Goal: Task Accomplishment & Management: Manage account settings

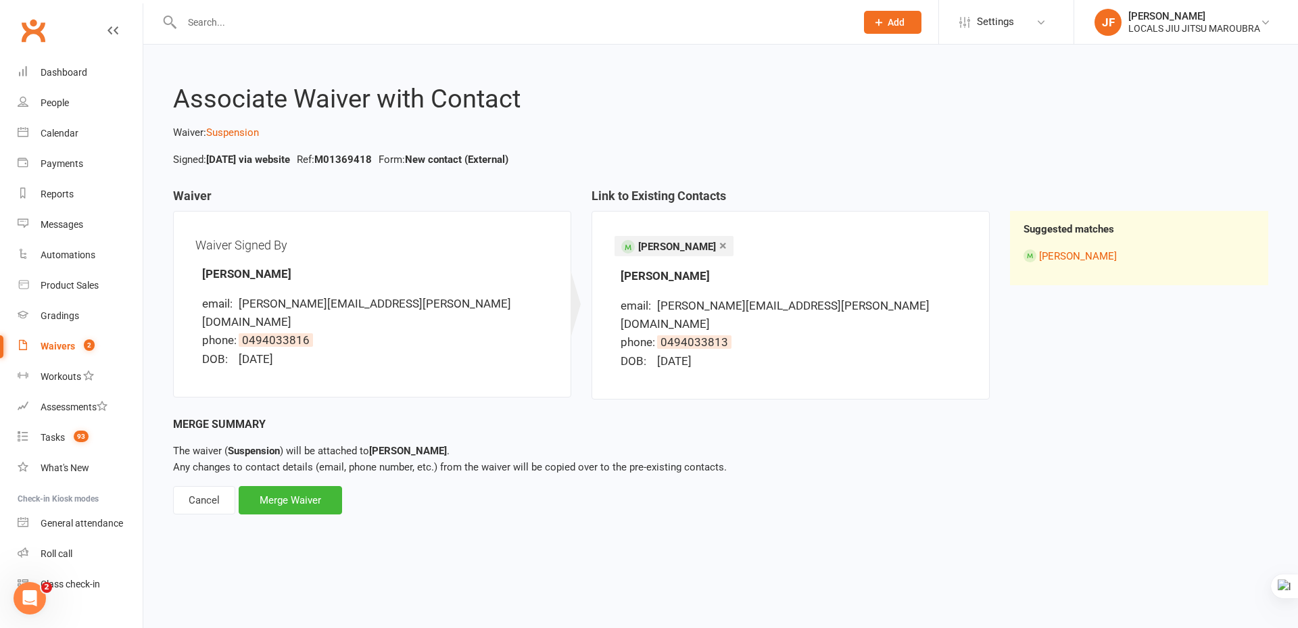
drag, startPoint x: 235, startPoint y: 605, endPoint x: 160, endPoint y: 268, distance: 345.6
click at [235, 555] on html "Prospect Member Non-attending contact Class / event Appointment Grading event T…" at bounding box center [649, 277] width 1298 height 555
click at [66, 354] on link "Waivers 2" at bounding box center [80, 346] width 125 height 30
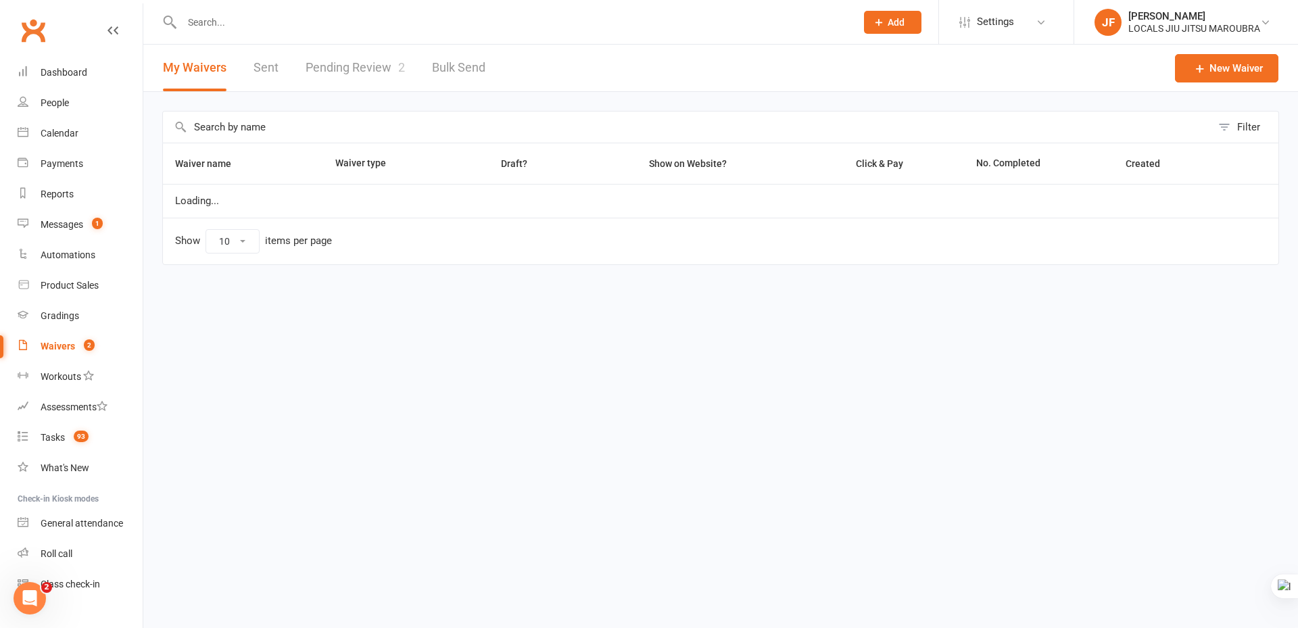
select select "100"
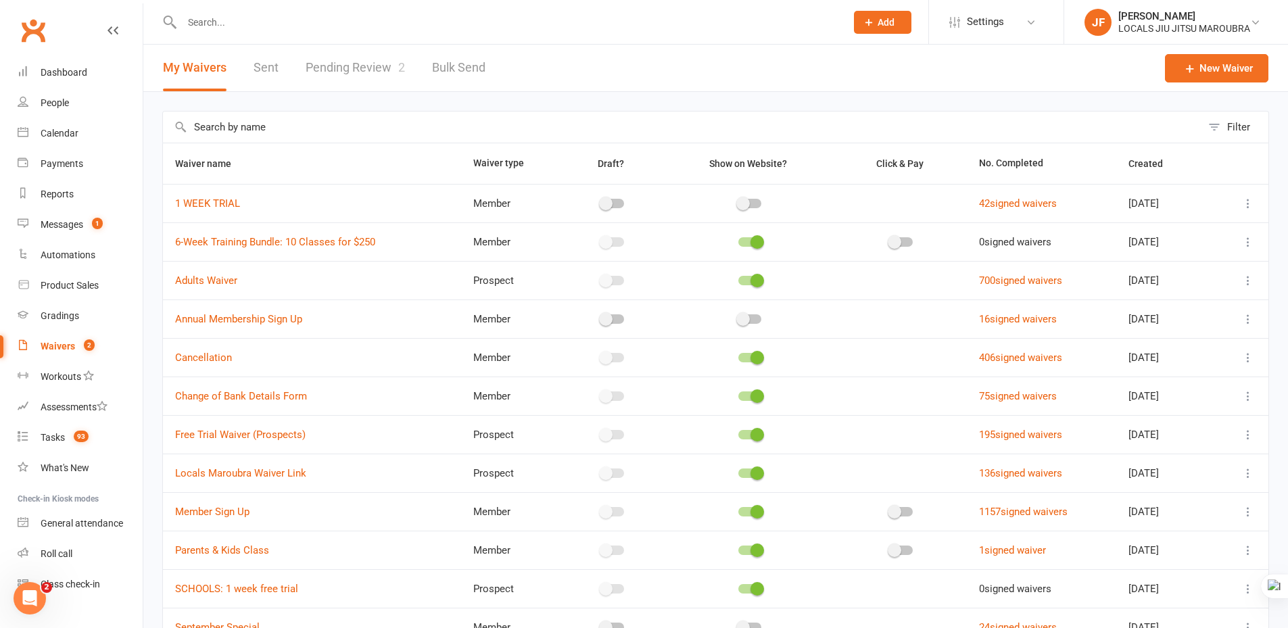
click at [379, 68] on link "Pending Review 2" at bounding box center [355, 68] width 99 height 47
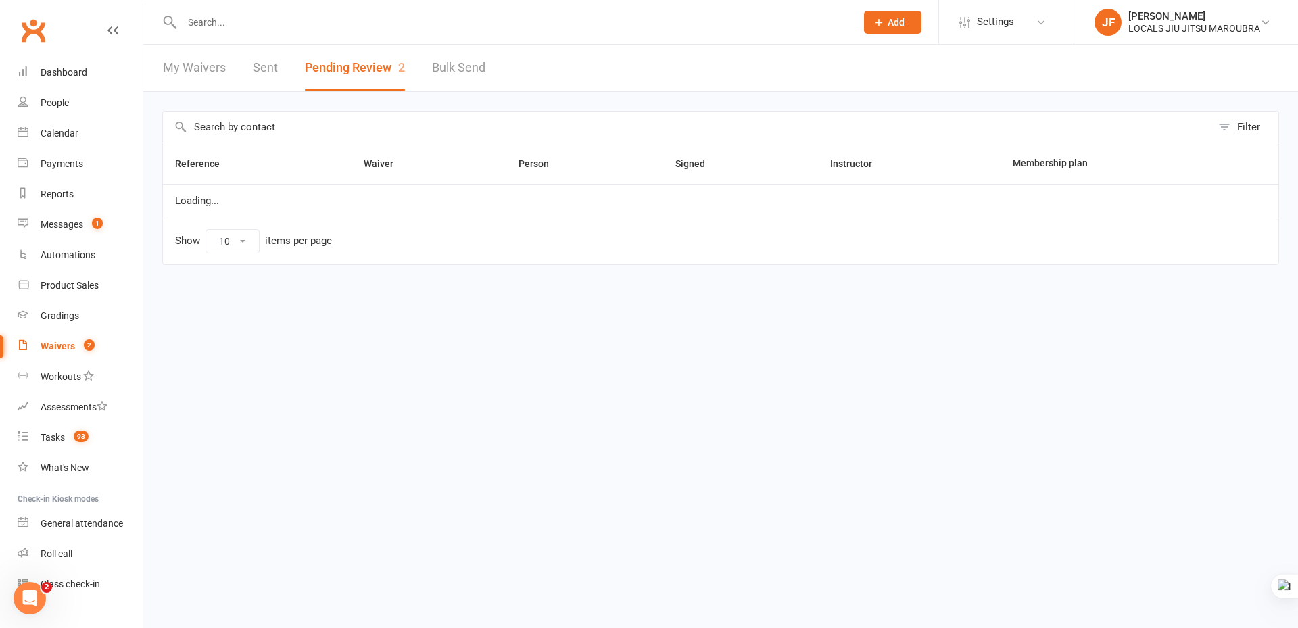
select select "50"
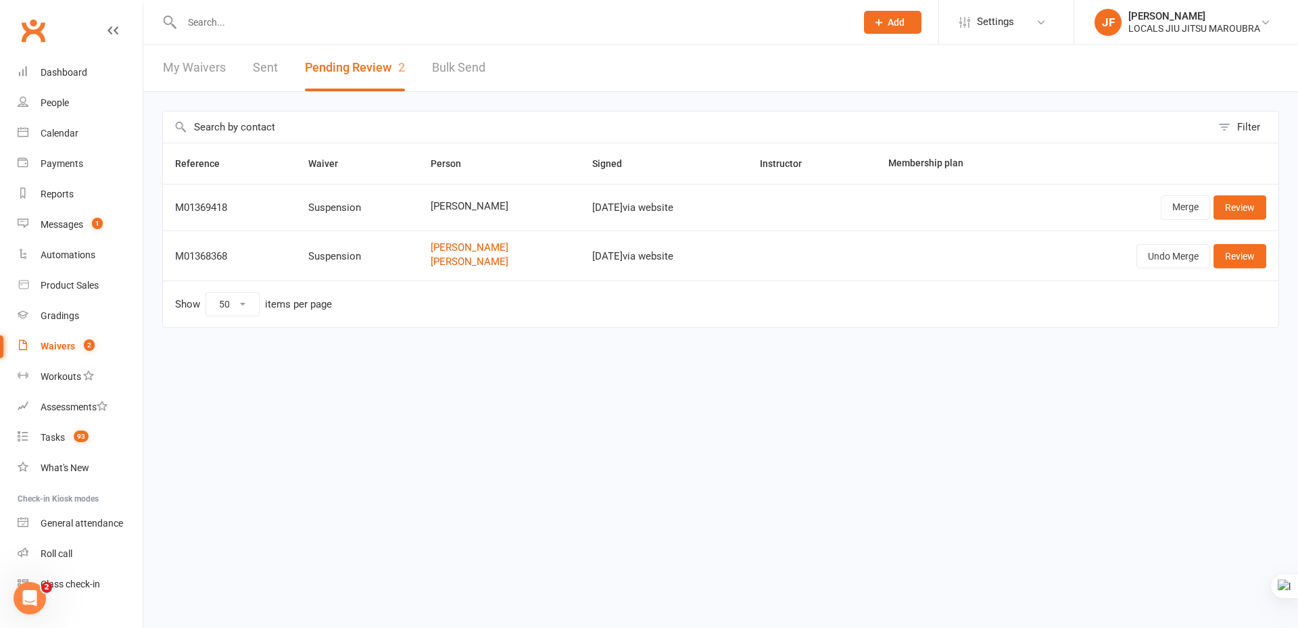
drag, startPoint x: 606, startPoint y: 428, endPoint x: 902, endPoint y: 266, distance: 337.0
click at [610, 385] on html "Prospect Member Non-attending contact Class / event Appointment Grading event T…" at bounding box center [649, 192] width 1298 height 385
click at [1220, 206] on link "Review" at bounding box center [1239, 207] width 53 height 24
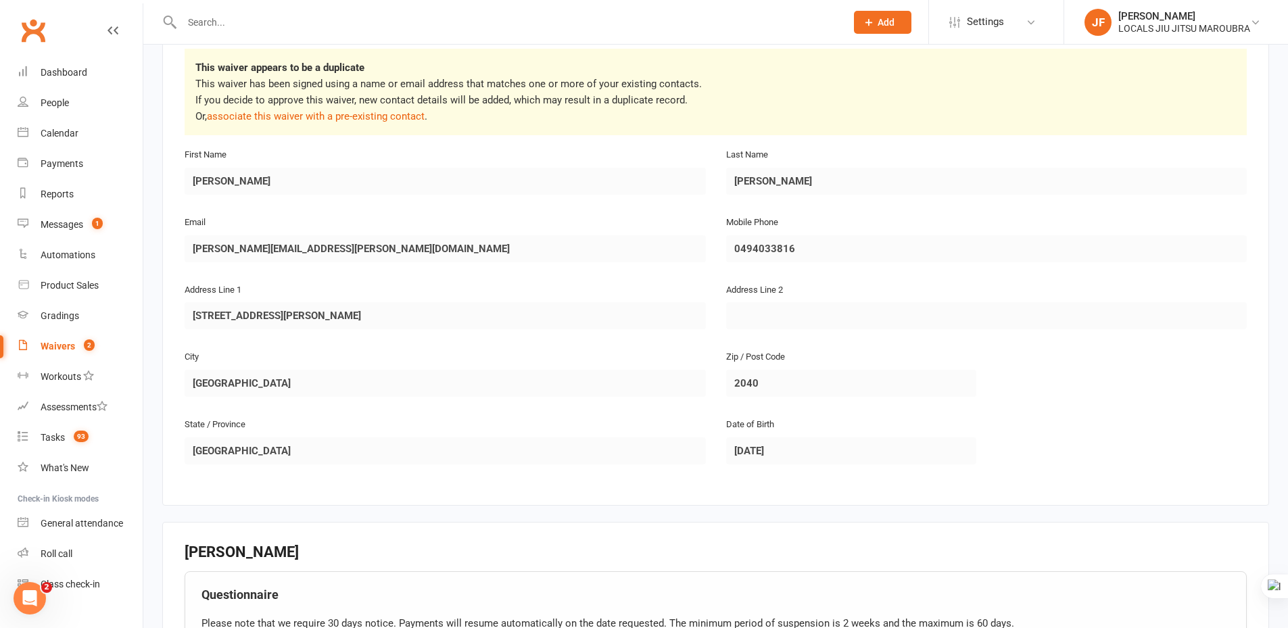
scroll to position [406, 0]
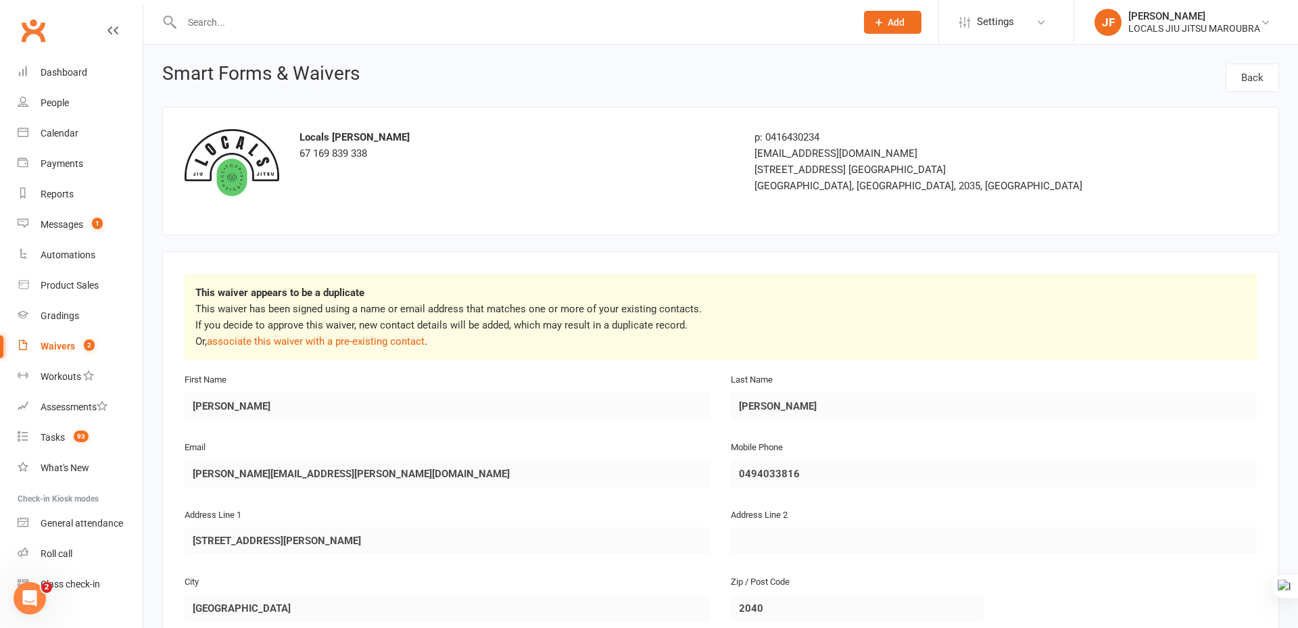
select select "50"
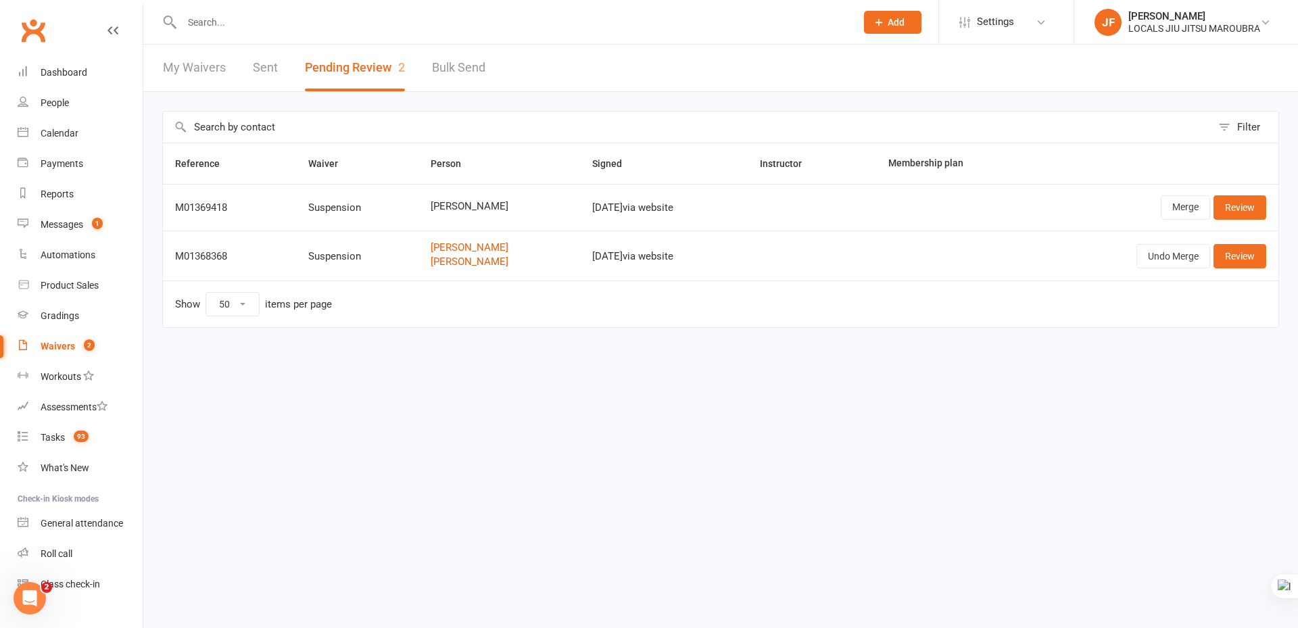
click at [960, 385] on html "Prospect Member Non-attending contact Class / event Appointment Grading event T…" at bounding box center [649, 192] width 1298 height 385
click at [1197, 206] on link "Merge" at bounding box center [1185, 207] width 49 height 24
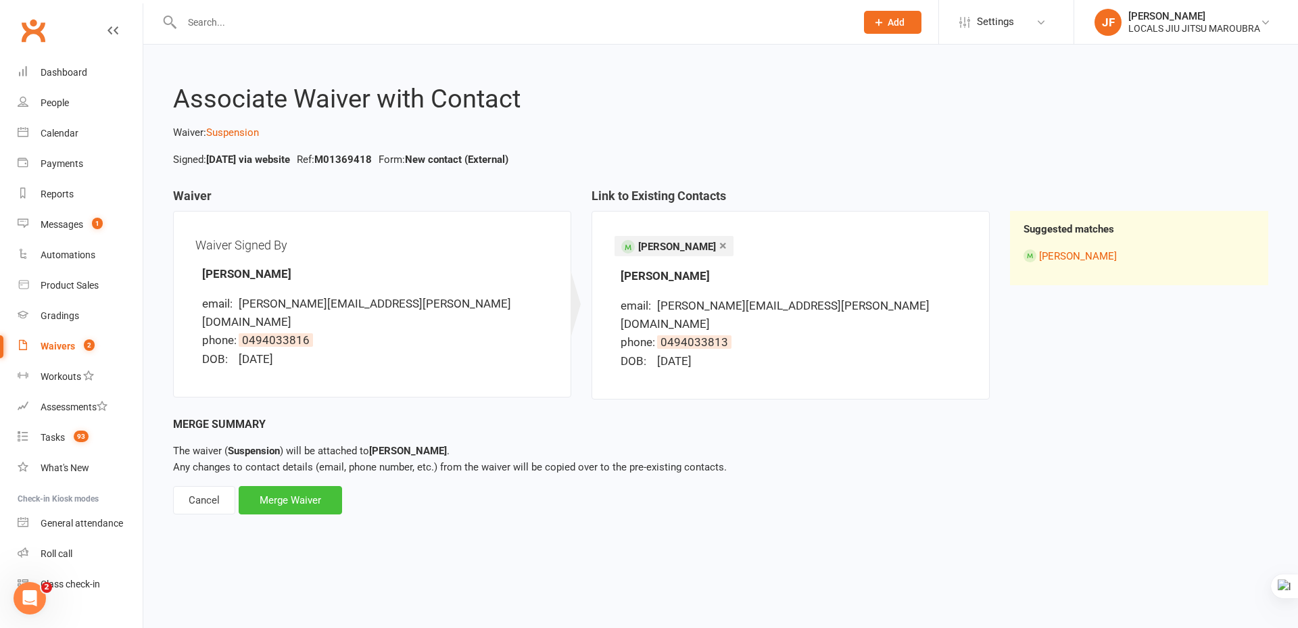
click at [282, 486] on div "Merge Waiver" at bounding box center [290, 500] width 103 height 28
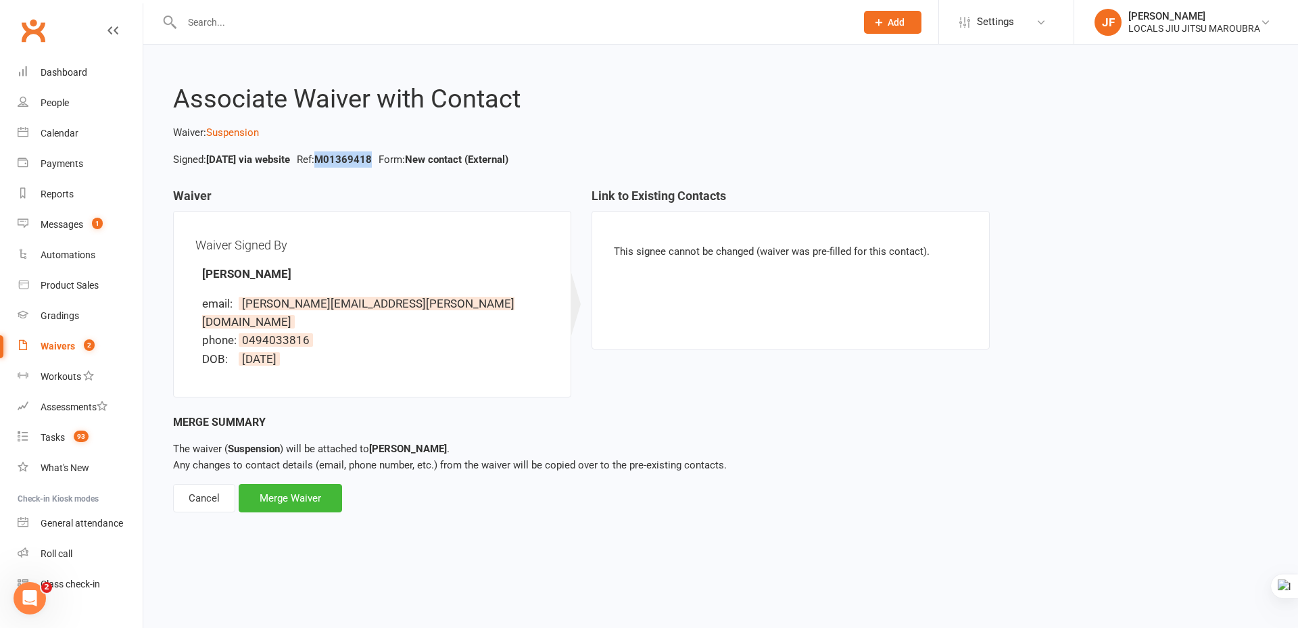
copy strong "M01369418"
drag, startPoint x: 349, startPoint y: 159, endPoint x: 404, endPoint y: 157, distance: 54.8
click at [375, 157] on li "Ref: M01369418" at bounding box center [334, 159] width 82 height 16
click at [268, 189] on h3 "Waiver" at bounding box center [372, 200] width 398 height 22
copy strong "Oct 14, 2025"
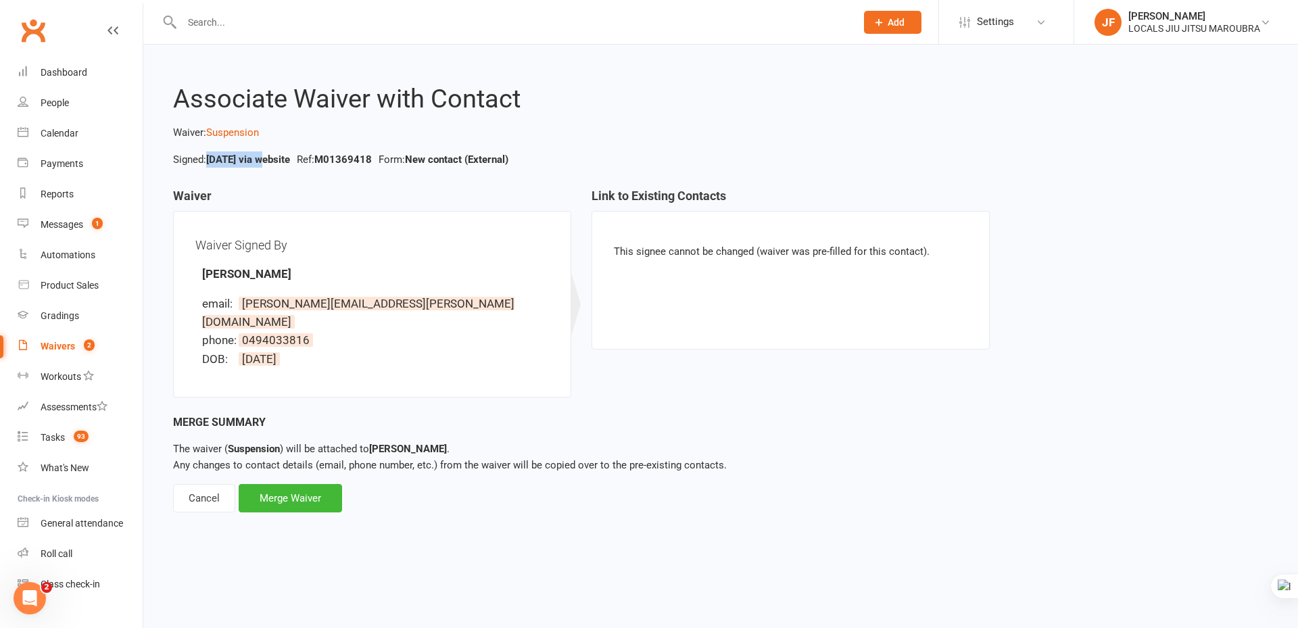
drag, startPoint x: 212, startPoint y: 155, endPoint x: 264, endPoint y: 163, distance: 53.2
click at [264, 163] on strong "Oct 14, 2025 via website" at bounding box center [248, 159] width 84 height 12
copy strong "[PERSON_NAME]"
drag, startPoint x: 199, startPoint y: 276, endPoint x: 309, endPoint y: 279, distance: 109.5
click at [309, 279] on div "Waiver Signed By Adelina Mendes email: adelina.s.mendes@gmail.com phone: 049403…" at bounding box center [372, 304] width 354 height 142
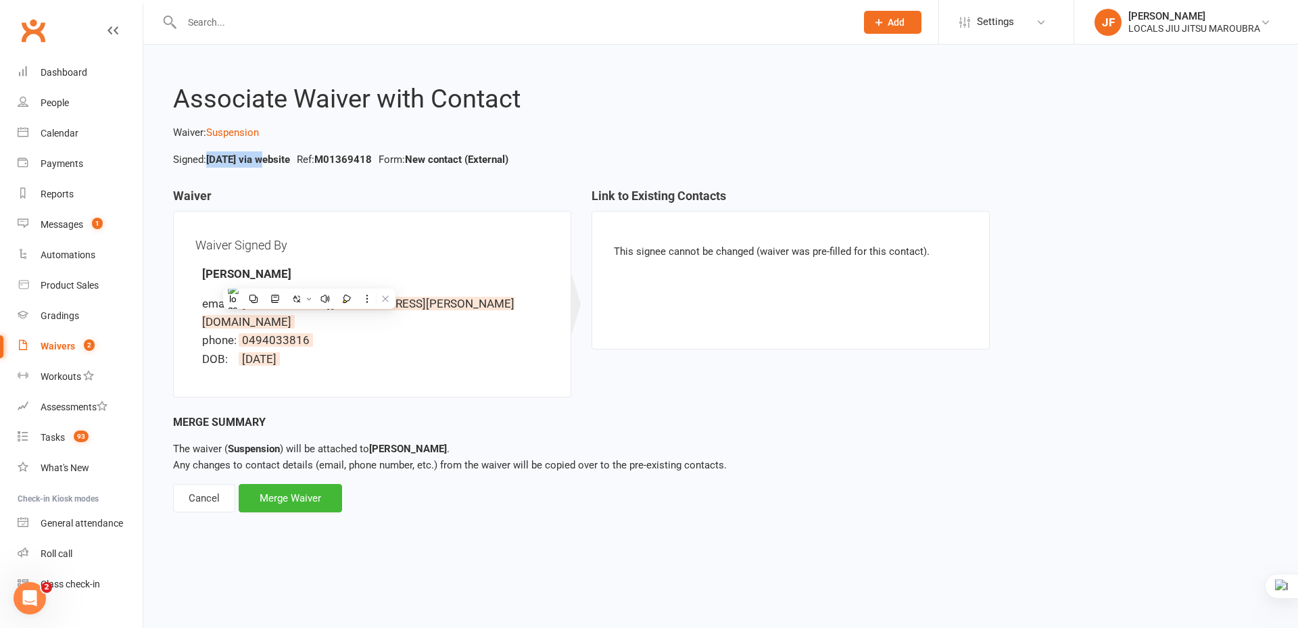
select select "50"
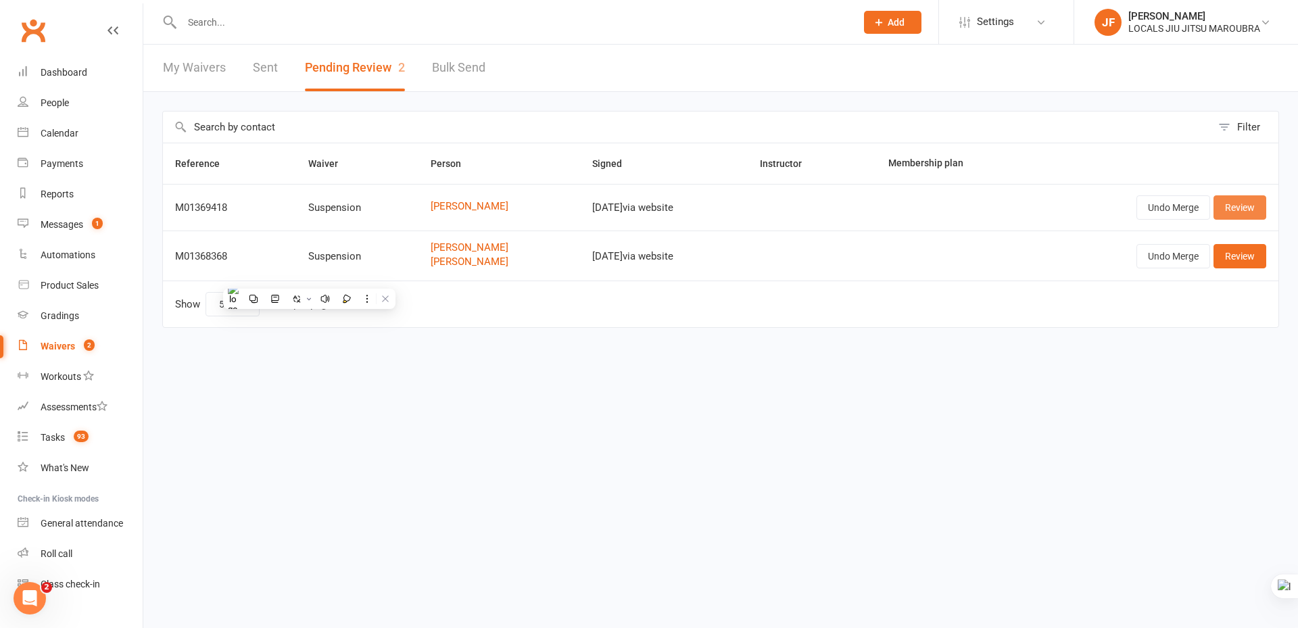
click at [1242, 208] on link "Review" at bounding box center [1239, 207] width 53 height 24
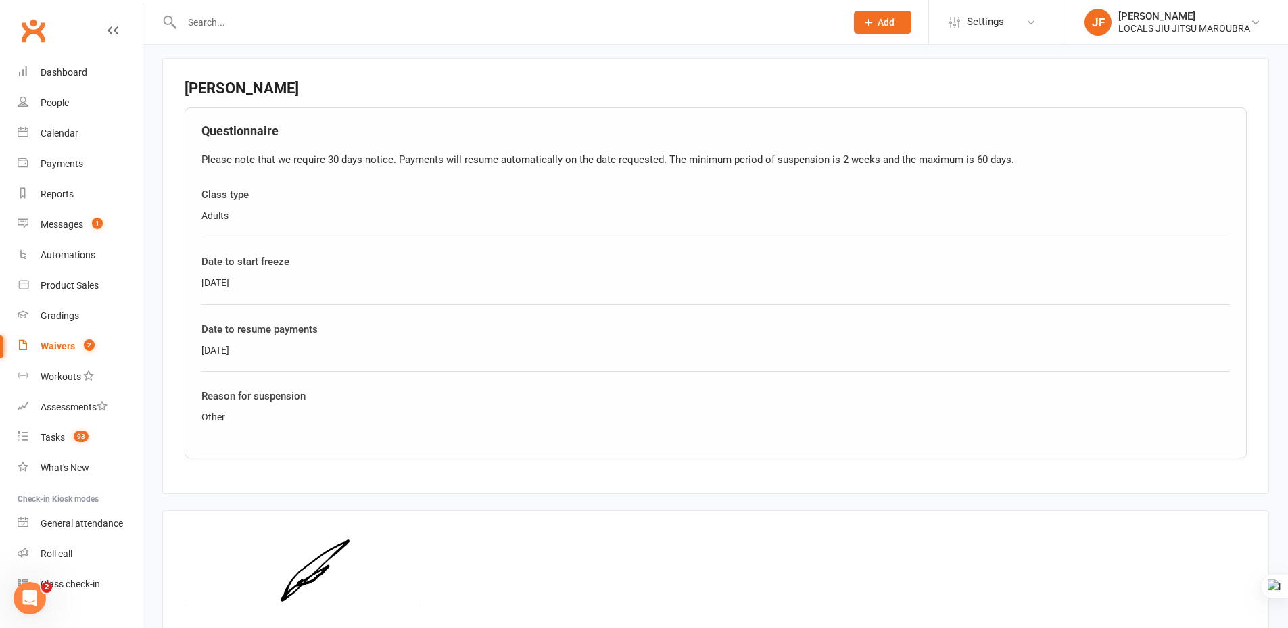
scroll to position [729, 0]
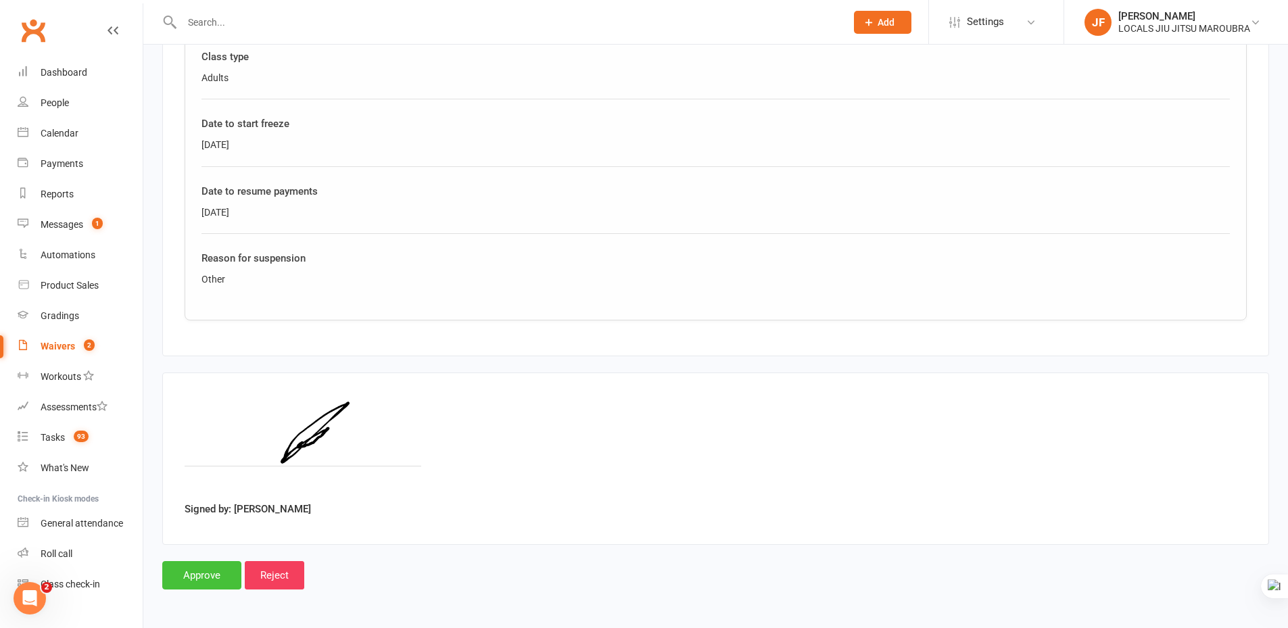
click at [207, 577] on input "Approve" at bounding box center [201, 575] width 79 height 28
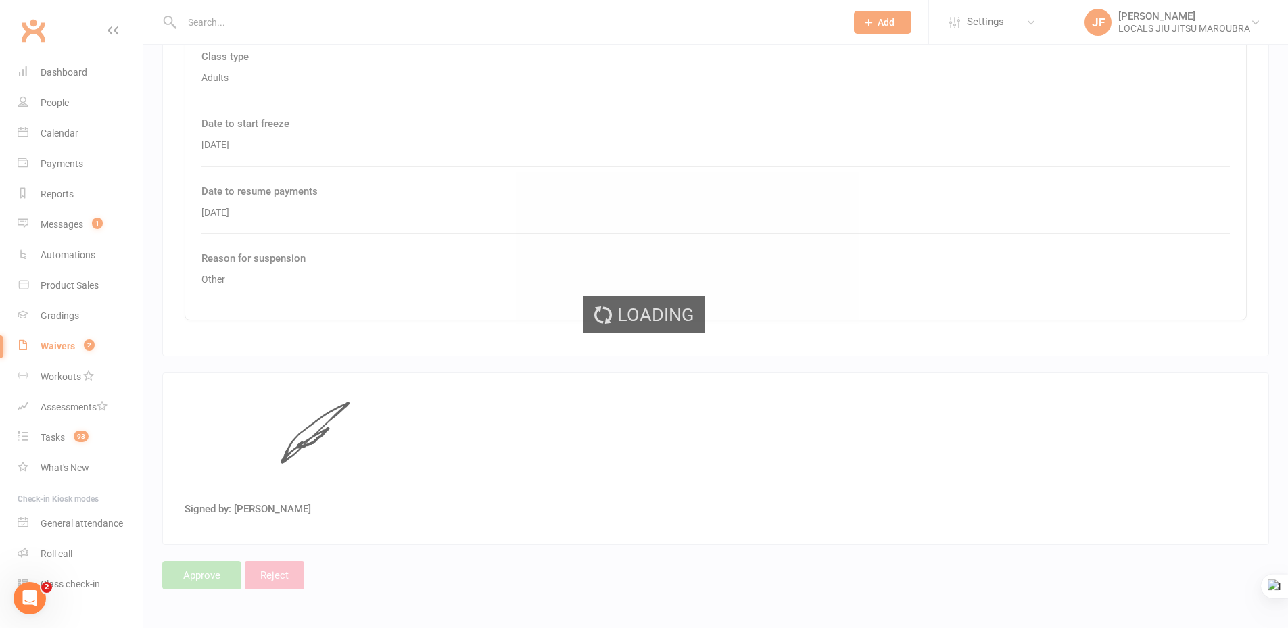
select select "50"
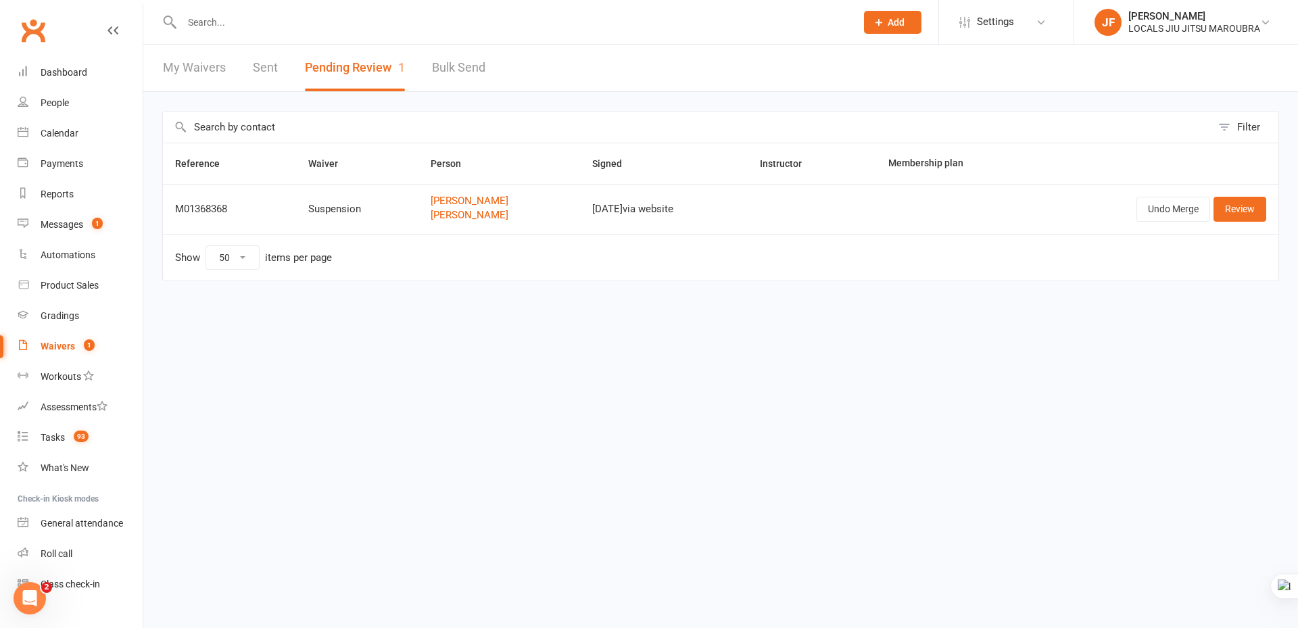
click at [387, 325] on html "Prospect Member Non-attending contact Class / event Appointment Grading event T…" at bounding box center [649, 169] width 1298 height 338
click at [522, 338] on html "Prospect Member Non-attending contact Class / event Appointment Grading event T…" at bounding box center [649, 169] width 1298 height 338
click at [82, 216] on link "Messages 1" at bounding box center [80, 225] width 125 height 30
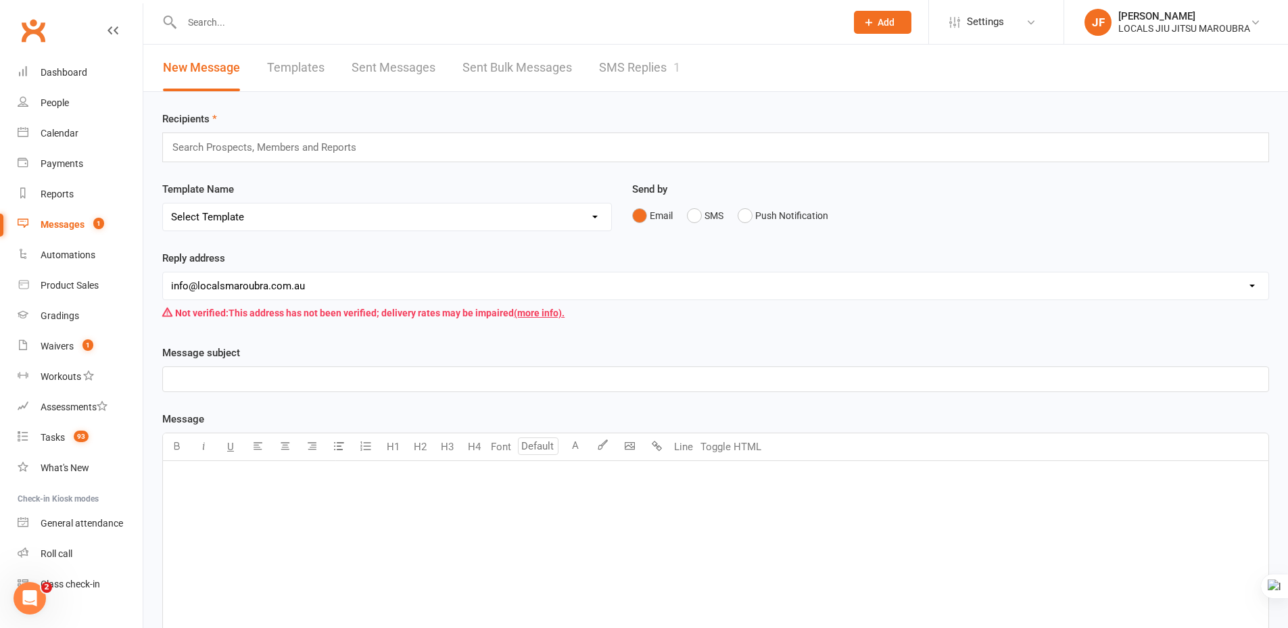
click at [621, 66] on link "SMS Replies 1" at bounding box center [639, 68] width 81 height 47
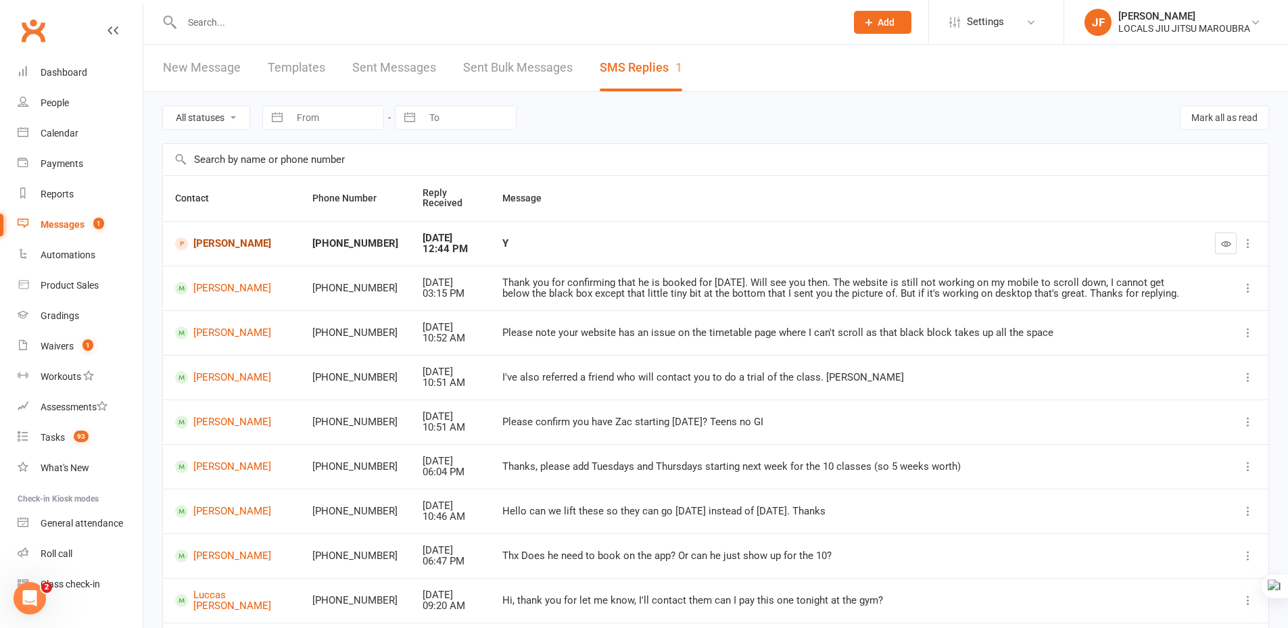
click at [244, 245] on link "[PERSON_NAME]" at bounding box center [231, 243] width 113 height 13
drag, startPoint x: 1226, startPoint y: 236, endPoint x: 710, endPoint y: 50, distance: 548.3
click at [1226, 237] on button "button" at bounding box center [1226, 244] width 22 height 22
click at [52, 345] on div "Waivers" at bounding box center [57, 346] width 33 height 11
select select "100"
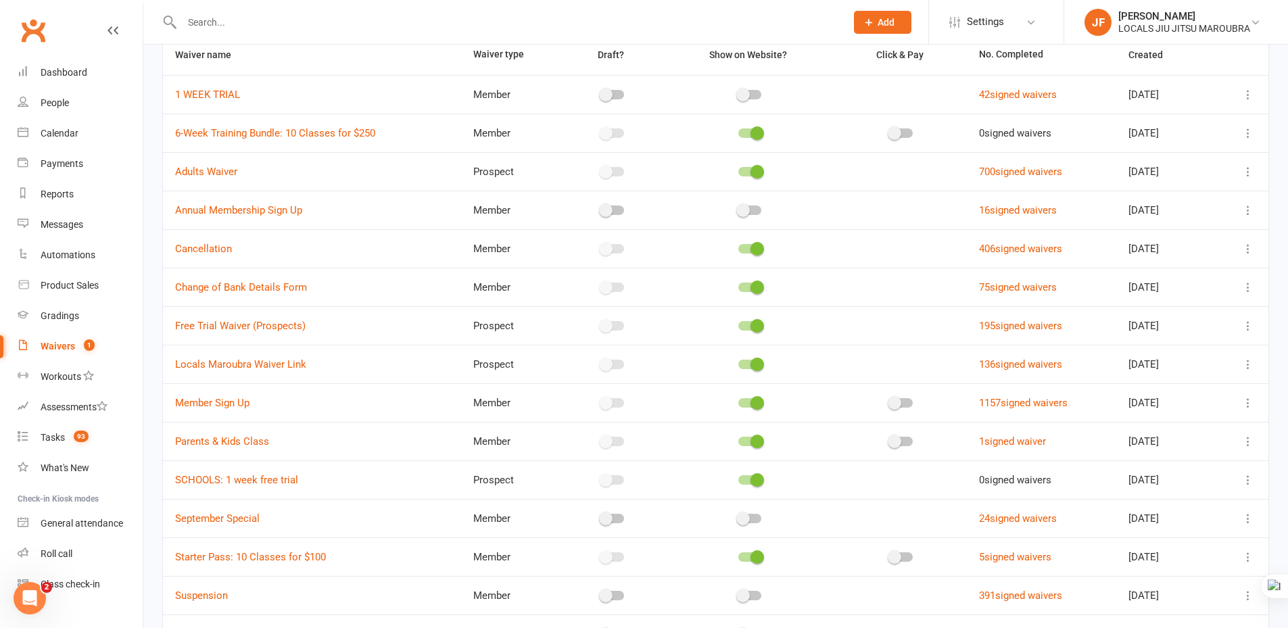
scroll to position [277, 0]
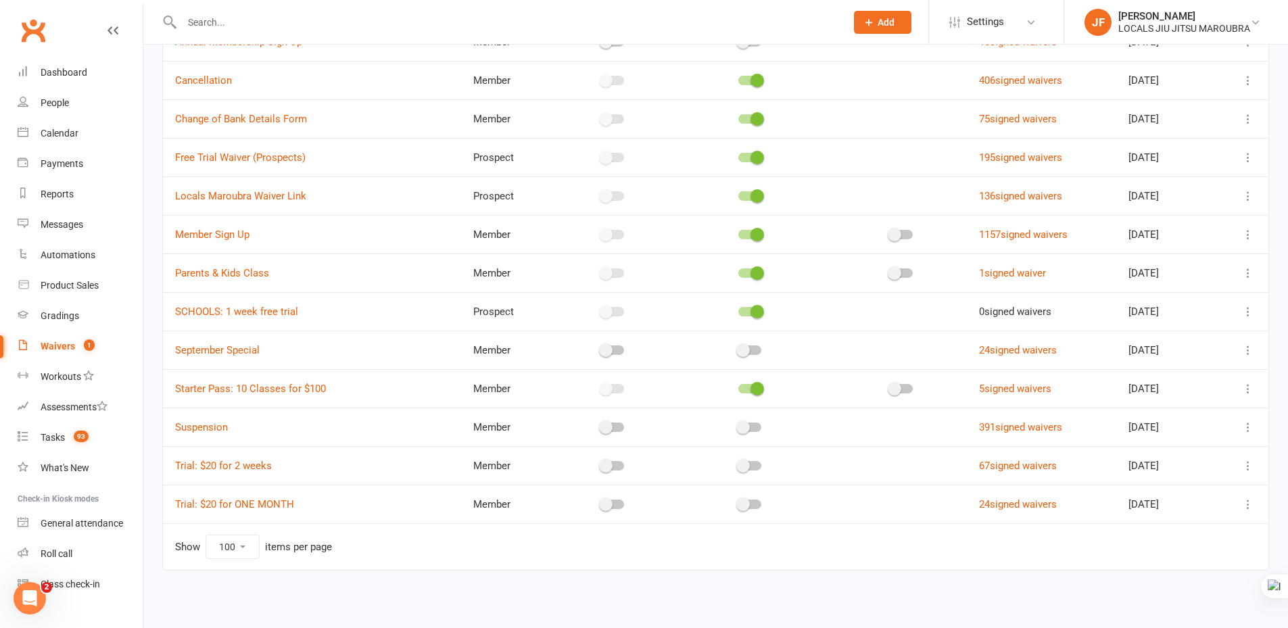
click at [888, 387] on span at bounding box center [895, 389] width 14 height 14
click at [890, 387] on input "checkbox" at bounding box center [890, 387] width 0 height 0
click at [814, 558] on td "Show 10 25 50 100 items per page" at bounding box center [715, 546] width 1105 height 47
click at [810, 554] on td "Show 10 25 50 100 items per page" at bounding box center [715, 546] width 1105 height 47
click at [276, 392] on link "Starter Pass: 10 Classes for $100" at bounding box center [250, 389] width 151 height 12
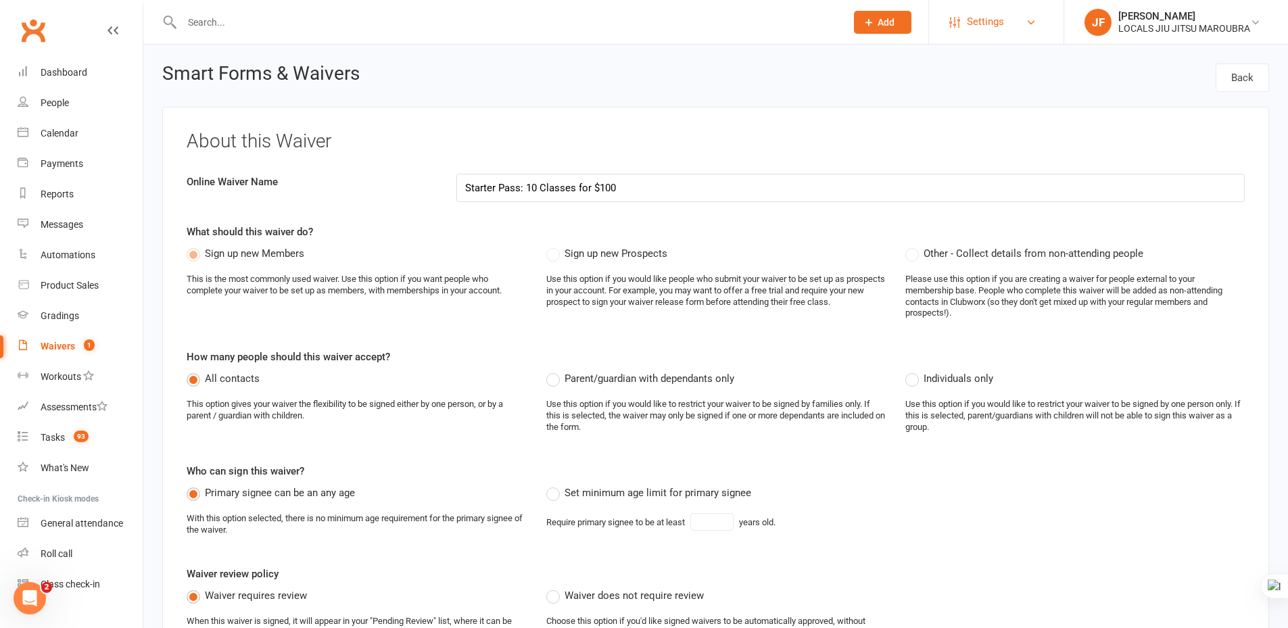
click at [1025, 18] on link "Settings" at bounding box center [996, 22] width 94 height 30
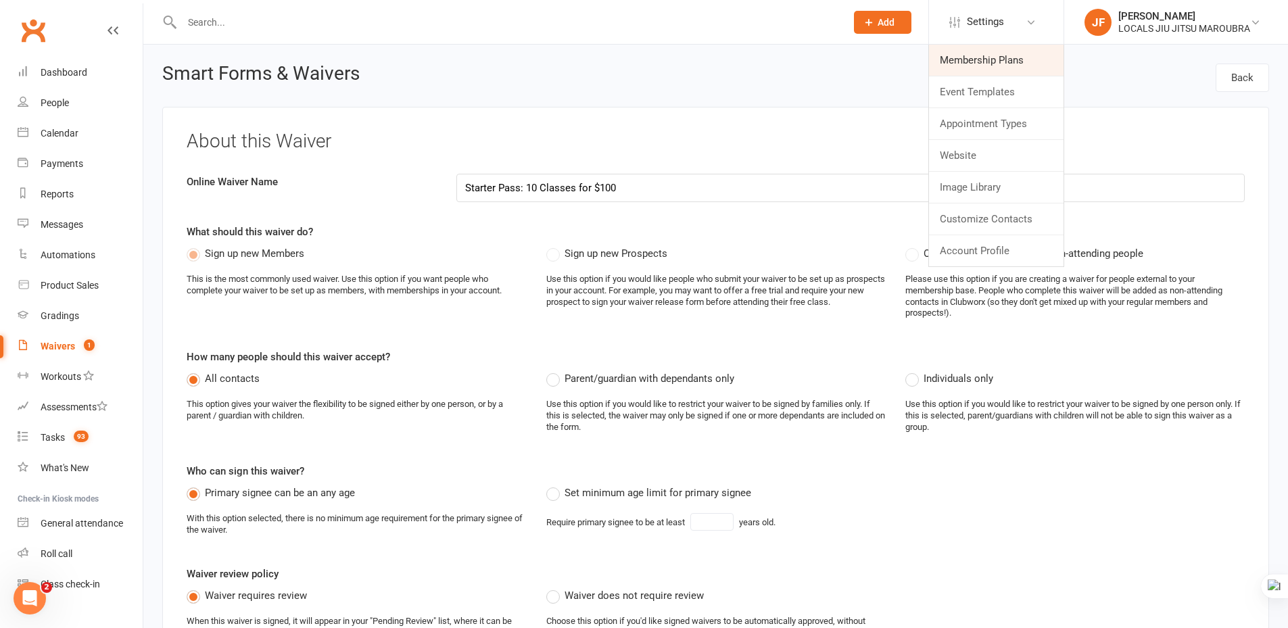
click at [988, 66] on link "Membership Plans" at bounding box center [996, 60] width 135 height 31
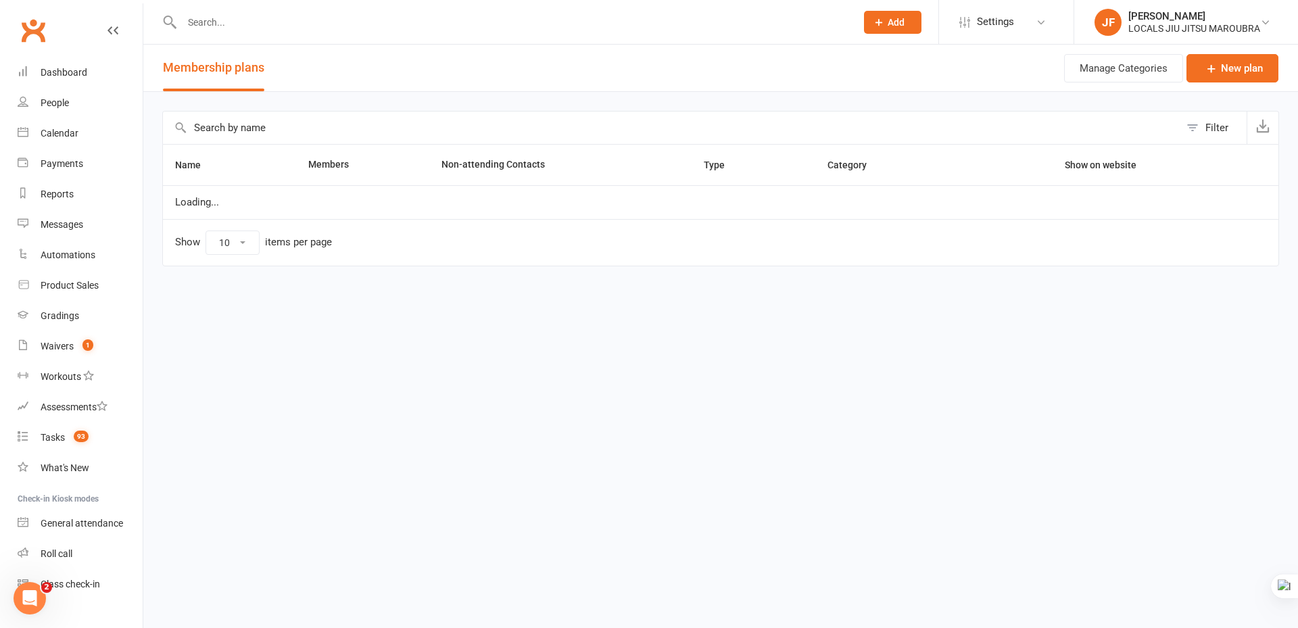
select select "50"
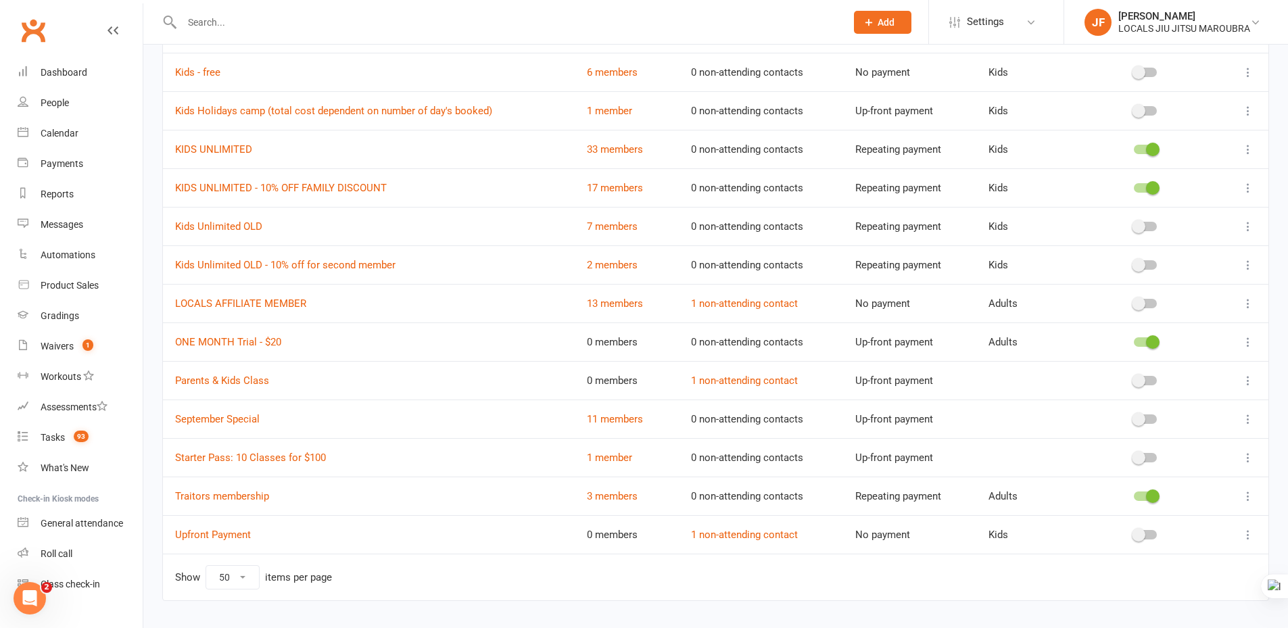
scroll to position [946, 0]
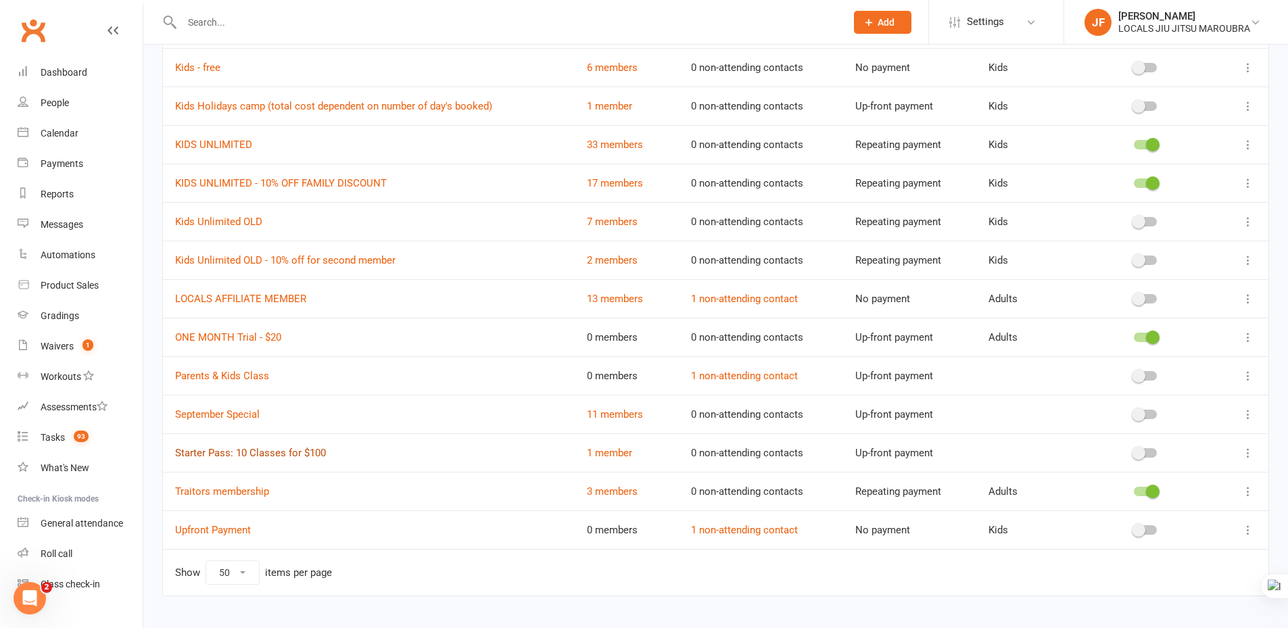
click at [259, 448] on link "Starter Pass: 10 Classes for $100" at bounding box center [250, 453] width 151 height 12
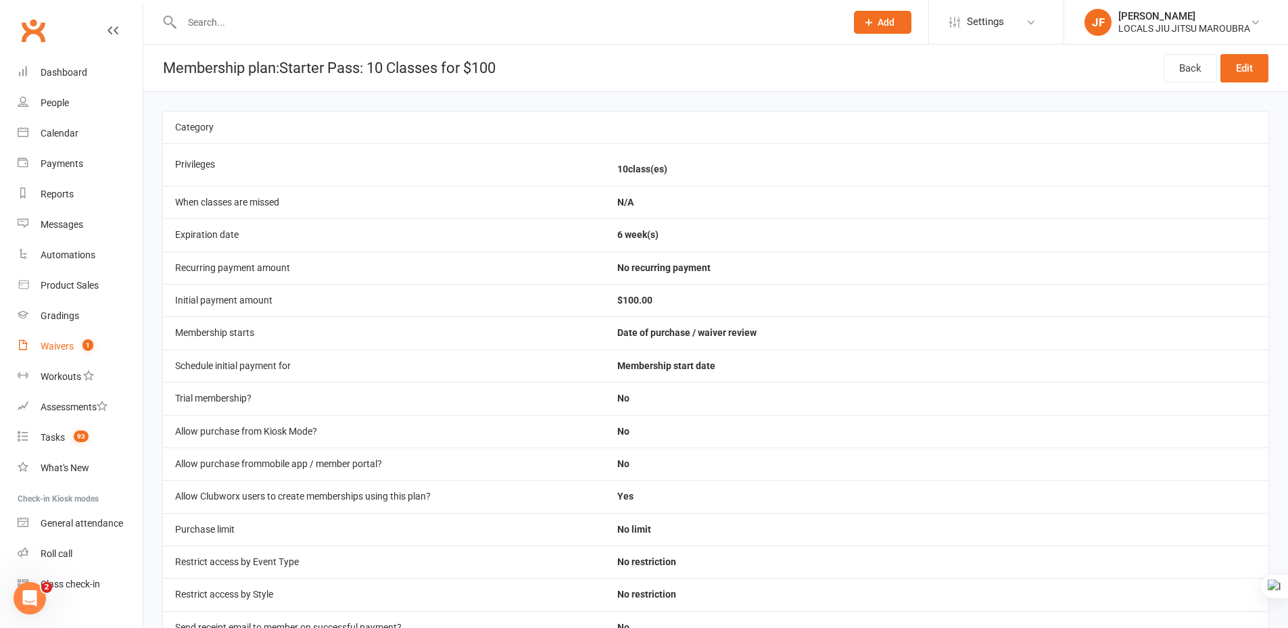
click at [53, 354] on link "Waivers 1" at bounding box center [80, 346] width 125 height 30
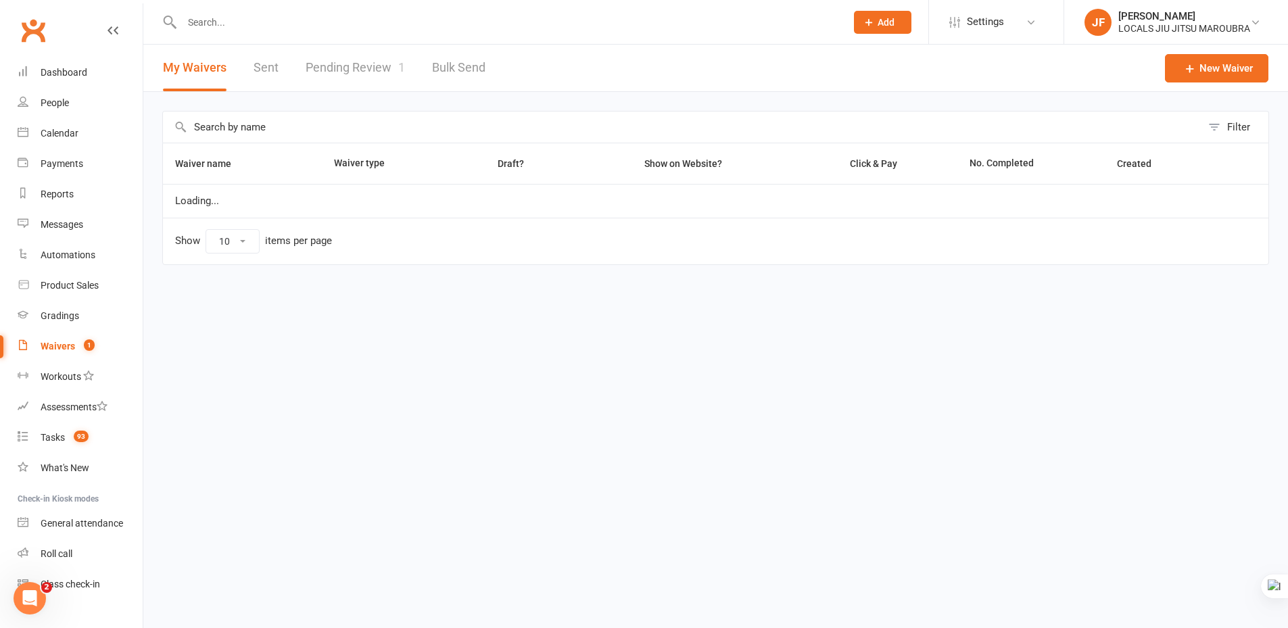
select select "100"
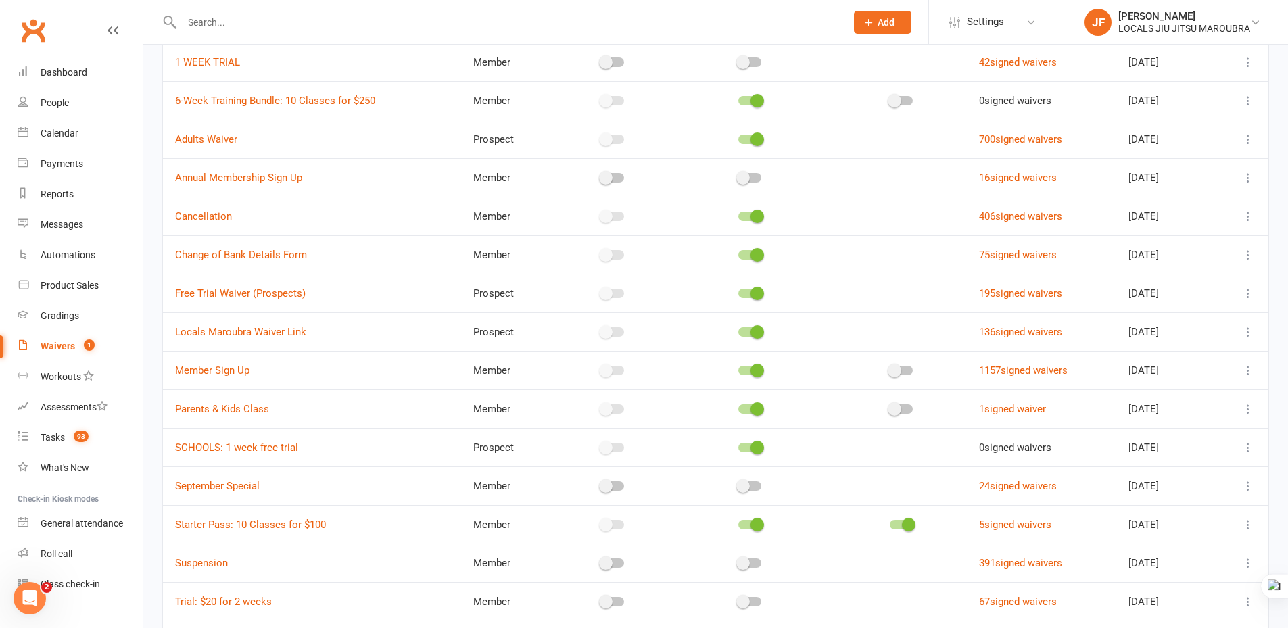
scroll to position [74, 0]
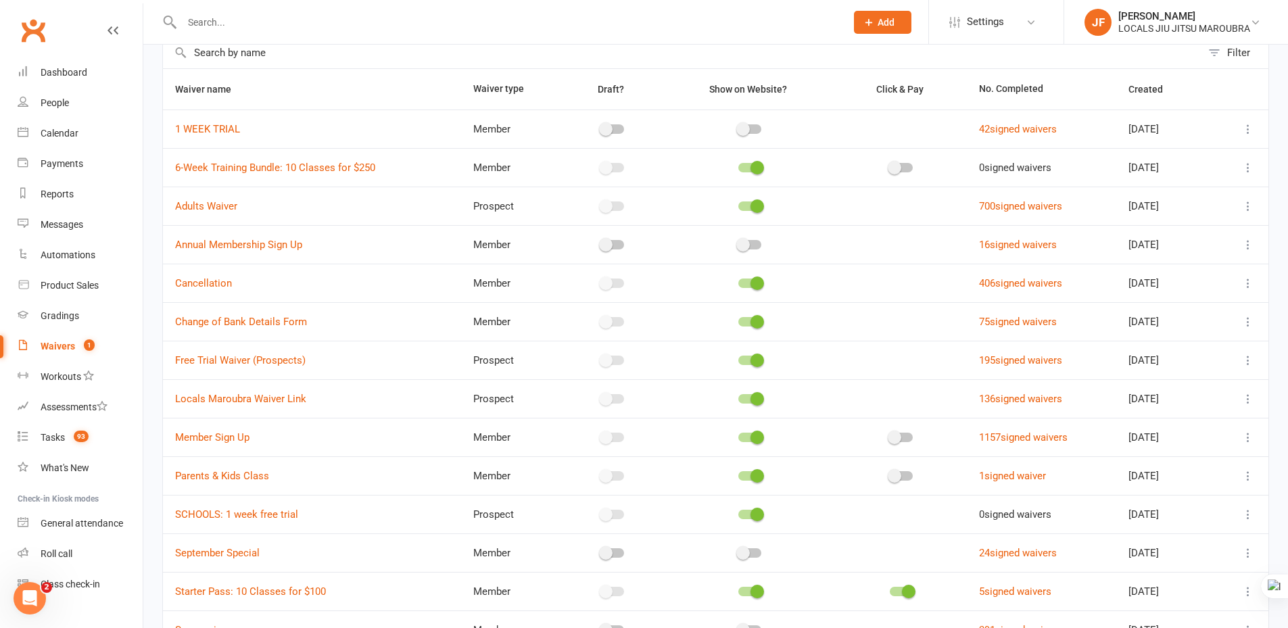
click at [888, 170] on span at bounding box center [895, 168] width 14 height 14
click at [890, 166] on input "checkbox" at bounding box center [890, 166] width 0 height 0
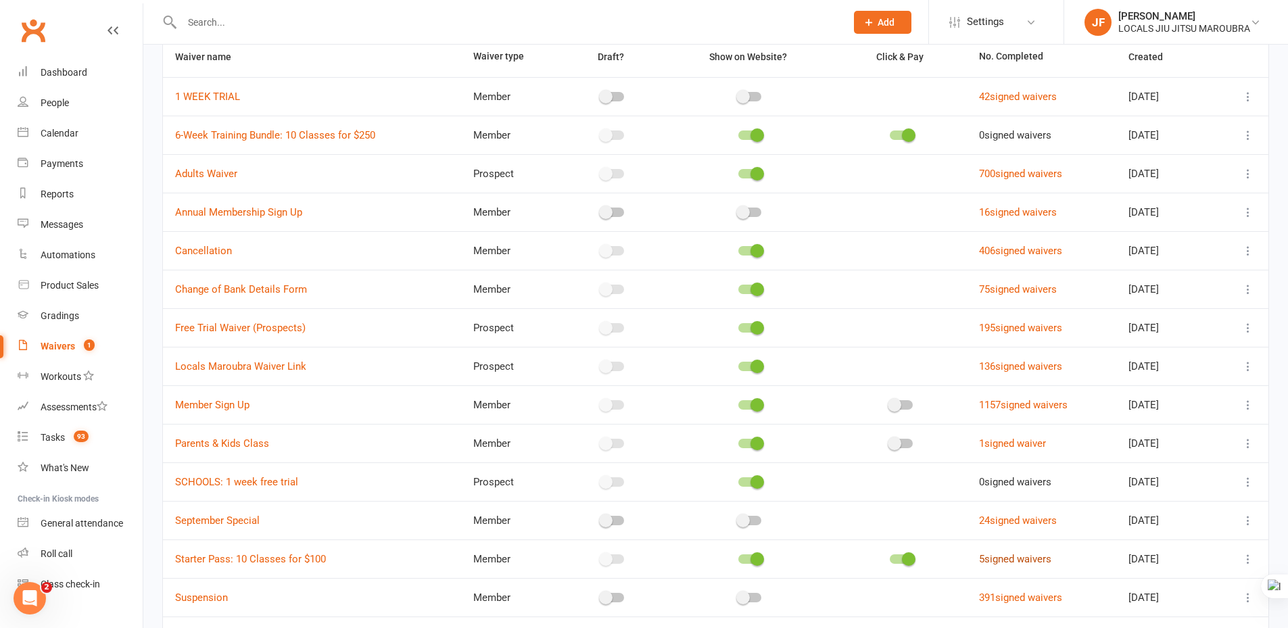
scroll to position [277, 0]
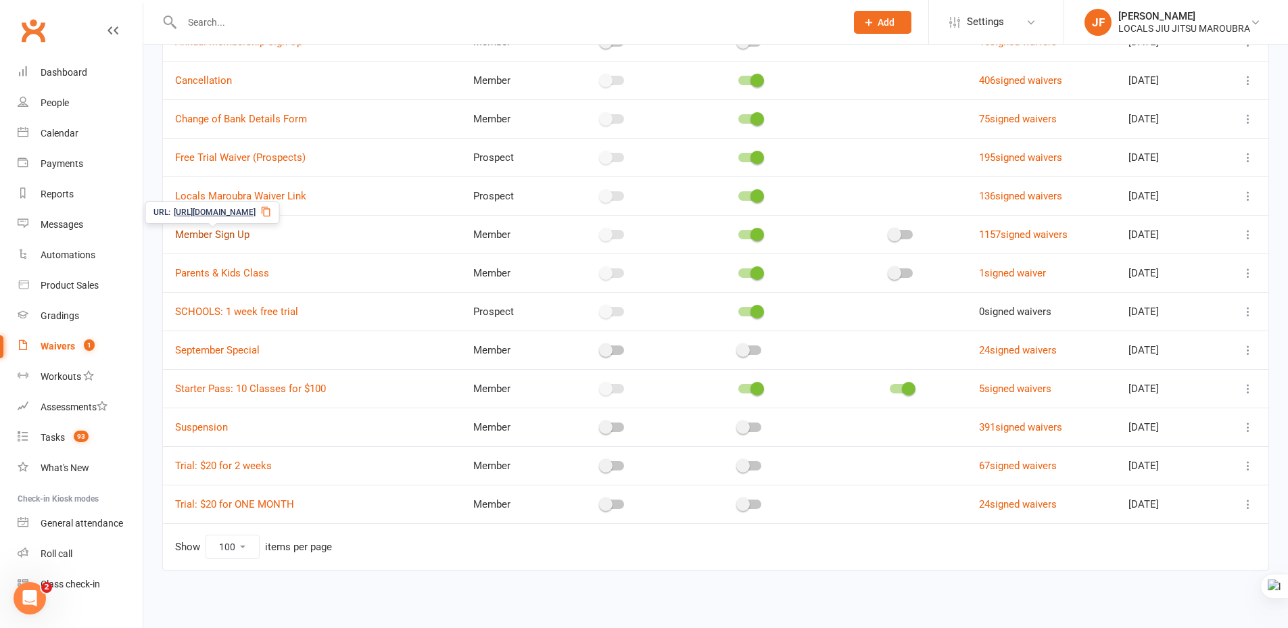
click at [235, 235] on link "Member Sign Up" at bounding box center [212, 234] width 74 height 12
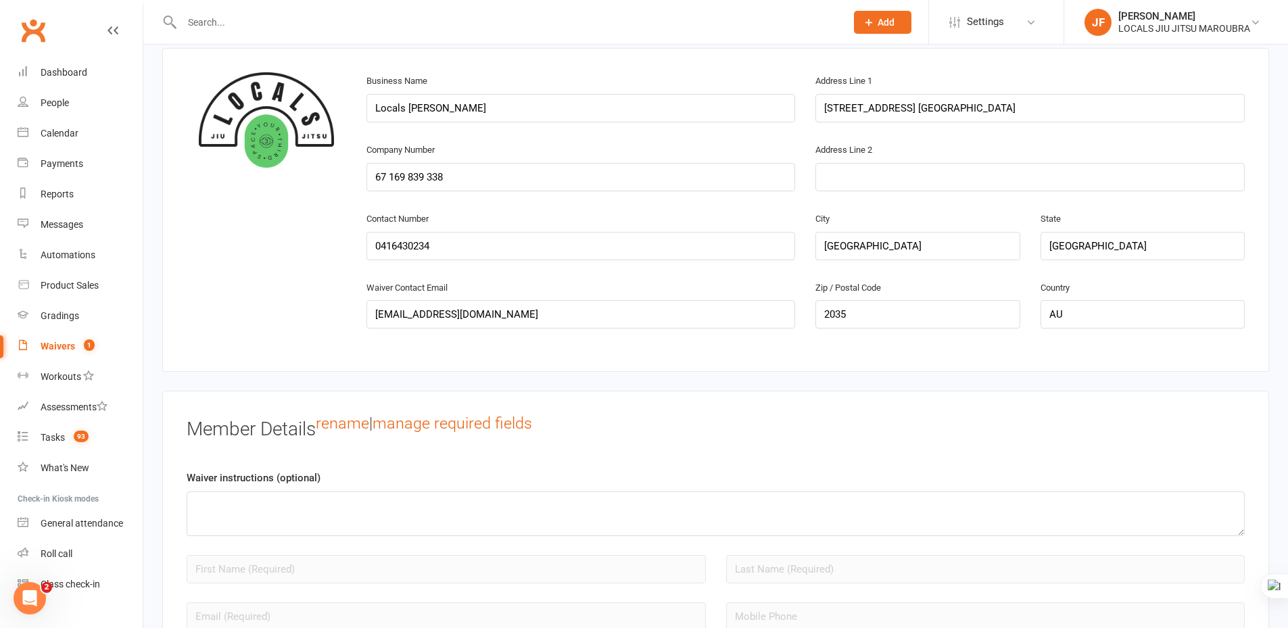
scroll to position [608, 0]
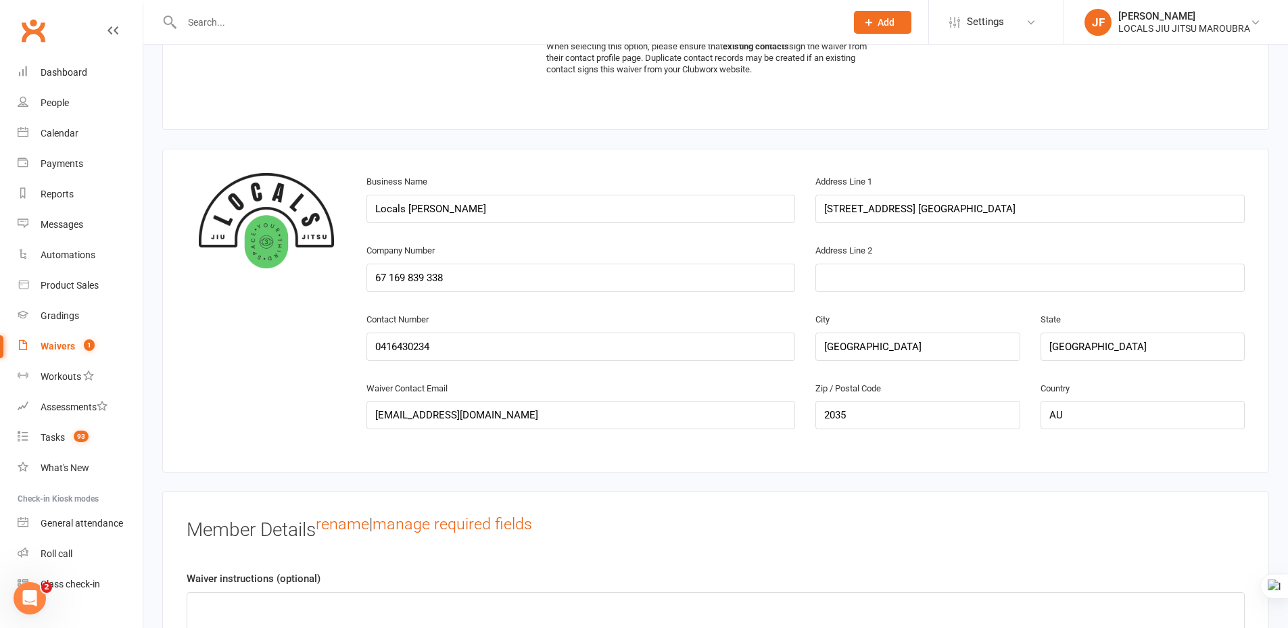
click at [76, 348] on link "Waivers 1" at bounding box center [80, 346] width 125 height 30
select select "100"
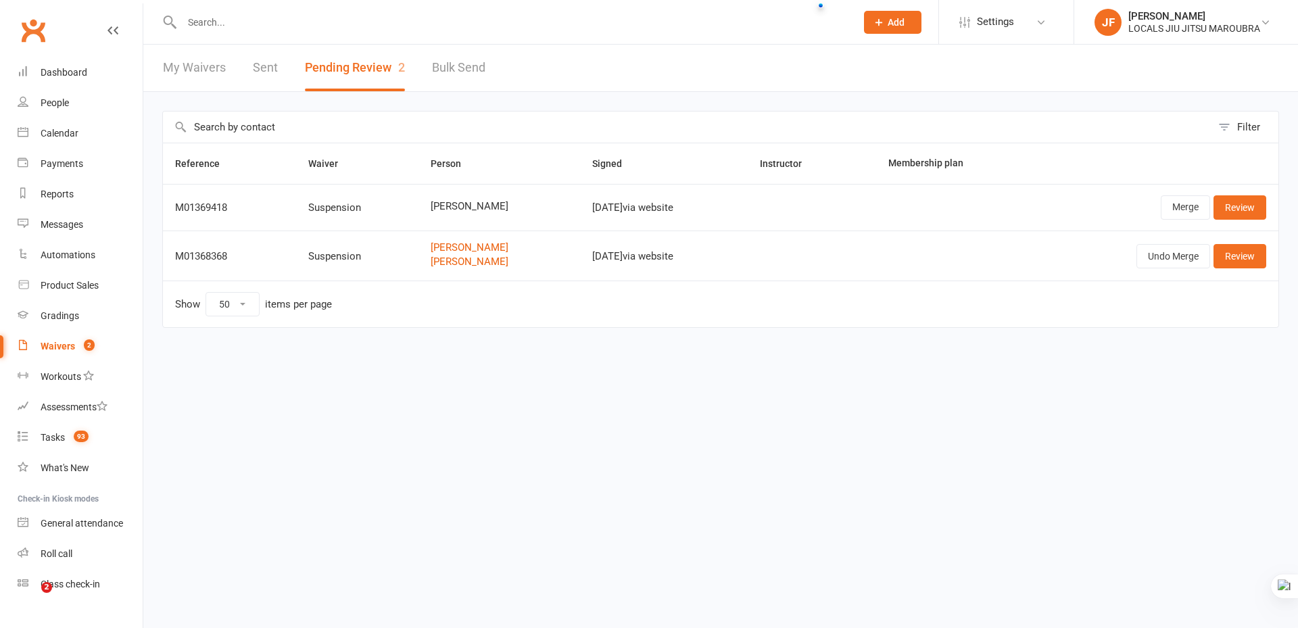
select select "50"
click at [1277, 211] on td "Merge Review" at bounding box center [1156, 207] width 245 height 47
click at [1251, 211] on link "Review" at bounding box center [1239, 207] width 53 height 24
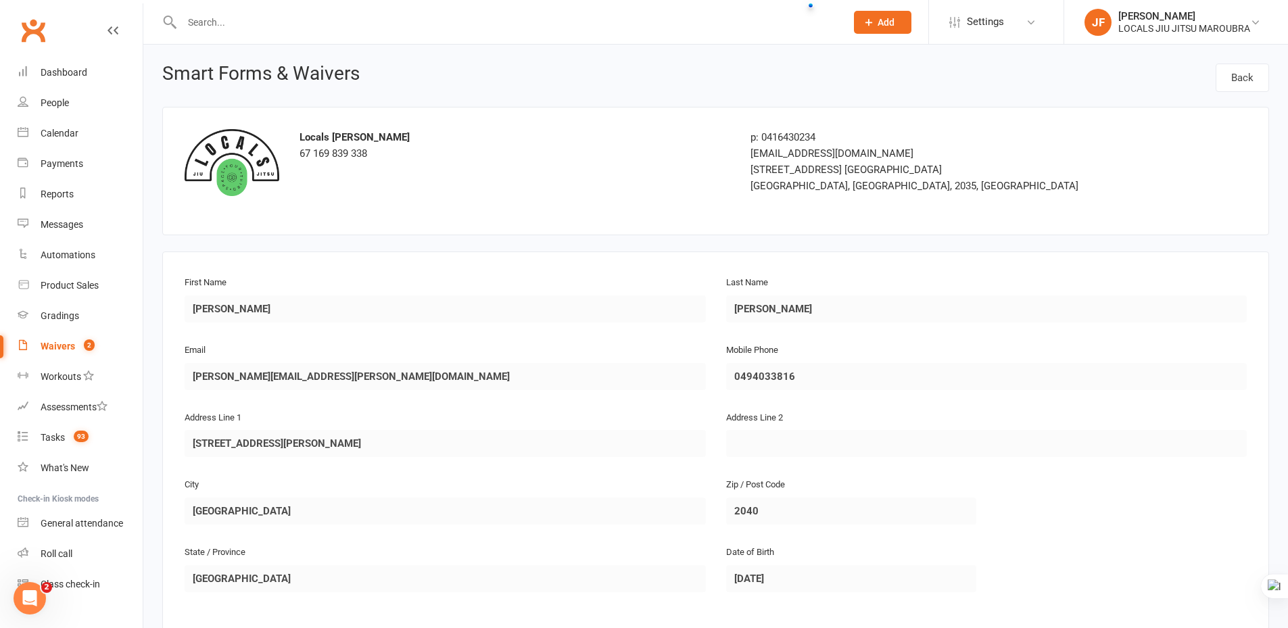
click at [269, 316] on div "First Name Adelina" at bounding box center [444, 308] width 541 height 68
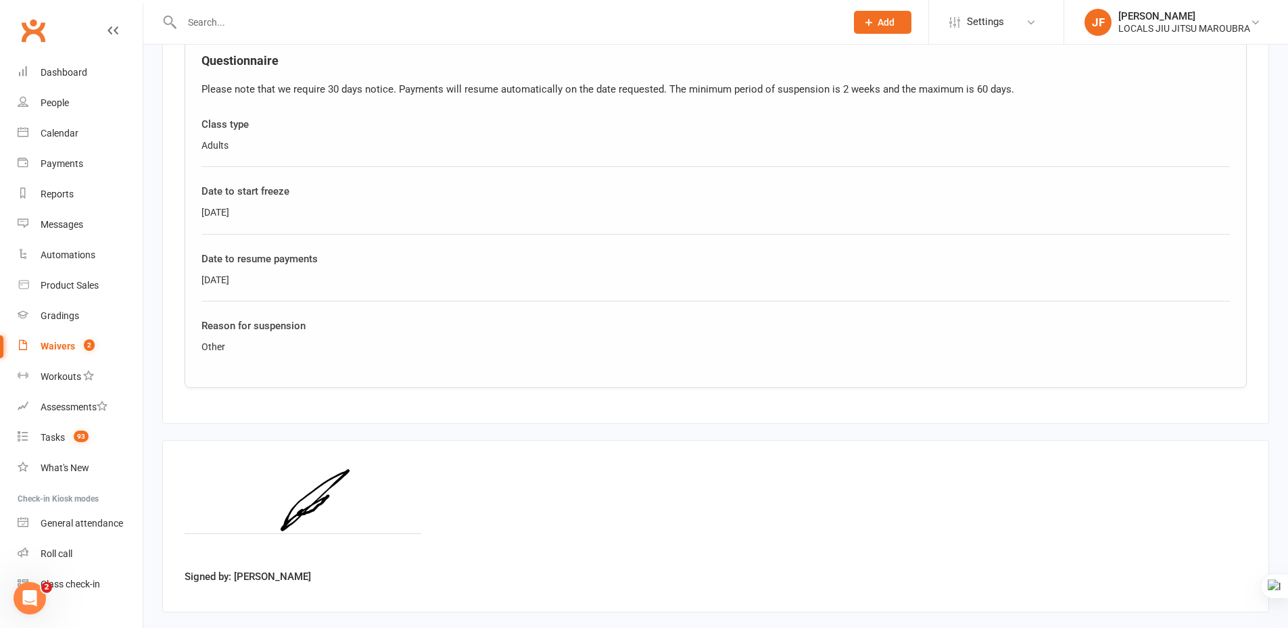
scroll to position [594, 0]
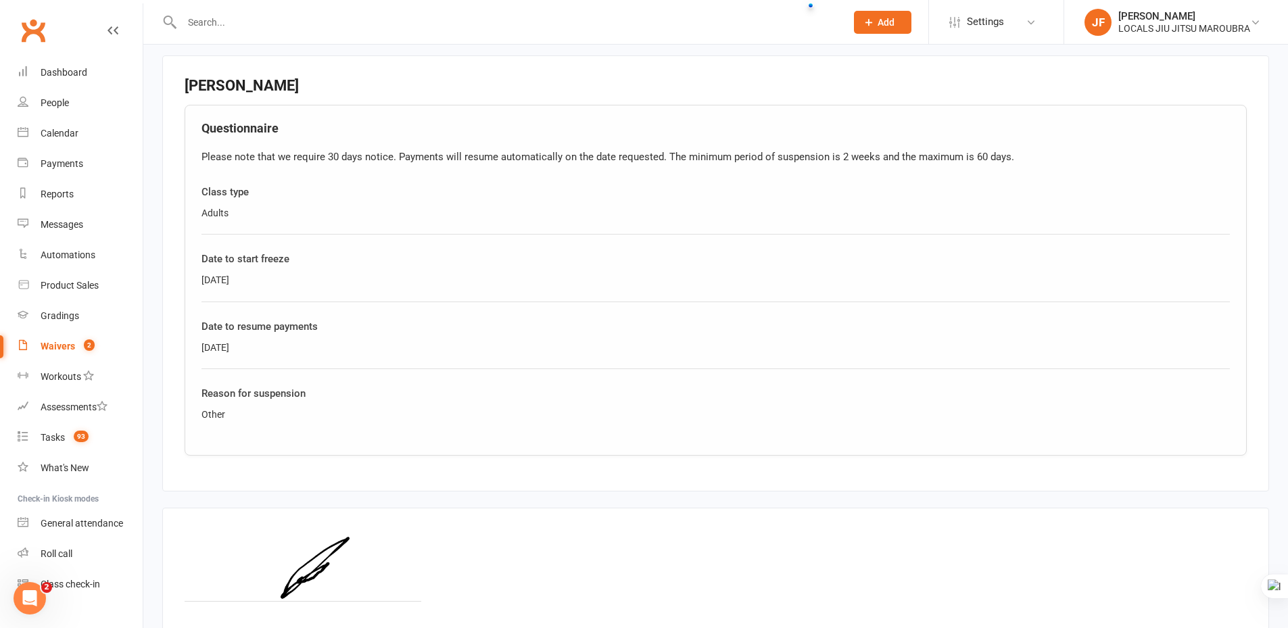
drag, startPoint x: 200, startPoint y: 349, endPoint x: 283, endPoint y: 336, distance: 84.1
click at [283, 336] on div "Questionnaire Please note that we require 30 days notice. Payments will resume …" at bounding box center [716, 280] width 1062 height 350
click at [235, 295] on div "Date to start freeze 11/11/2025" at bounding box center [715, 276] width 1028 height 51
click at [241, 283] on div "[DATE]" at bounding box center [715, 279] width 1028 height 15
drag, startPoint x: 201, startPoint y: 344, endPoint x: 245, endPoint y: 343, distance: 44.0
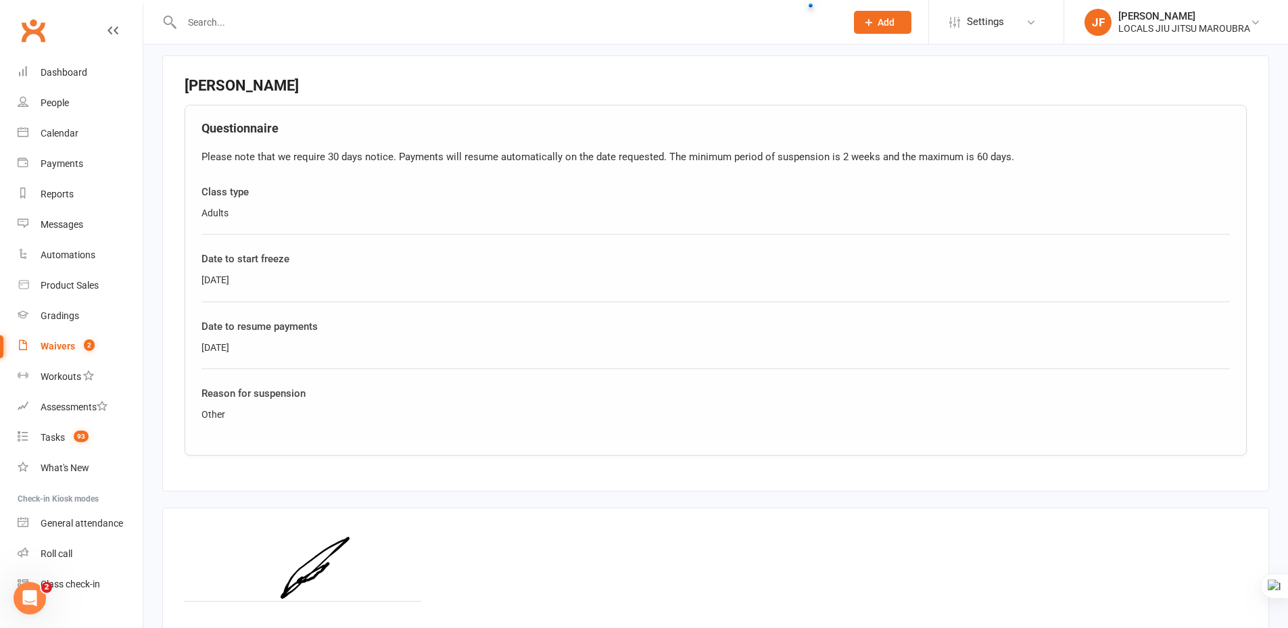
click at [245, 343] on div "Questionnaire Please note that we require 30 days notice. Payments will resume …" at bounding box center [716, 280] width 1062 height 350
click at [211, 343] on div "[DATE]" at bounding box center [715, 347] width 1028 height 15
click at [211, 343] on div "10/12/2025" at bounding box center [715, 347] width 1028 height 15
click at [491, 300] on div "Date to start freeze 11/11/2025" at bounding box center [715, 276] width 1028 height 51
drag, startPoint x: 269, startPoint y: 356, endPoint x: 262, endPoint y: 354, distance: 7.7
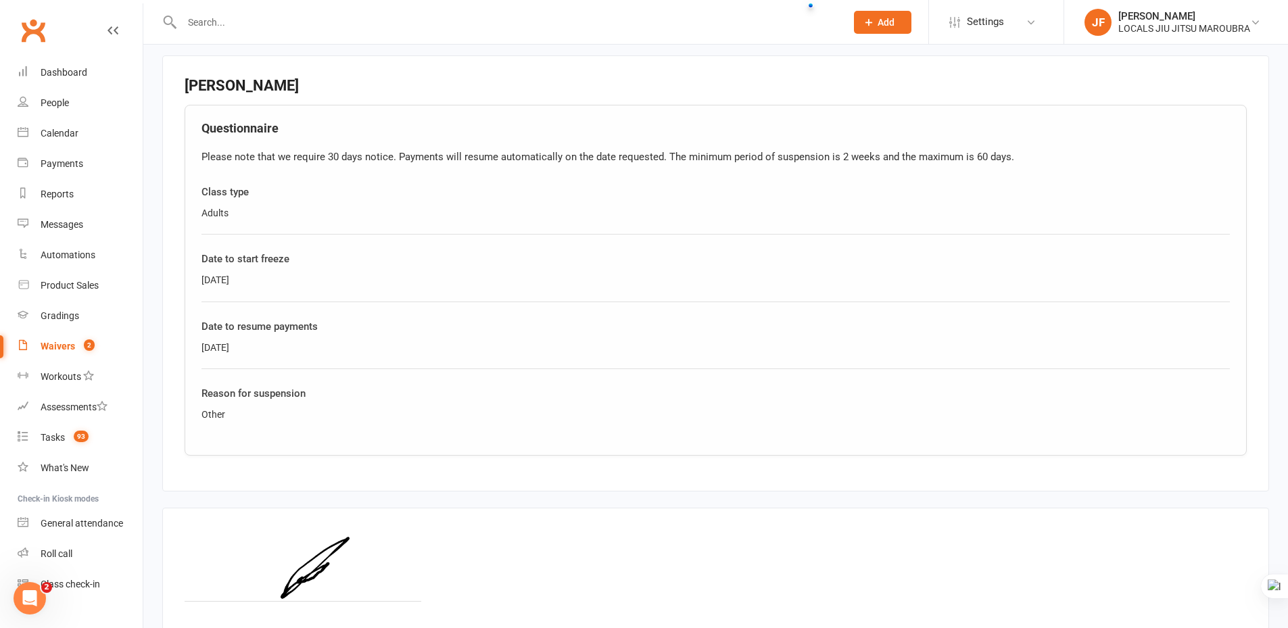
click at [269, 356] on div "Date to resume payments 10/12/2025" at bounding box center [715, 343] width 1028 height 51
drag, startPoint x: 260, startPoint y: 353, endPoint x: 207, endPoint y: 347, distance: 53.7
click at [207, 352] on div "10/12/2025" at bounding box center [715, 347] width 1028 height 15
click at [237, 272] on div "Date to start freeze 11/11/2025" at bounding box center [715, 276] width 1028 height 51
drag, startPoint x: 206, startPoint y: 283, endPoint x: 223, endPoint y: 281, distance: 17.6
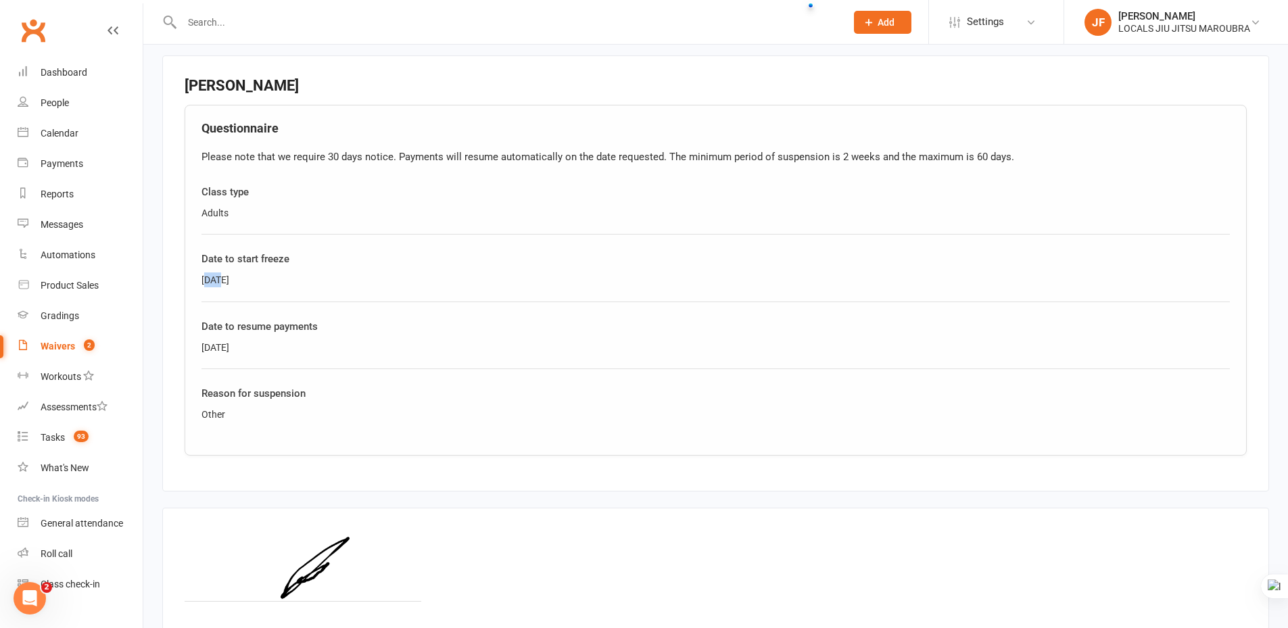
click at [223, 281] on div "11/11/2025" at bounding box center [715, 279] width 1028 height 15
click at [225, 281] on div "11/11/2025" at bounding box center [715, 279] width 1028 height 15
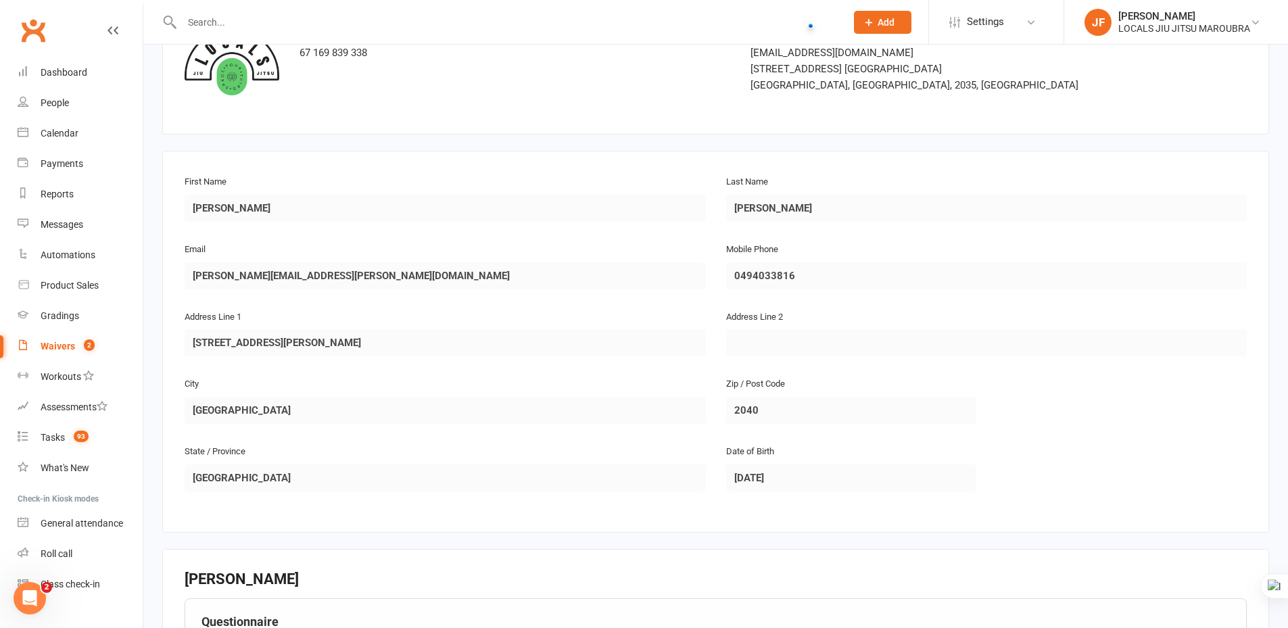
scroll to position [0, 0]
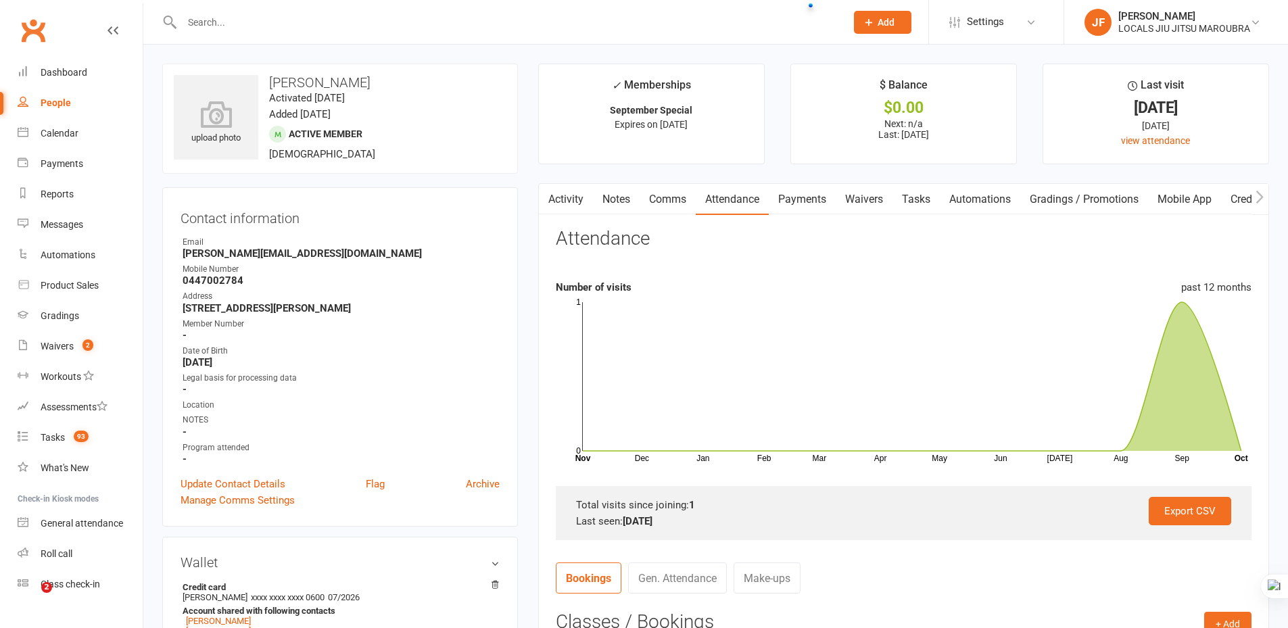
click at [443, 28] on input "text" at bounding box center [507, 22] width 658 height 19
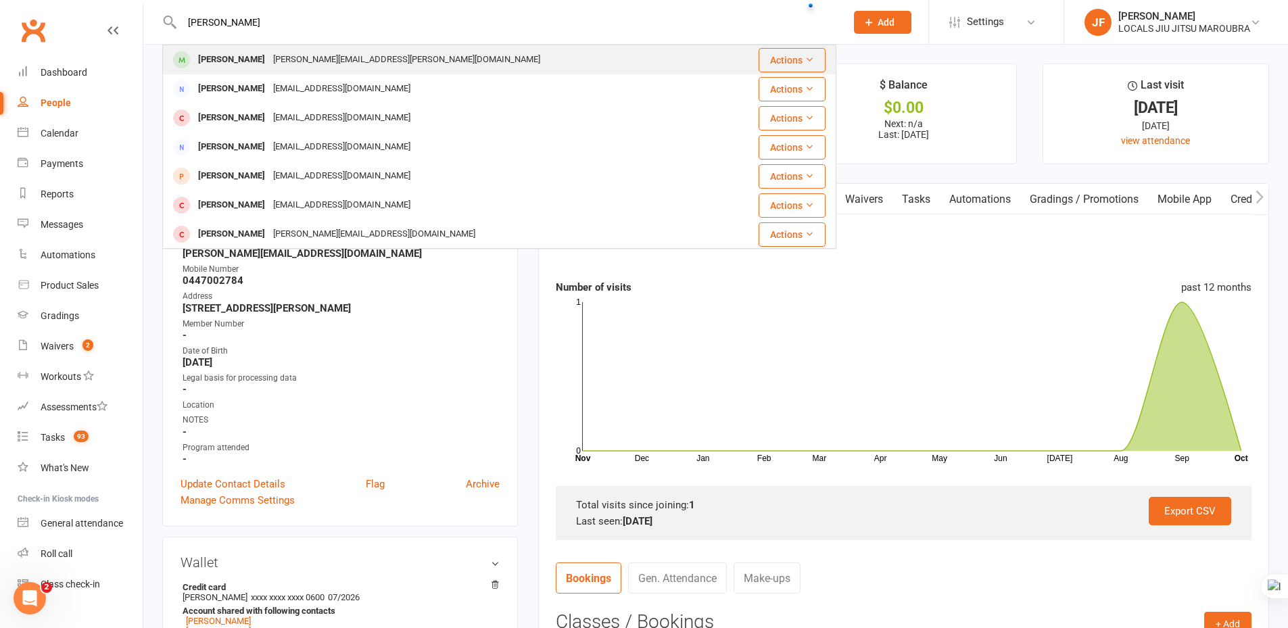
type input "[PERSON_NAME]"
drag, startPoint x: 408, startPoint y: 55, endPoint x: 403, endPoint y: 41, distance: 15.2
click at [408, 56] on div "Adelina Mendes adelina.s.mendes@gmail.com" at bounding box center [444, 60] width 560 height 28
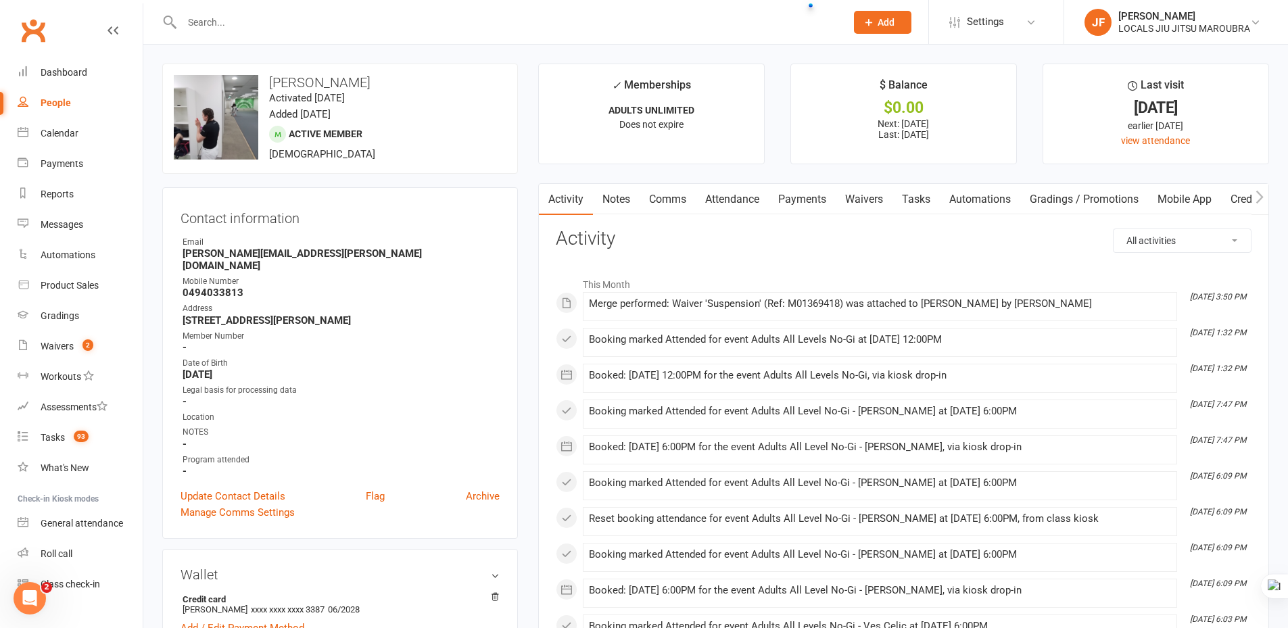
click at [797, 188] on link "Payments" at bounding box center [802, 199] width 67 height 31
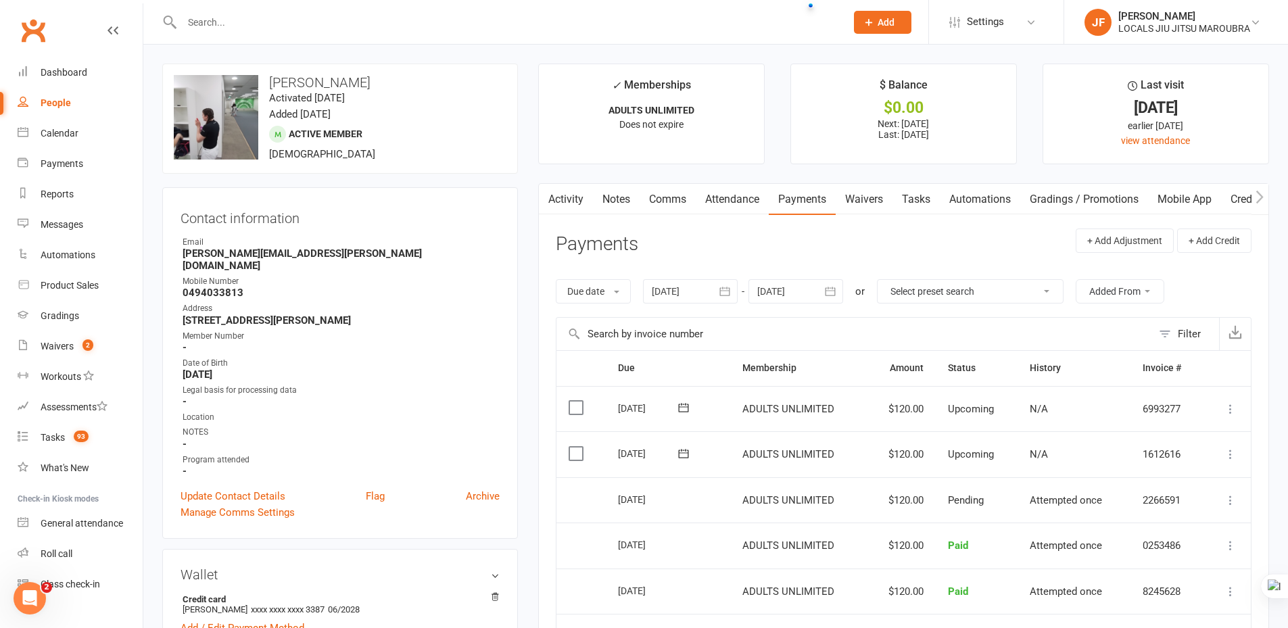
click at [725, 293] on icon "button" at bounding box center [725, 292] width 14 height 14
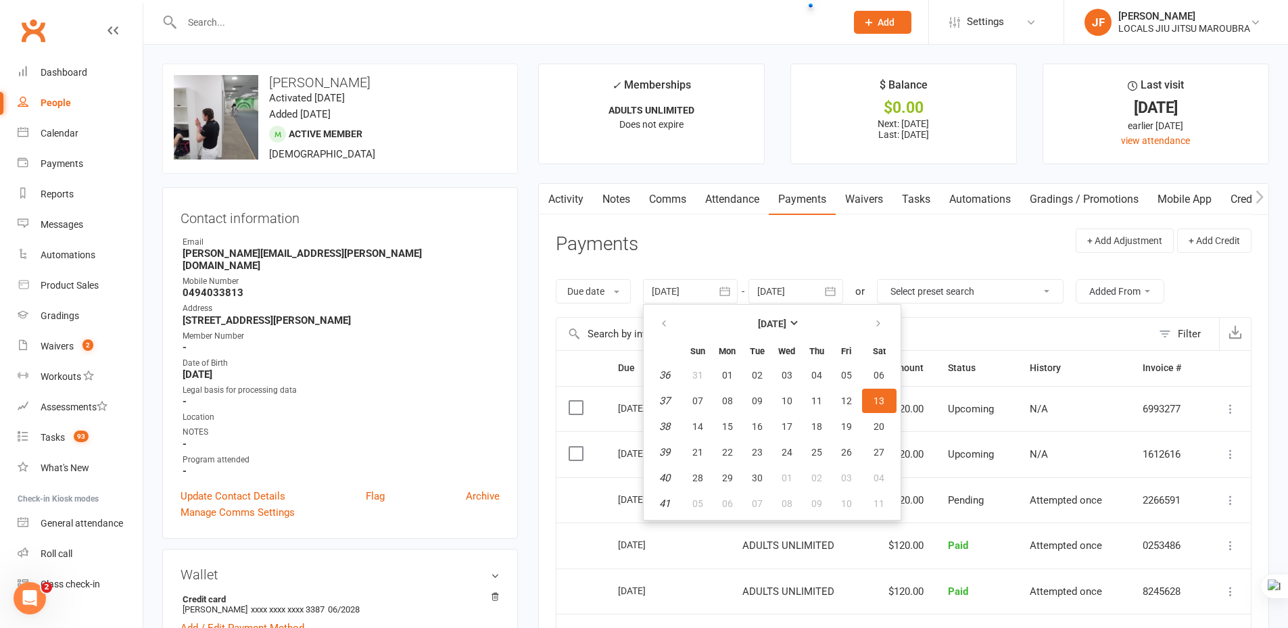
click at [725, 268] on div "Due date Due date Date paid Date failed Date settled [DATE] [DATE] Sun Mon Tue …" at bounding box center [904, 291] width 696 height 51
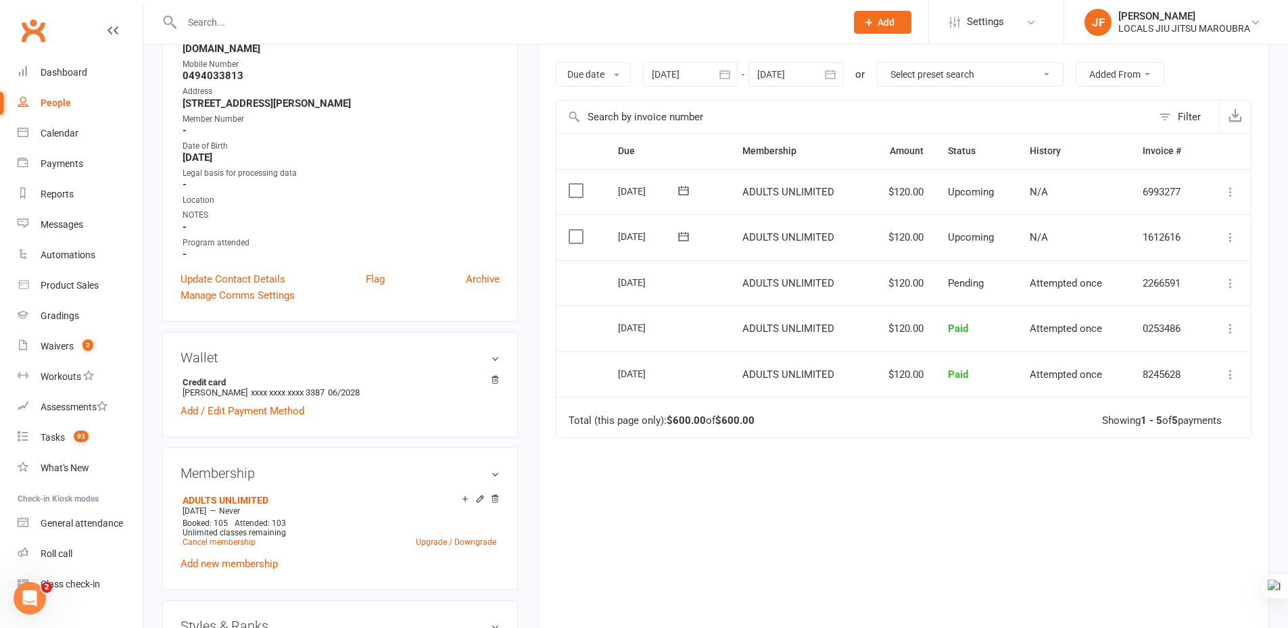
scroll to position [135, 0]
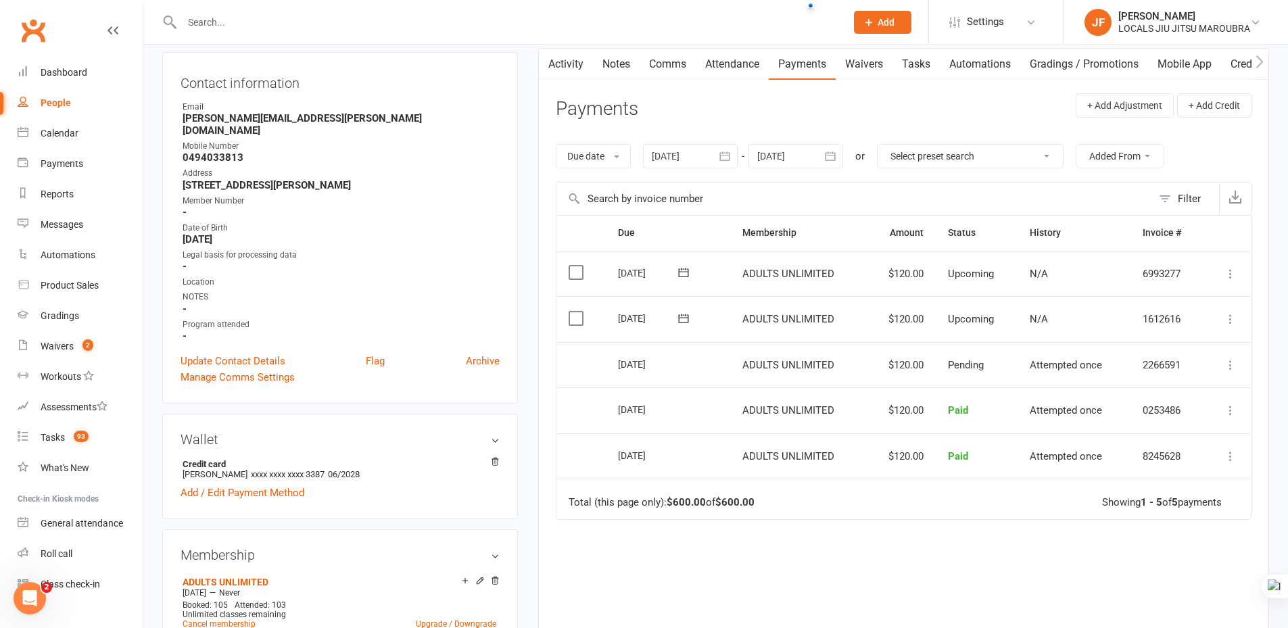
click at [827, 157] on icon "button" at bounding box center [830, 156] width 14 height 14
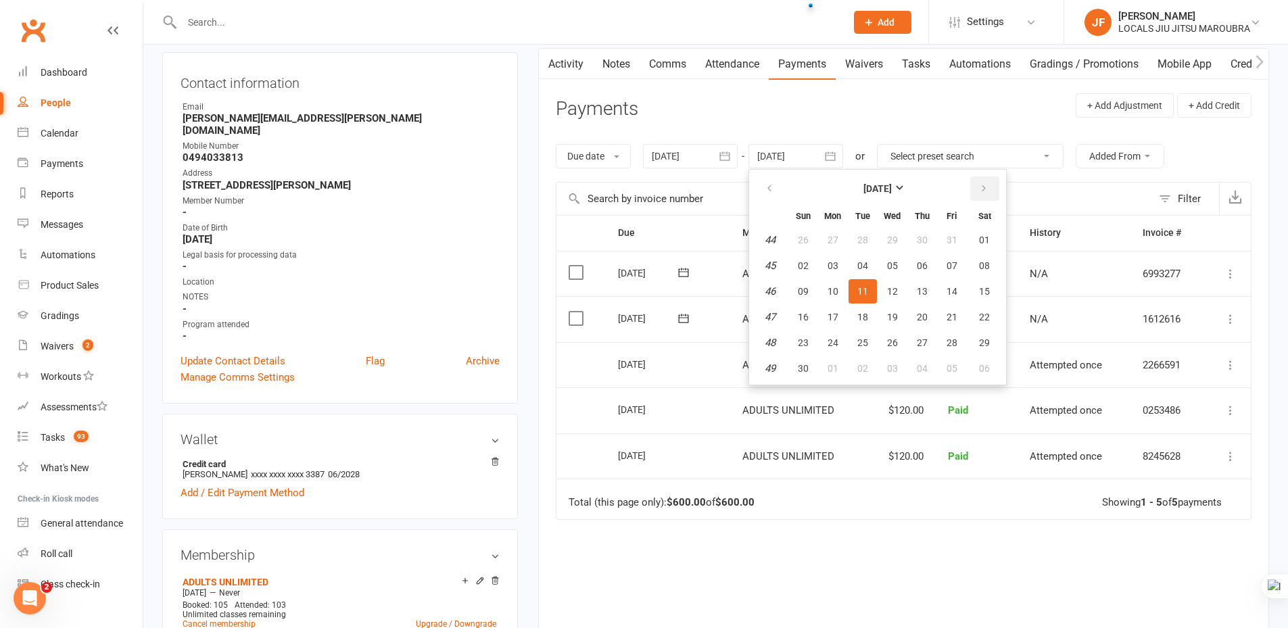
click at [985, 193] on icon "button" at bounding box center [983, 188] width 9 height 11
click at [862, 334] on button "30" at bounding box center [862, 343] width 28 height 24
type input "30 Dec 2025"
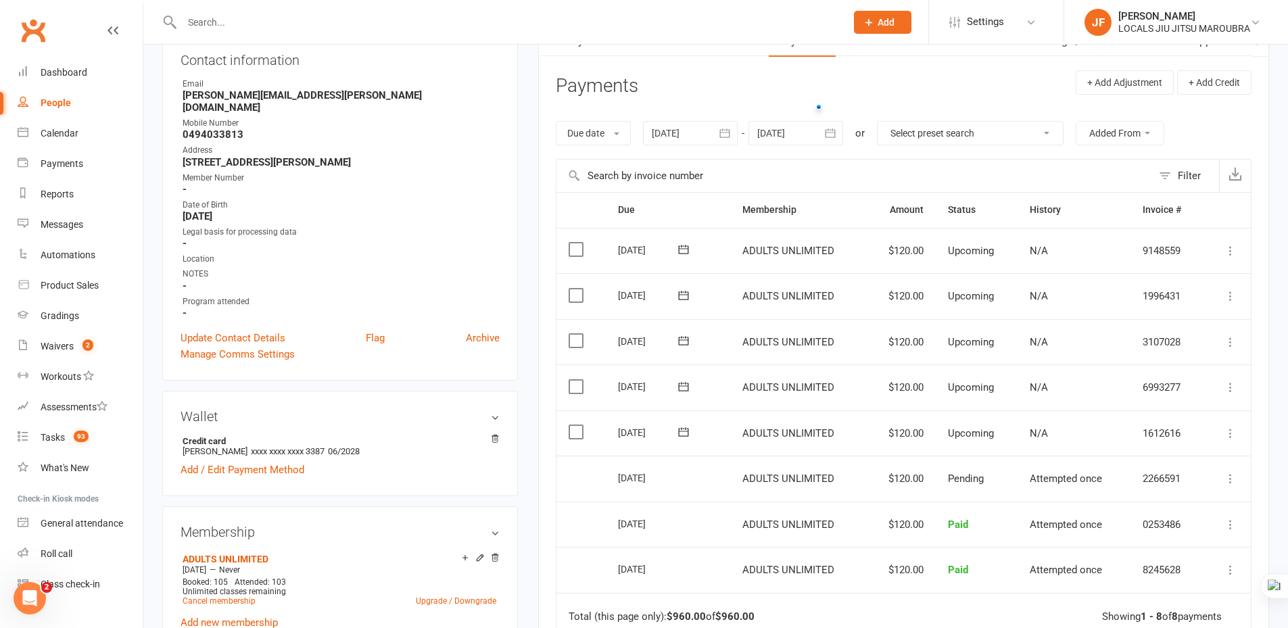
scroll to position [68, 0]
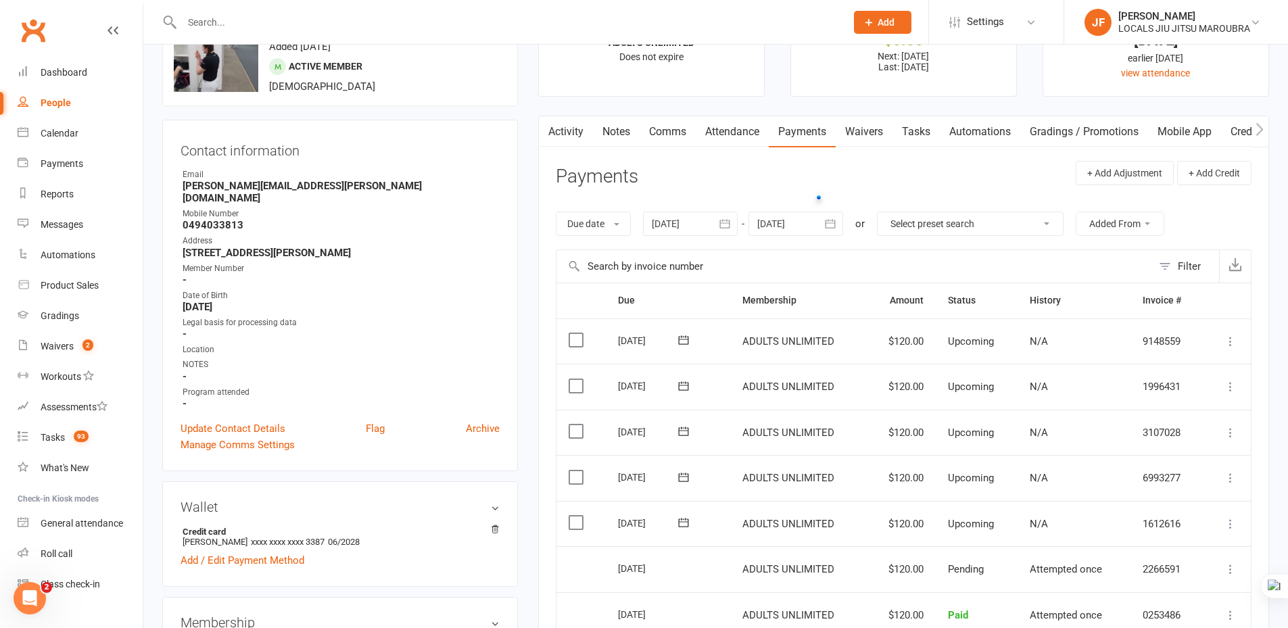
click at [731, 222] on icon "button" at bounding box center [725, 224] width 14 height 14
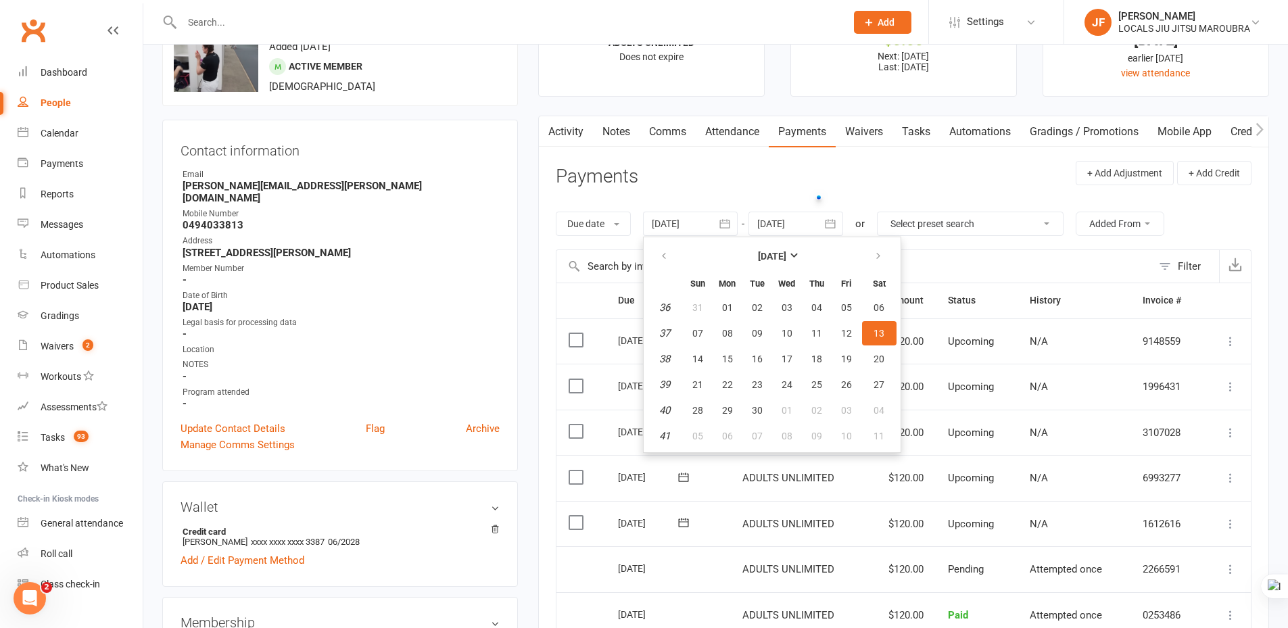
click at [752, 174] on header "Payments + Add Adjustment + Add Credit" at bounding box center [904, 179] width 696 height 37
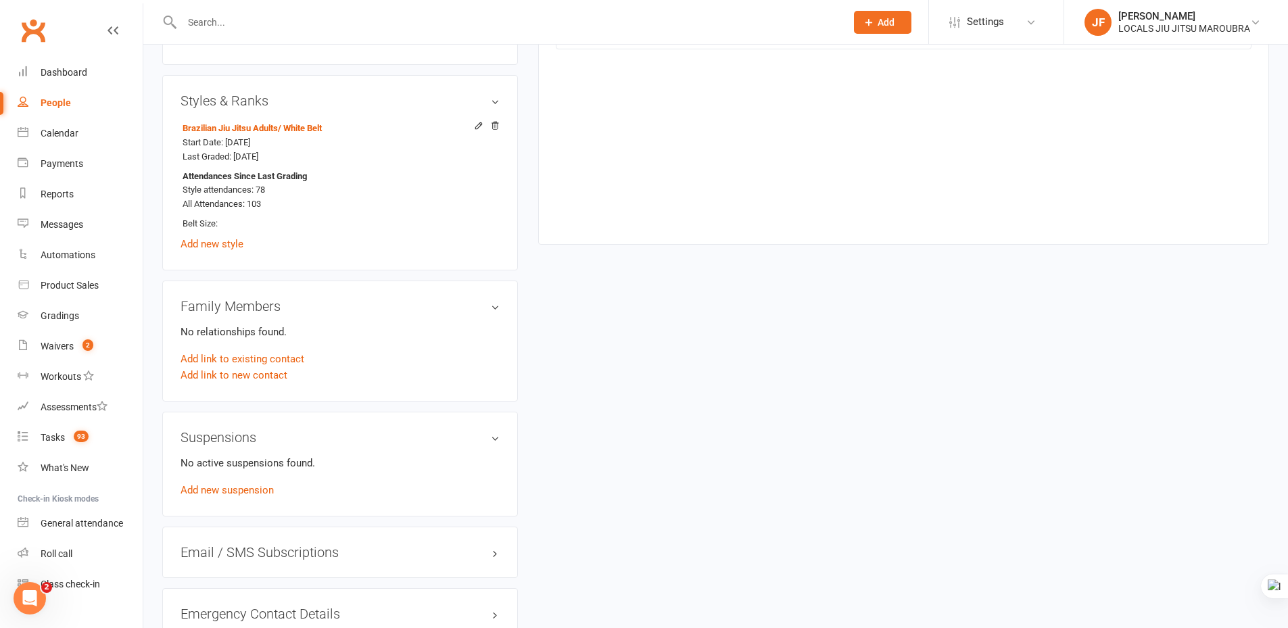
scroll to position [744, 0]
click at [247, 486] on link "Add new suspension" at bounding box center [226, 489] width 93 height 12
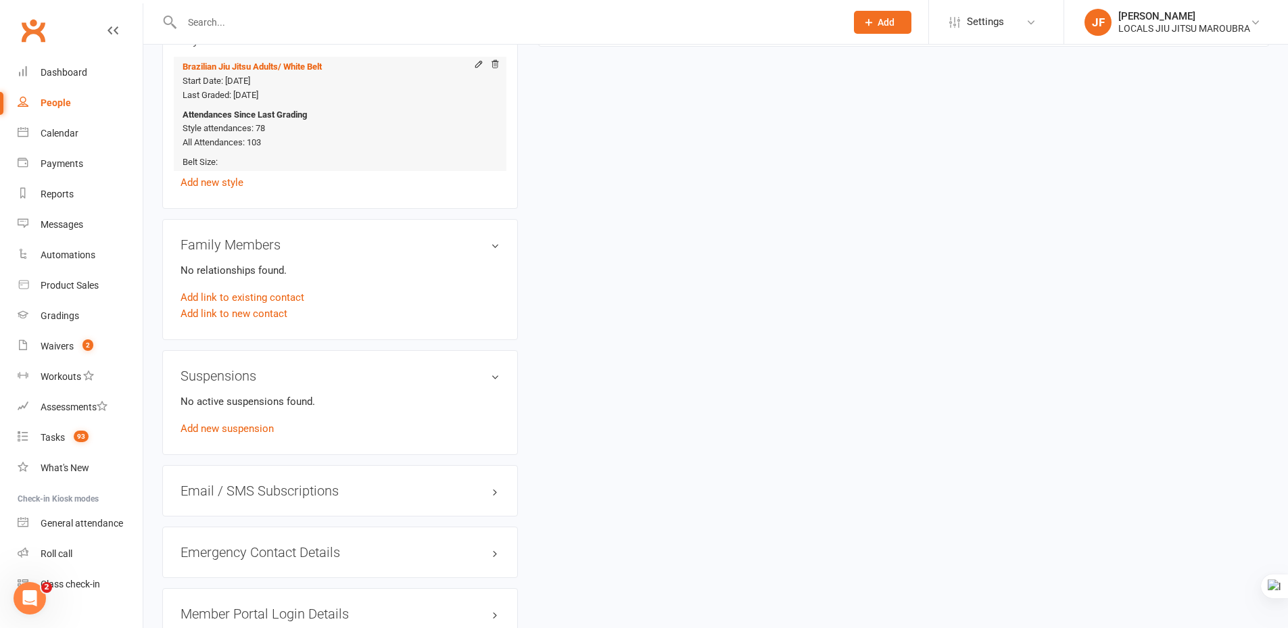
scroll to position [811, 0]
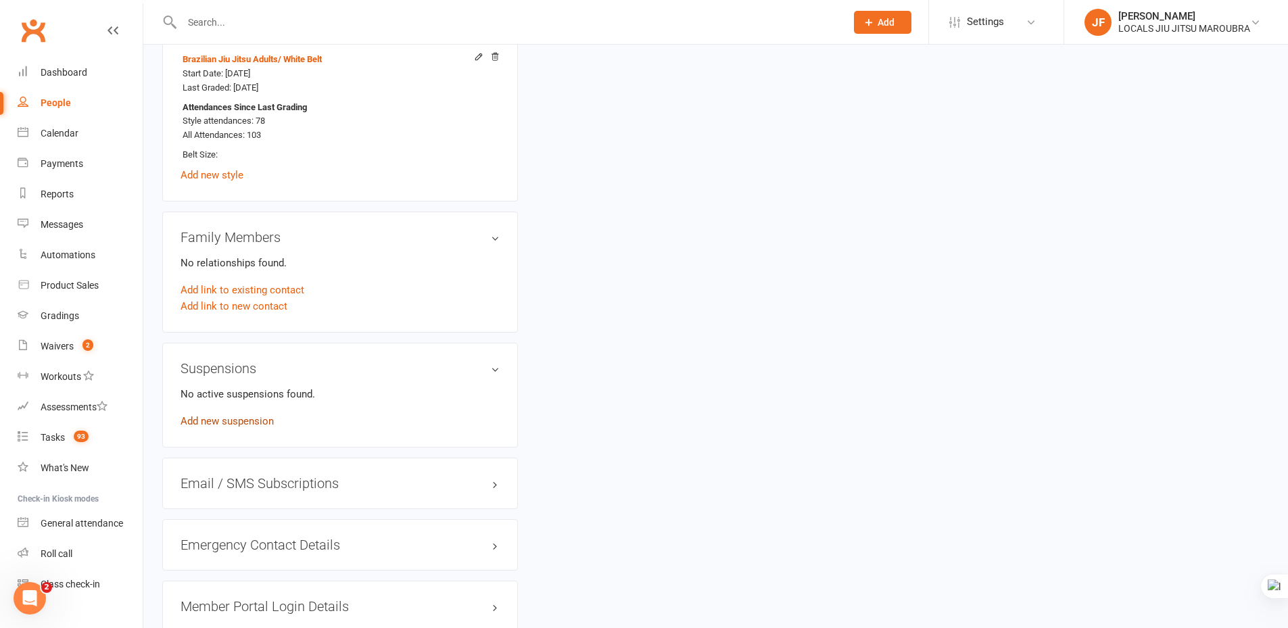
click at [260, 422] on link "Add new suspension" at bounding box center [226, 421] width 93 height 12
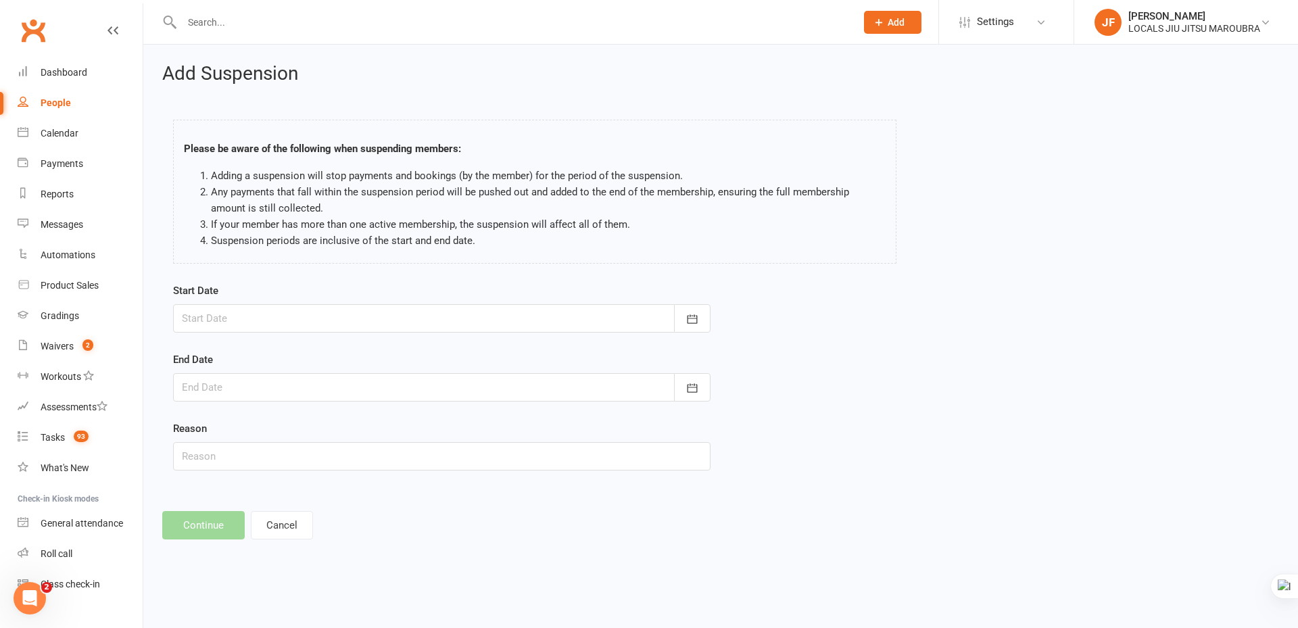
click at [452, 315] on div at bounding box center [441, 318] width 537 height 28
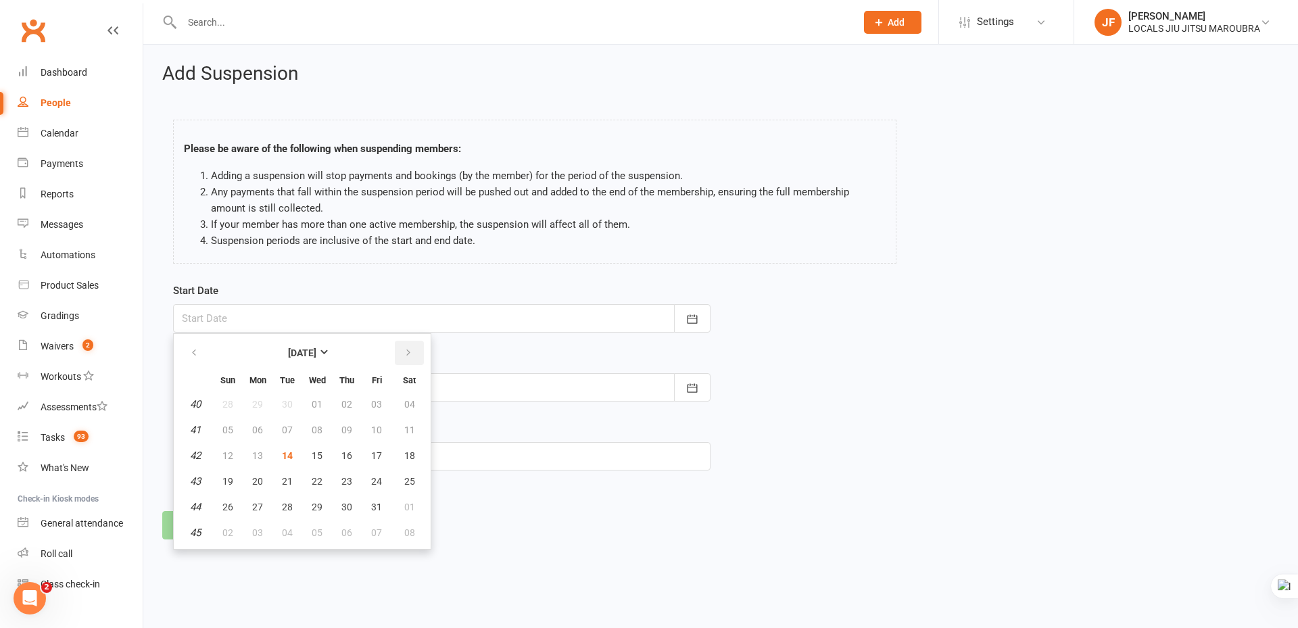
click at [406, 349] on icon "button" at bounding box center [408, 352] width 9 height 11
click at [291, 448] on button "11" at bounding box center [287, 455] width 28 height 24
type input "11 Nov 2025"
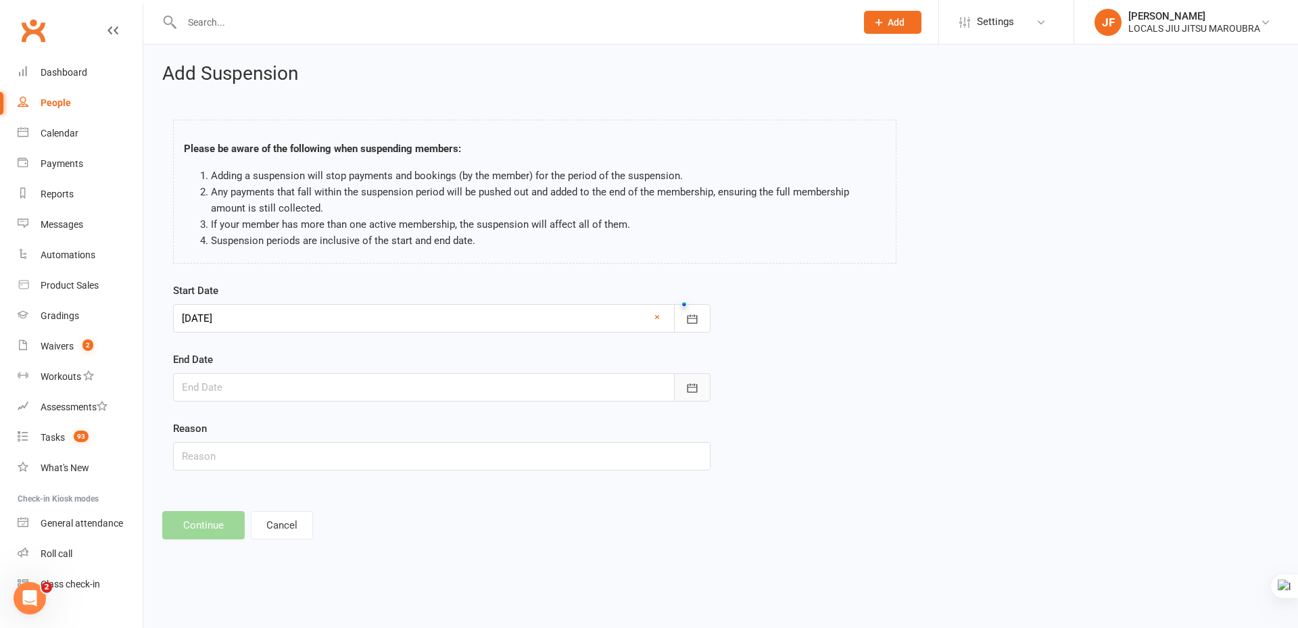
click at [679, 380] on button "button" at bounding box center [692, 387] width 37 height 28
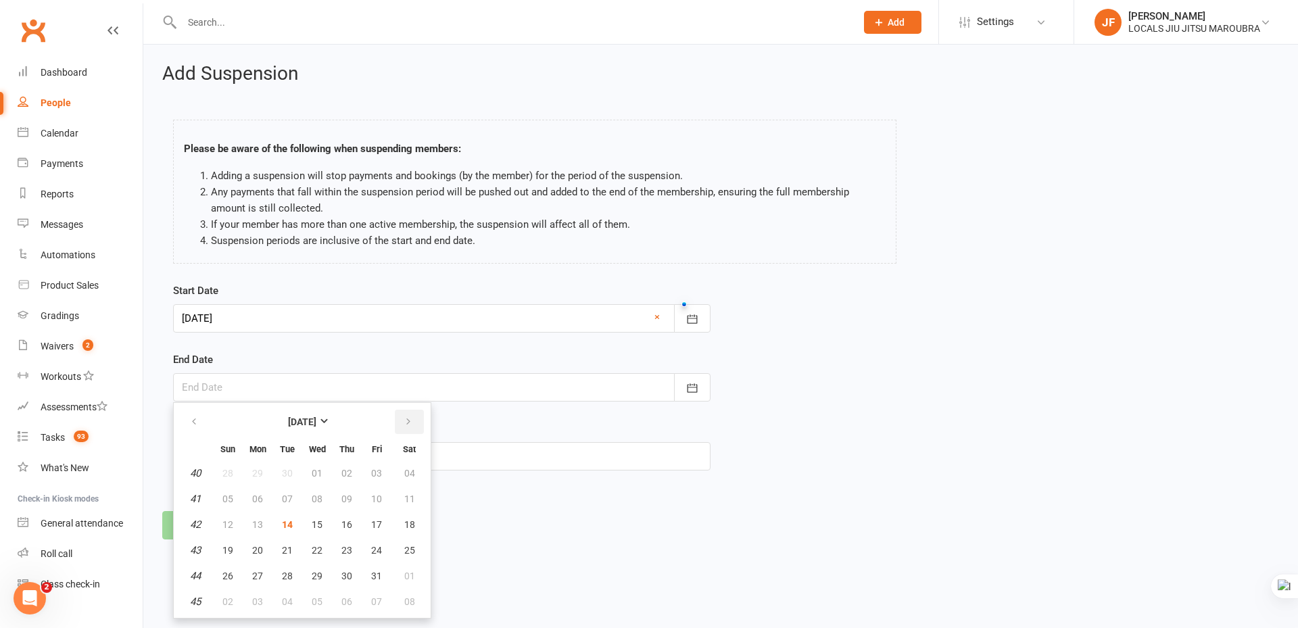
click at [408, 412] on button "button" at bounding box center [409, 422] width 29 height 24
click at [252, 523] on span "10" at bounding box center [257, 524] width 11 height 11
type input "10 Nov 2025"
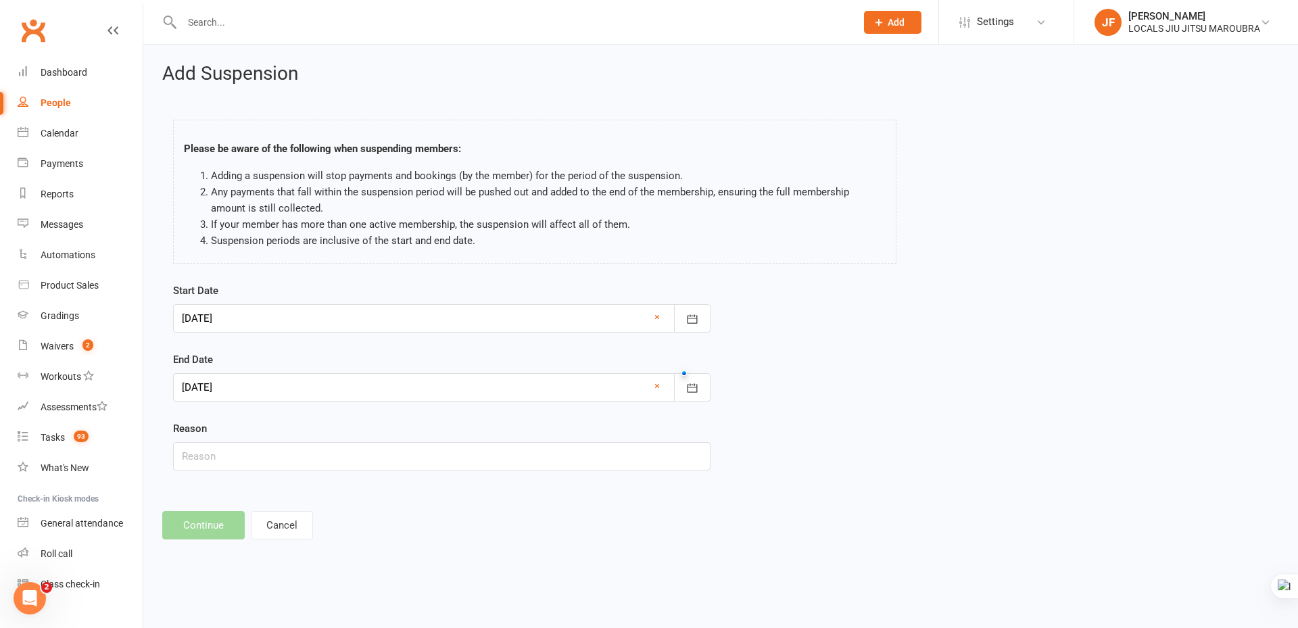
drag, startPoint x: 778, startPoint y: 441, endPoint x: 480, endPoint y: 481, distance: 300.9
click at [773, 443] on div "Start Date 11 Nov 2025 November 2025 Sun Mon Tue Wed Thu Fri Sat 44 26 27 28 29…" at bounding box center [720, 386] width 1115 height 207
click at [452, 484] on div "Start Date 11 Nov 2025 November 2025 Sun Mon Tue Wed Thu Fri Sat 44 26 27 28 29…" at bounding box center [442, 386] width 558 height 207
click at [448, 465] on input "text" at bounding box center [441, 456] width 537 height 28
click at [262, 455] on input "text" at bounding box center [441, 456] width 537 height 28
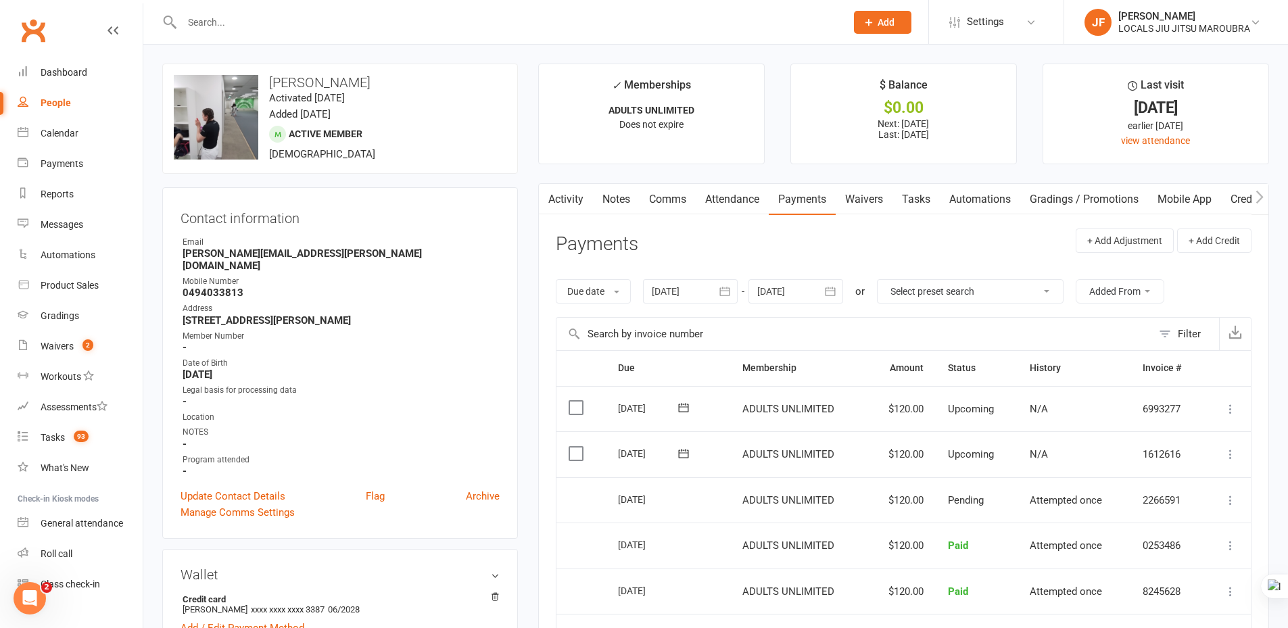
click at [836, 293] on icon "button" at bounding box center [830, 291] width 10 height 9
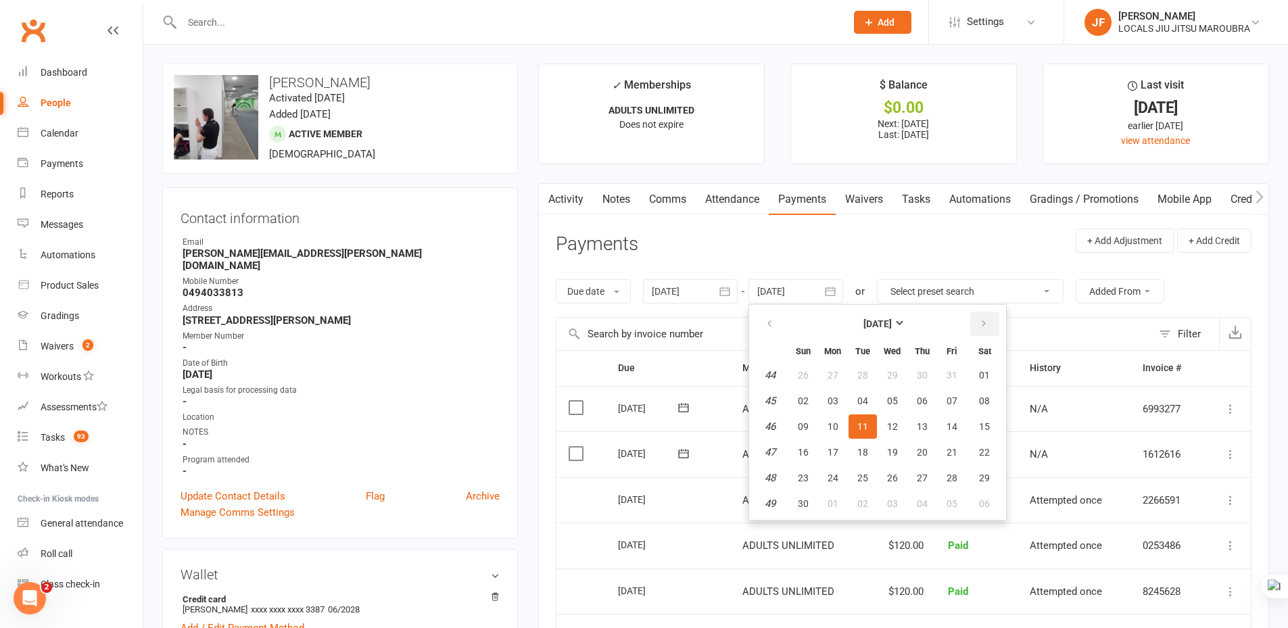
click at [975, 318] on button "button" at bounding box center [984, 324] width 29 height 24
click at [887, 481] on button "31" at bounding box center [892, 478] width 28 height 24
type input "31 Dec 2025"
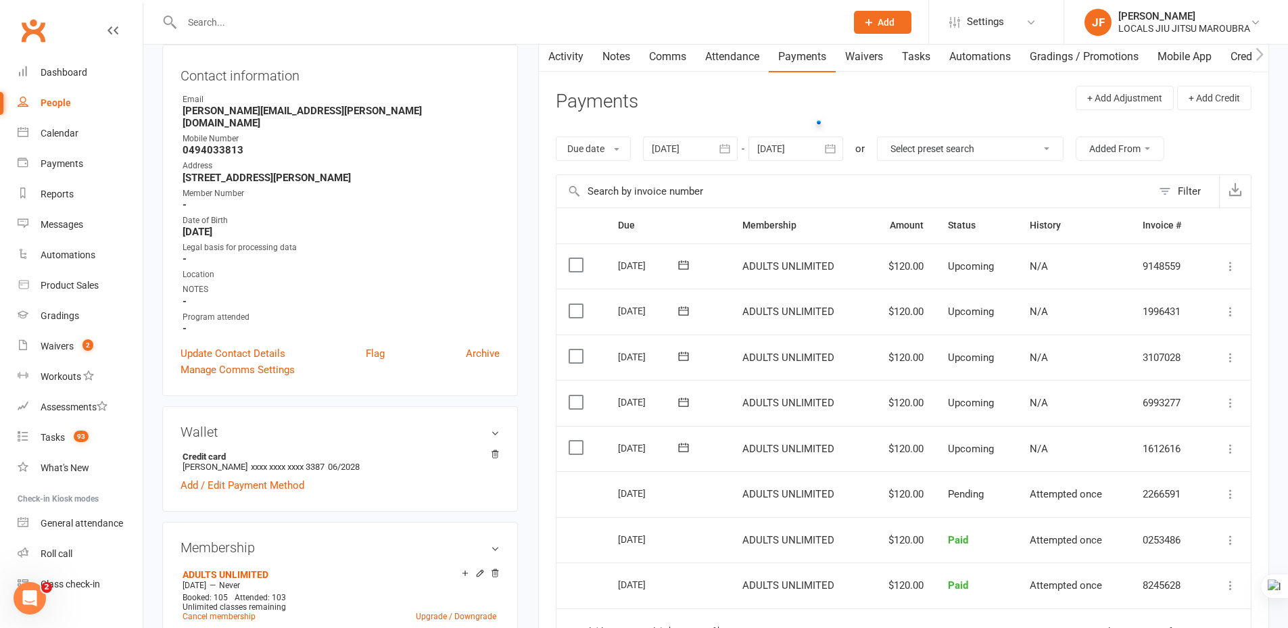
scroll to position [68, 0]
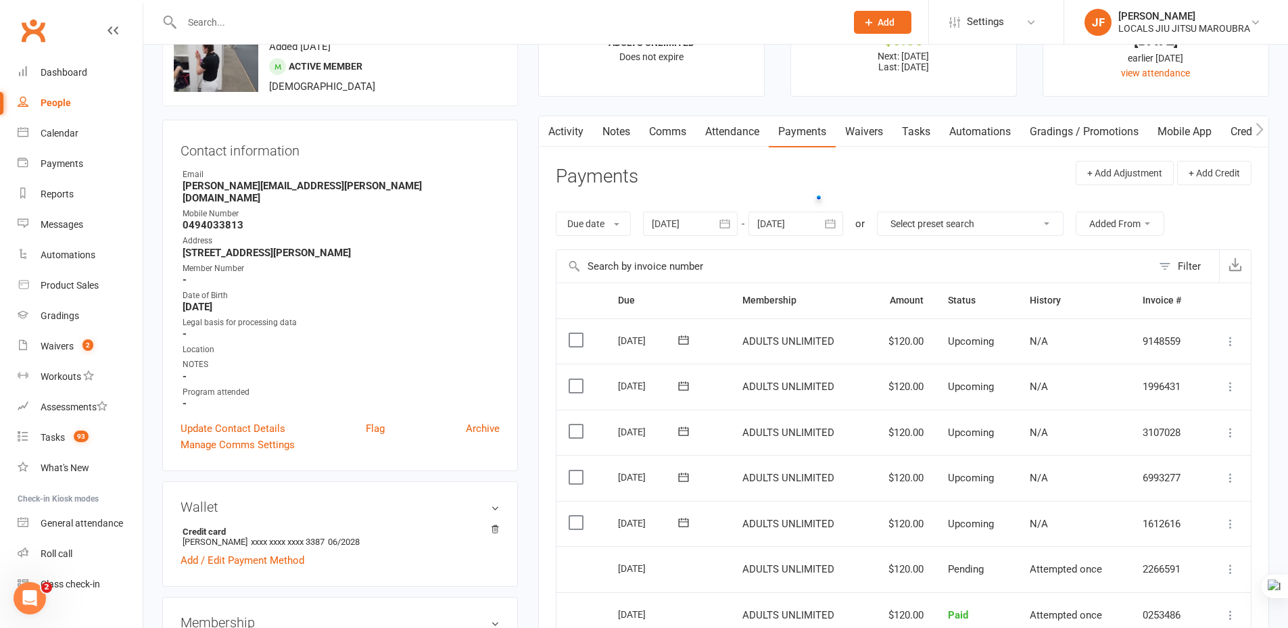
click at [535, 261] on main "✓ Memberships ADULTS UNLIMITED Does not expire $ Balance $0.00 Next: 27 Oct 202…" at bounding box center [903, 464] width 751 height 937
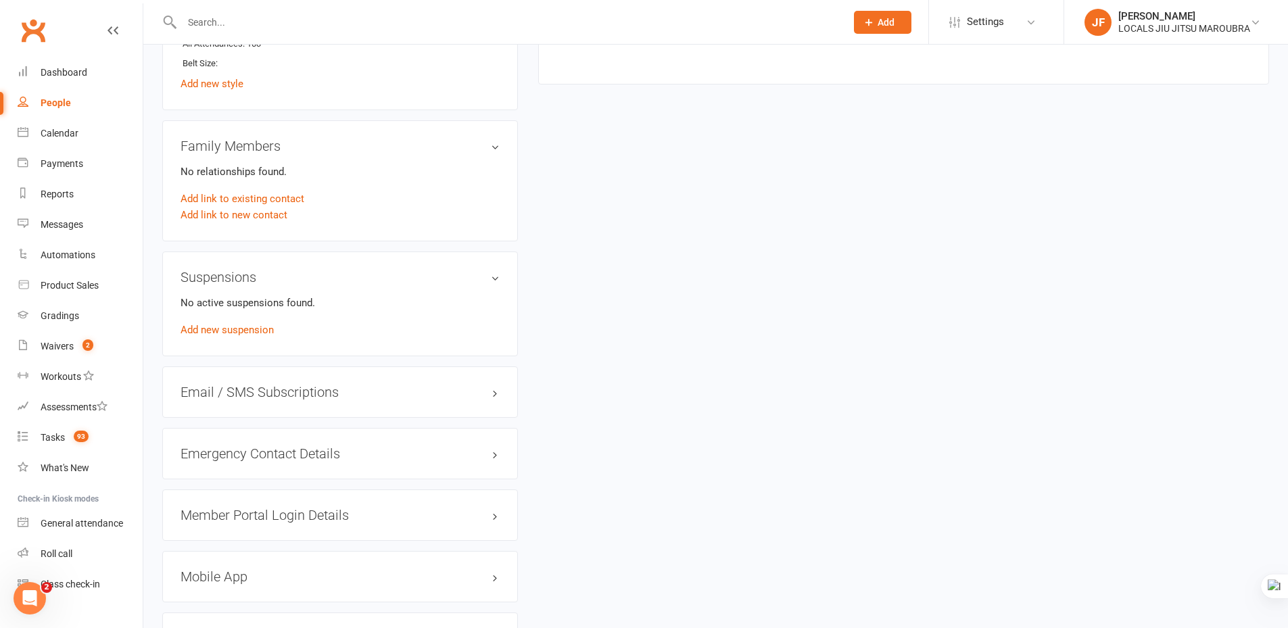
scroll to position [879, 0]
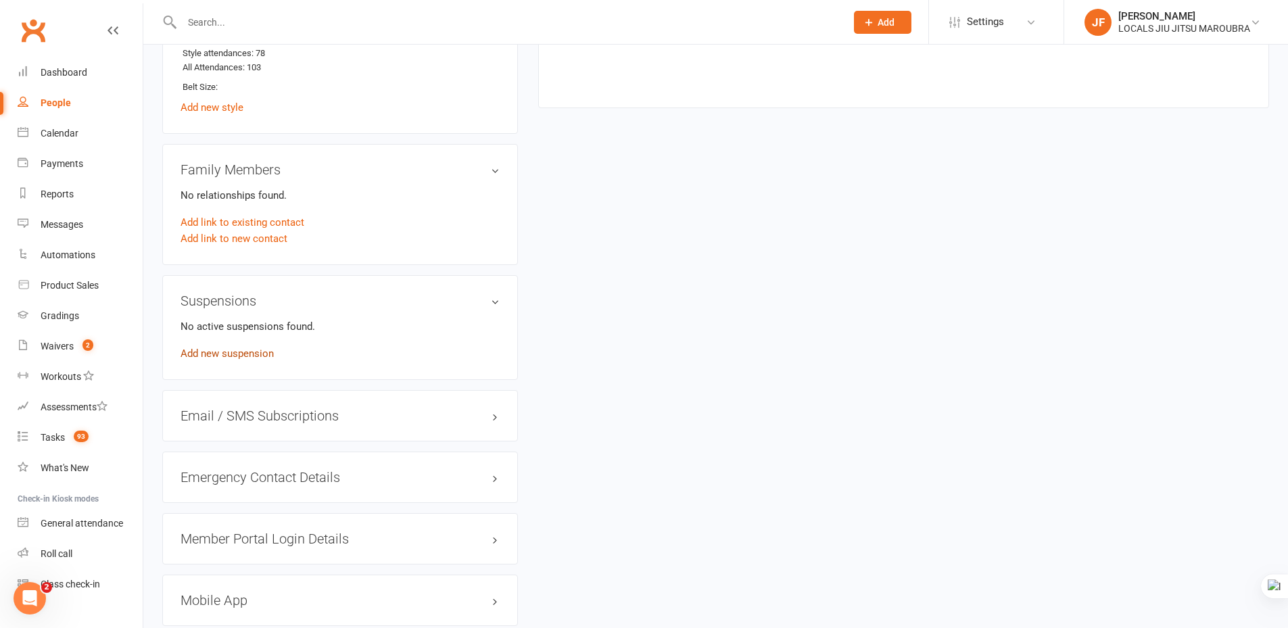
click at [252, 358] on link "Add new suspension" at bounding box center [226, 353] width 93 height 12
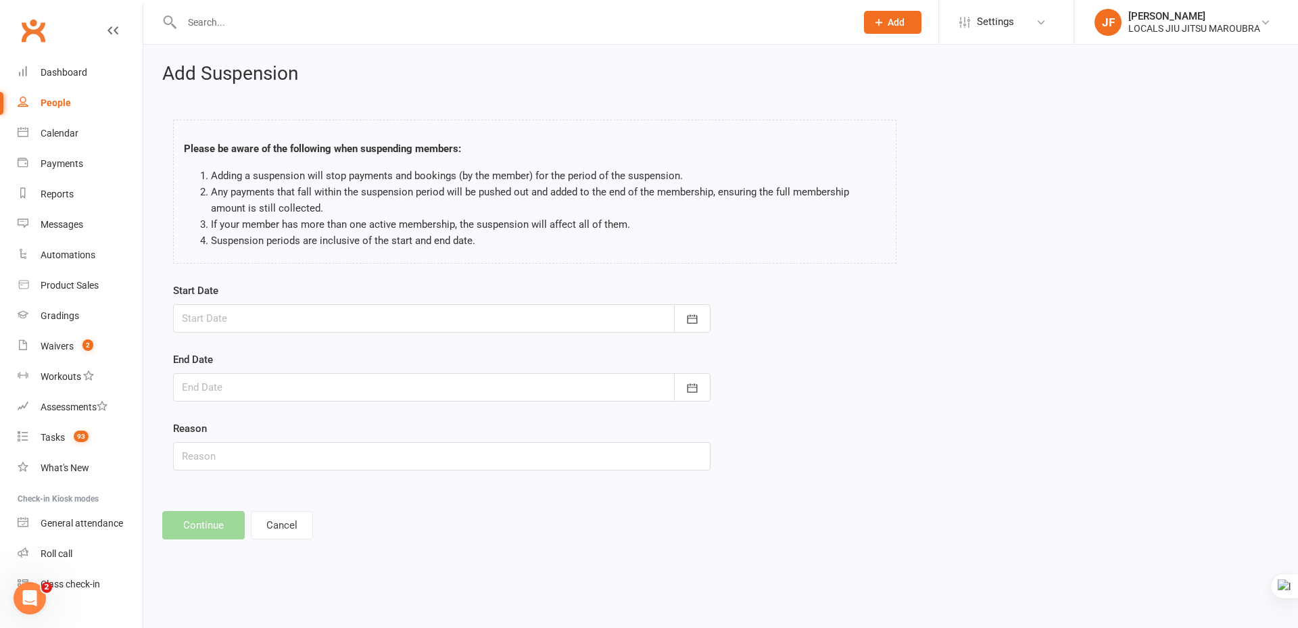
click at [281, 312] on div at bounding box center [441, 318] width 537 height 28
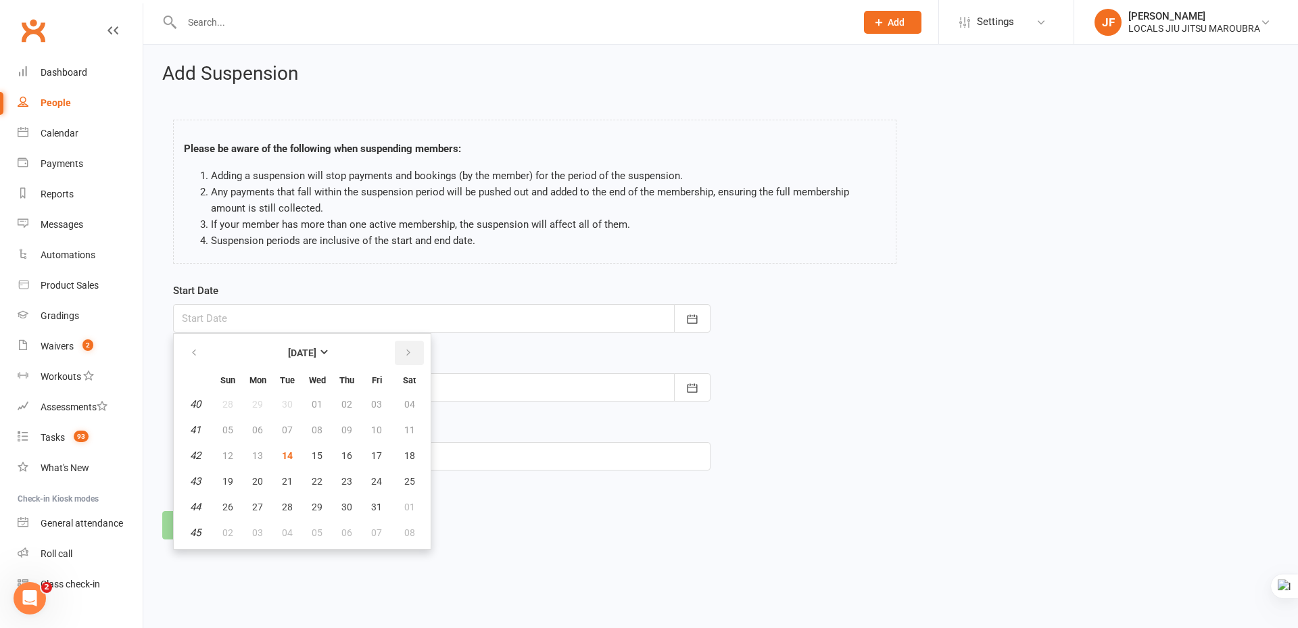
click at [400, 354] on button "button" at bounding box center [409, 353] width 29 height 24
click at [289, 450] on span "11" at bounding box center [287, 455] width 11 height 11
type input "11 Nov 2025"
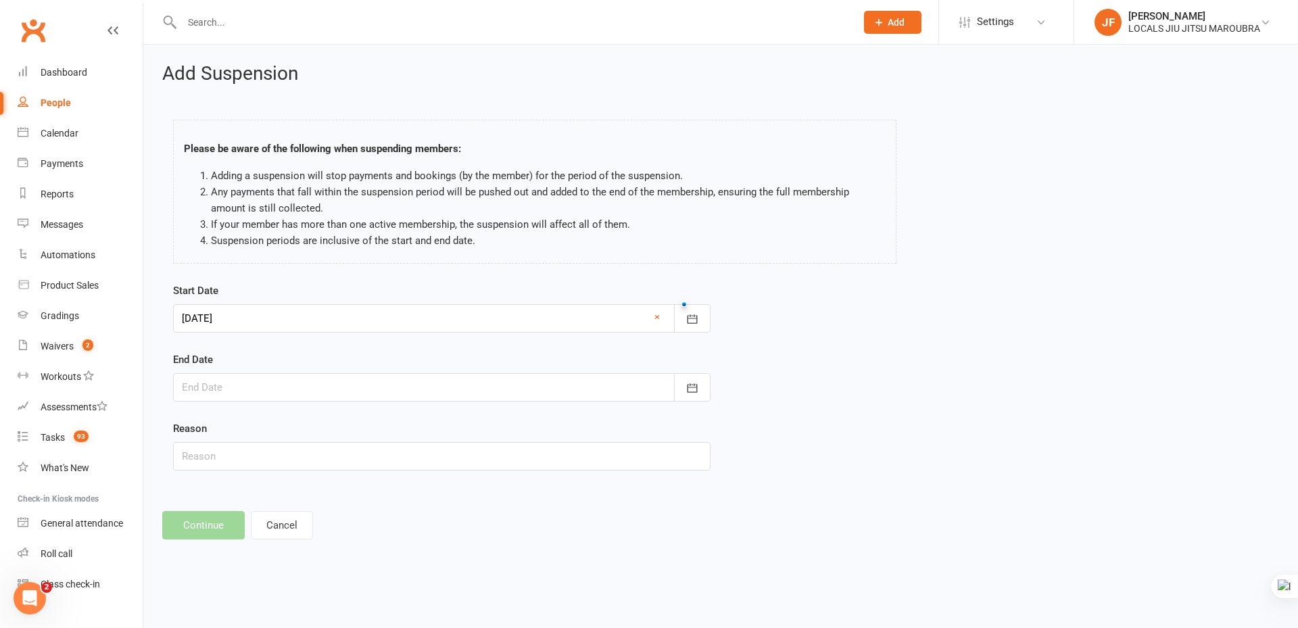
click at [368, 388] on div at bounding box center [441, 387] width 537 height 28
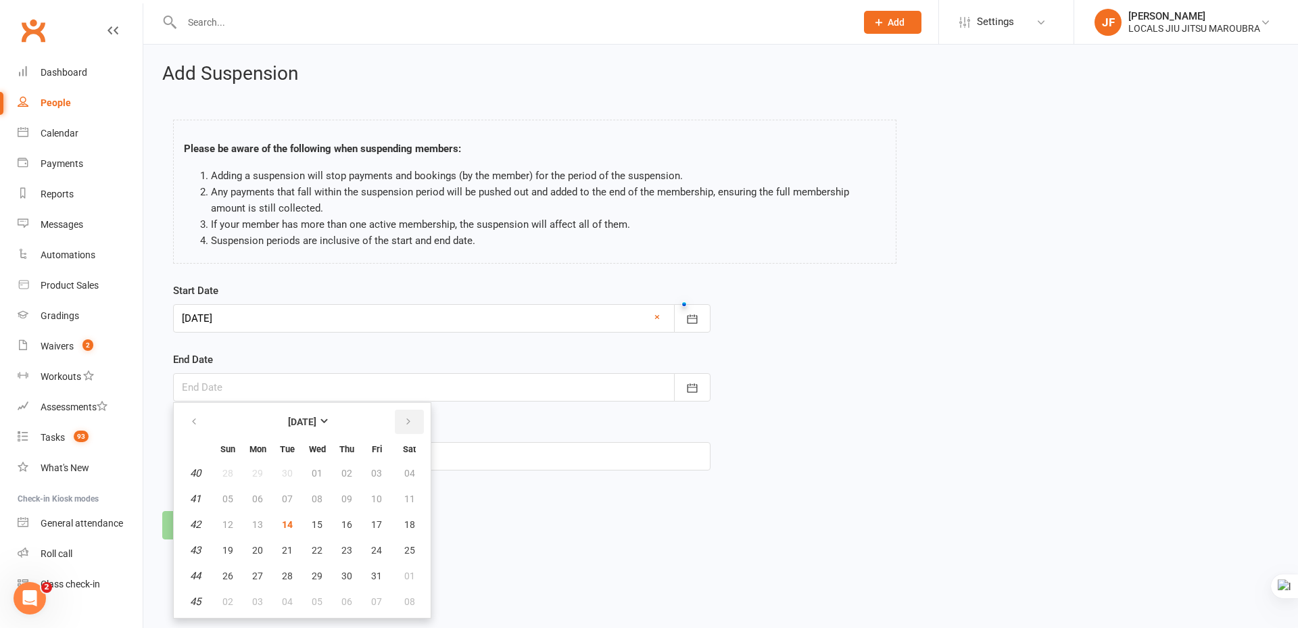
click at [404, 418] on icon "button" at bounding box center [408, 421] width 9 height 11
click at [318, 524] on span "12" at bounding box center [317, 524] width 11 height 11
type input "12 Nov 2025"
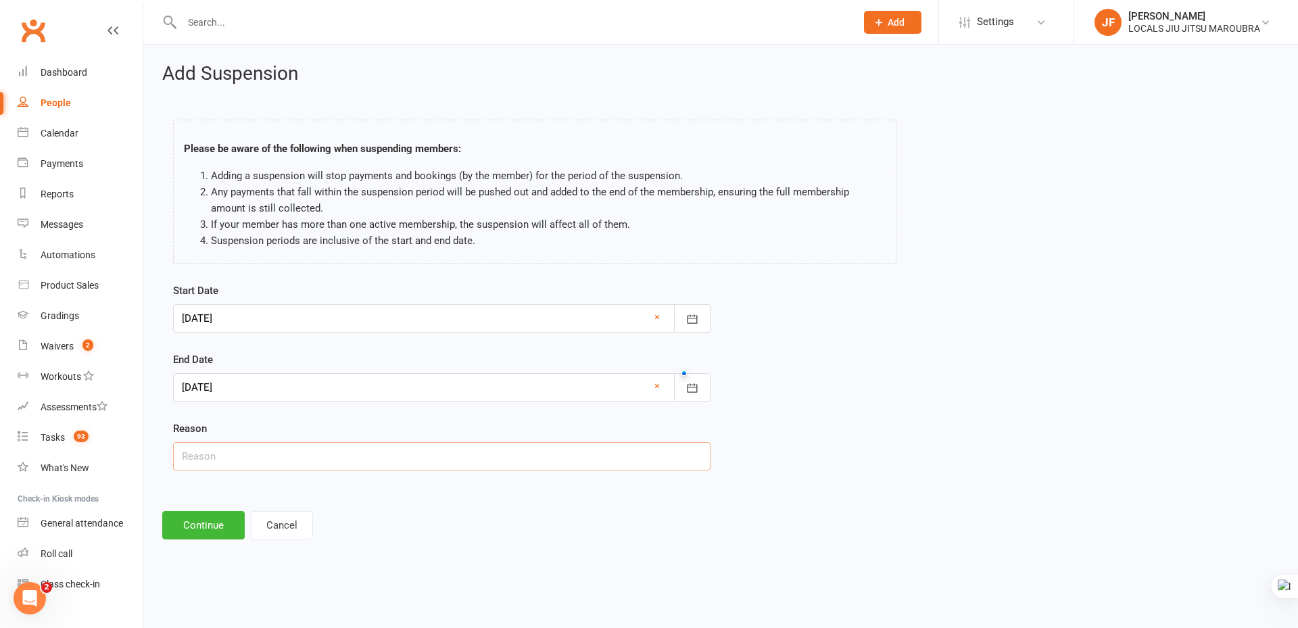
click at [341, 466] on input "text" at bounding box center [441, 456] width 537 height 28
click at [272, 458] on input "text" at bounding box center [441, 456] width 537 height 28
type input "Other"
click at [211, 517] on button "Continue" at bounding box center [203, 525] width 82 height 28
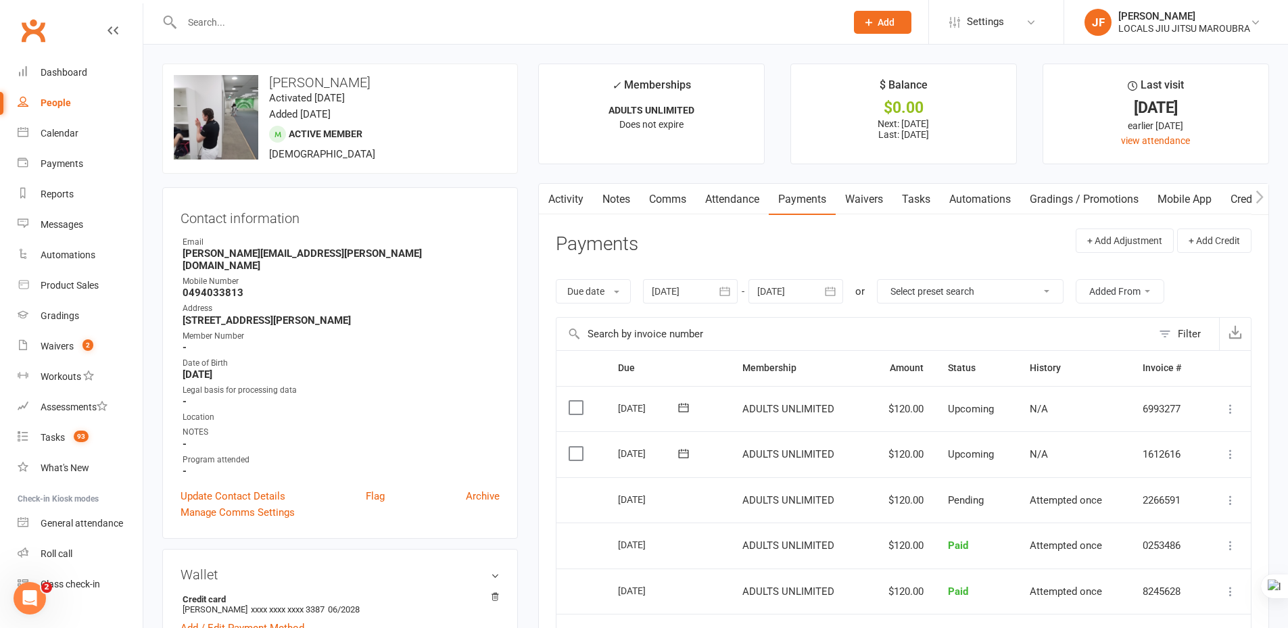
click at [836, 289] on icon "button" at bounding box center [830, 292] width 14 height 14
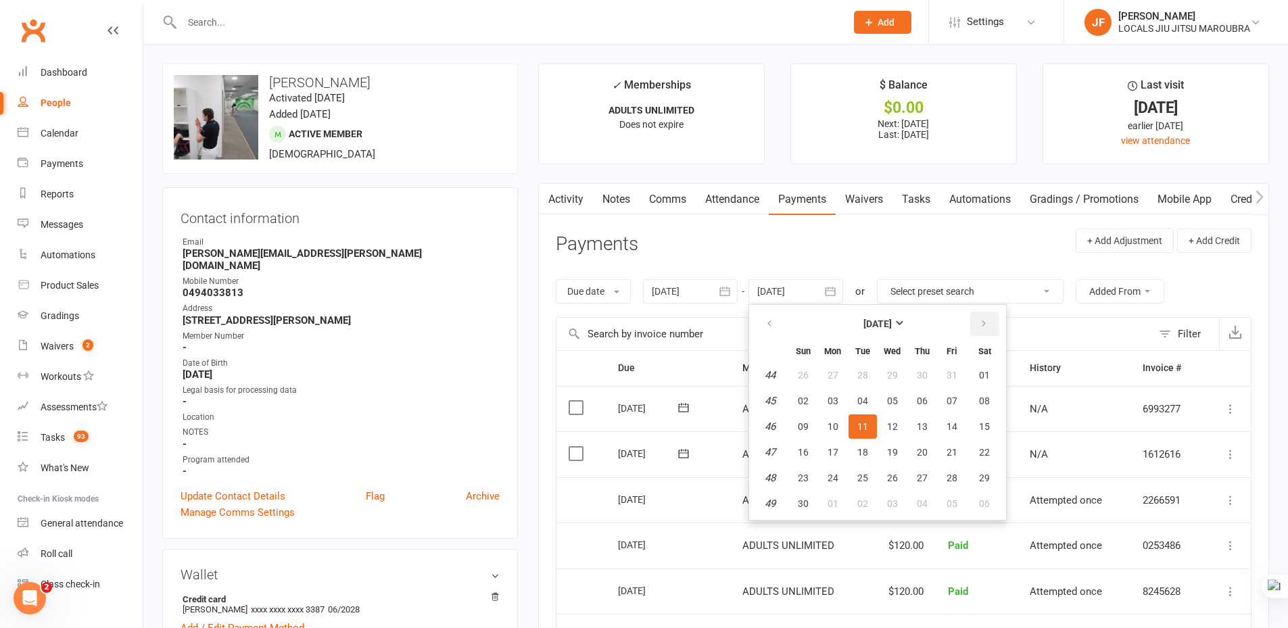
click at [978, 324] on button "button" at bounding box center [984, 324] width 29 height 24
click at [863, 481] on span "30" at bounding box center [862, 478] width 11 height 11
type input "30 Dec 2025"
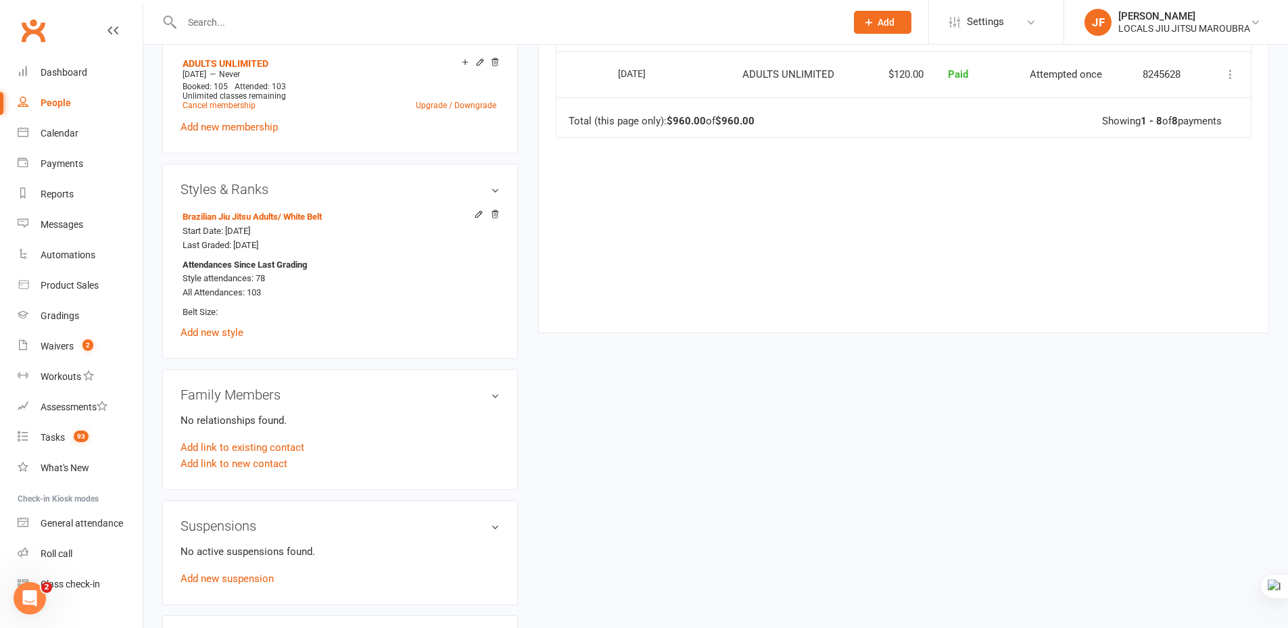
scroll to position [811, 0]
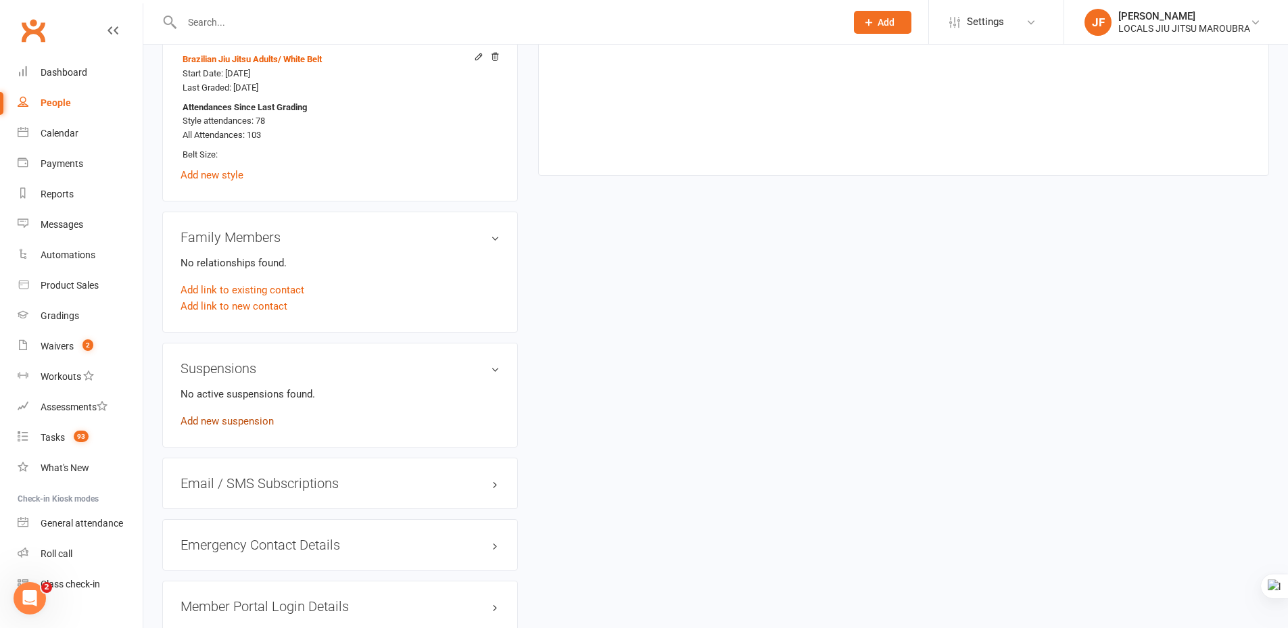
click at [239, 421] on link "Add new suspension" at bounding box center [226, 421] width 93 height 12
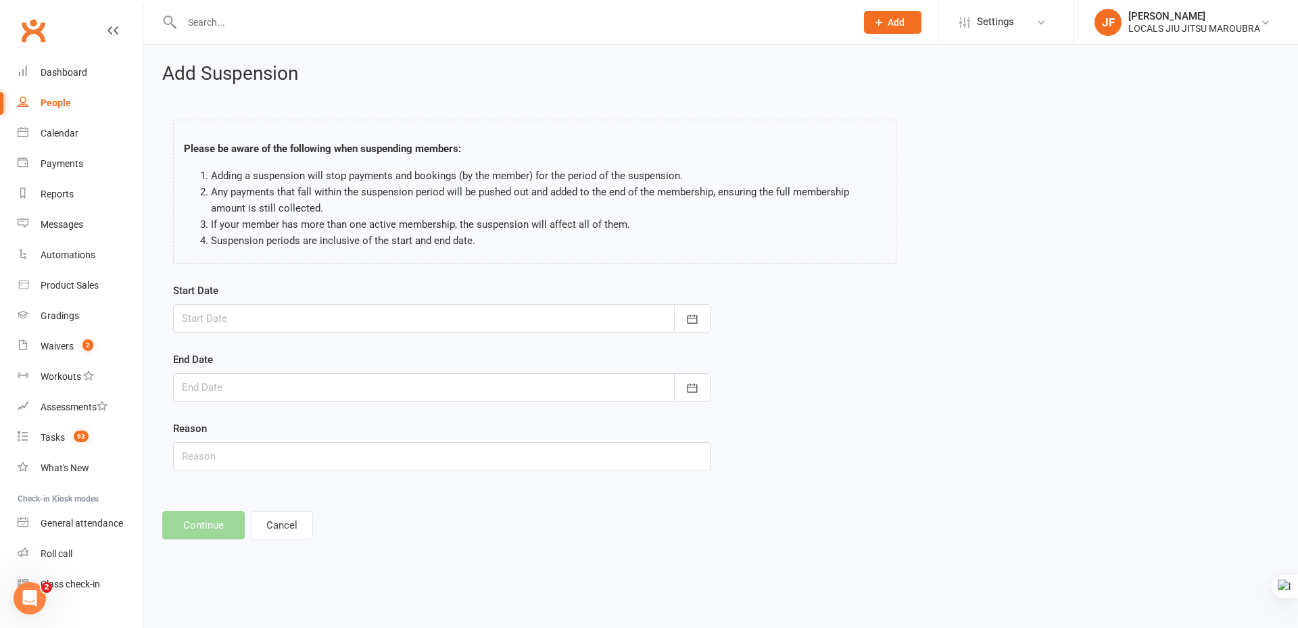
click at [395, 320] on div at bounding box center [441, 318] width 537 height 28
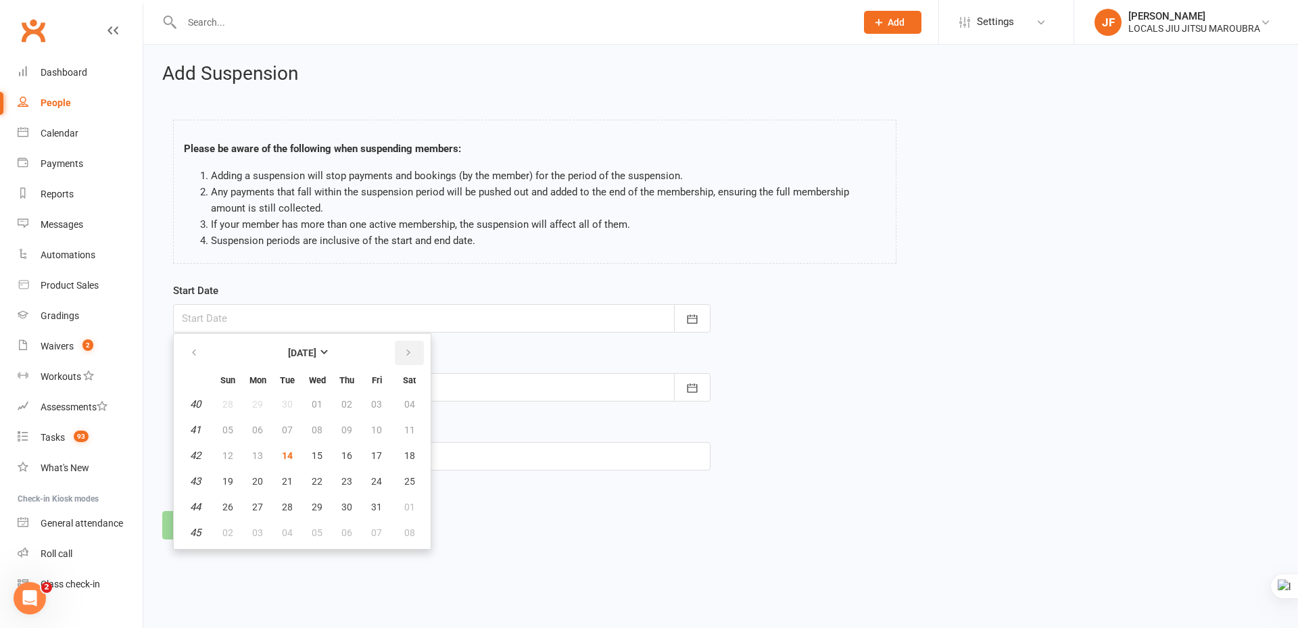
click at [414, 347] on button "button" at bounding box center [409, 353] width 29 height 24
click at [291, 462] on button "11" at bounding box center [287, 455] width 28 height 24
type input "11 Nov 2025"
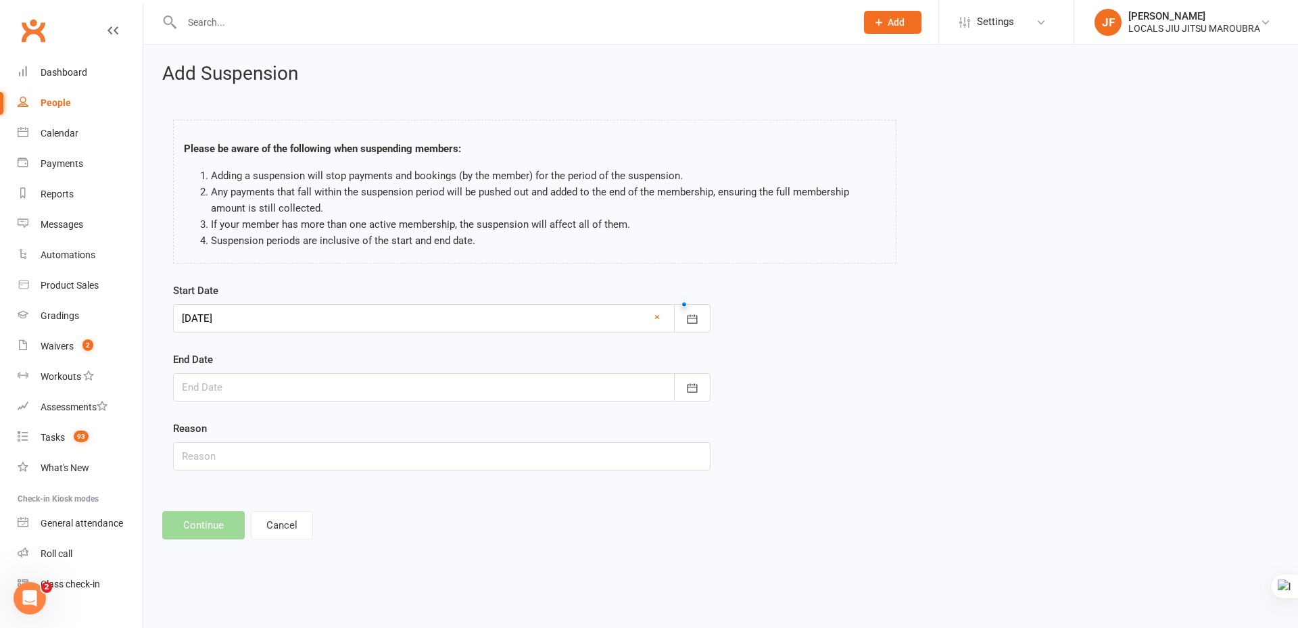
click at [324, 395] on div at bounding box center [441, 387] width 537 height 28
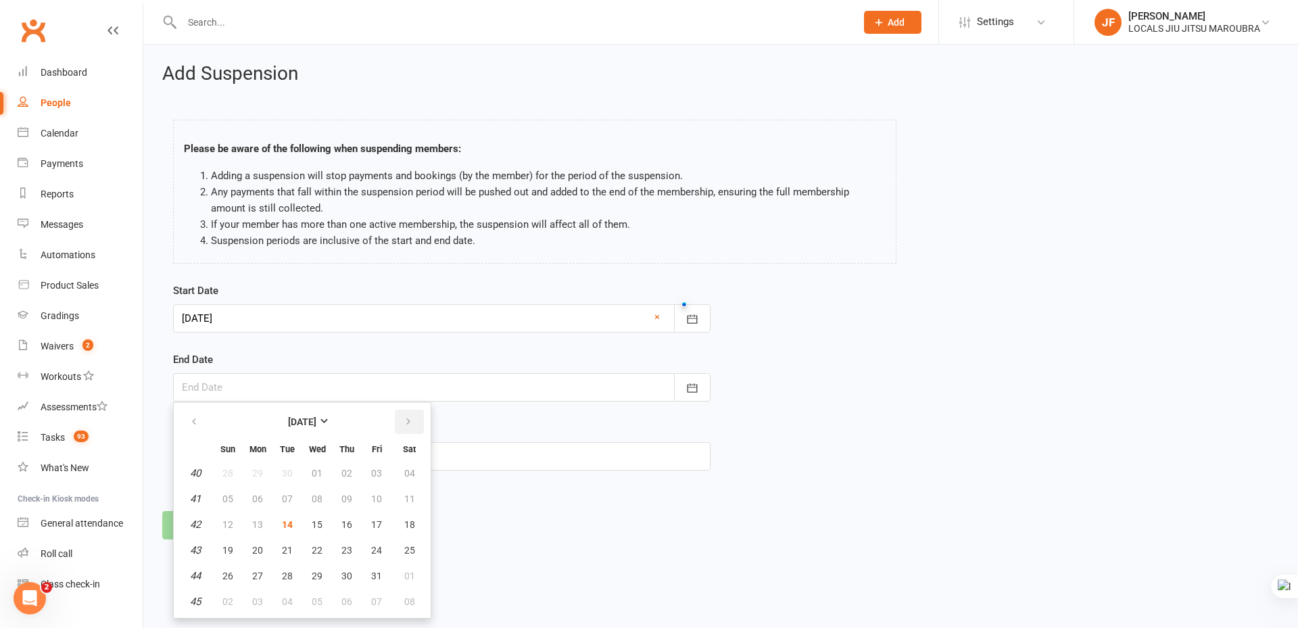
click at [404, 424] on icon "button" at bounding box center [408, 421] width 9 height 11
click at [412, 427] on icon "button" at bounding box center [408, 421] width 9 height 11
click at [324, 500] on button "10" at bounding box center [317, 499] width 28 height 24
type input "10 Dec 2025"
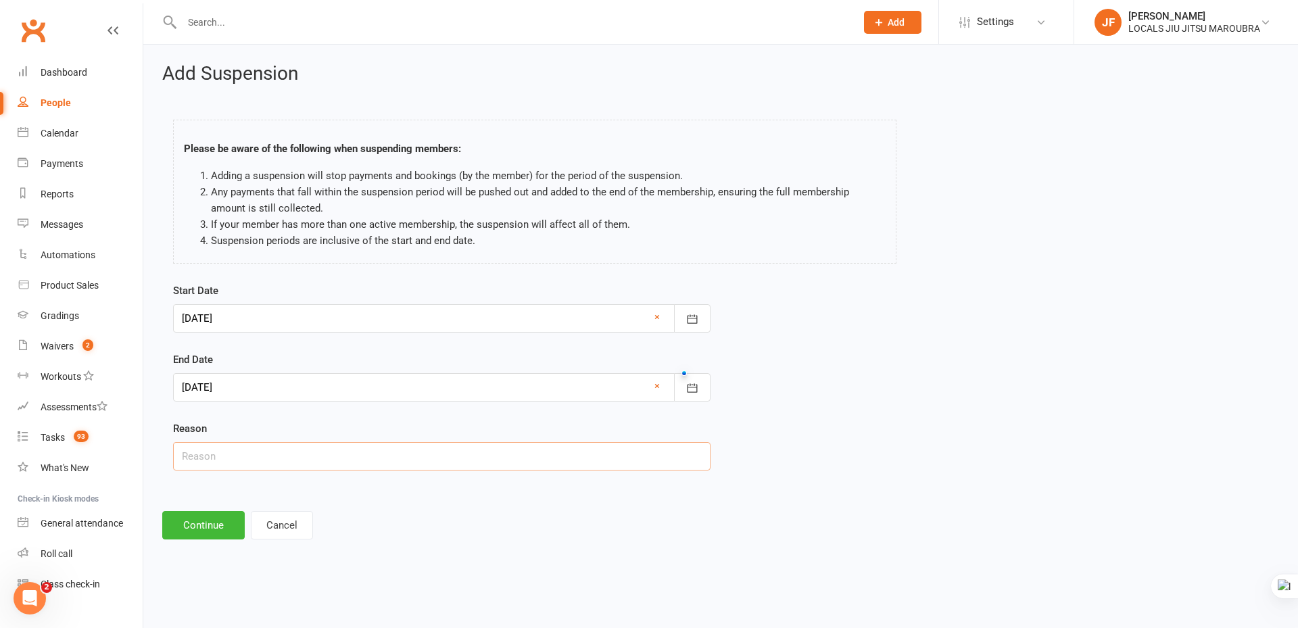
click at [450, 463] on input "text" at bounding box center [441, 456] width 537 height 28
type input "Other"
click at [216, 523] on button "Continue" at bounding box center [203, 525] width 82 height 28
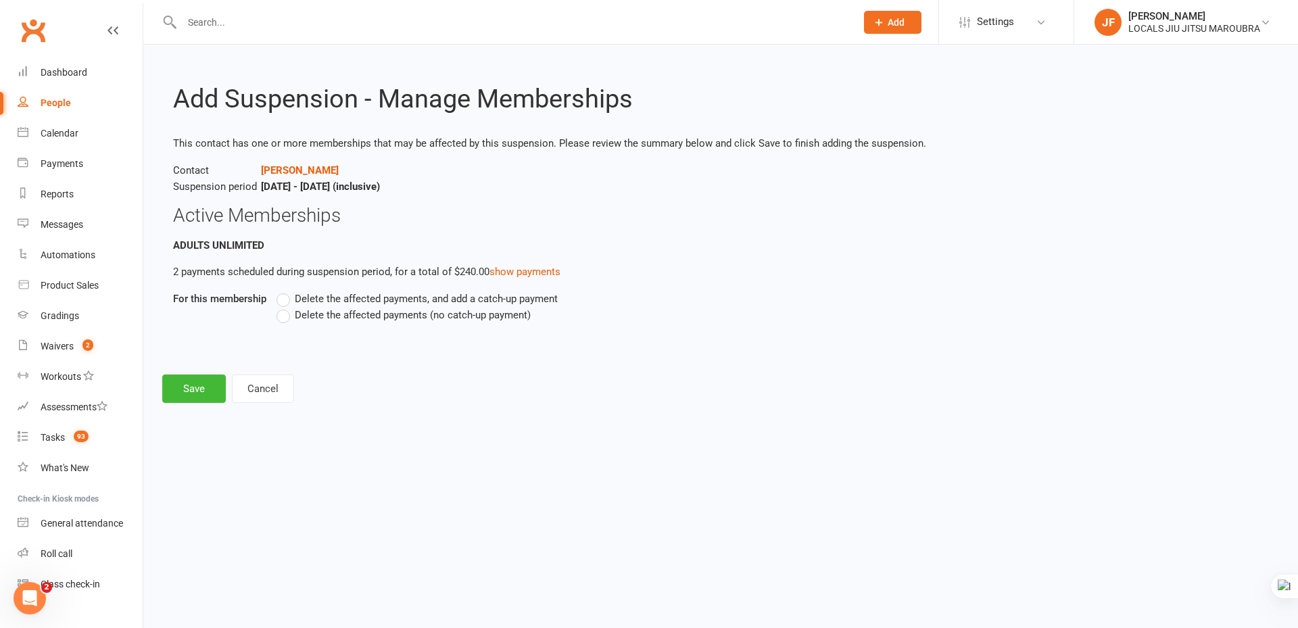
click at [282, 299] on label "Delete the affected payments, and add a catch-up payment" at bounding box center [416, 299] width 281 height 16
click at [282, 291] on input "Delete the affected payments, and add a catch-up payment" at bounding box center [280, 291] width 9 height 0
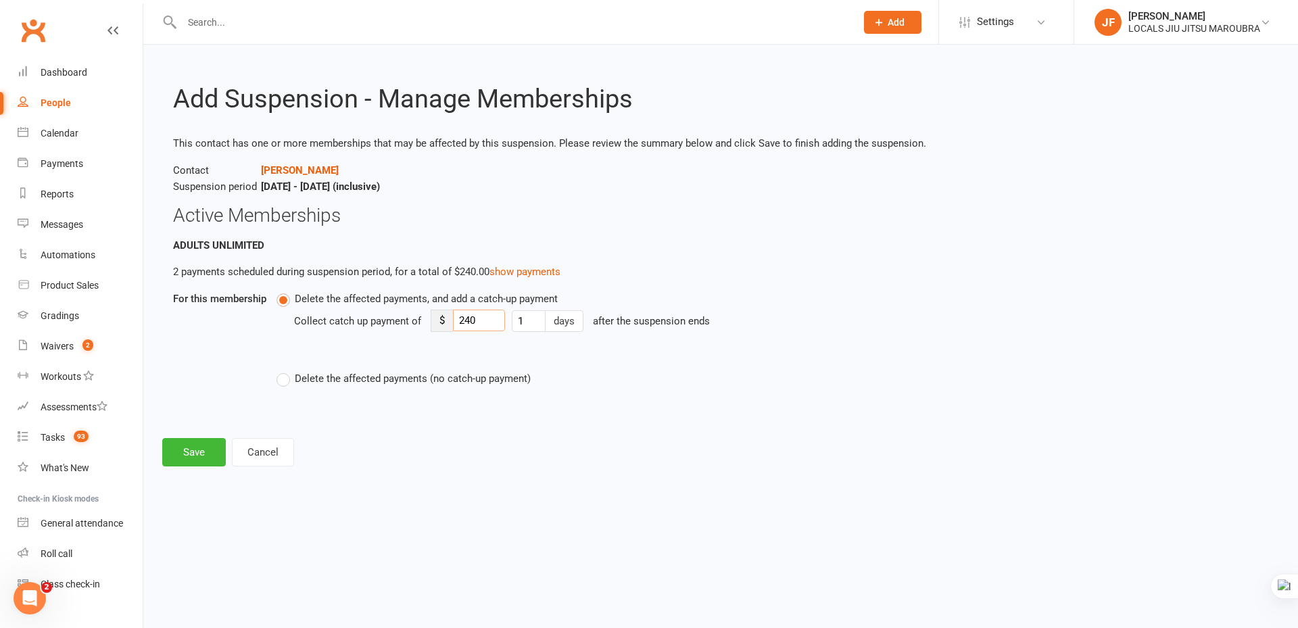
click at [478, 325] on input "240" at bounding box center [479, 321] width 52 height 22
drag, startPoint x: 486, startPoint y: 324, endPoint x: 448, endPoint y: 325, distance: 37.9
click at [448, 325] on div "$ 240" at bounding box center [468, 321] width 74 height 22
type input "120"
click at [451, 504] on html "Prospect Member Non-attending contact Class / event Appointment Grading event T…" at bounding box center [649, 252] width 1298 height 504
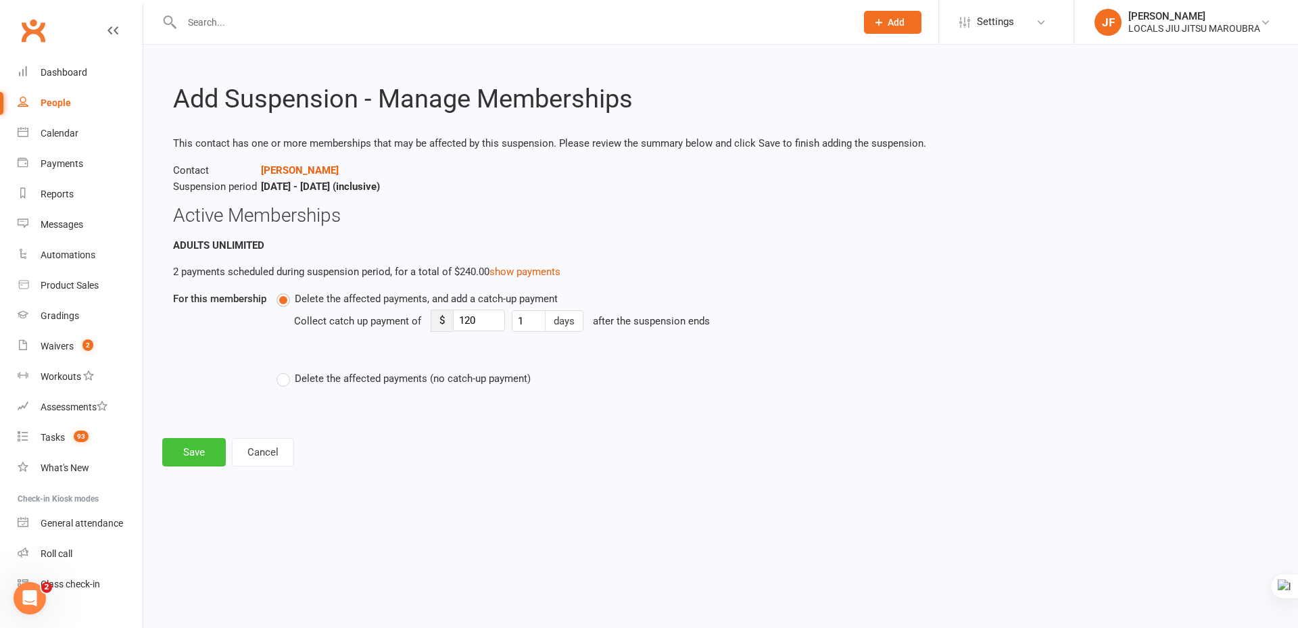
click at [204, 458] on button "Save" at bounding box center [194, 452] width 64 height 28
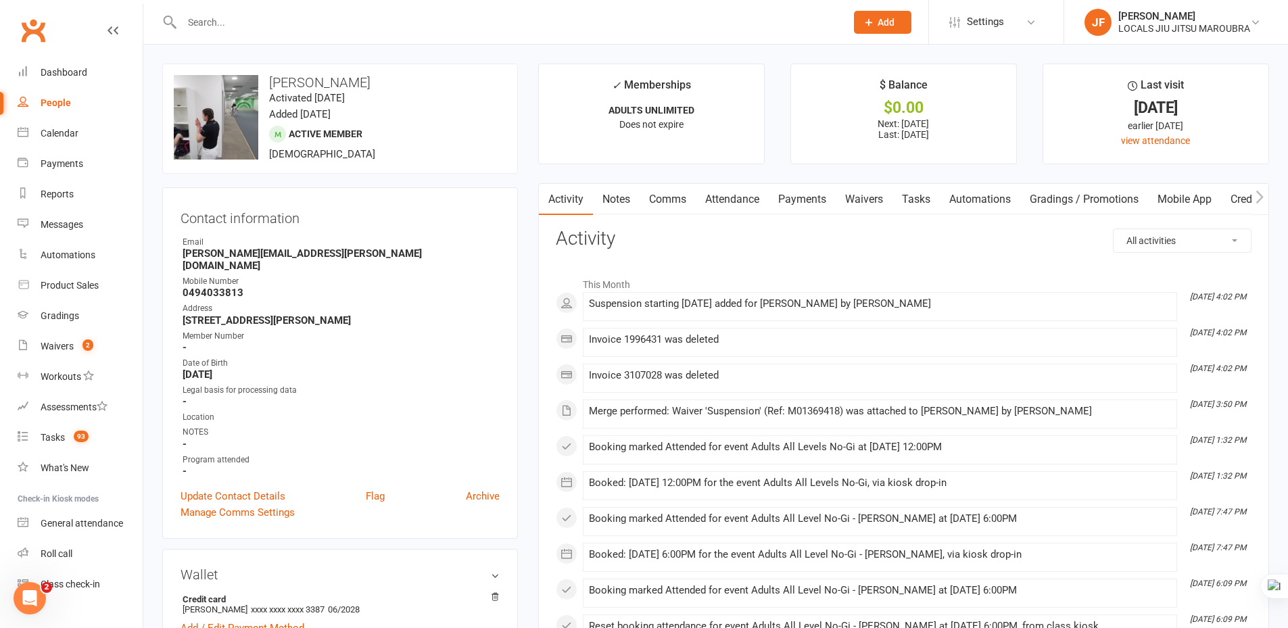
click at [809, 204] on link "Payments" at bounding box center [802, 199] width 67 height 31
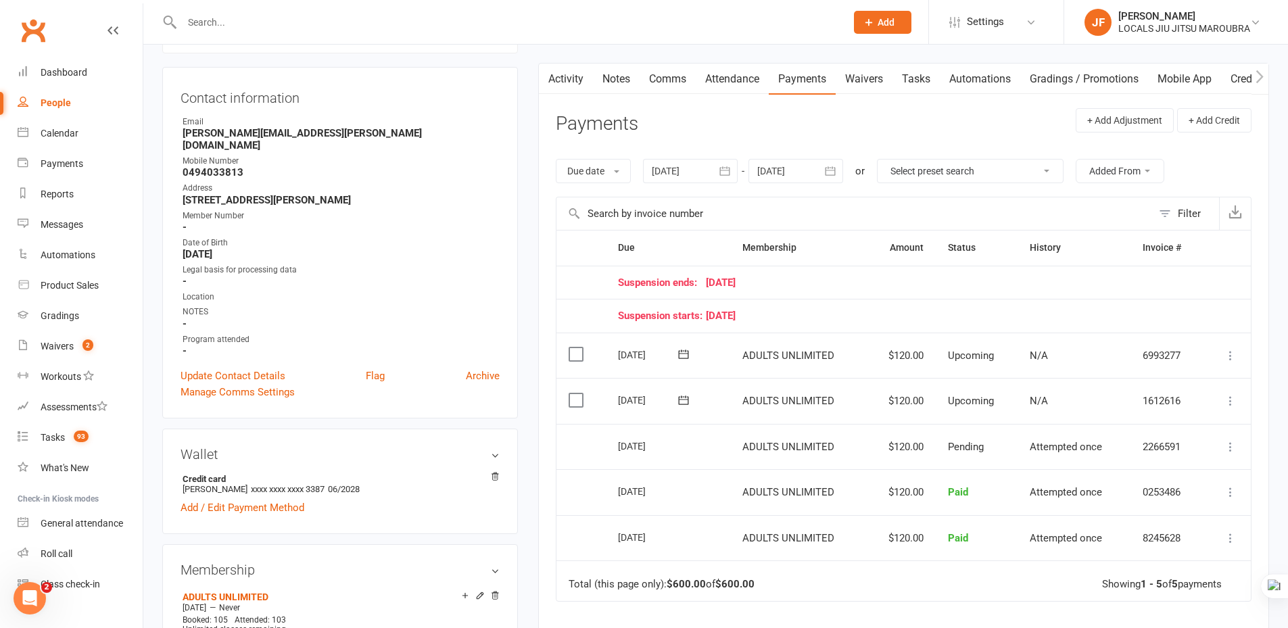
scroll to position [135, 0]
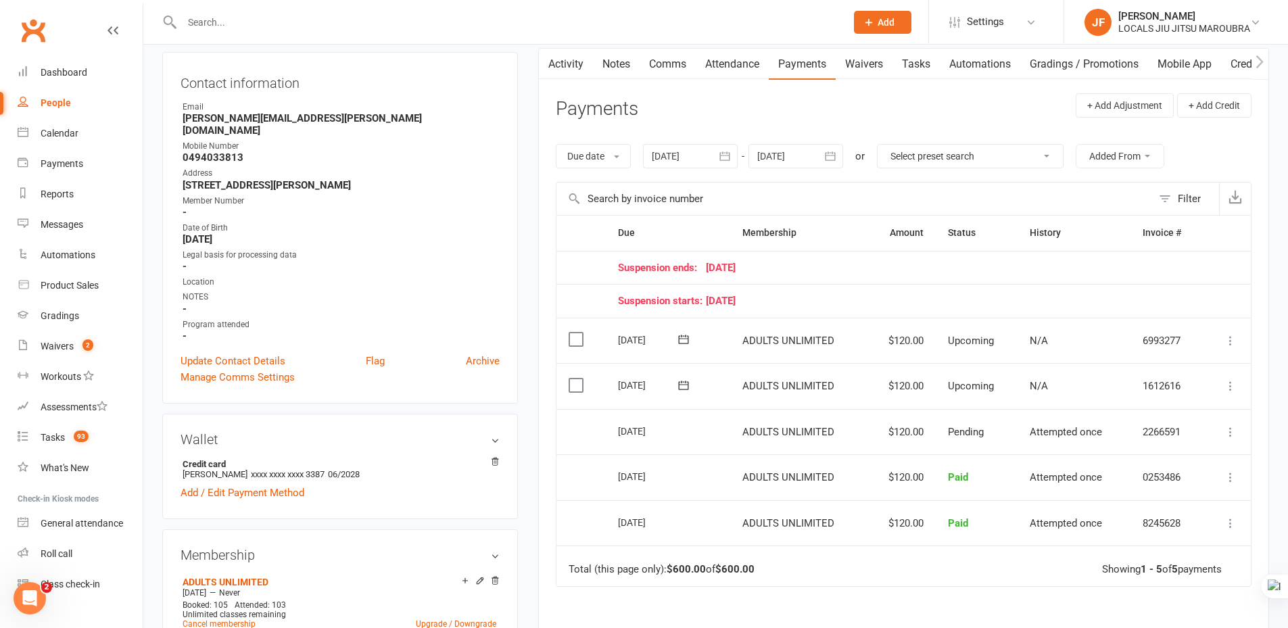
click at [953, 581] on td "Total (this page only): $600.00 of $600.00 Showing 1 - 5 of 5 payments" at bounding box center [903, 566] width 694 height 41
drag, startPoint x: 870, startPoint y: 343, endPoint x: 911, endPoint y: 345, distance: 41.3
click at [911, 345] on td "$120.00" at bounding box center [901, 341] width 70 height 46
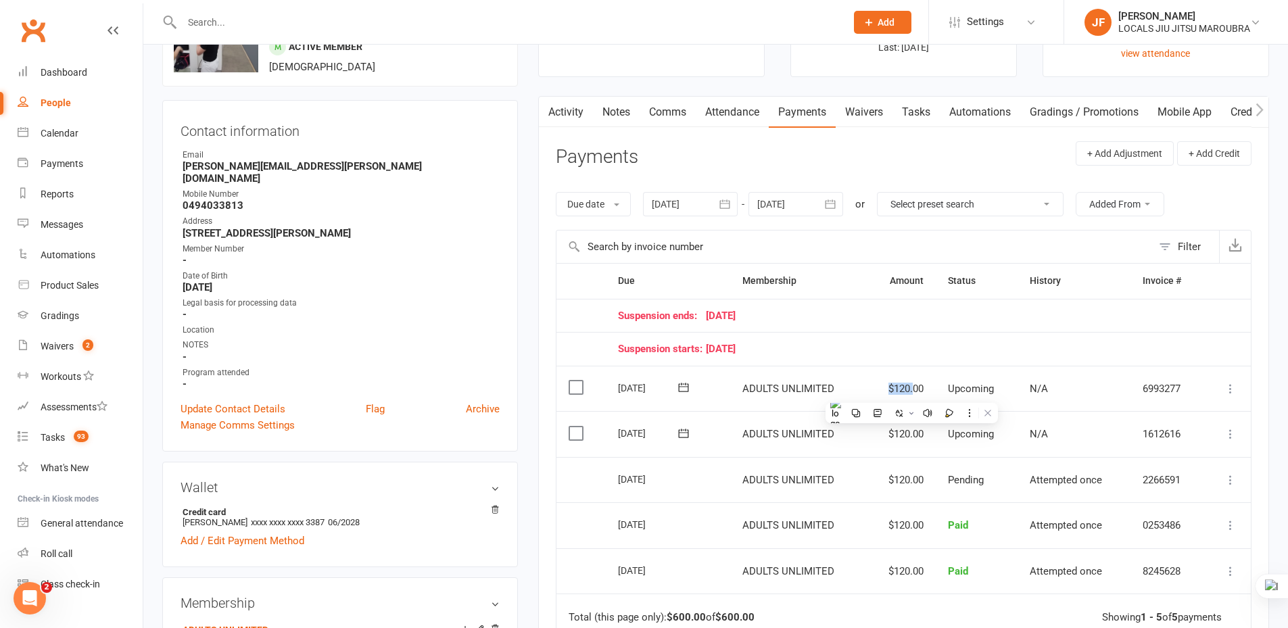
scroll to position [203, 0]
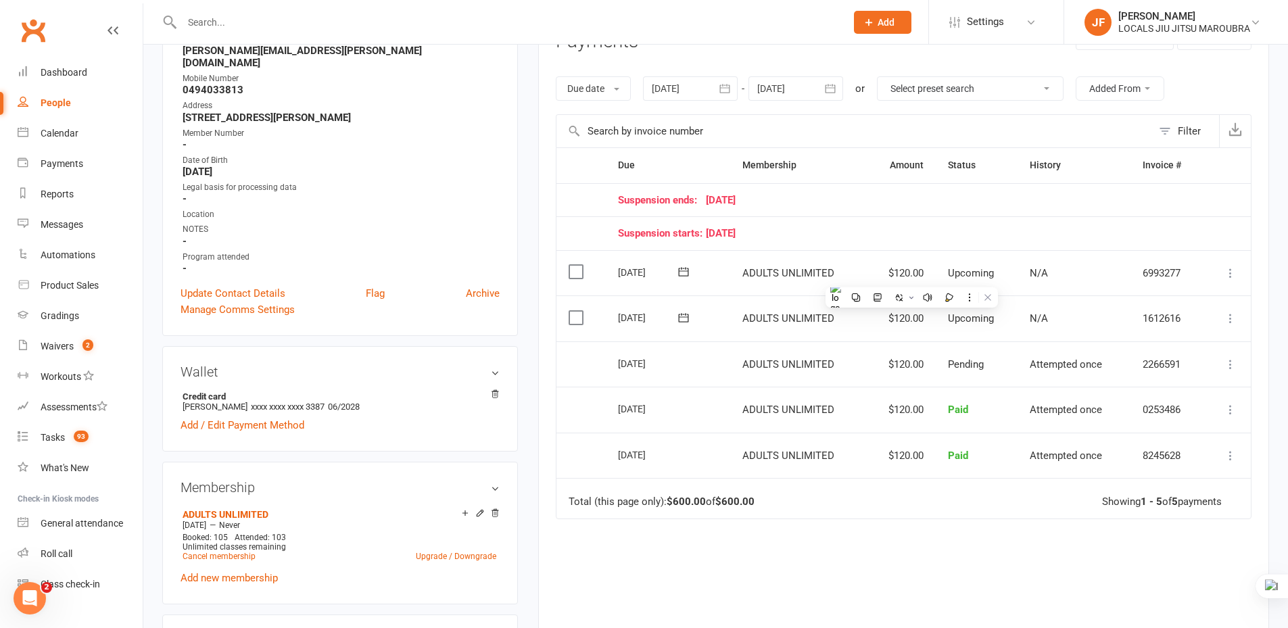
click at [964, 577] on div "Due Contact Membership Amount Status History Invoice # Suspension ends: 10 Dece…" at bounding box center [904, 420] width 696 height 546
click at [1230, 274] on icon at bounding box center [1231, 273] width 14 height 14
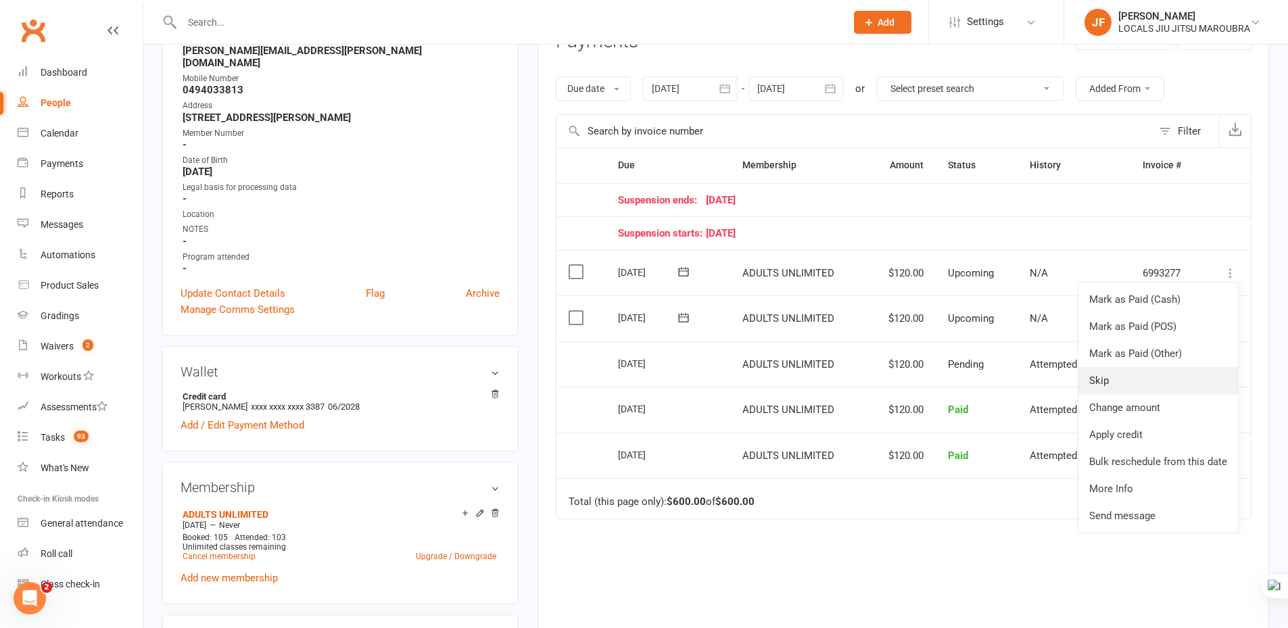
click at [1177, 387] on link "Skip" at bounding box center [1158, 380] width 160 height 27
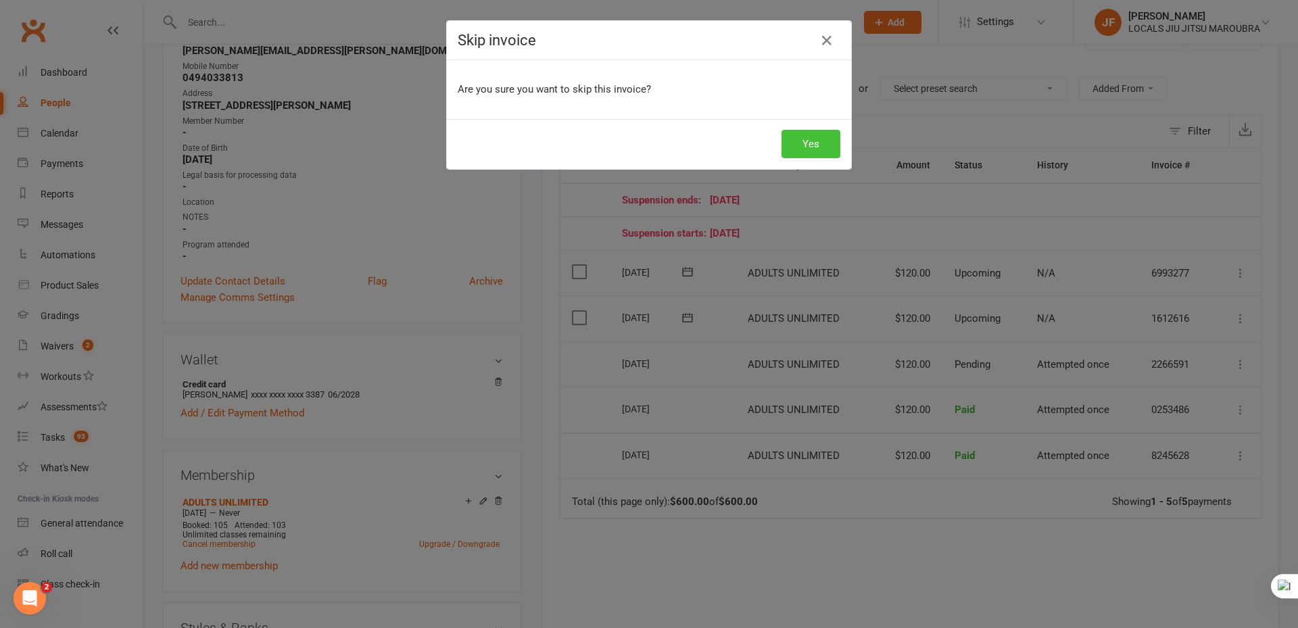
click at [823, 151] on button "Yes" at bounding box center [810, 144] width 59 height 28
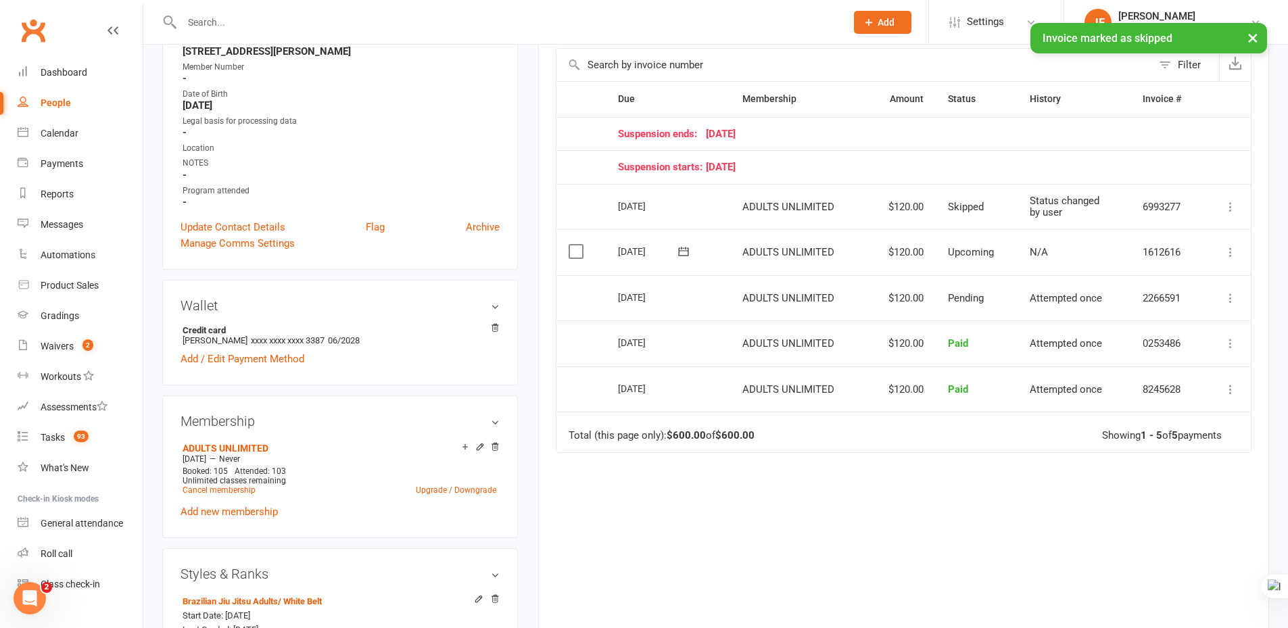
scroll to position [270, 0]
click at [1005, 520] on div "Due Contact Membership Amount Status History Invoice # Suspension ends: 10 Dece…" at bounding box center [904, 353] width 696 height 546
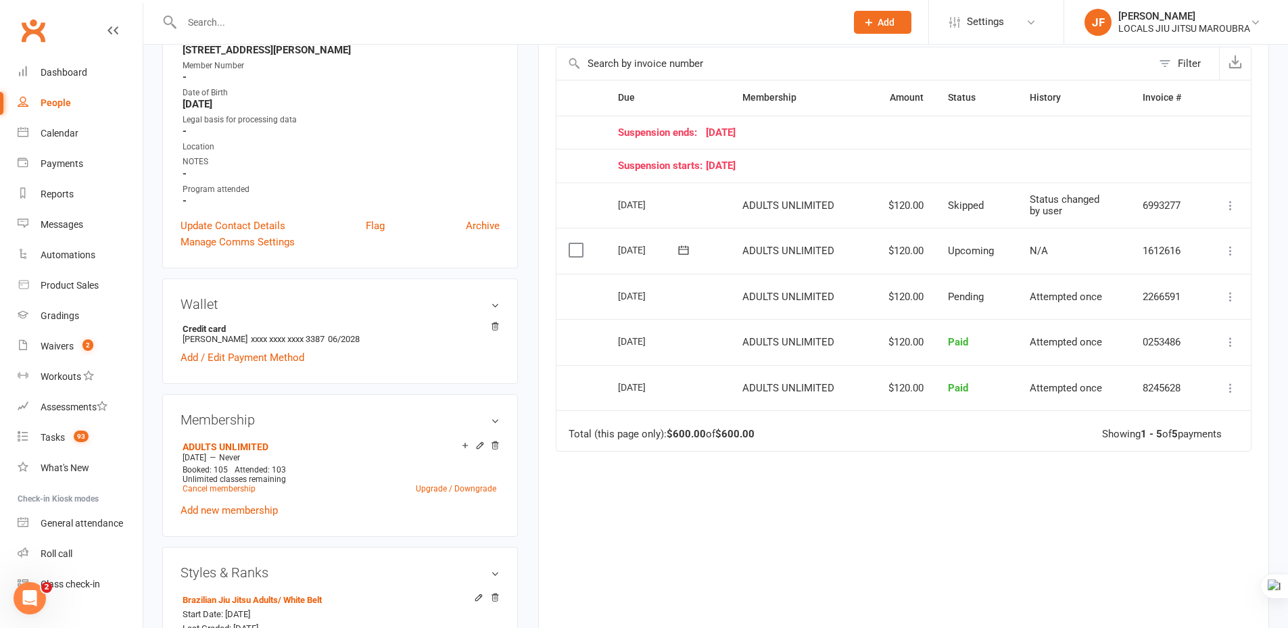
click at [1028, 556] on div "Due Contact Membership Amount Status History Invoice # Suspension ends: 10 Dece…" at bounding box center [904, 353] width 696 height 546
click at [892, 527] on div "Due Contact Membership Amount Status History Invoice # Suspension ends: 10 Dece…" at bounding box center [904, 353] width 696 height 546
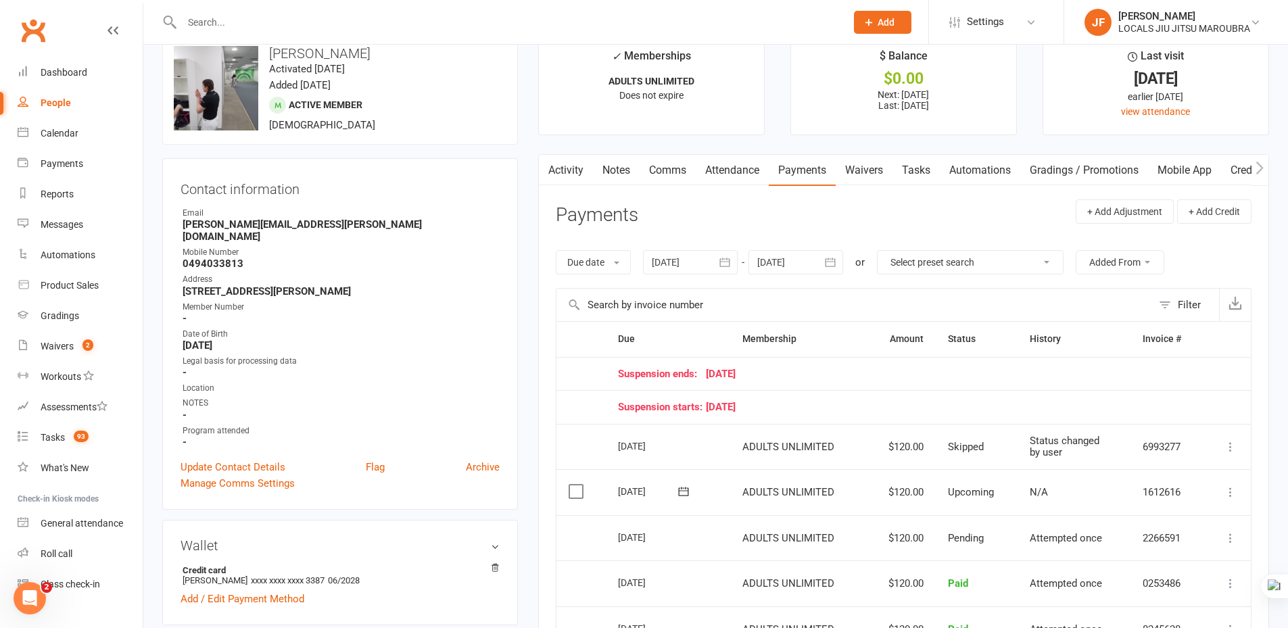
scroll to position [0, 0]
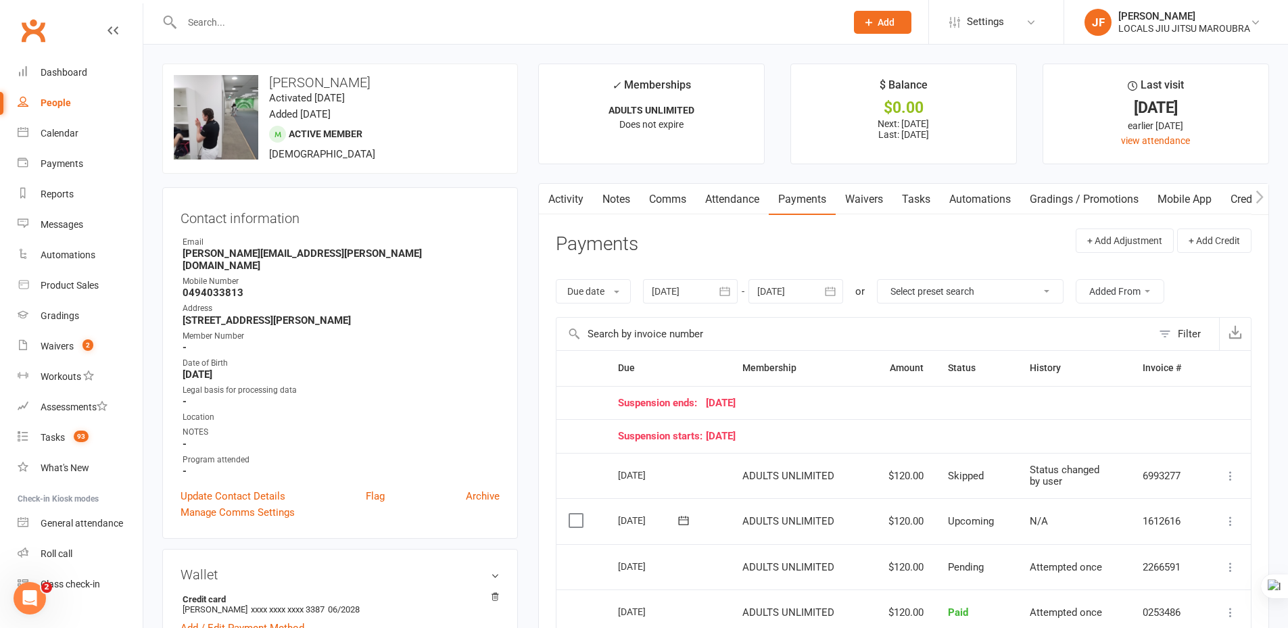
click at [879, 201] on link "Waivers" at bounding box center [864, 199] width 57 height 31
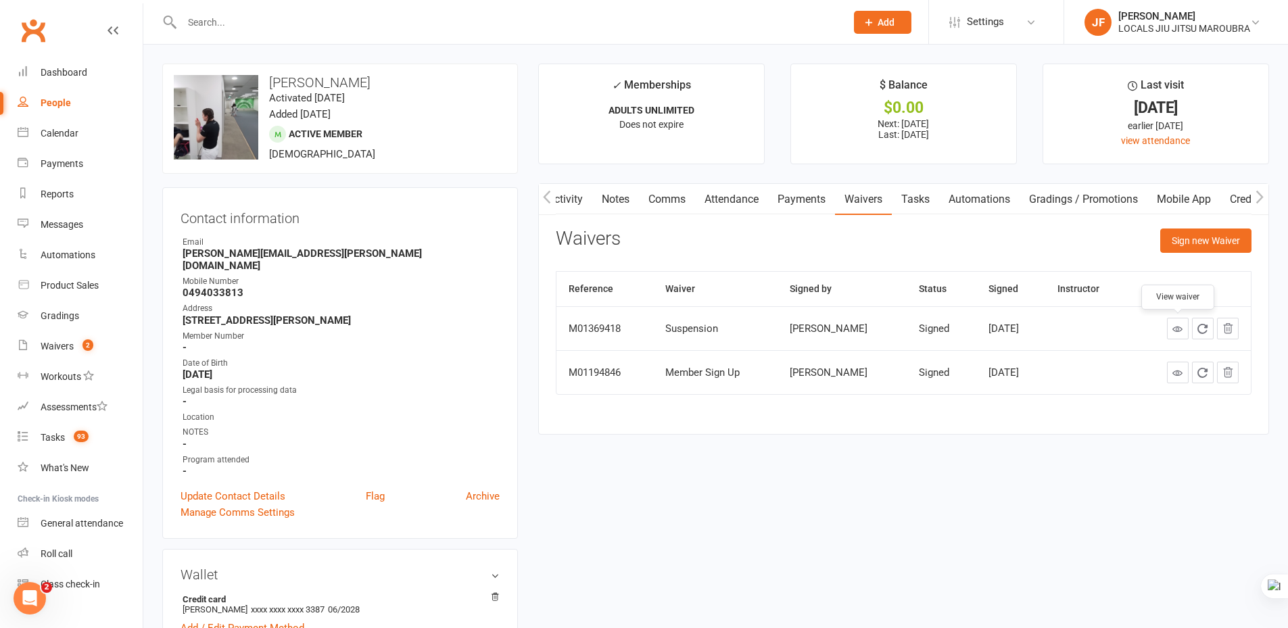
click at [1177, 327] on icon at bounding box center [1177, 329] width 10 height 10
click at [811, 197] on link "Payments" at bounding box center [801, 199] width 67 height 31
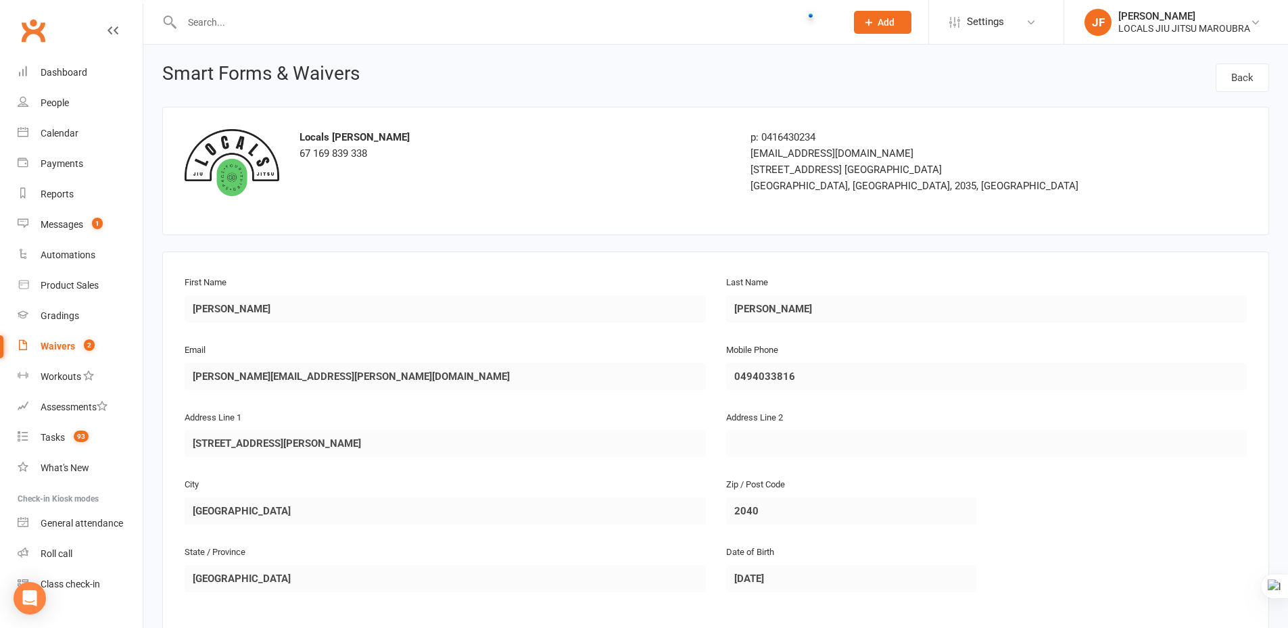
click at [384, 16] on input "text" at bounding box center [507, 22] width 658 height 19
paste input "[PERSON_NAME]"
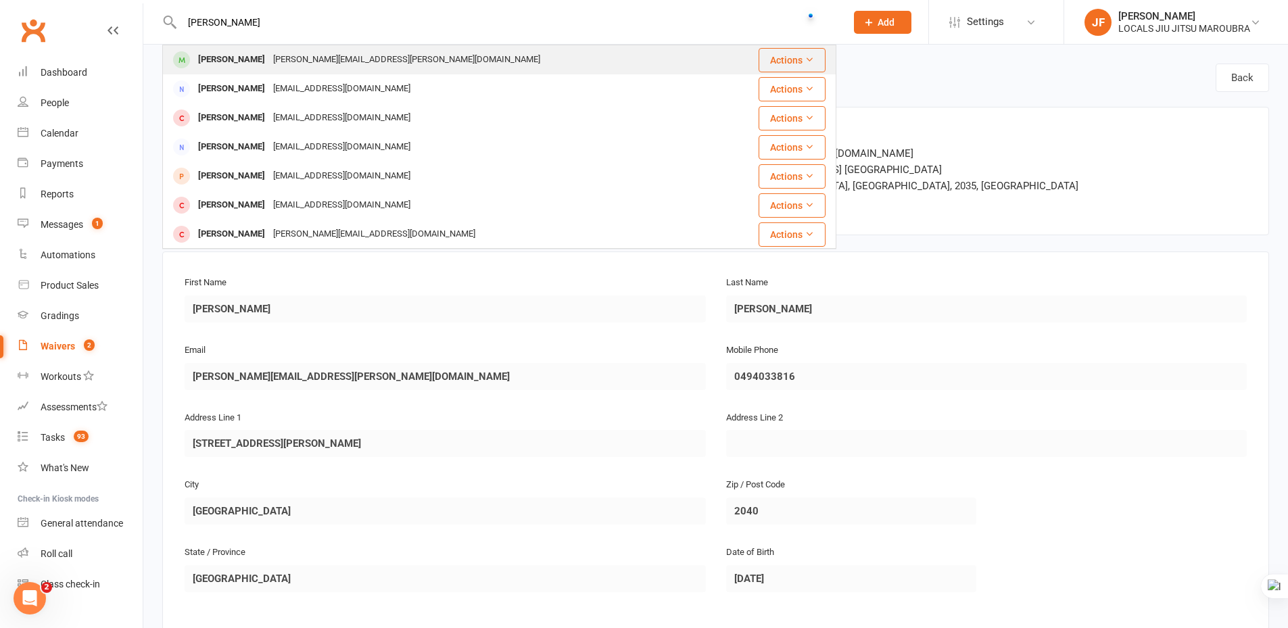
type input "[PERSON_NAME]"
click at [357, 48] on div "[PERSON_NAME] [PERSON_NAME][EMAIL_ADDRESS][PERSON_NAME][DOMAIN_NAME]" at bounding box center [444, 60] width 560 height 28
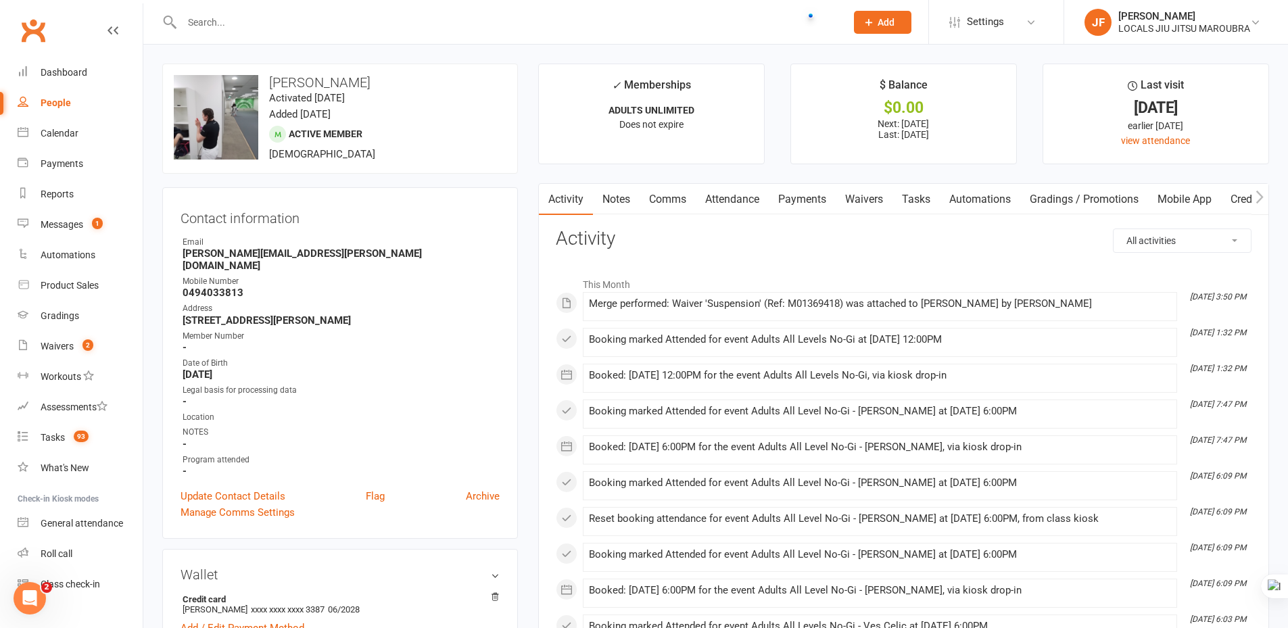
click at [801, 202] on link "Payments" at bounding box center [802, 199] width 67 height 31
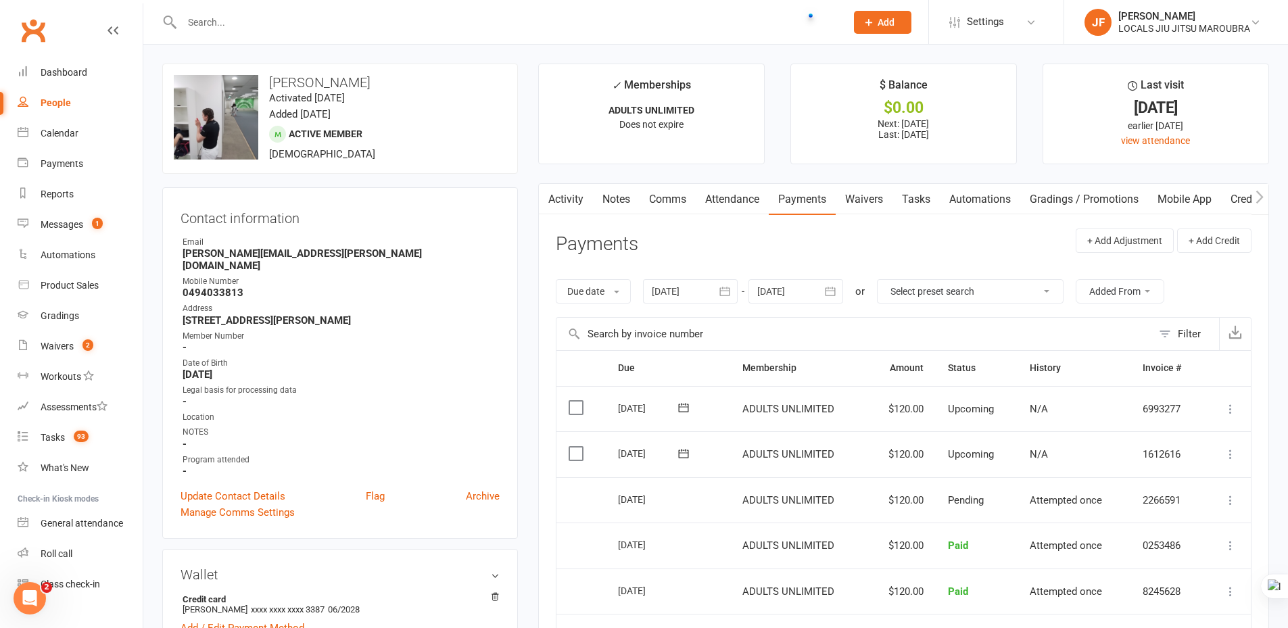
click at [834, 283] on button "button" at bounding box center [831, 291] width 24 height 24
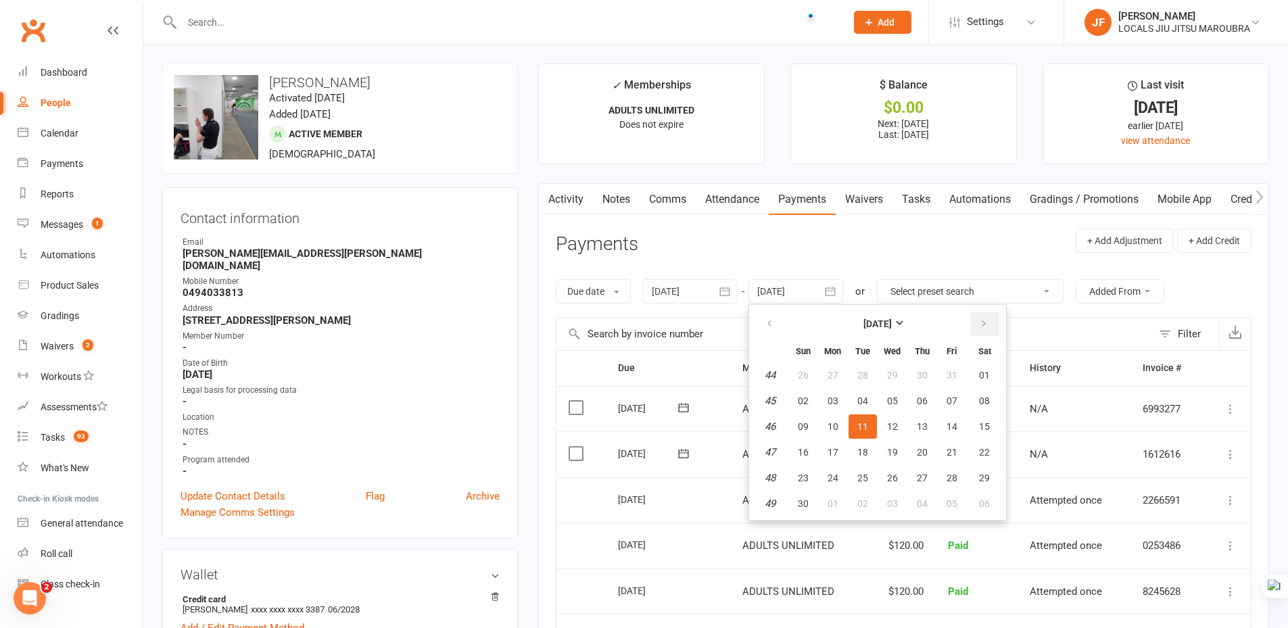
click at [990, 322] on button "button" at bounding box center [984, 324] width 29 height 24
click at [768, 254] on header "Payments + Add Adjustment + Add Credit" at bounding box center [904, 246] width 696 height 37
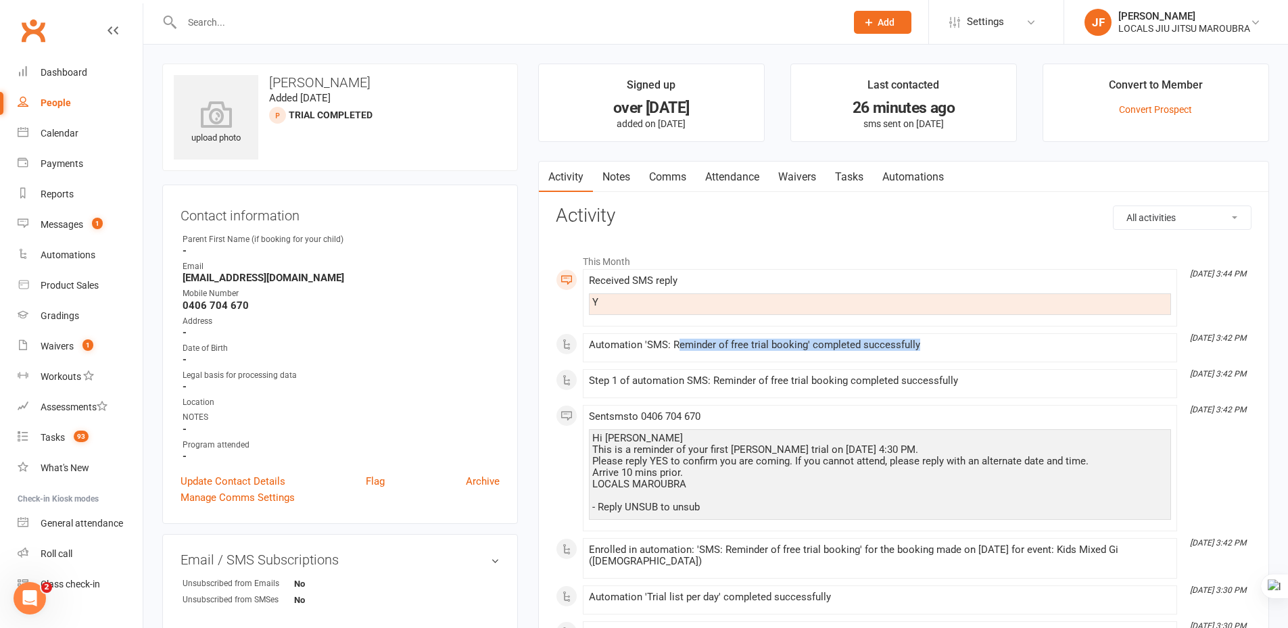
drag, startPoint x: 677, startPoint y: 343, endPoint x: 951, endPoint y: 341, distance: 273.8
click at [951, 341] on div "Automation 'SMS: Reminder of free trial booking' completed successfully" at bounding box center [880, 344] width 582 height 11
click at [698, 378] on div "Step 1 of automation SMS: Reminder of free trial booking completed successfully" at bounding box center [880, 380] width 582 height 11
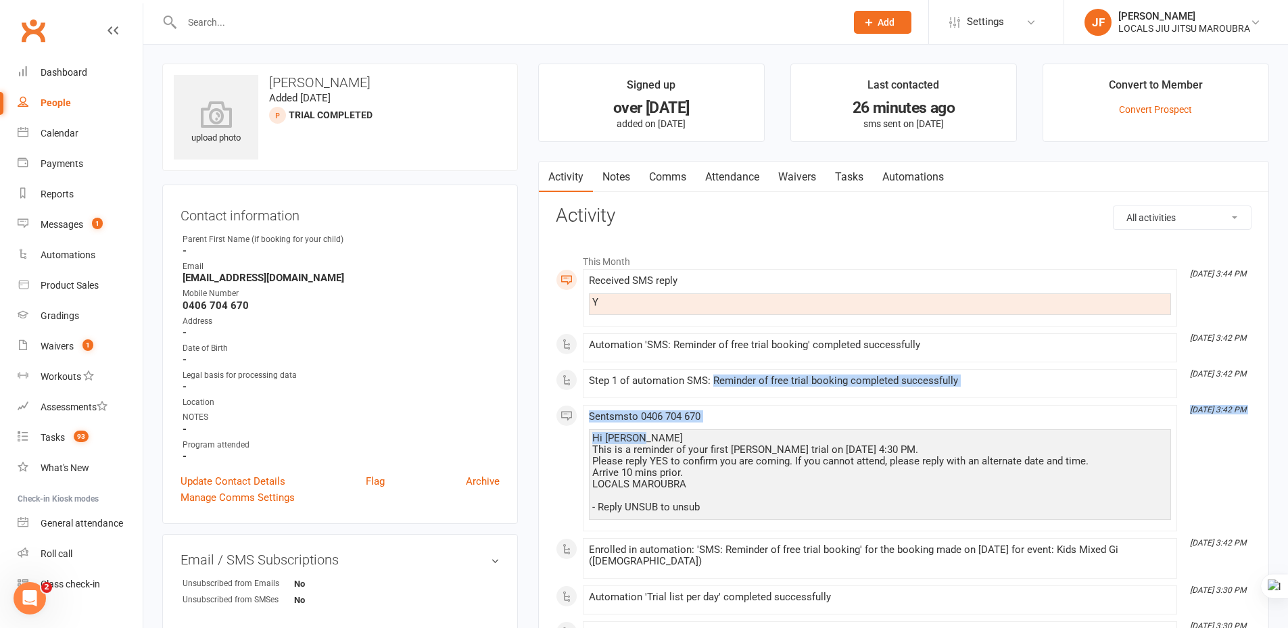
drag, startPoint x: 715, startPoint y: 379, endPoint x: 767, endPoint y: 438, distance: 79.0
click at [836, 429] on div "This Month [DATE] 3:44 PM Received SMS reply Y [DATE] 3:42 PM Automation 'SMS: …" at bounding box center [904, 544] width 696 height 594
click at [643, 462] on div "Hi [PERSON_NAME] This is a reminder of your first [PERSON_NAME] trial on [DATE]…" at bounding box center [879, 473] width 575 height 80
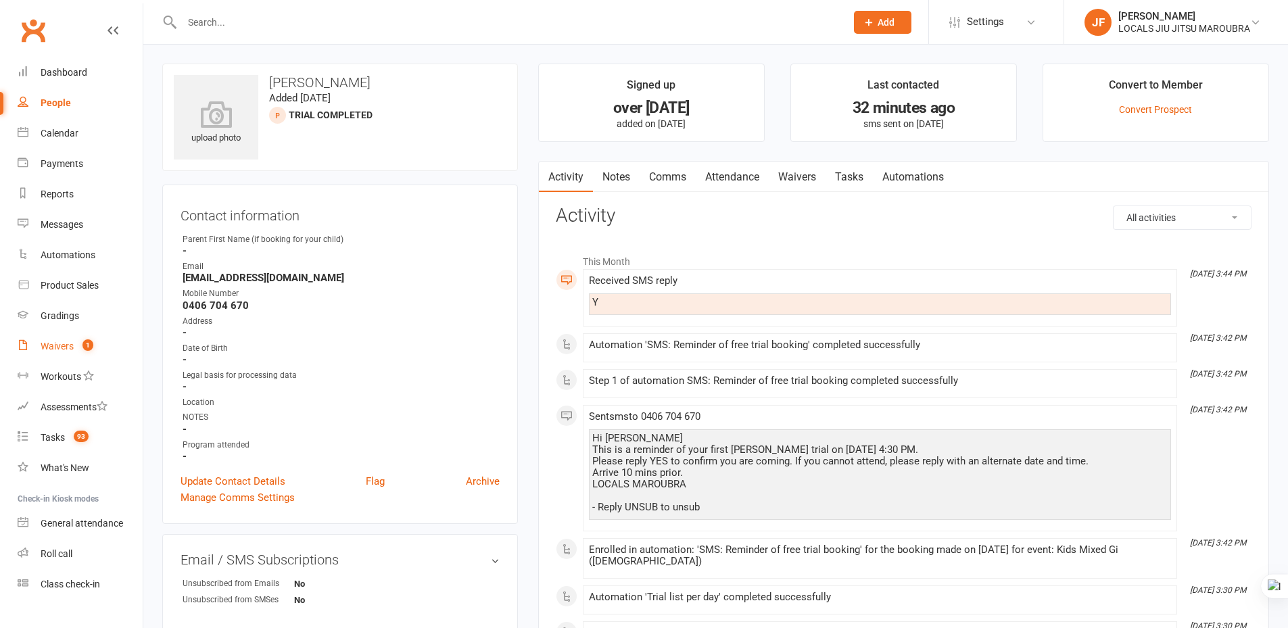
click at [72, 354] on link "Waivers 1" at bounding box center [80, 346] width 125 height 30
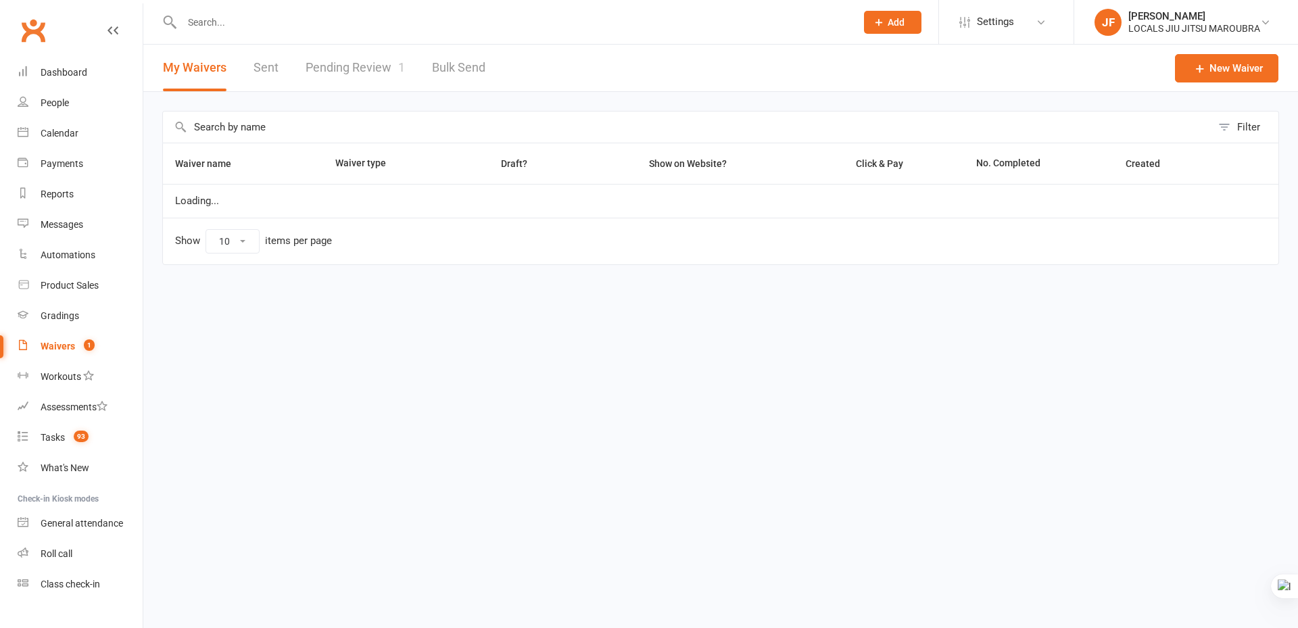
select select "100"
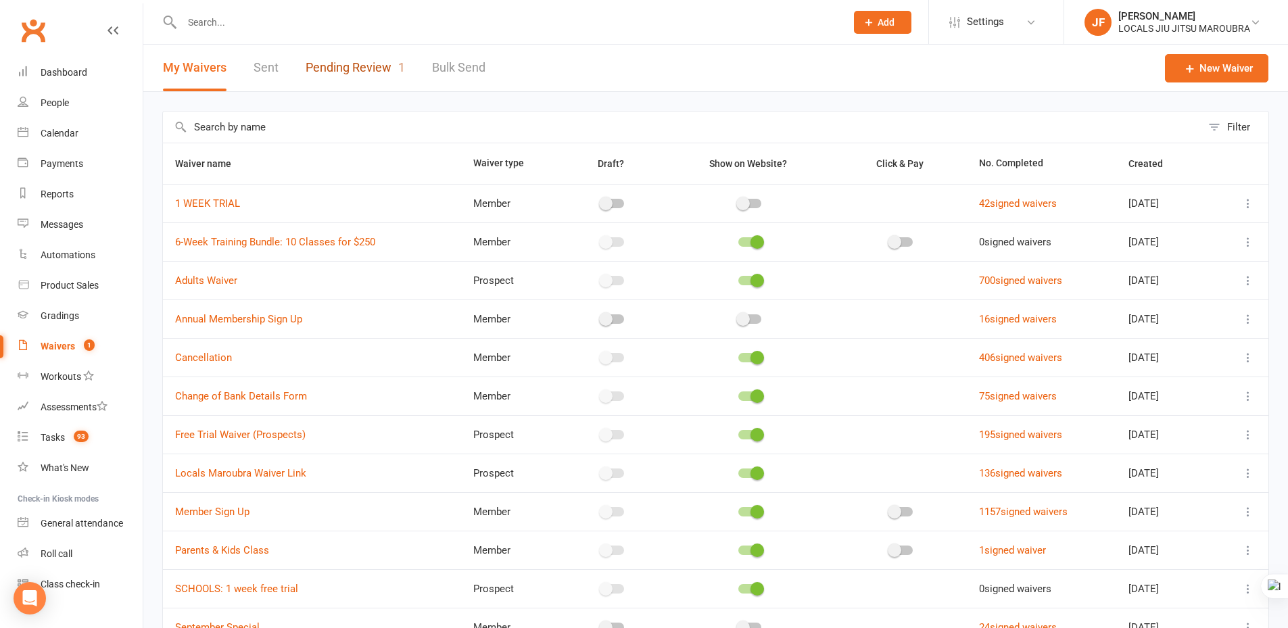
click at [369, 68] on link "Pending Review 1" at bounding box center [355, 68] width 99 height 47
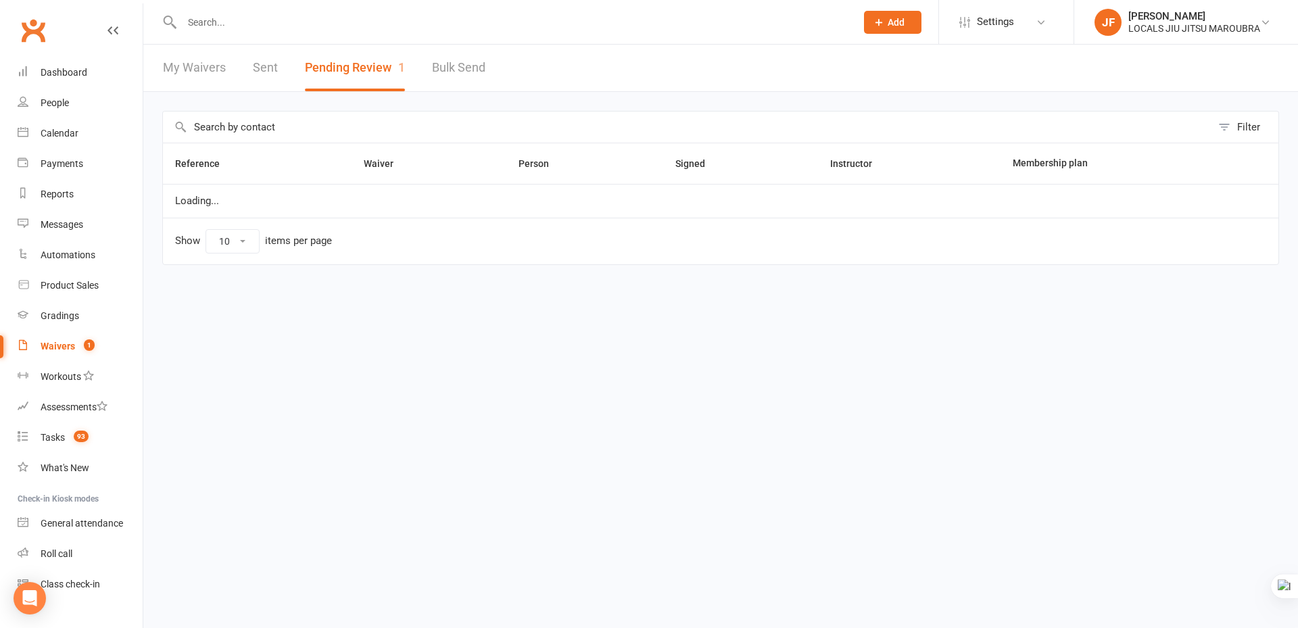
select select "50"
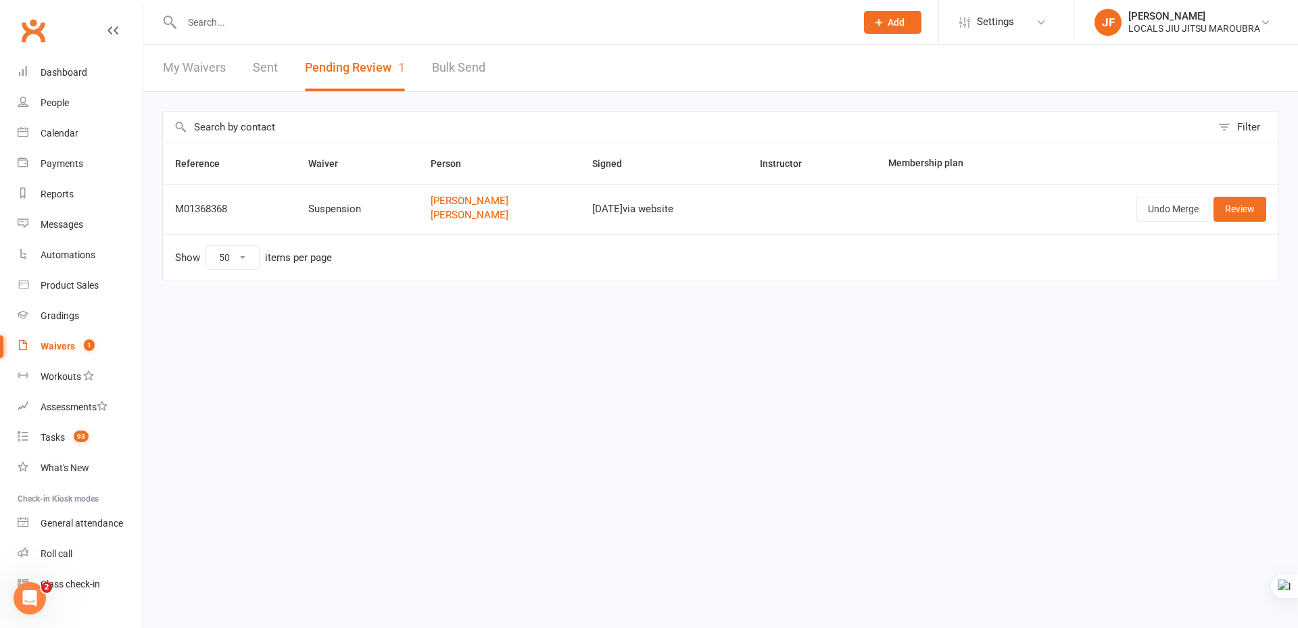
click at [368, 338] on html "Prospect Member Non-attending contact Class / event Appointment Grading event T…" at bounding box center [649, 169] width 1298 height 338
click at [380, 23] on input "text" at bounding box center [512, 22] width 669 height 19
paste input "[PERSON_NAME]"
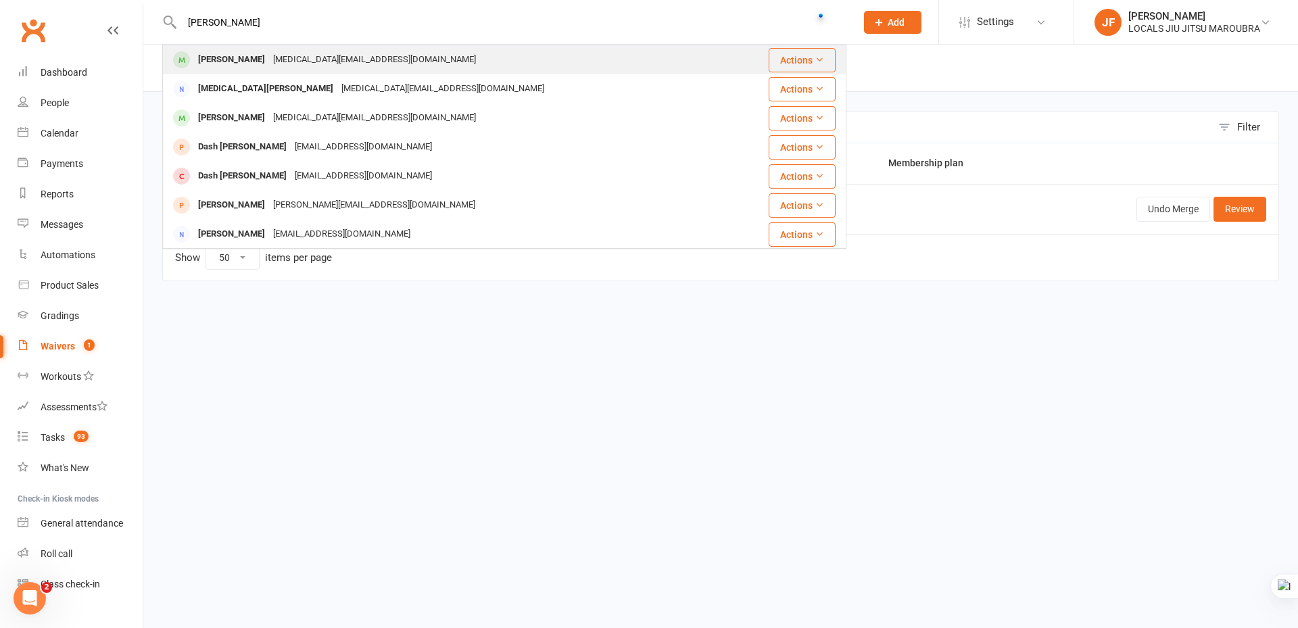
type input "[PERSON_NAME]"
click at [362, 55] on div "[MEDICAL_DATA][EMAIL_ADDRESS][DOMAIN_NAME]" at bounding box center [374, 60] width 211 height 20
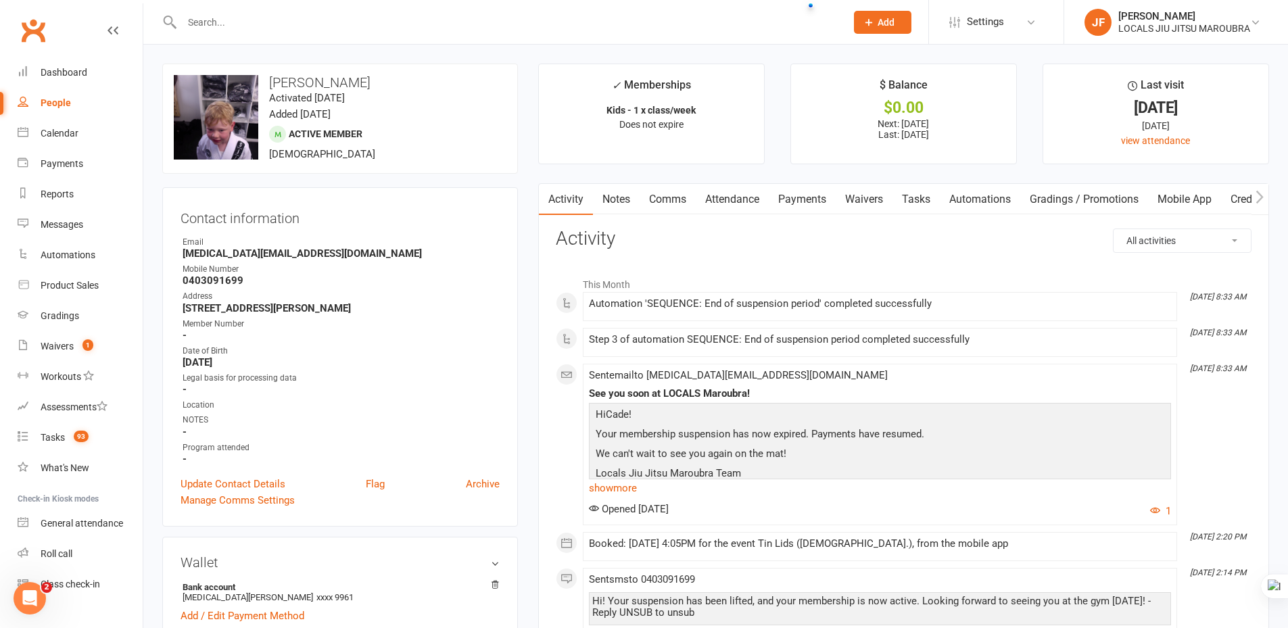
click at [383, 30] on input "text" at bounding box center [507, 22] width 658 height 19
paste input "Cade Hannaford"
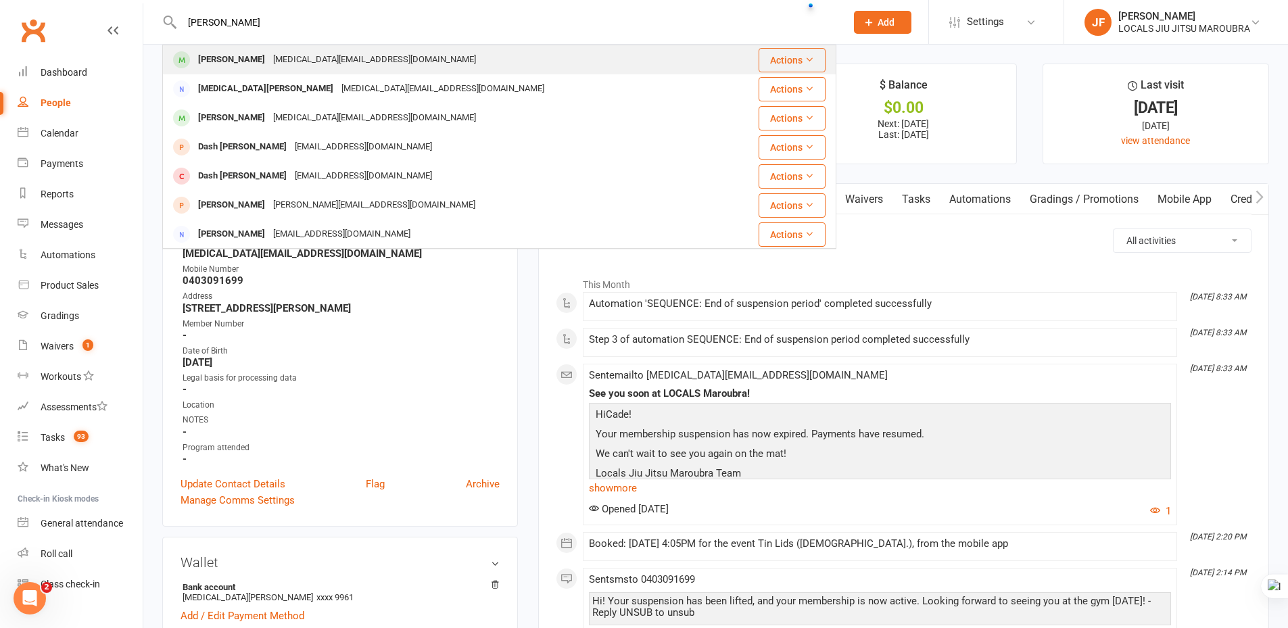
type input "Cade Hannaford"
click at [381, 61] on div "kyra.hannaford@gmail.com" at bounding box center [374, 60] width 211 height 20
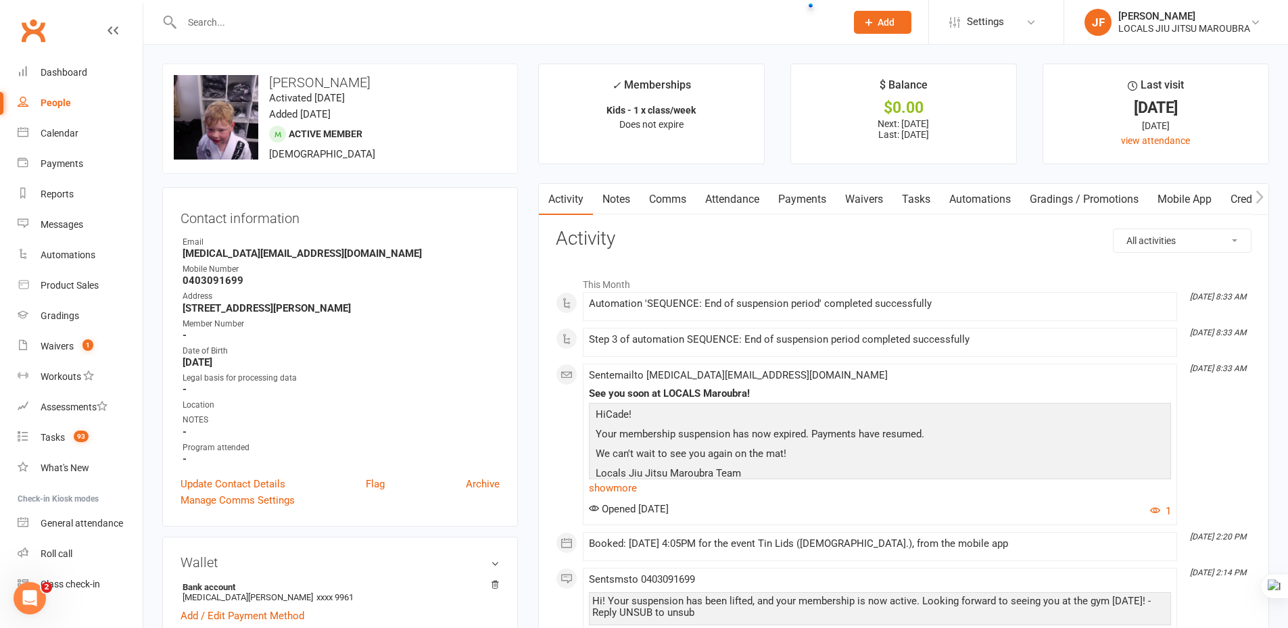
click at [788, 199] on link "Payments" at bounding box center [802, 199] width 67 height 31
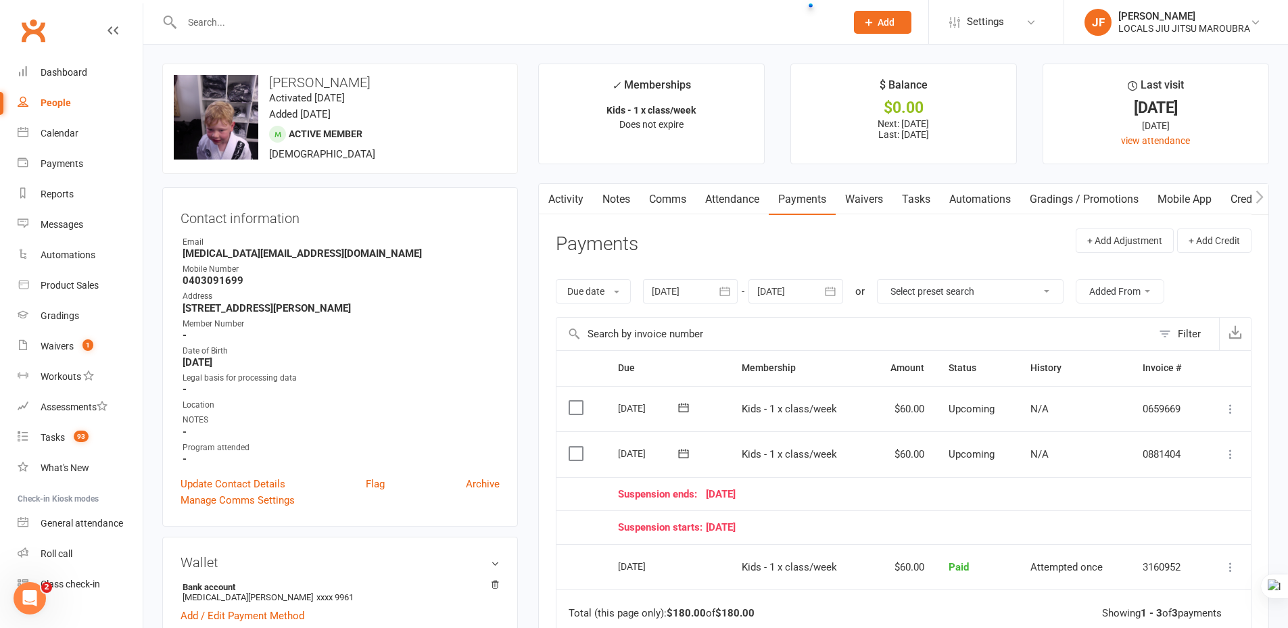
click at [836, 290] on icon "button" at bounding box center [830, 292] width 14 height 14
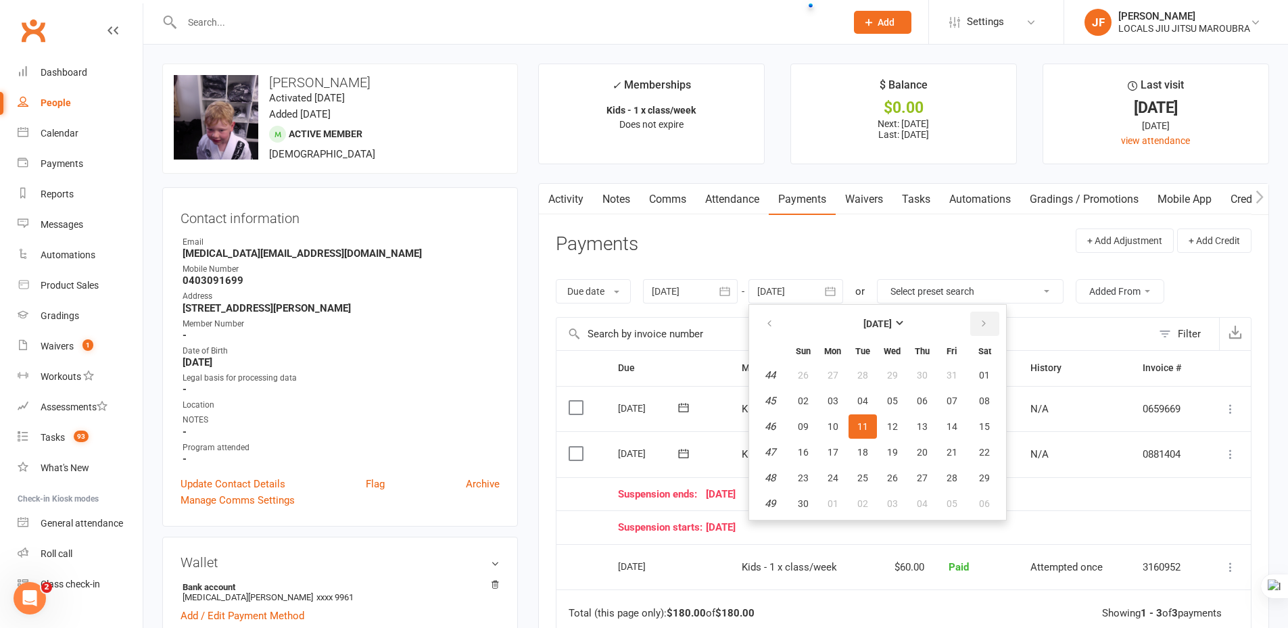
click at [984, 324] on icon "button" at bounding box center [983, 323] width 9 height 11
click at [891, 476] on span "31" at bounding box center [892, 478] width 11 height 11
type input "31 Dec 2025"
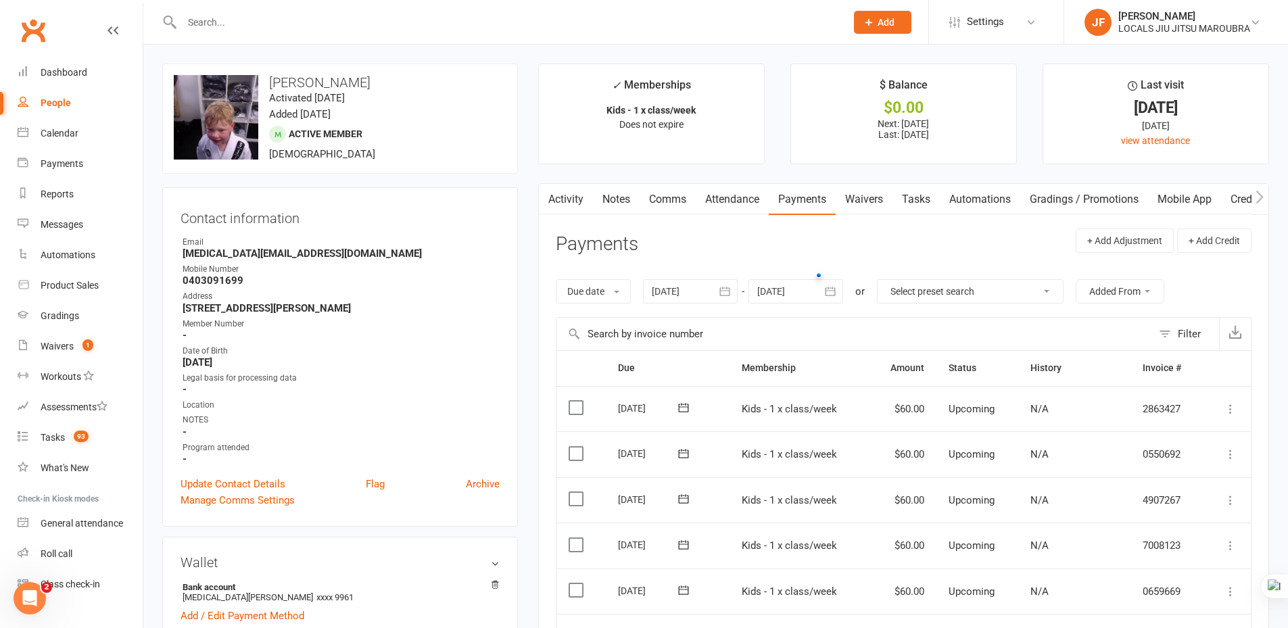
click at [905, 247] on header "Payments + Add Adjustment + Add Credit" at bounding box center [904, 246] width 696 height 37
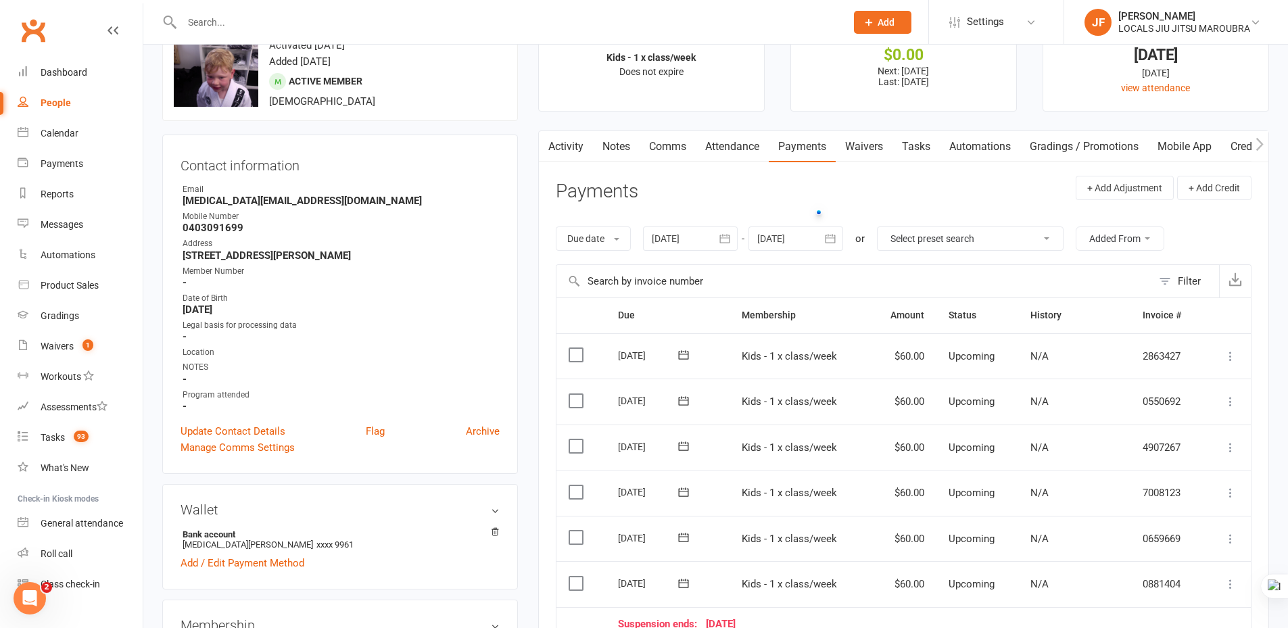
scroll to position [135, 0]
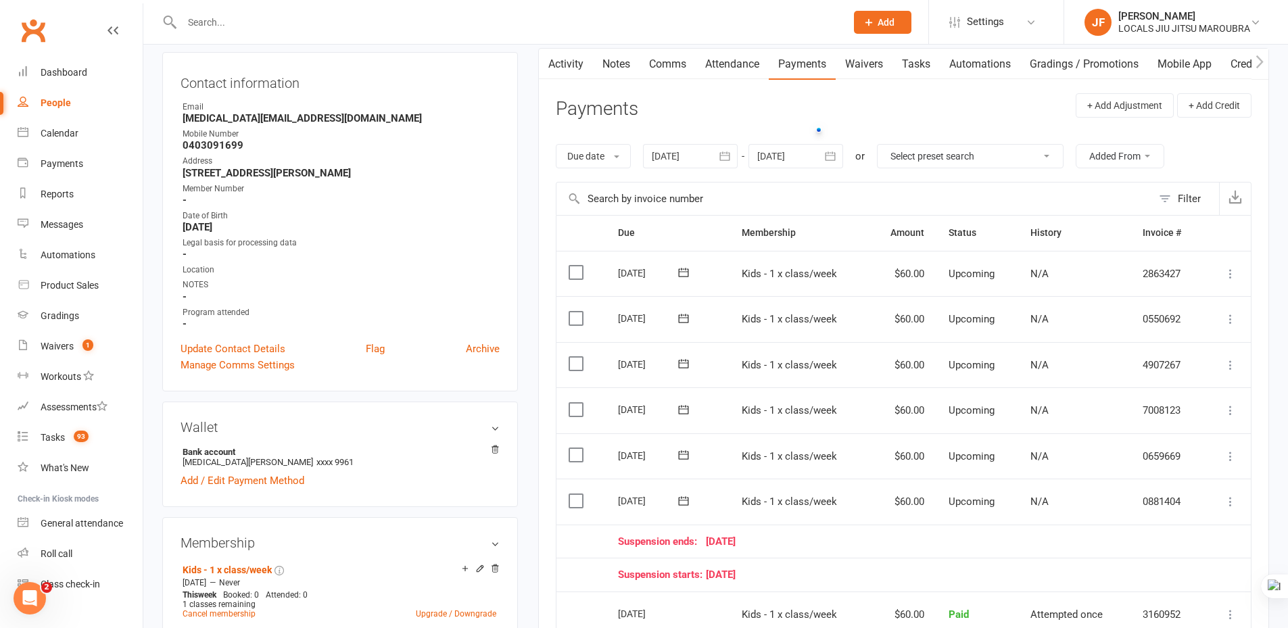
click at [528, 314] on main "✓ Memberships Kids - 1 x class/week Does not expire $ Balance $0.00 Next: 22 Oc…" at bounding box center [903, 407] width 751 height 959
click at [1231, 365] on icon at bounding box center [1231, 365] width 14 height 14
click at [1260, 352] on div "Activity Notes Comms Attendance Payments Waivers Tasks Automations Gradings / P…" at bounding box center [903, 460] width 731 height 825
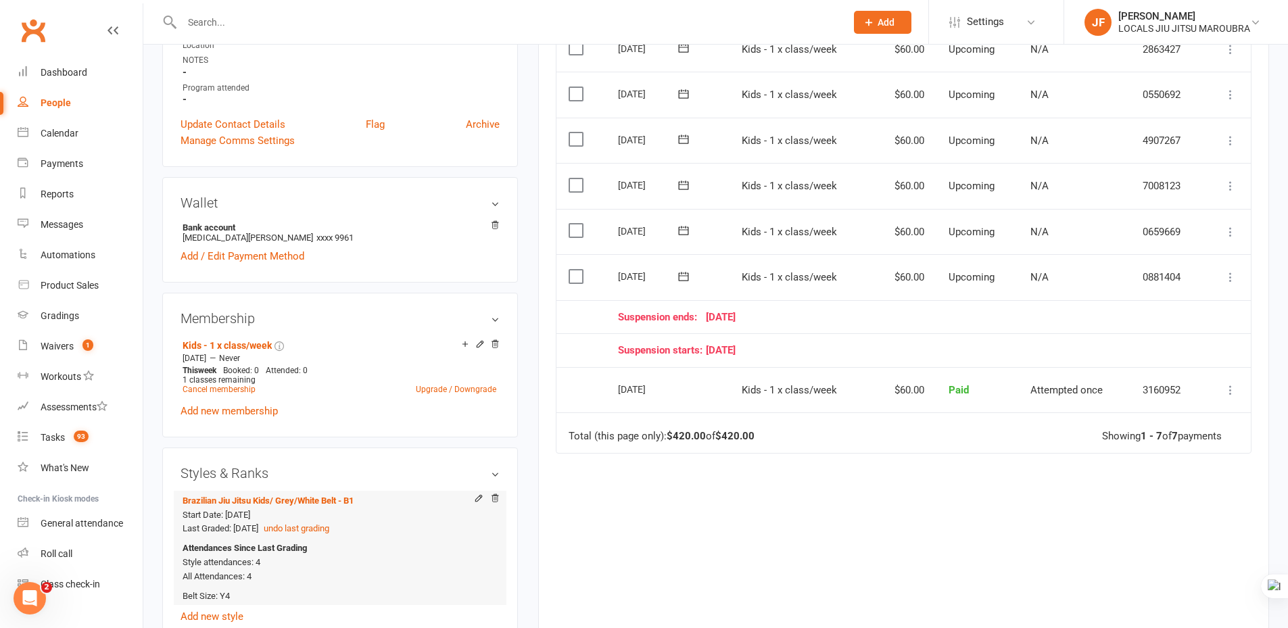
scroll to position [473, 0]
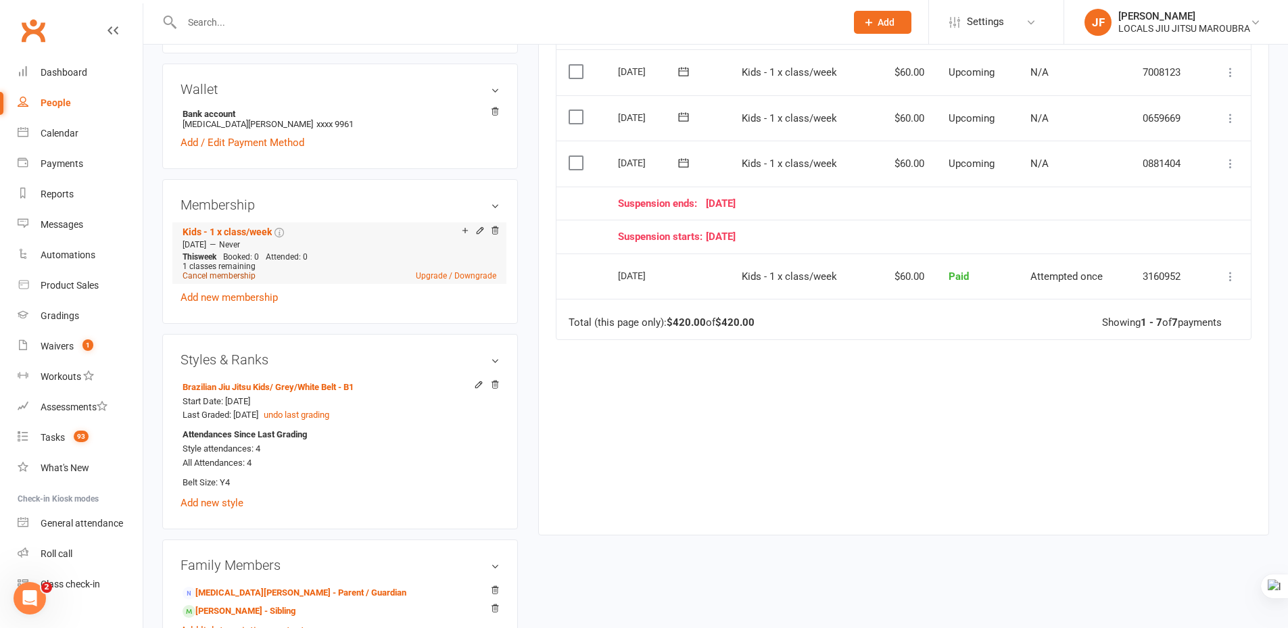
click at [222, 278] on link "Cancel membership" at bounding box center [219, 275] width 73 height 9
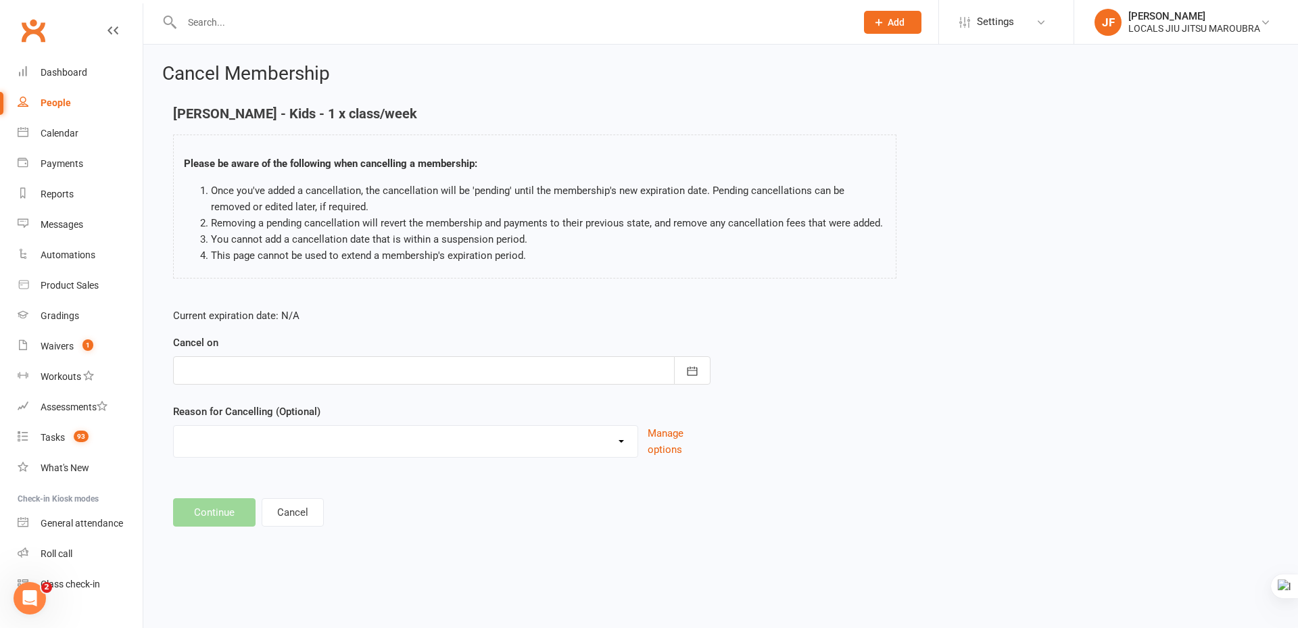
click at [278, 367] on div at bounding box center [441, 370] width 537 height 28
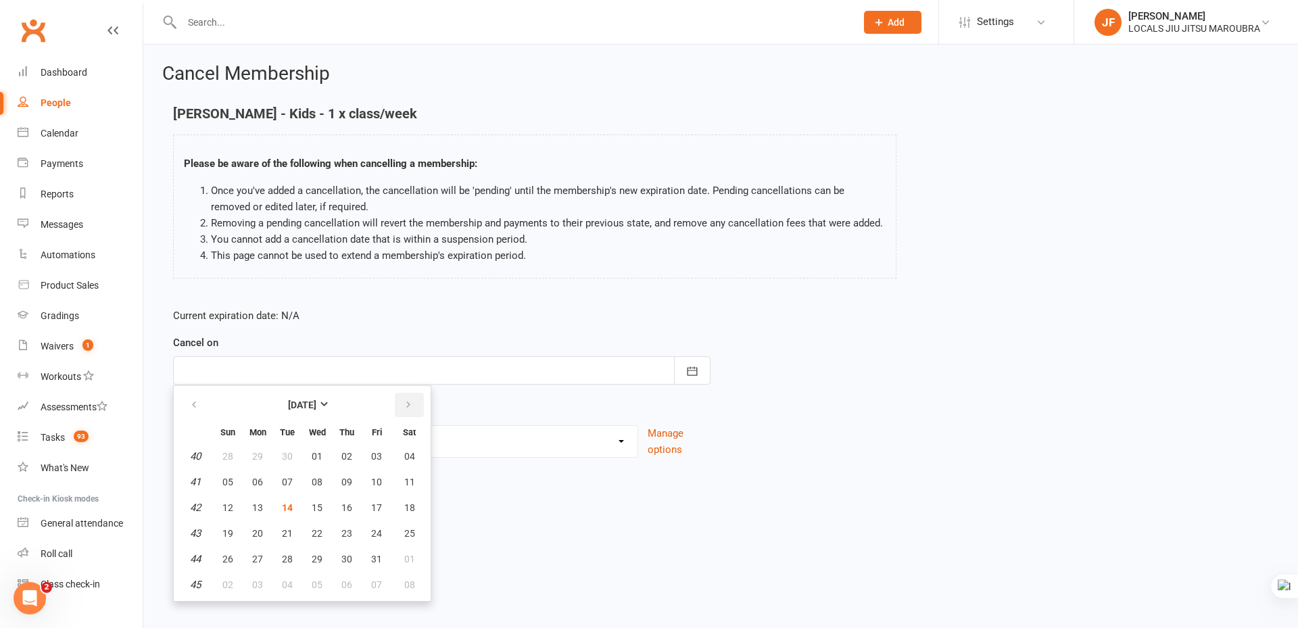
click at [410, 404] on icon "button" at bounding box center [408, 405] width 9 height 11
drag, startPoint x: 409, startPoint y: 404, endPoint x: 402, endPoint y: 406, distance: 6.9
click at [406, 406] on icon "button" at bounding box center [408, 405] width 9 height 11
click at [413, 481] on span "13" at bounding box center [409, 482] width 11 height 11
type input "13 Dec 2025"
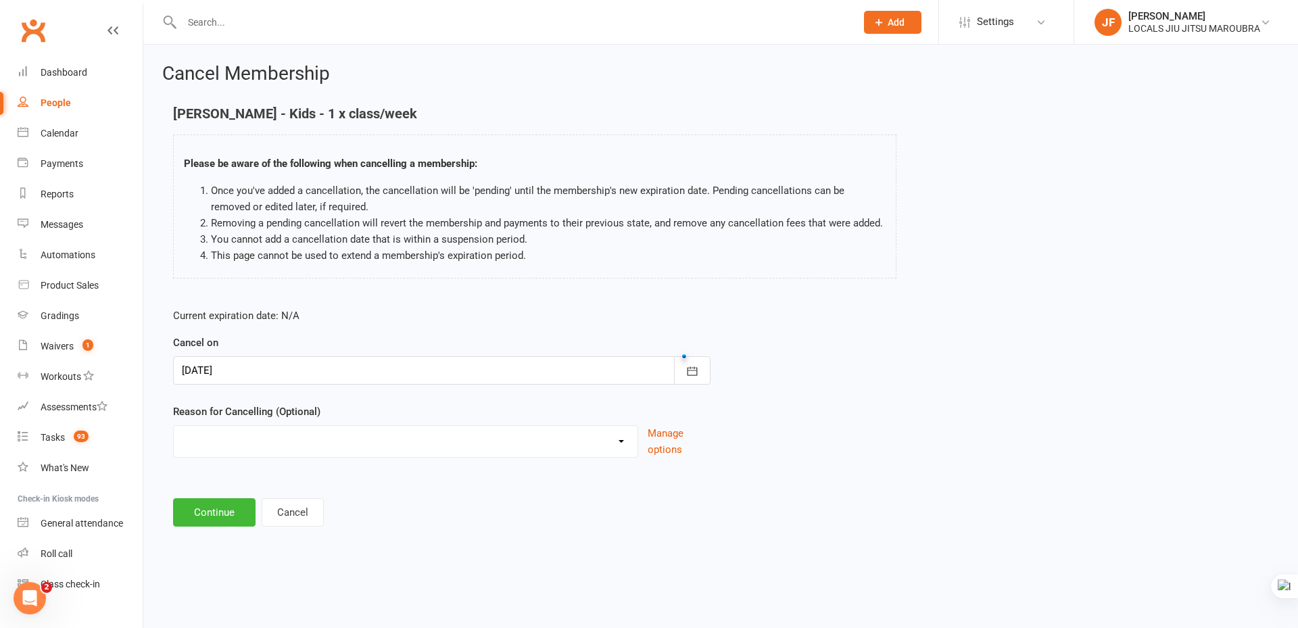
click at [420, 444] on select "Downgrade Financial Holiday Injury Lost motivation Relocation Schedule school c…" at bounding box center [406, 439] width 464 height 27
click at [294, 439] on select "Downgrade Financial Holiday Injury Lost motivation Relocation Schedule school c…" at bounding box center [406, 439] width 464 height 27
select select "4"
click at [174, 426] on select "Downgrade Financial Holiday Injury Lost motivation Relocation Schedule school c…" at bounding box center [406, 439] width 464 height 27
click at [879, 355] on div "Current expiration date: N/A Cancel on 13 Dec 2025 December 2025 Sun Mon Tue We…" at bounding box center [720, 386] width 1115 height 179
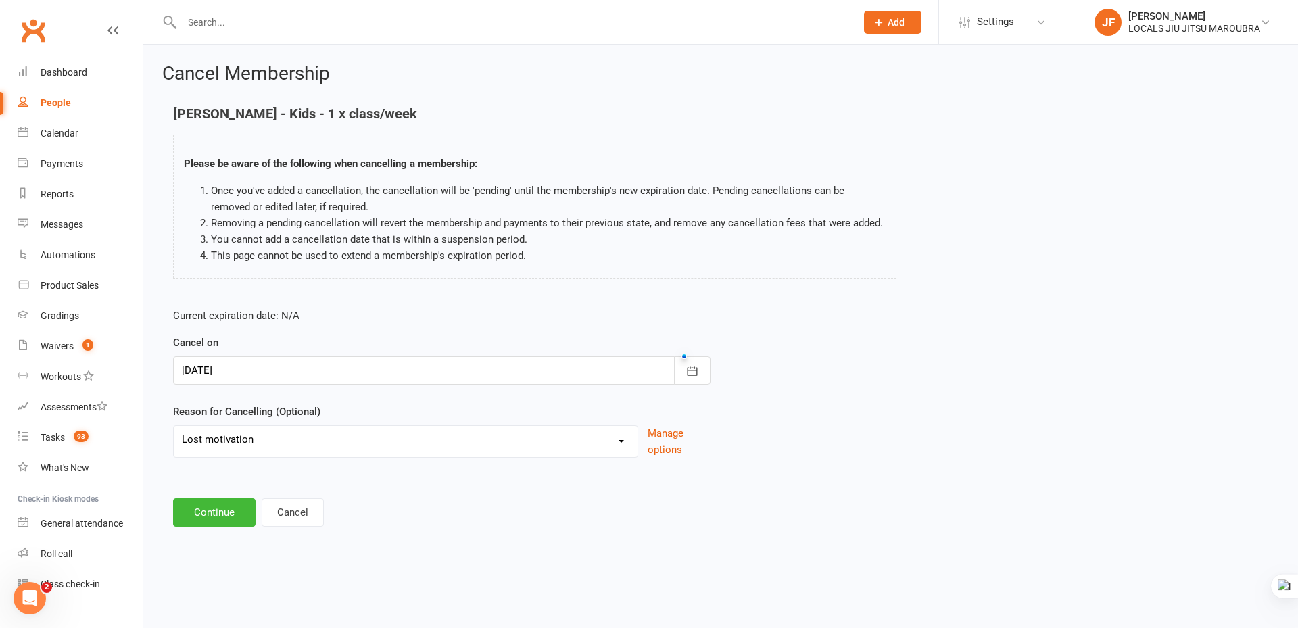
click at [807, 418] on div "Current expiration date: N/A Cancel on 13 Dec 2025 December 2025 Sun Mon Tue We…" at bounding box center [720, 386] width 1115 height 179
click at [214, 519] on button "Continue" at bounding box center [214, 512] width 82 height 28
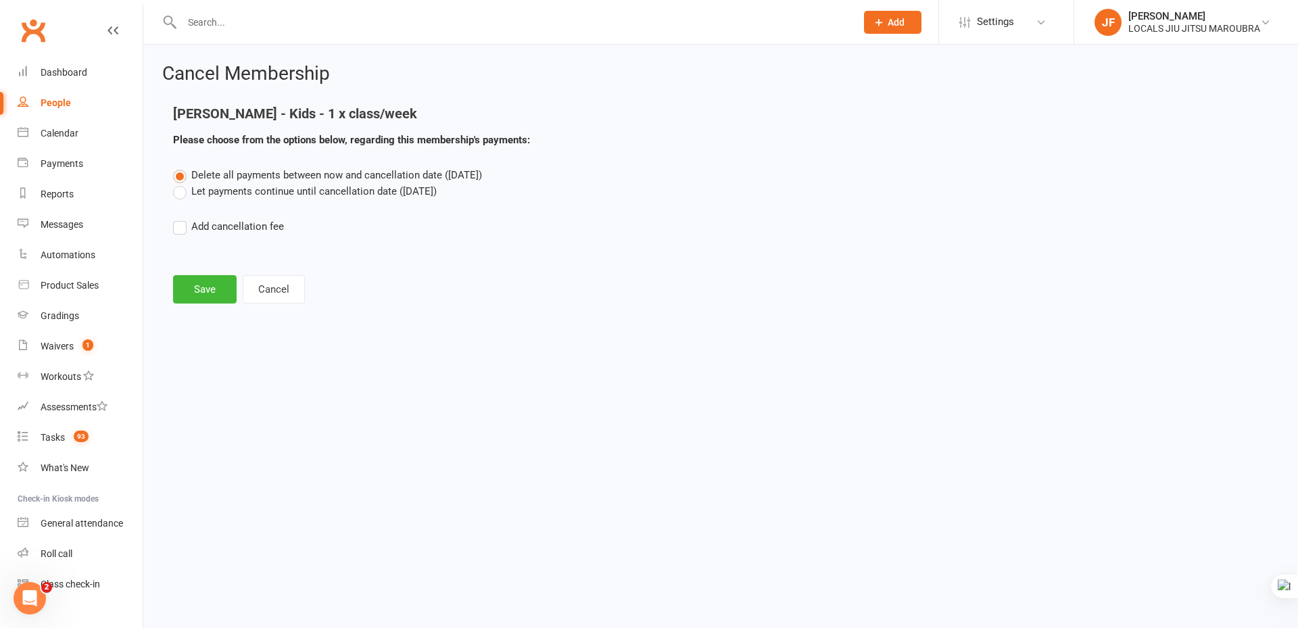
click at [224, 193] on label "Let payments continue until cancellation date (Dec 13, 2025)" at bounding box center [305, 191] width 264 height 16
click at [182, 183] on input "Let payments continue until cancellation date (Dec 13, 2025)" at bounding box center [177, 183] width 9 height 0
click at [221, 283] on button "Save" at bounding box center [205, 289] width 64 height 28
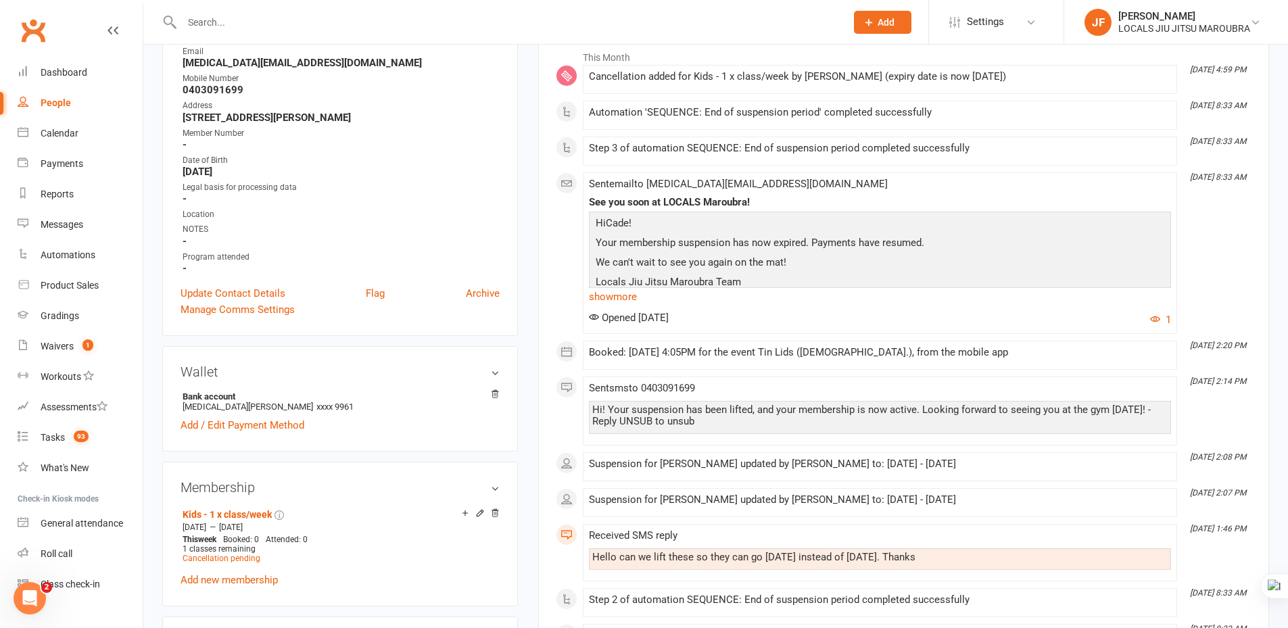
scroll to position [135, 0]
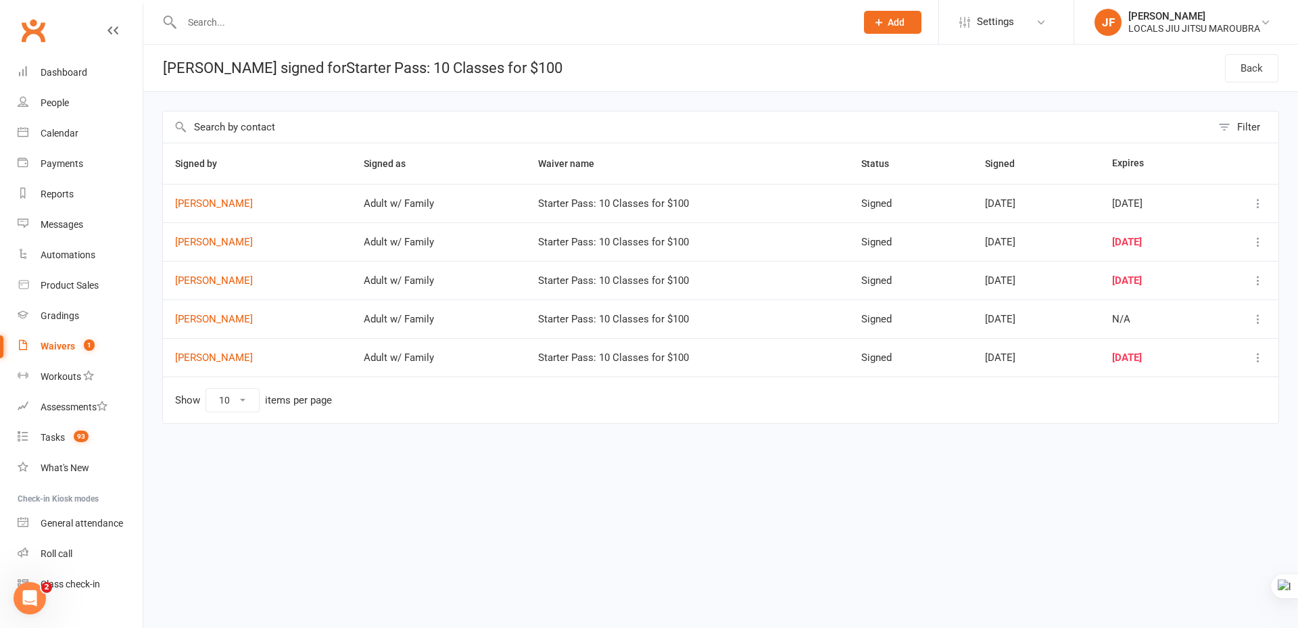
click at [422, 481] on html "Prospect Member Non-attending contact Class / event Appointment Grading event T…" at bounding box center [649, 240] width 1298 height 481
click at [472, 434] on div "Signed by Signed as Waiver name Status Signed Expires [PERSON_NAME] Adult w/ Fa…" at bounding box center [720, 293] width 1117 height 300
click at [63, 141] on link "Calendar" at bounding box center [80, 133] width 125 height 30
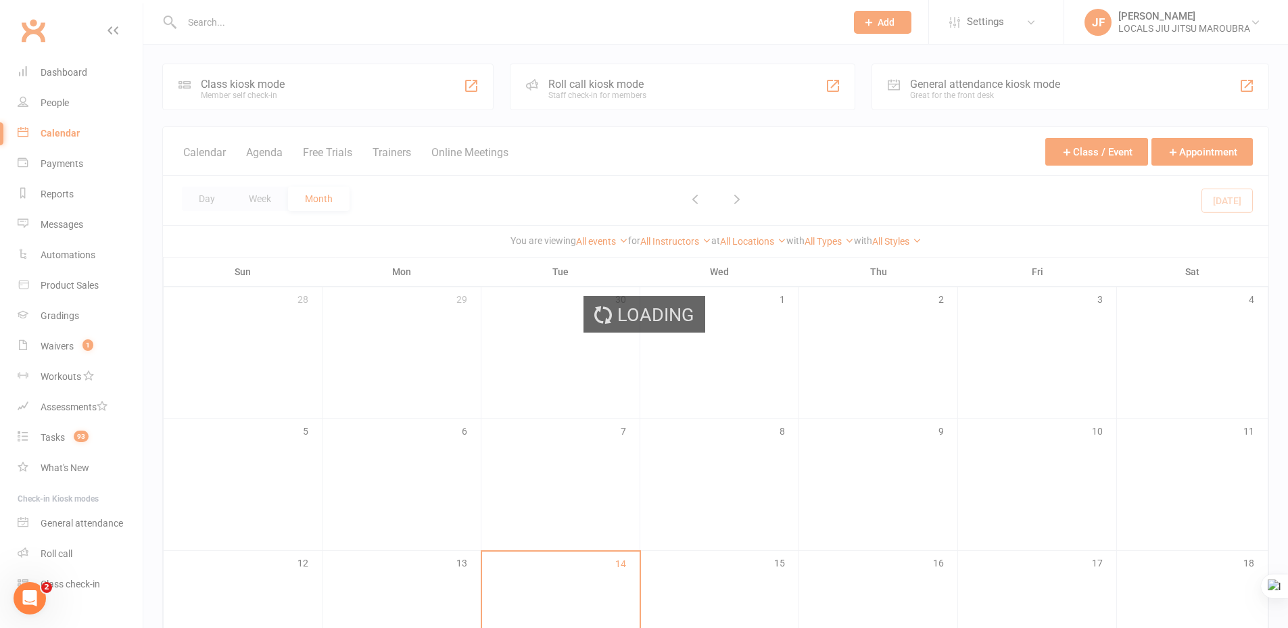
click at [76, 343] on div "Loading" at bounding box center [644, 314] width 1288 height 628
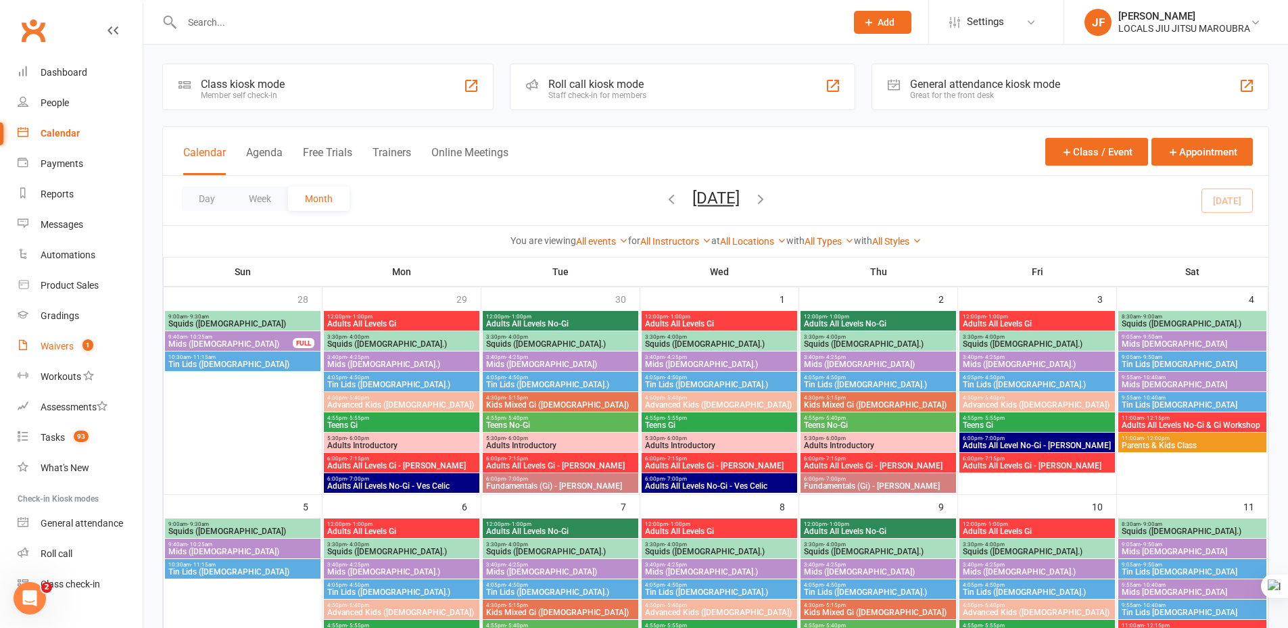
click at [72, 345] on div "Waivers" at bounding box center [57, 346] width 33 height 11
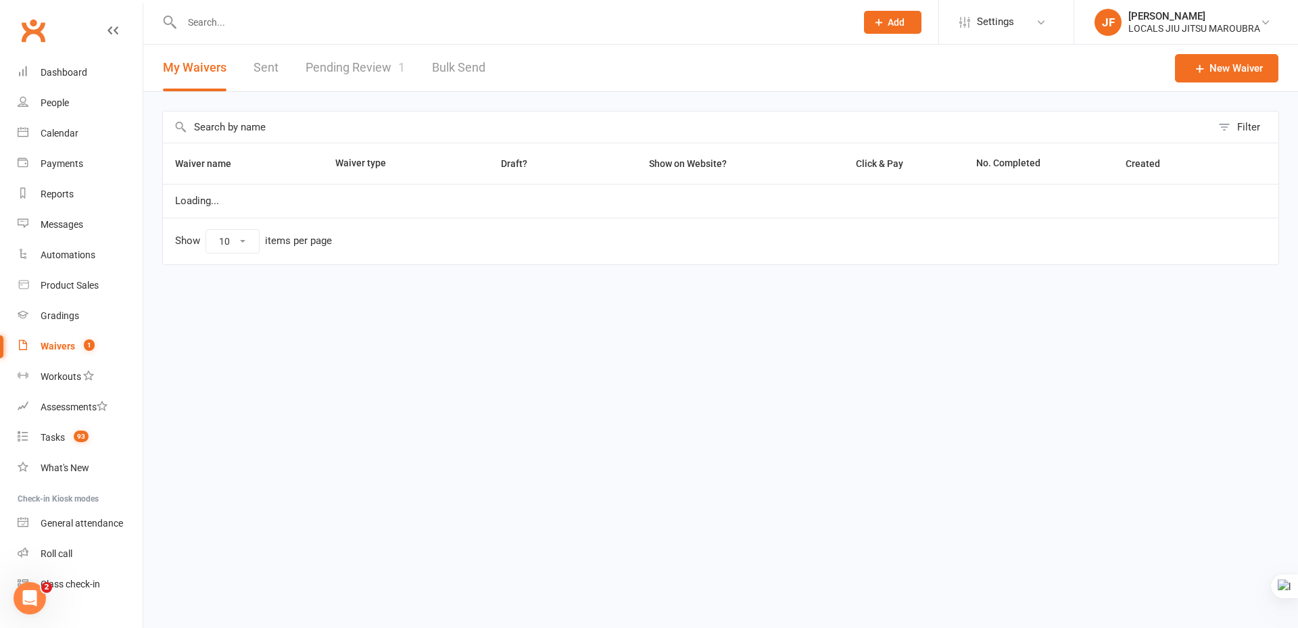
select select "100"
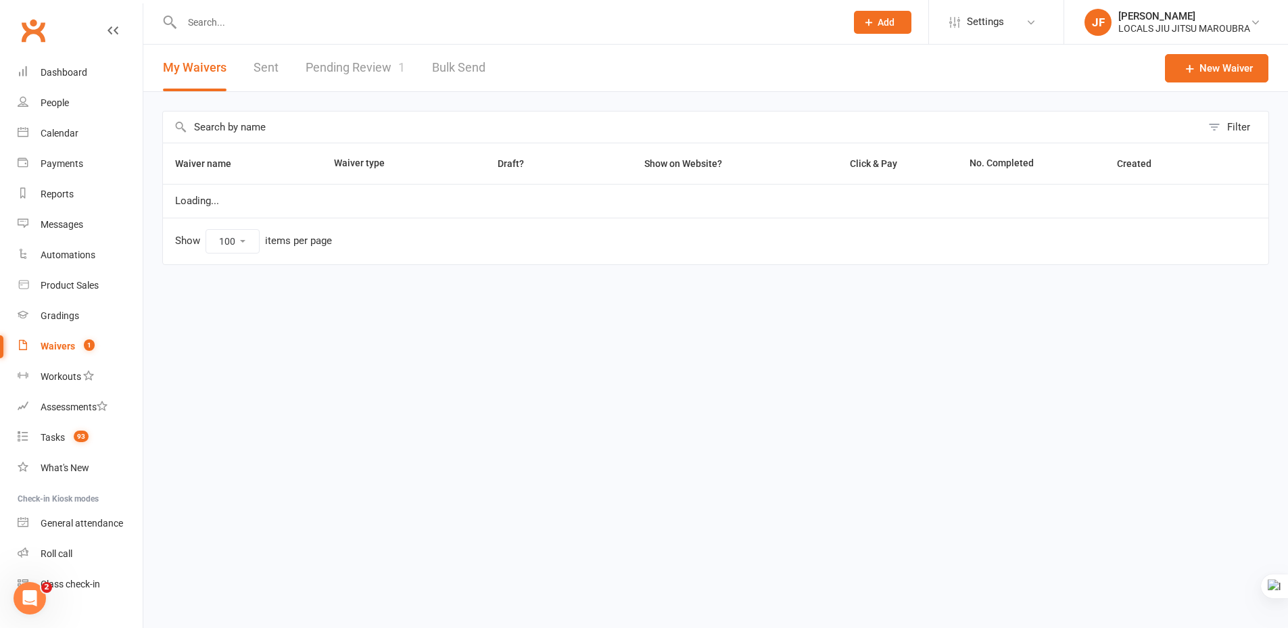
click at [358, 68] on link "Pending Review 1" at bounding box center [355, 68] width 99 height 47
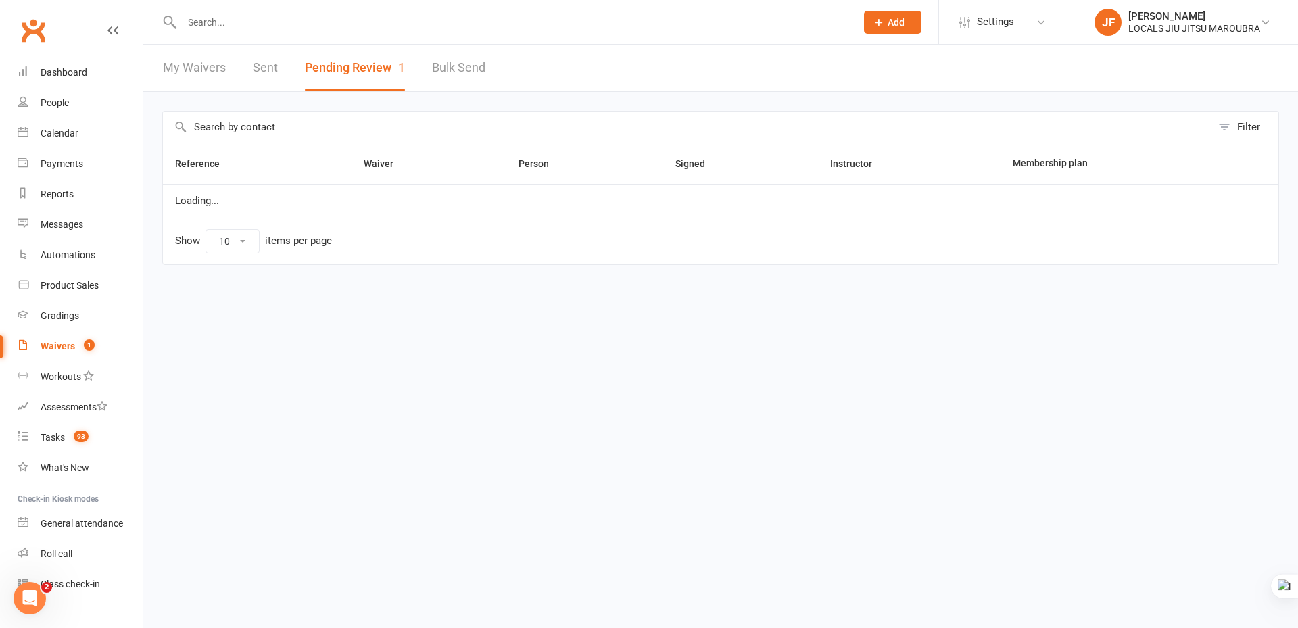
select select "50"
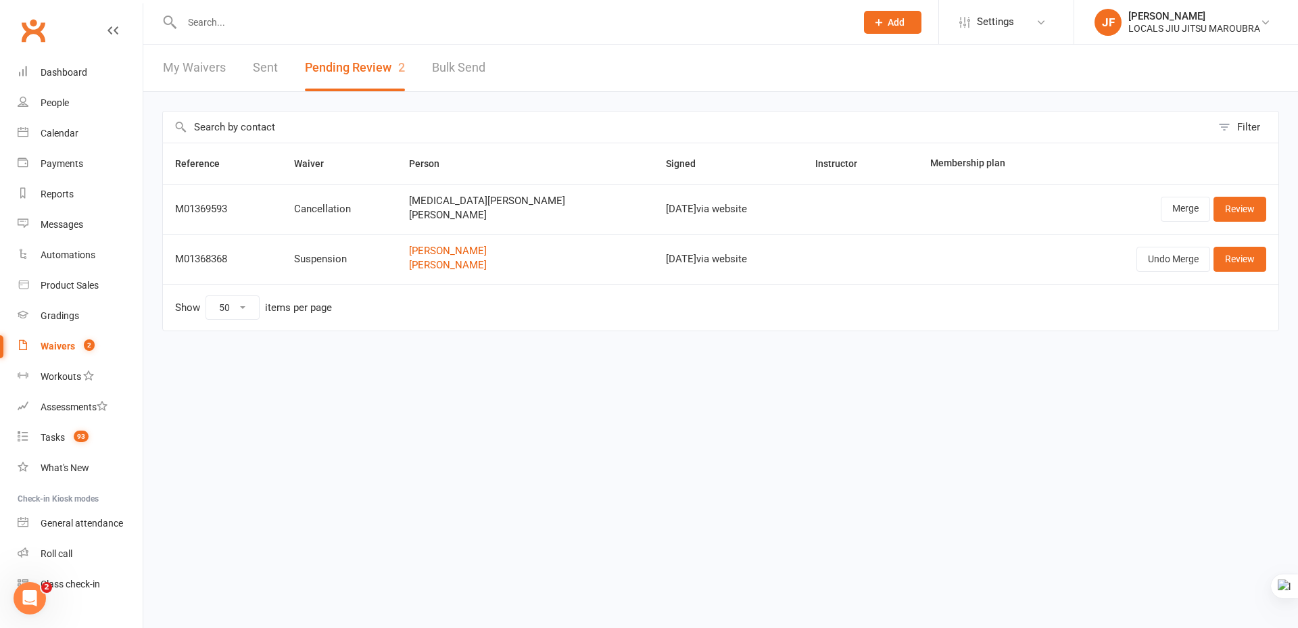
drag, startPoint x: 424, startPoint y: 217, endPoint x: 541, endPoint y: 207, distance: 117.4
click at [541, 207] on div "[MEDICAL_DATA][PERSON_NAME] [PERSON_NAME]" at bounding box center [525, 207] width 232 height 25
copy span "[PERSON_NAME]"
click at [431, 348] on div "Reference Waiver Person Signed Instructor Membership plan M01369593 Cancellatio…" at bounding box center [720, 247] width 1117 height 208
copy span "Cade Hannaford"
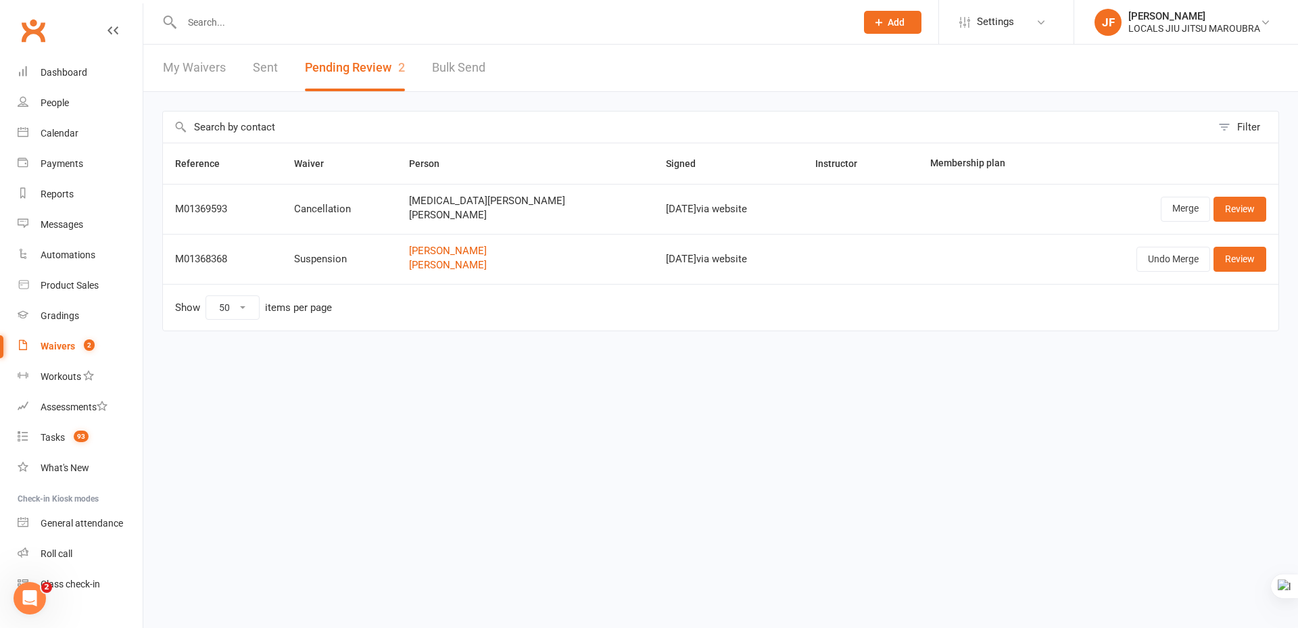
drag, startPoint x: 418, startPoint y: 215, endPoint x: 526, endPoint y: 214, distance: 108.2
click at [526, 214] on td "Kyra Hannaford Cade Hannaford" at bounding box center [525, 209] width 256 height 50
click at [422, 388] on html "Prospect Member Non-attending contact Class / event Appointment Grading event T…" at bounding box center [649, 194] width 1298 height 388
copy span "Cade Hannaford"
drag, startPoint x: 415, startPoint y: 214, endPoint x: 528, endPoint y: 216, distance: 112.9
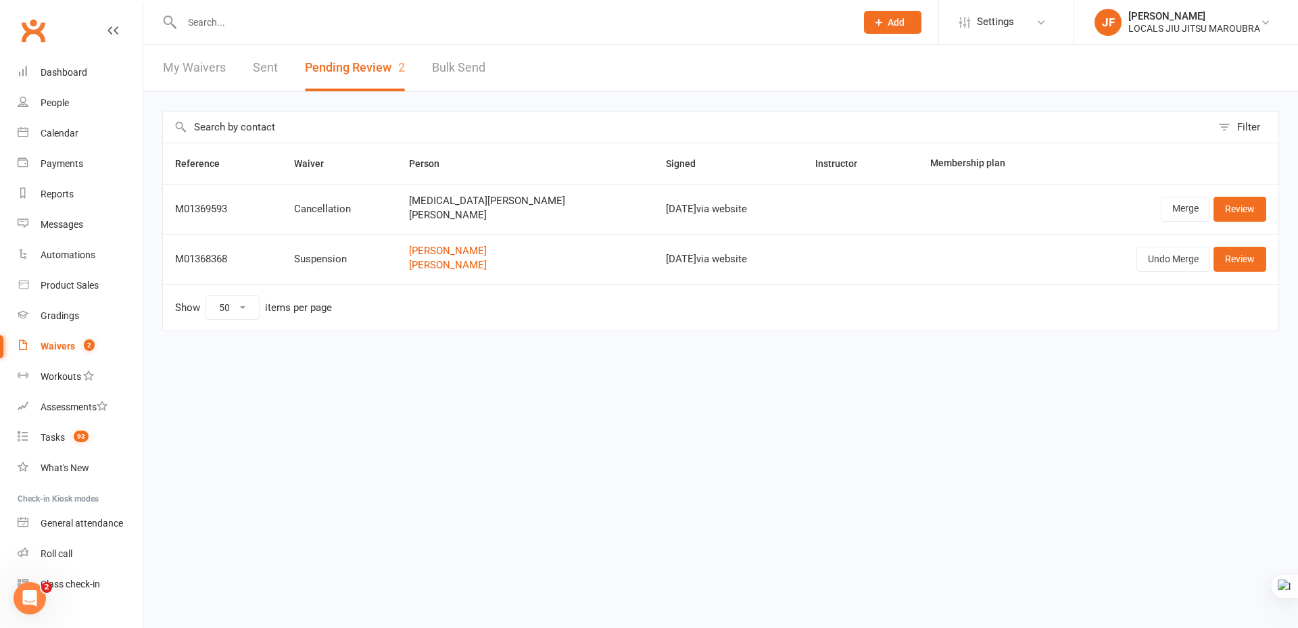
click at [528, 216] on td "Kyra Hannaford Cade Hannaford" at bounding box center [525, 209] width 256 height 50
click at [1180, 203] on link "Merge" at bounding box center [1185, 209] width 49 height 24
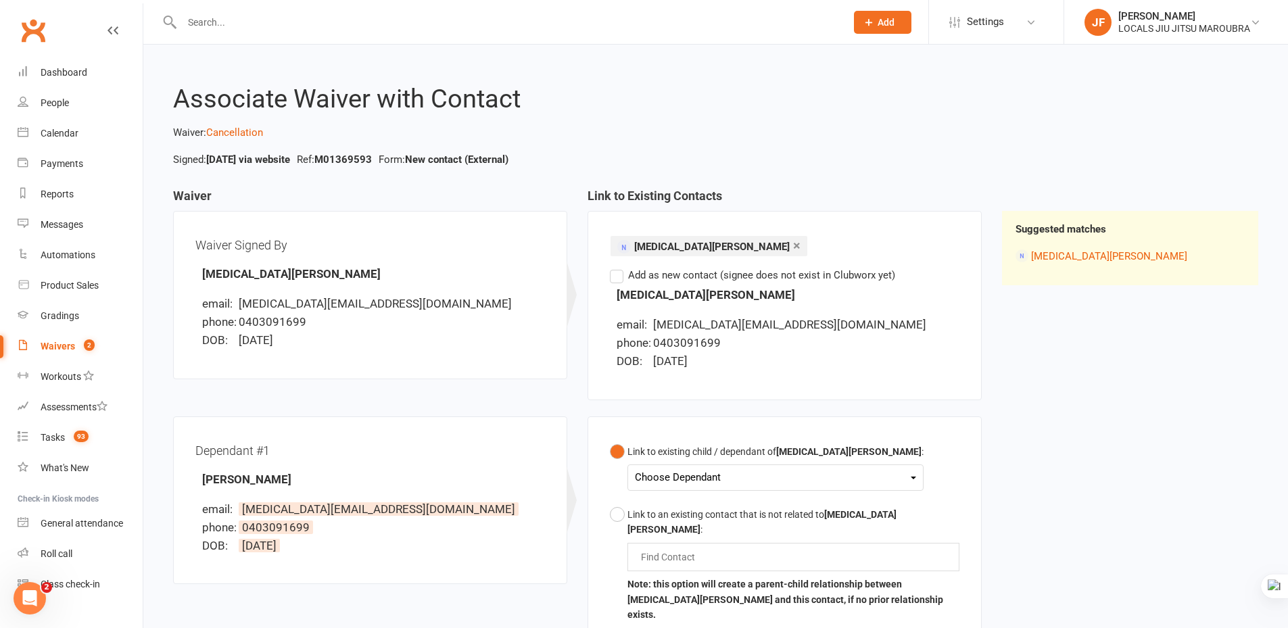
click at [1111, 397] on div "Waiver Waiver Signed By Kyra Hannaford email: kyra.hannaford@gmail.com phone: 0…" at bounding box center [715, 455] width 1105 height 533
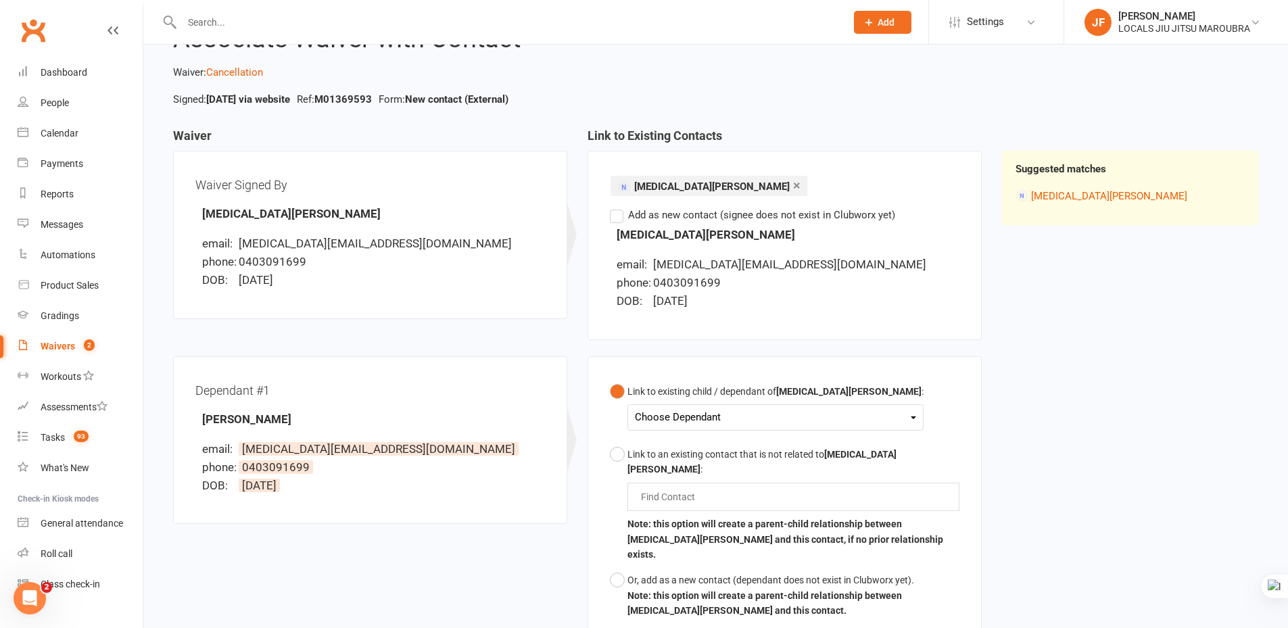
scroll to position [203, 0]
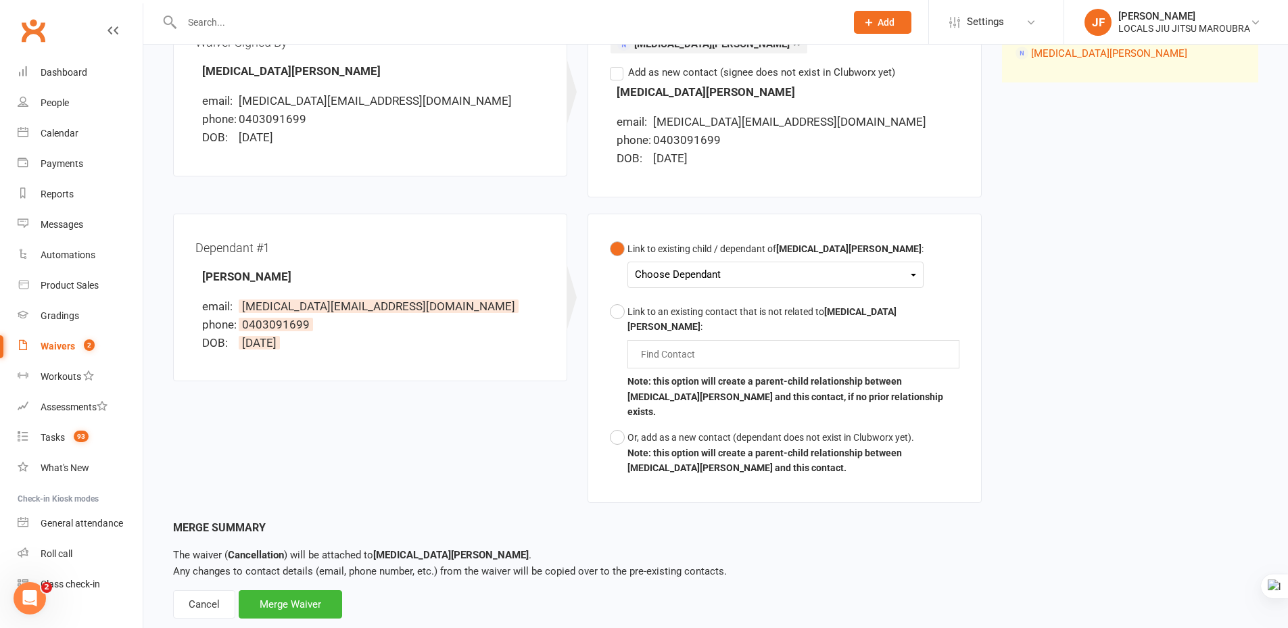
click at [745, 263] on div "Choose Dependant Cade Hannaford Mali Hannaford" at bounding box center [775, 275] width 296 height 26
click at [747, 273] on div "Choose Dependant" at bounding box center [775, 275] width 281 height 18
click at [719, 297] on link "Cade Hannaford" at bounding box center [702, 306] width 134 height 29
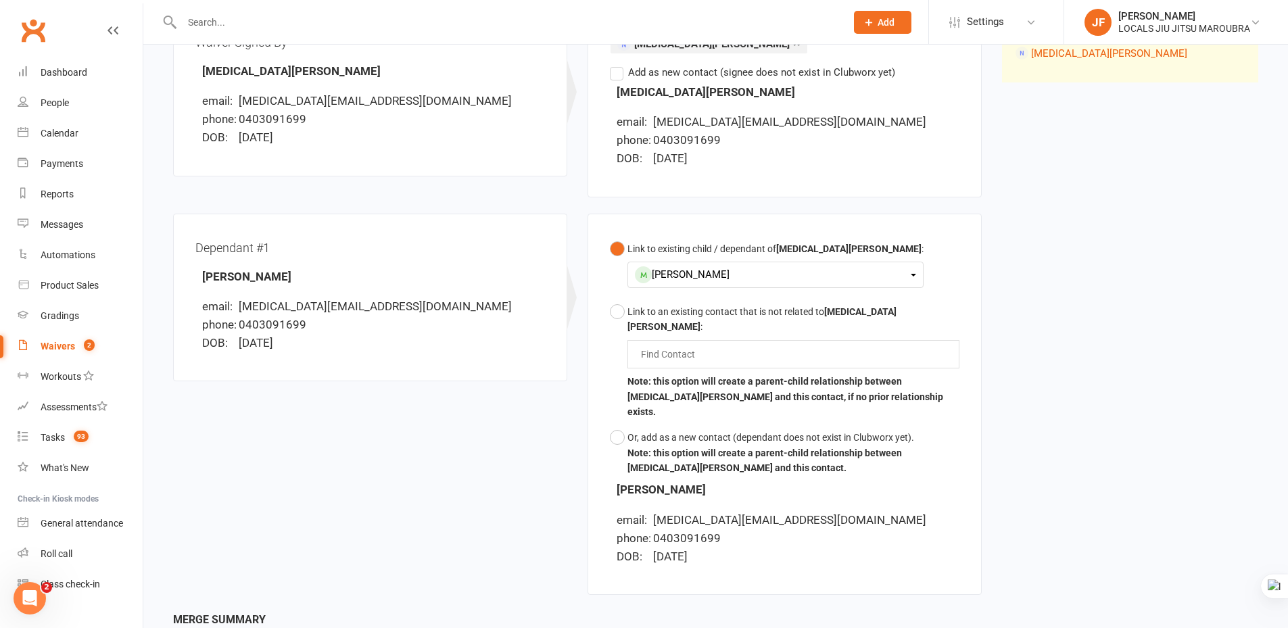
click at [1067, 310] on div "Waiver Waiver Signed By Kyra Hannaford email: kyra.hannaford@gmail.com phone: 0…" at bounding box center [715, 298] width 1105 height 625
click at [1067, 309] on div "Waiver Waiver Signed By Kyra Hannaford email: kyra.hannaford@gmail.com phone: 0…" at bounding box center [715, 298] width 1105 height 625
click at [558, 445] on div "Dependant #1 Cade Hannaford email: kyra.hannaford@gmail.com phone: 0403091699 D…" at bounding box center [577, 413] width 829 height 398
click at [1099, 409] on div "Waiver Waiver Signed By Kyra Hannaford email: kyra.hannaford@gmail.com phone: 0…" at bounding box center [715, 298] width 1105 height 625
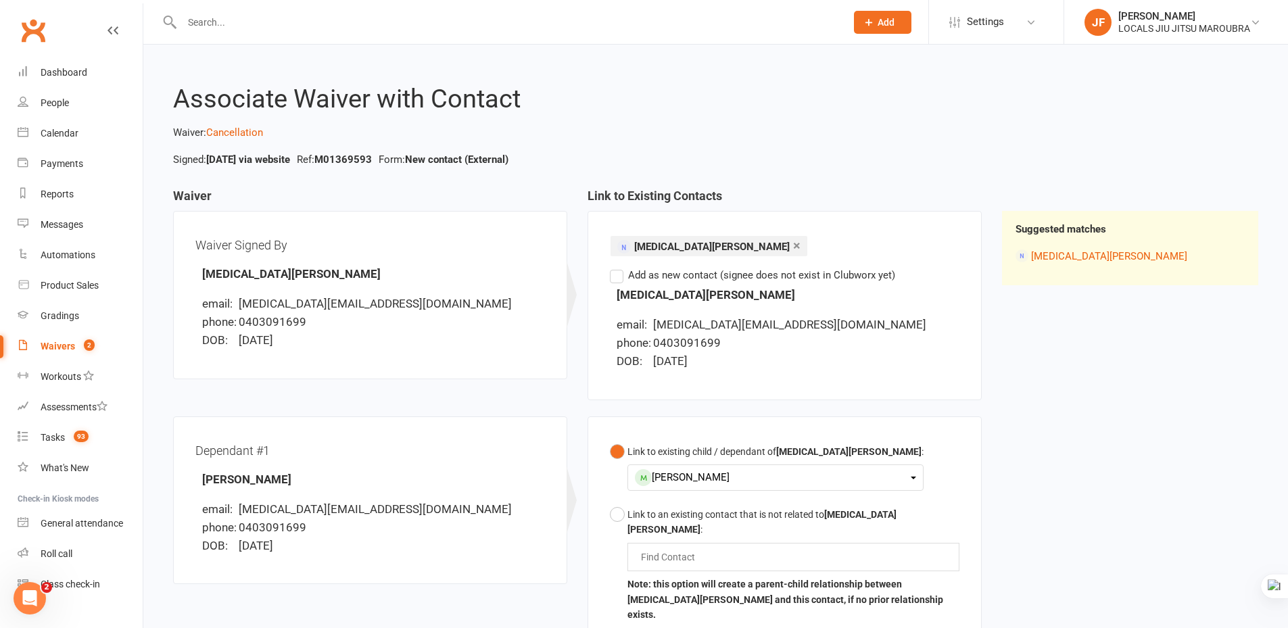
click at [1091, 406] on div "Waiver Waiver Signed By Kyra Hannaford email: kyra.hannaford@gmail.com phone: 0…" at bounding box center [715, 501] width 1105 height 625
click at [1220, 506] on div "Waiver Waiver Signed By Kyra Hannaford email: kyra.hannaford@gmail.com phone: 0…" at bounding box center [715, 501] width 1105 height 625
click at [1181, 435] on div "Waiver Waiver Signed By Kyra Hannaford email: kyra.hannaford@gmail.com phone: 0…" at bounding box center [715, 501] width 1105 height 625
click at [1238, 455] on div "Waiver Waiver Signed By Kyra Hannaford email: kyra.hannaford@gmail.com phone: 0…" at bounding box center [715, 501] width 1105 height 625
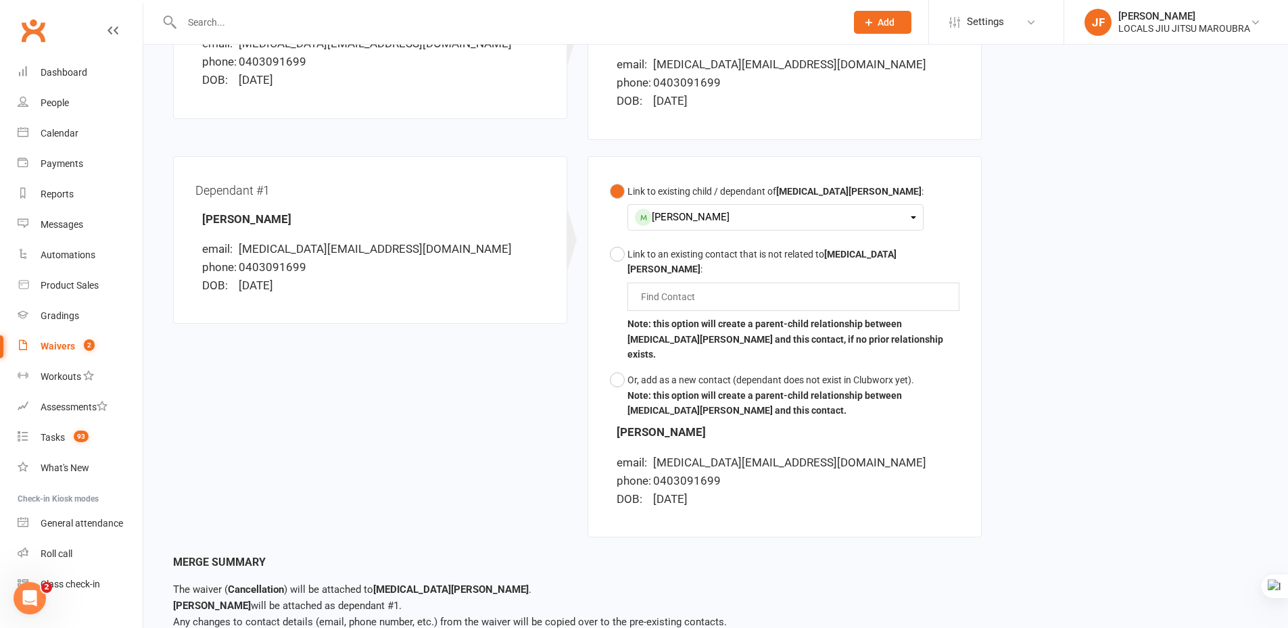
scroll to position [312, 0]
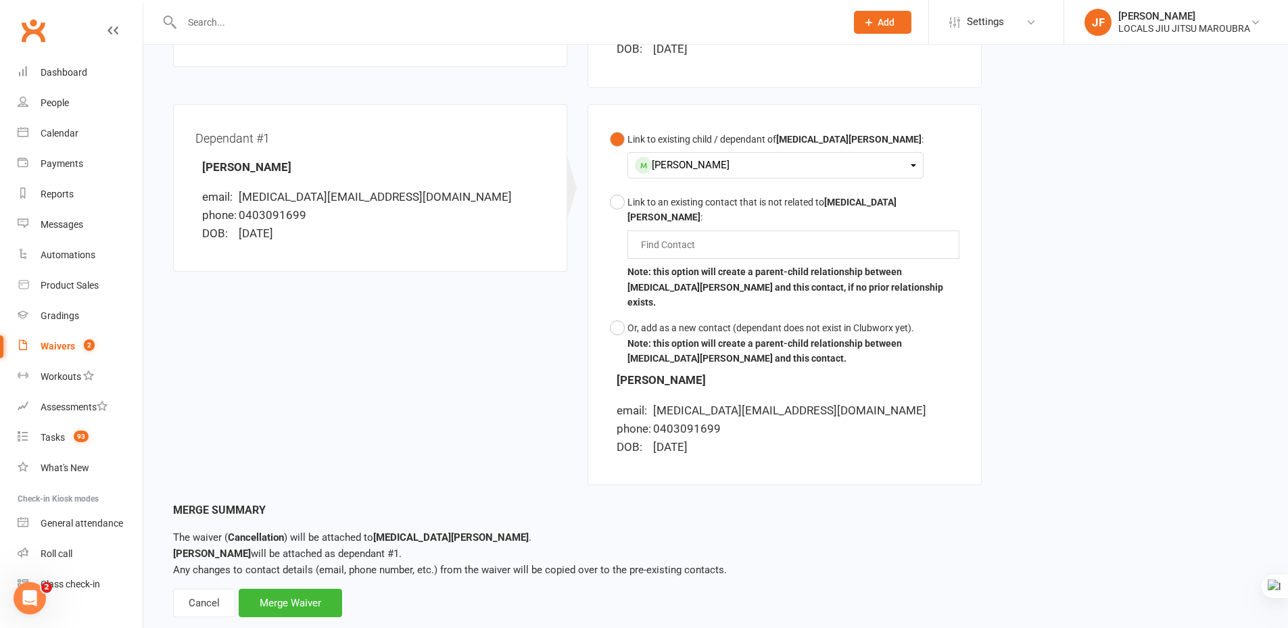
click at [1186, 464] on div "Waiver Waiver Signed By Kyra Hannaford email: kyra.hannaford@gmail.com phone: 0…" at bounding box center [715, 189] width 1105 height 625
click at [1178, 467] on div "Waiver Waiver Signed By Kyra Hannaford email: kyra.hannaford@gmail.com phone: 0…" at bounding box center [715, 189] width 1105 height 625
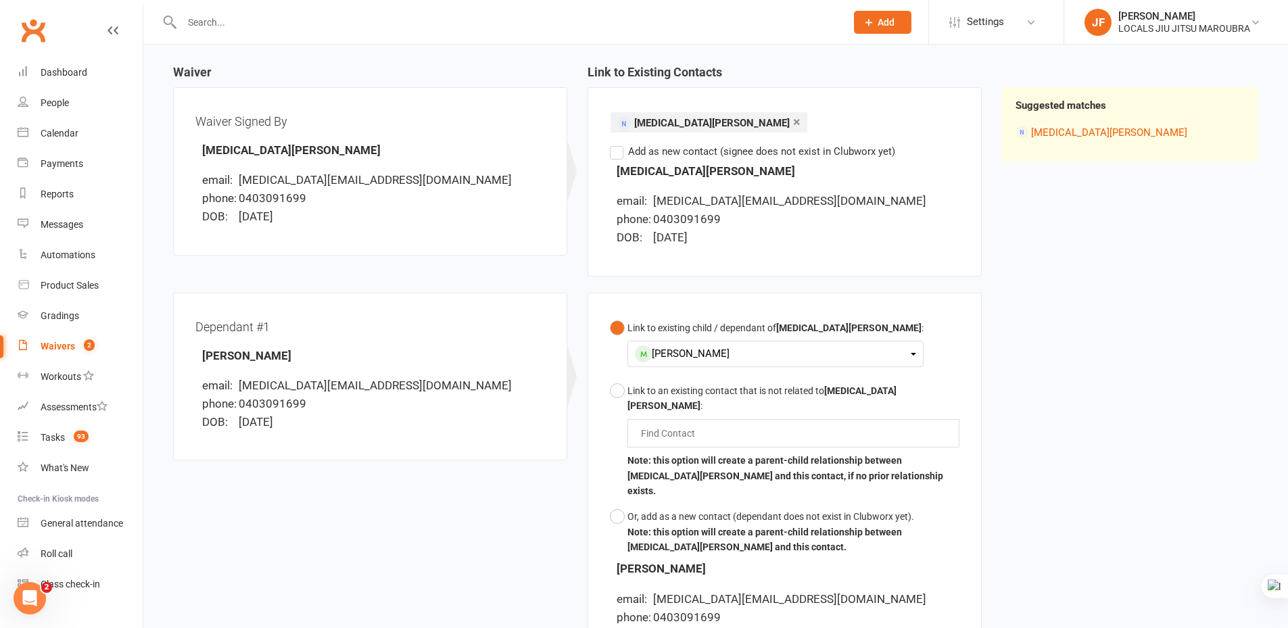
scroll to position [0, 0]
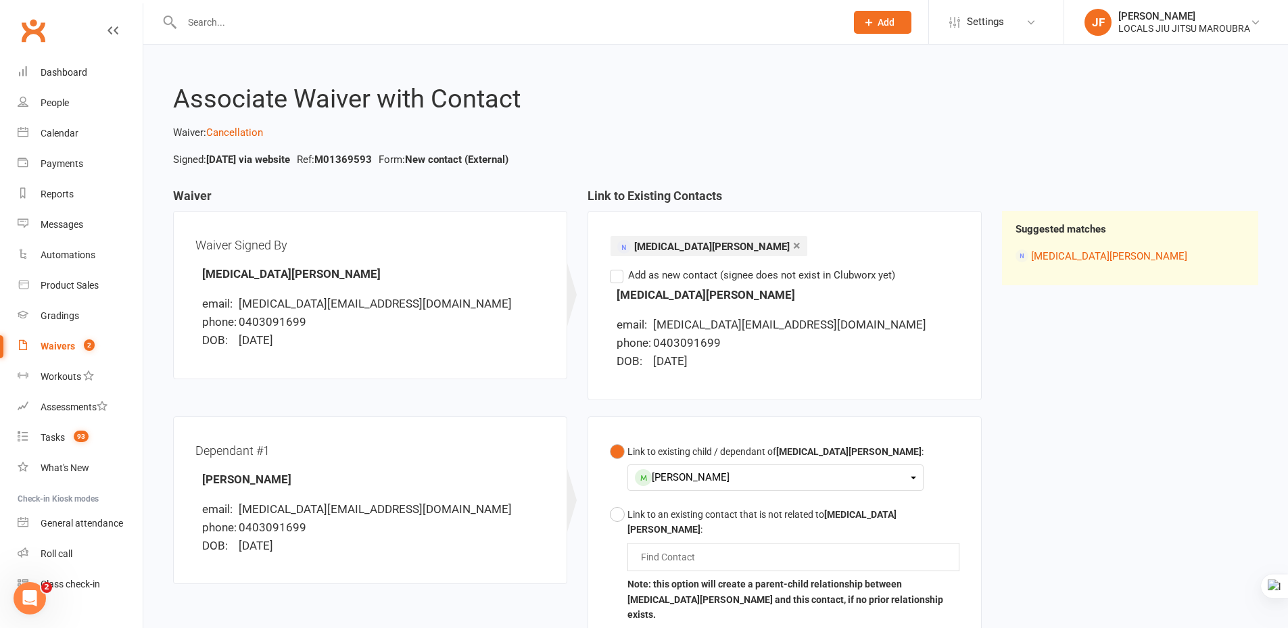
click at [1155, 454] on div "Waiver Waiver Signed By Kyra Hannaford email: kyra.hannaford@gmail.com phone: 0…" at bounding box center [715, 501] width 1105 height 625
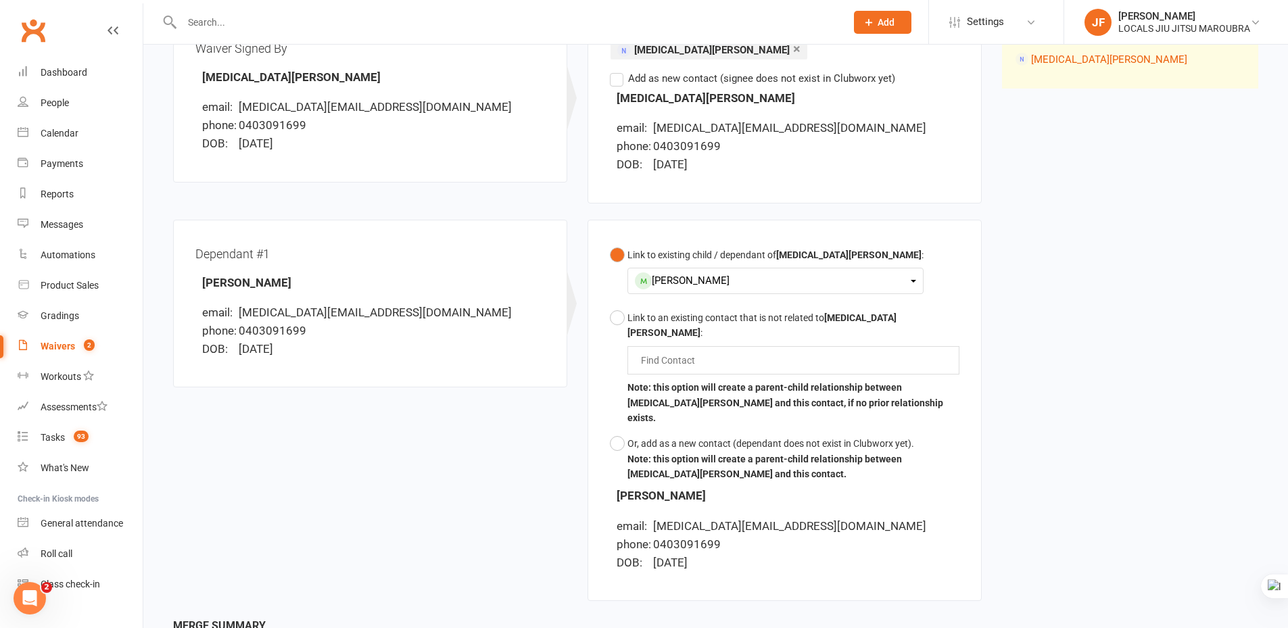
scroll to position [187, 0]
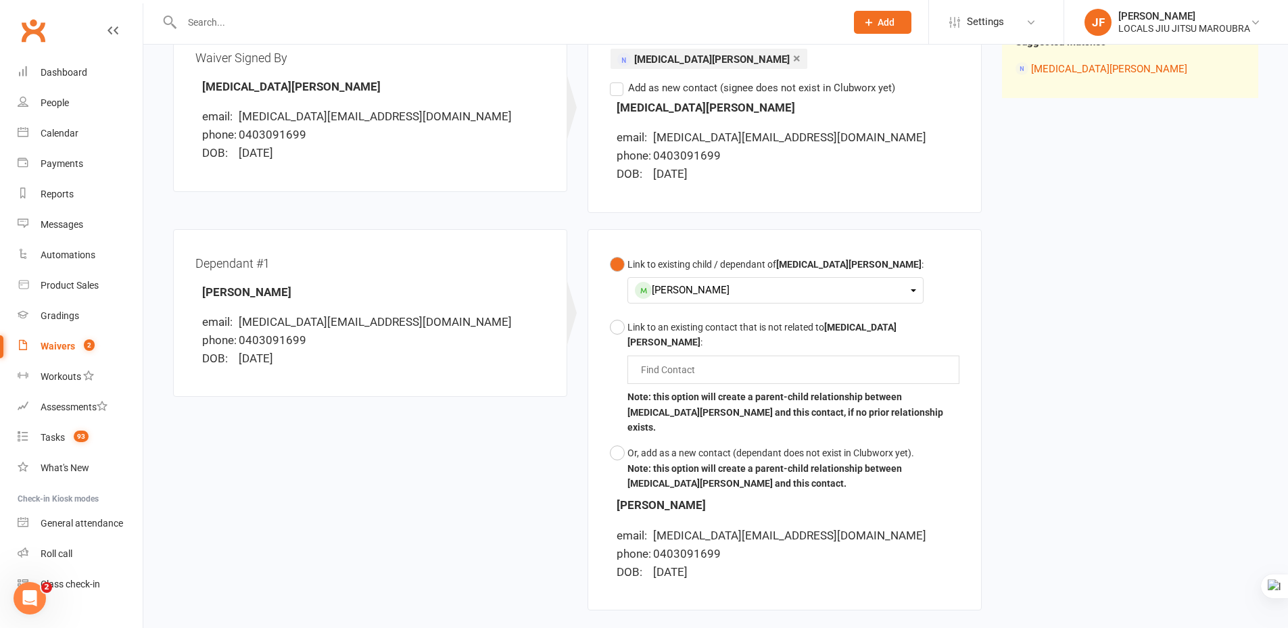
drag, startPoint x: 1188, startPoint y: 407, endPoint x: 1190, endPoint y: 397, distance: 9.7
click at [1190, 397] on div "Waiver Waiver Signed By Kyra Hannaford email: kyra.hannaford@gmail.com phone: 0…" at bounding box center [715, 314] width 1105 height 625
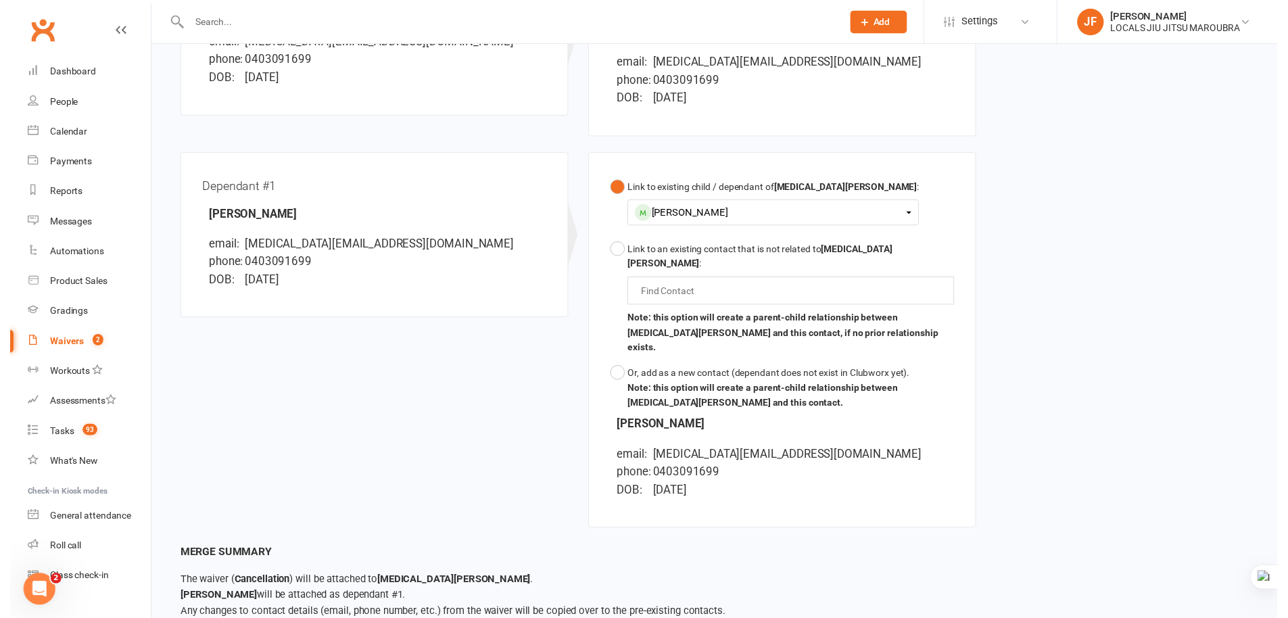
scroll to position [312, 0]
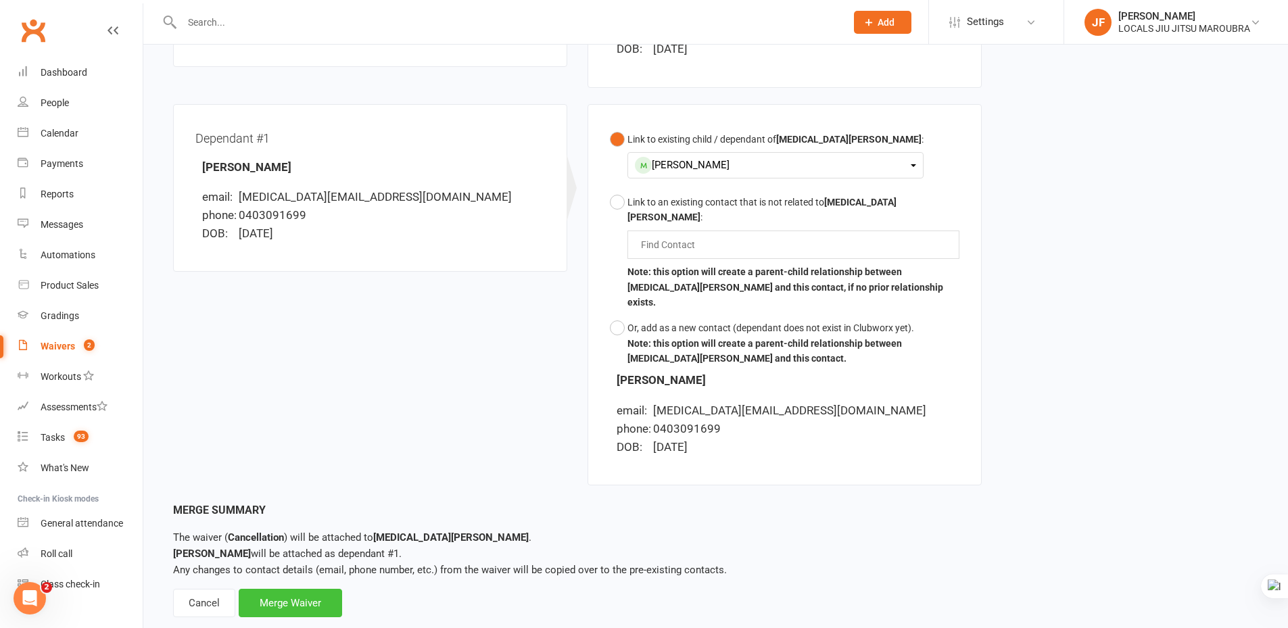
click at [281, 589] on div "Merge Waiver" at bounding box center [290, 603] width 103 height 28
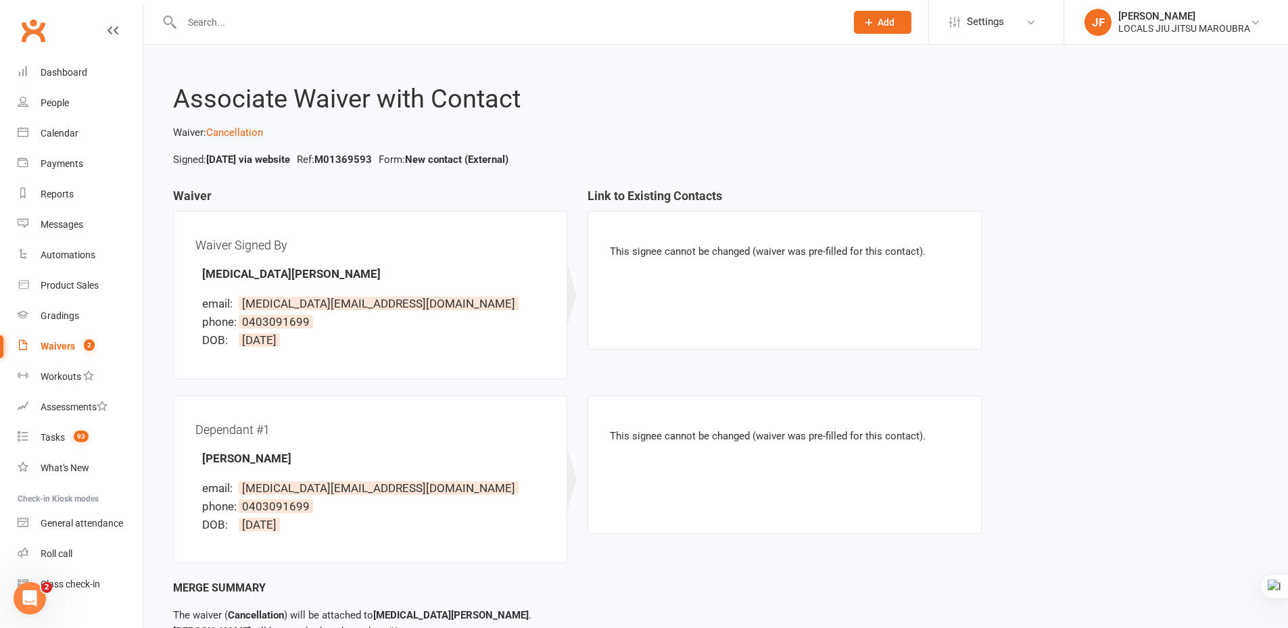
select select "50"
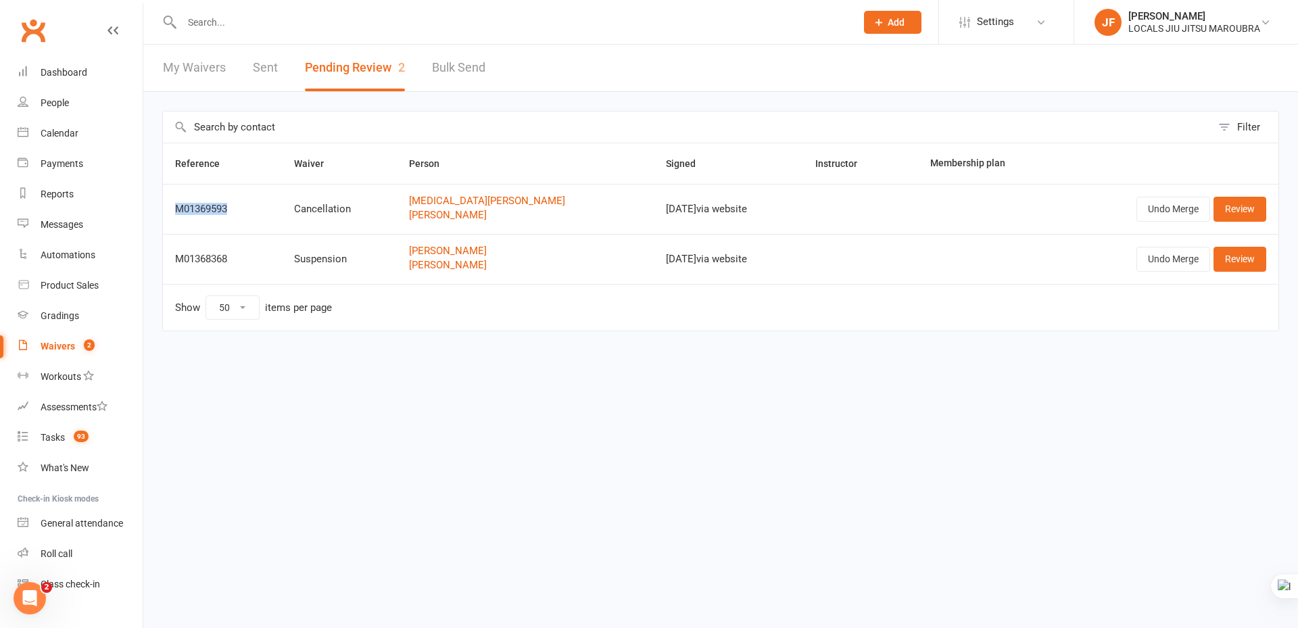
copy div "M01369593"
drag, startPoint x: 175, startPoint y: 206, endPoint x: 245, endPoint y: 210, distance: 69.7
click at [245, 210] on div "M01369593" at bounding box center [222, 208] width 95 height 11
click at [373, 388] on html "Prospect Member Non-attending contact Class / event Appointment Grading event T…" at bounding box center [649, 194] width 1298 height 388
copy div "Cancellation"
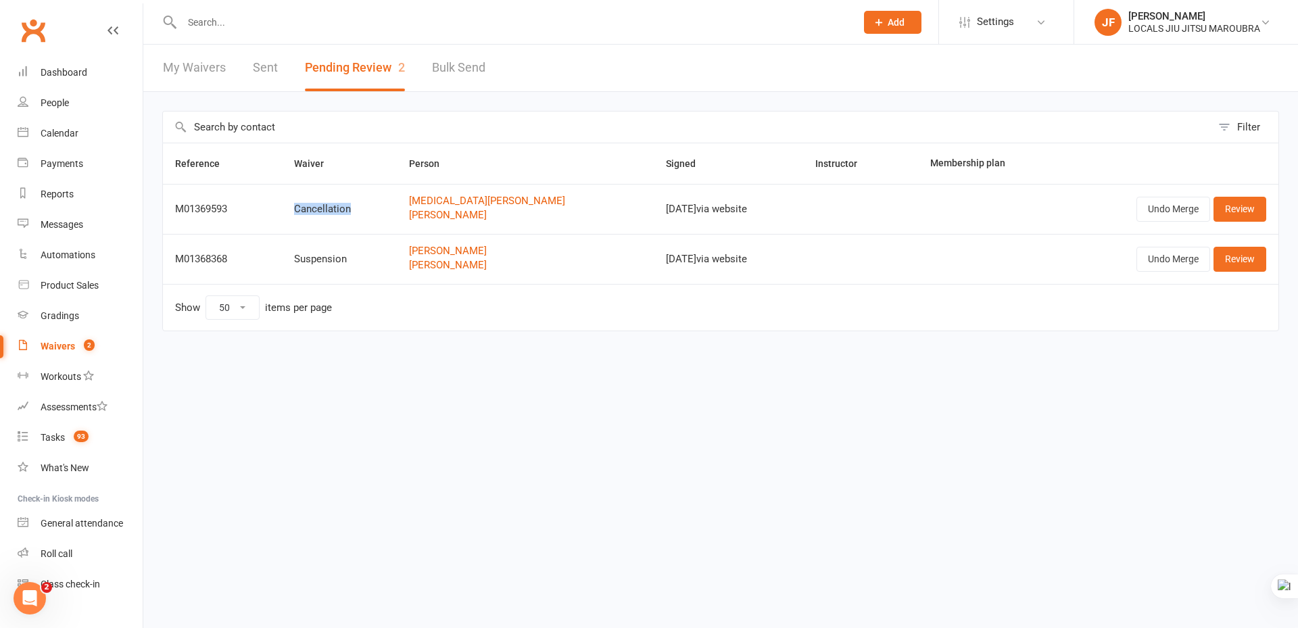
drag, startPoint x: 344, startPoint y: 205, endPoint x: 362, endPoint y: 205, distance: 17.6
click at [362, 205] on td "Cancellation" at bounding box center [339, 209] width 115 height 50
click at [402, 388] on html "Prospect Member Non-attending contact Class / event Appointment Grading event T…" at bounding box center [649, 194] width 1298 height 388
drag, startPoint x: 396, startPoint y: 443, endPoint x: 410, endPoint y: 324, distance: 119.7
click at [397, 388] on html "Prospect Member Non-attending contact Class / event Appointment Grading event T…" at bounding box center [649, 194] width 1298 height 388
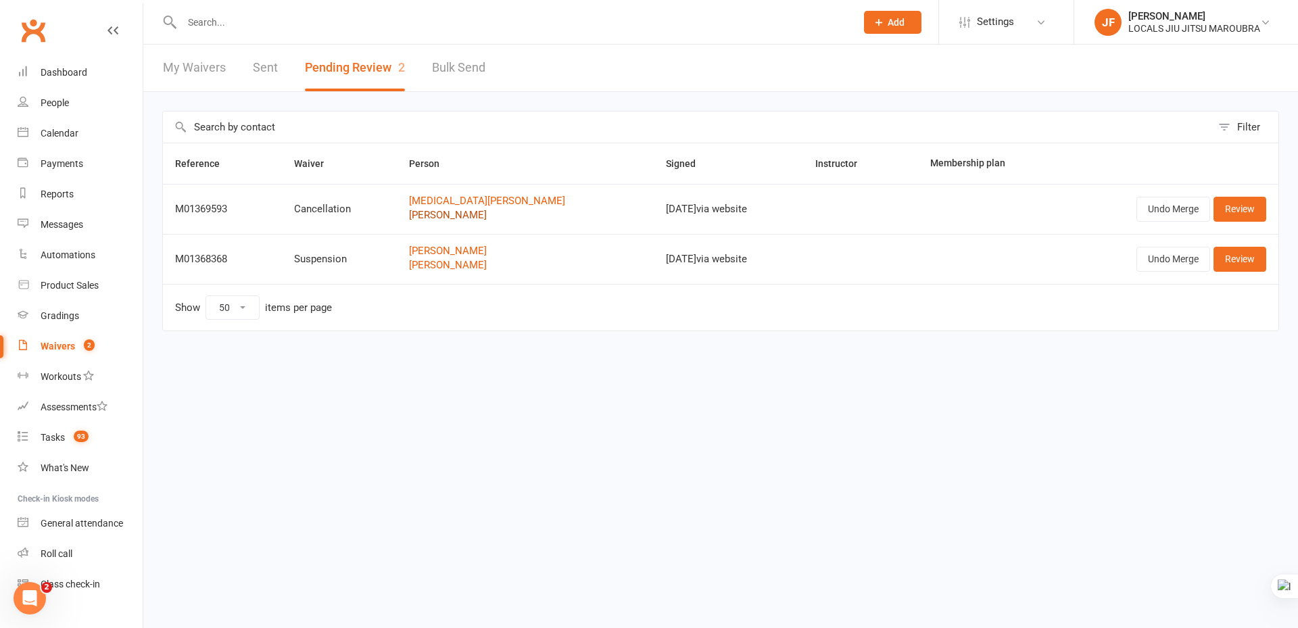
copy link "Cade Hannaford"
drag, startPoint x: 418, startPoint y: 217, endPoint x: 505, endPoint y: 214, distance: 87.2
click at [506, 214] on td "Kyra Hannaford Cade Hannaford" at bounding box center [525, 209] width 256 height 50
click at [480, 388] on html "Prospect Member Non-attending contact Class / event Appointment Grading event T…" at bounding box center [649, 194] width 1298 height 388
copy div "Oct 14, 202"
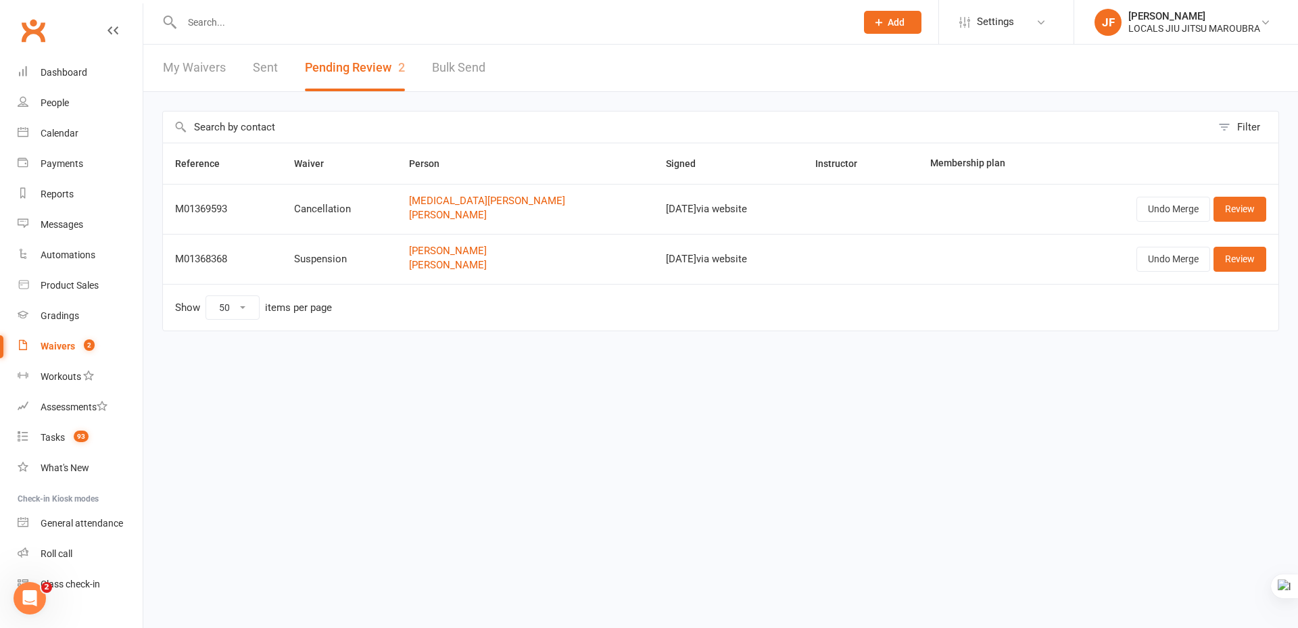
copy div "Oct 14, 2025"
drag, startPoint x: 597, startPoint y: 205, endPoint x: 630, endPoint y: 208, distance: 33.3
click at [654, 208] on td "Oct 14, 2025 via website" at bounding box center [729, 209] width 150 height 50
click at [610, 388] on html "Prospect Member Non-attending contact Class / event Appointment Grading event T…" at bounding box center [649, 194] width 1298 height 388
click at [827, 378] on html "Prospect Member Non-attending contact Class / event Appointment Grading event T…" at bounding box center [649, 194] width 1298 height 388
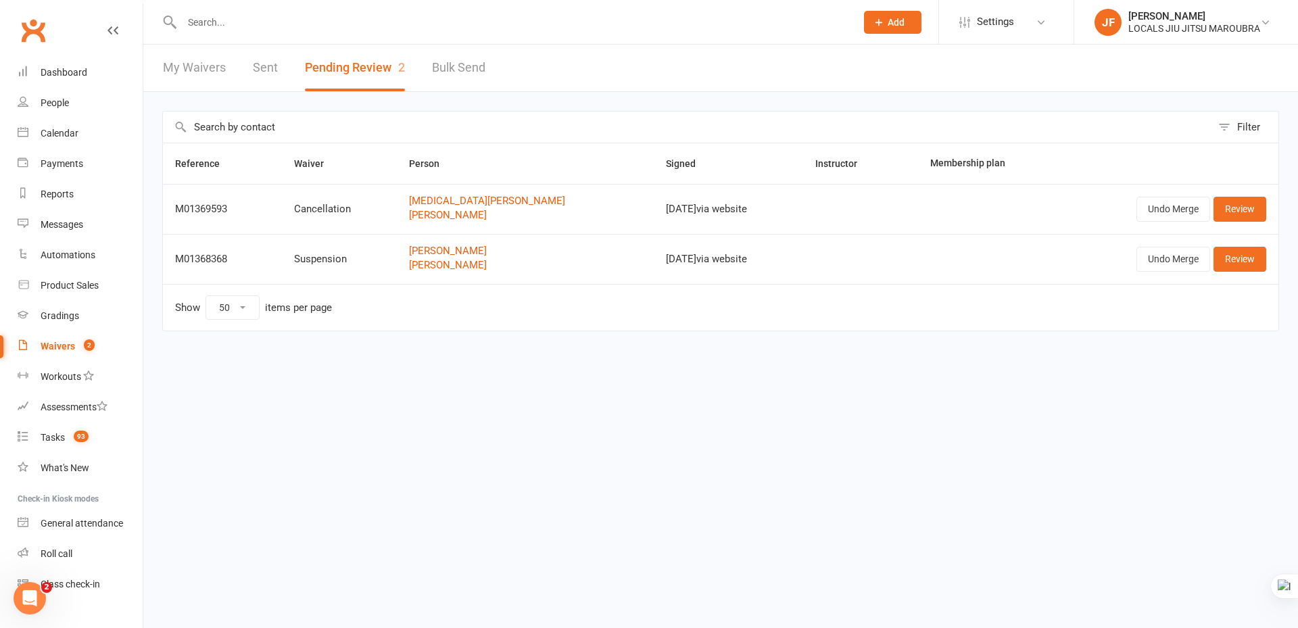
click at [651, 388] on html "Prospect Member Non-attending contact Class / event Appointment Grading event T…" at bounding box center [649, 194] width 1298 height 388
click at [636, 388] on html "Prospect Member Non-attending contact Class / event Appointment Grading event T…" at bounding box center [649, 194] width 1298 height 388
click at [720, 388] on html "Prospect Member Non-attending contact Class / event Appointment Grading event T…" at bounding box center [649, 194] width 1298 height 388
click at [851, 388] on html "Prospect Member Non-attending contact Class / event Appointment Grading event T…" at bounding box center [649, 194] width 1298 height 388
click at [1238, 216] on link "Review" at bounding box center [1239, 209] width 53 height 24
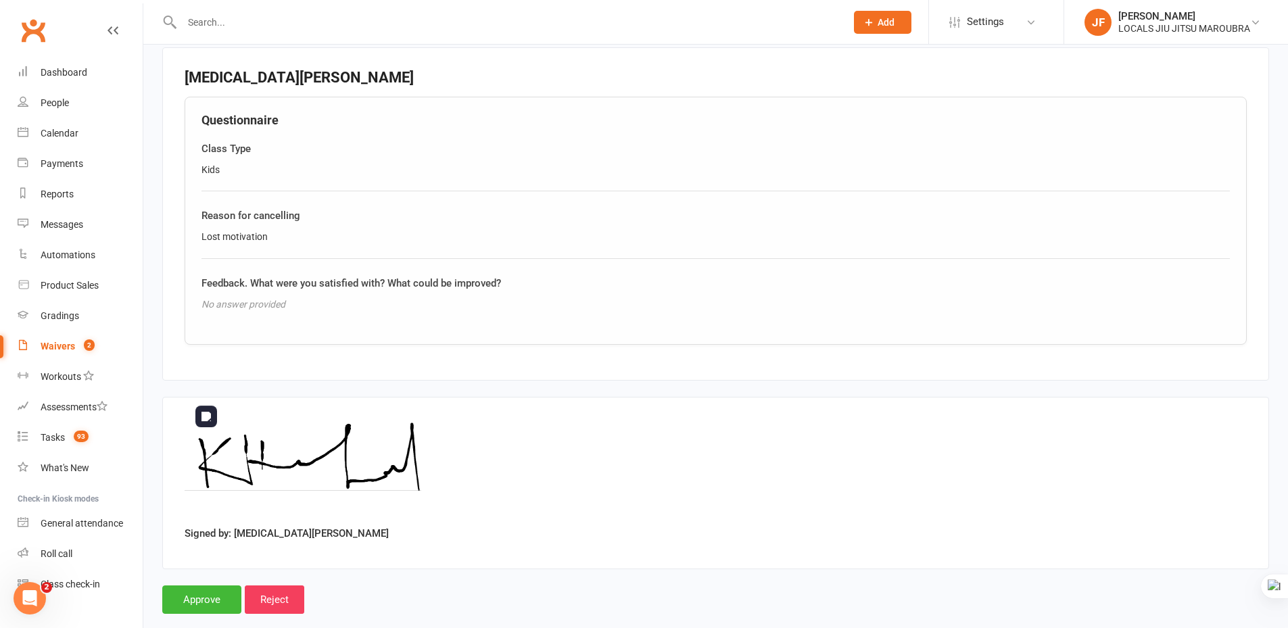
scroll to position [1140, 0]
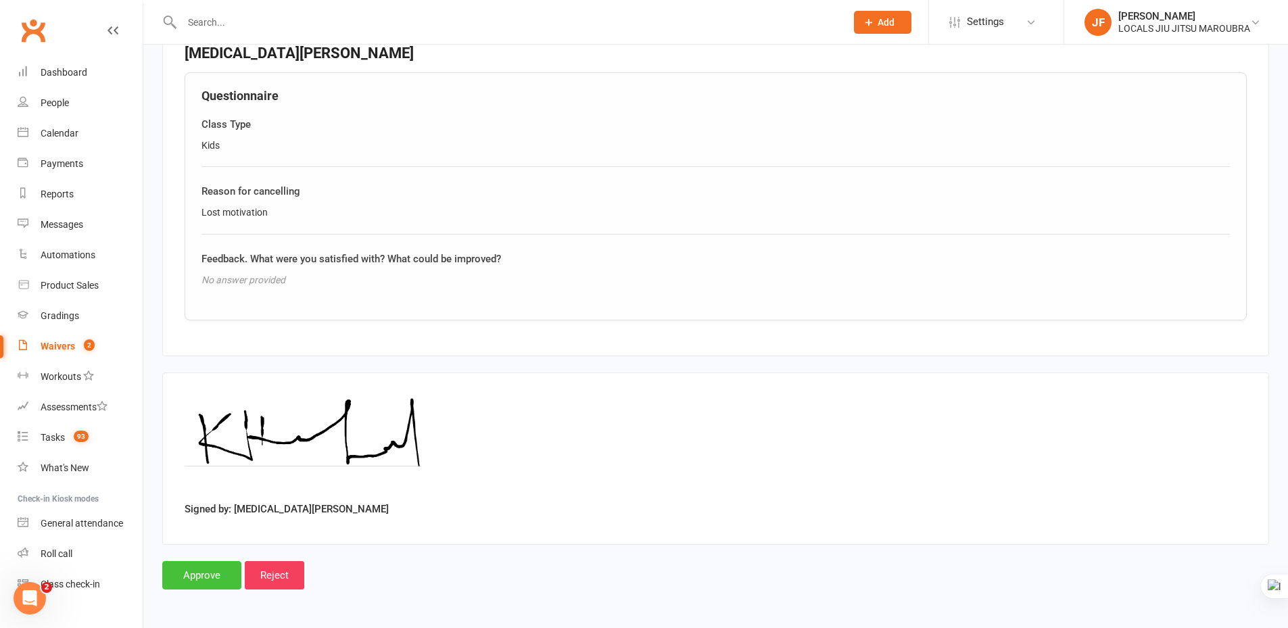
drag, startPoint x: 193, startPoint y: 569, endPoint x: 349, endPoint y: 410, distance: 223.2
click at [193, 569] on input "Approve" at bounding box center [201, 575] width 79 height 28
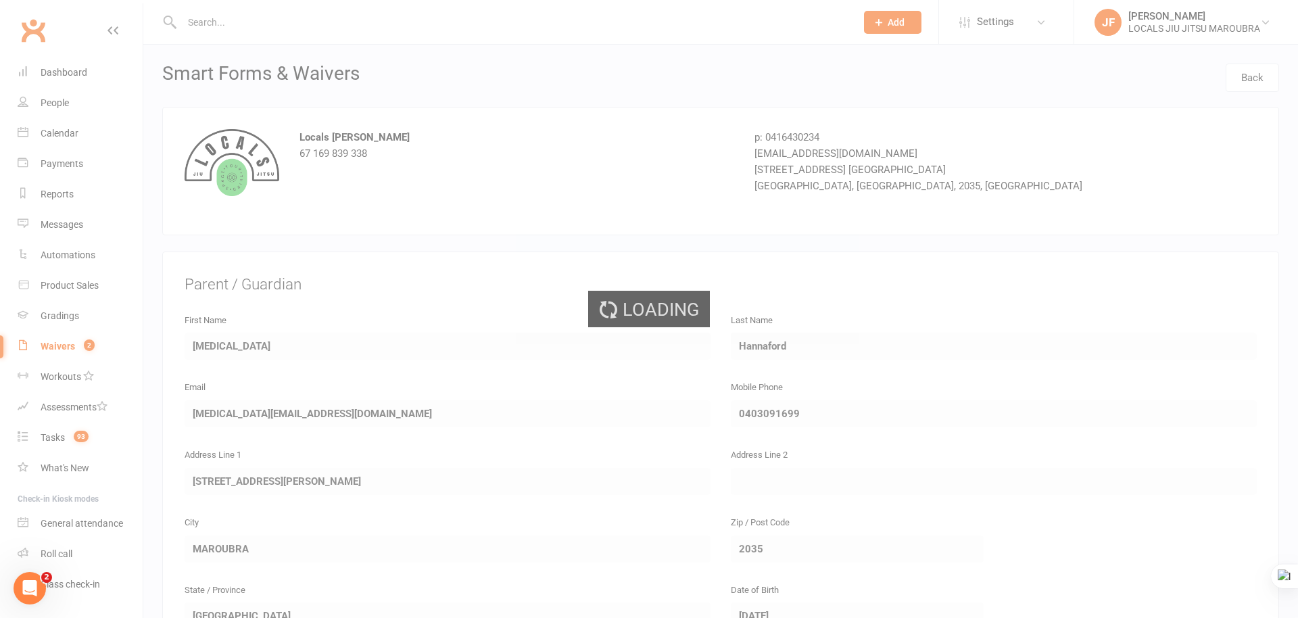
select select "50"
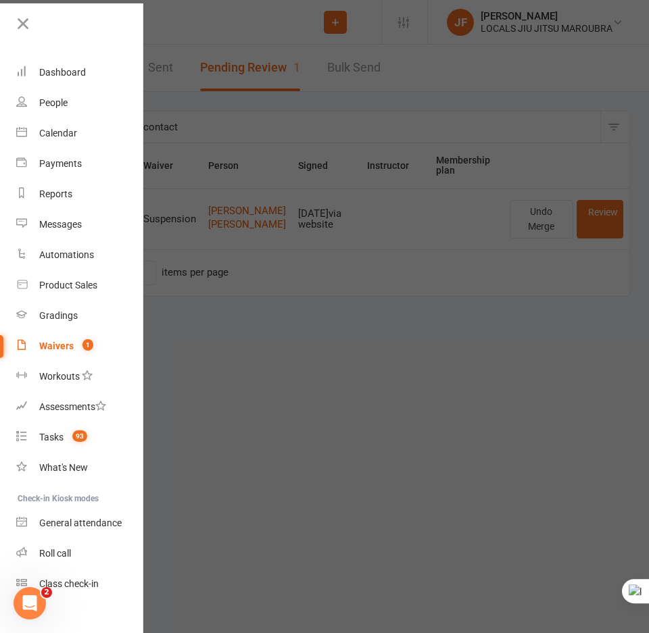
click at [356, 391] on div at bounding box center [324, 316] width 649 height 633
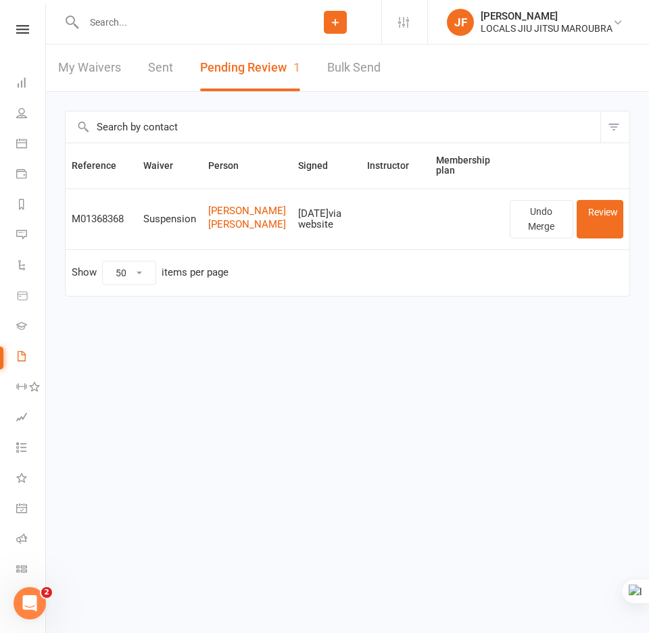
click at [230, 27] on input "text" at bounding box center [185, 22] width 210 height 19
paste input "Mia Noeppel-Detmold"
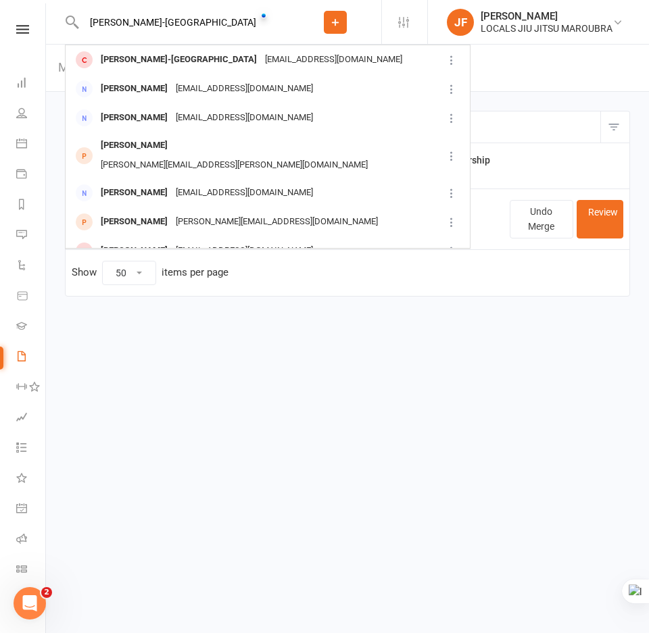
type input "Mia Noeppel-Detmold"
drag, startPoint x: 283, startPoint y: 413, endPoint x: 266, endPoint y: 397, distance: 23.9
click at [283, 354] on html "Mia Noeppel-Detmold Mia Noeppel-Detmold Matthewdetmold@gmail.com Matthew Detmol…" at bounding box center [324, 177] width 649 height 354
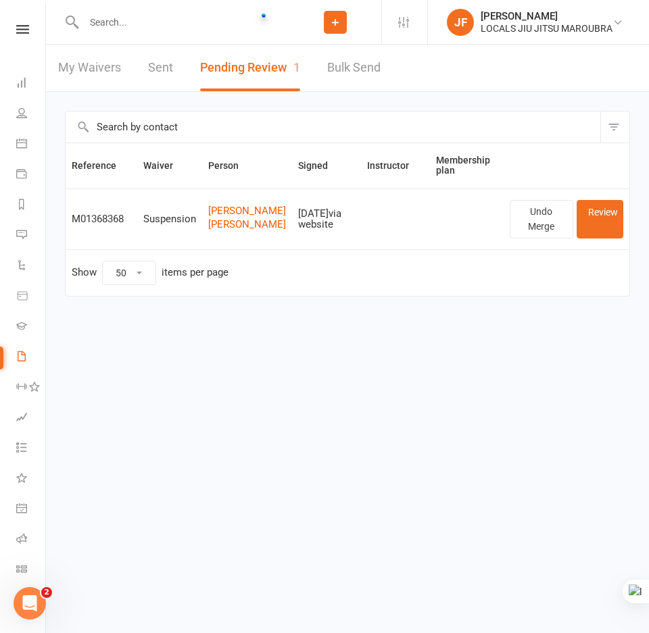
click at [200, 27] on input "text" at bounding box center [185, 22] width 210 height 19
paste input "Mia Noeppel-Detmold"
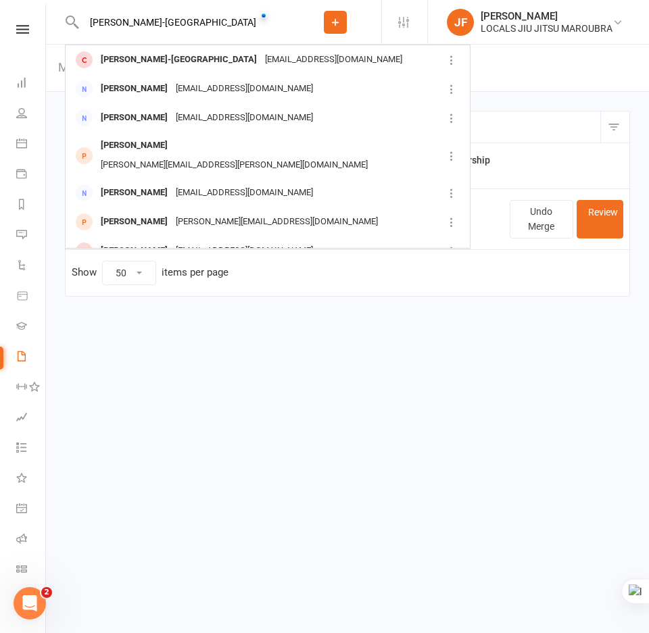
click at [162, 23] on input "Mia Noeppel-Detmold" at bounding box center [185, 22] width 210 height 19
paste input "Ava Pante"
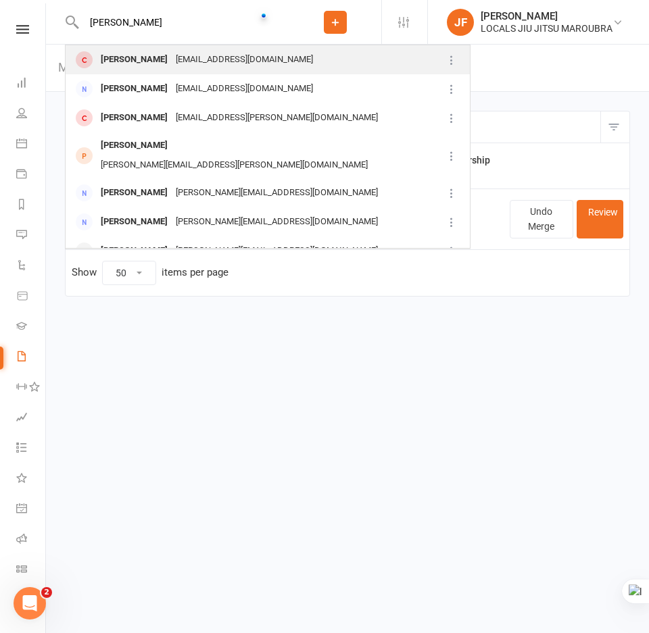
type input "Ava Pante"
click at [182, 57] on div "Anitapante@sceggs.nsw.edu.au" at bounding box center [244, 60] width 145 height 20
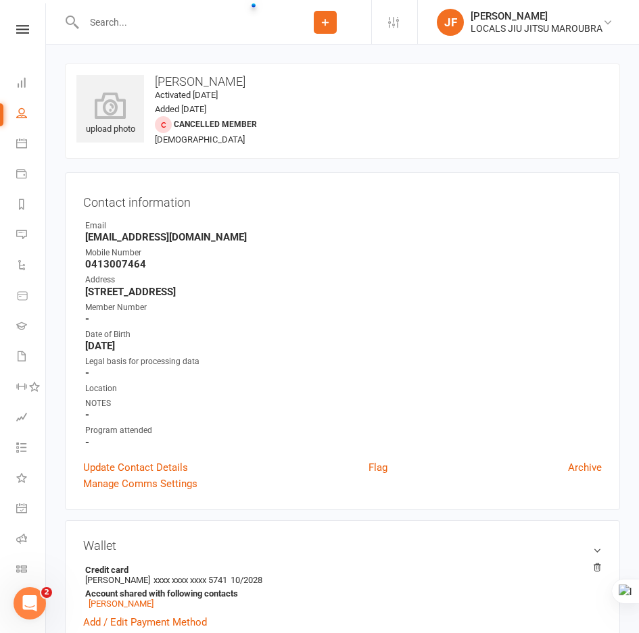
click at [228, 29] on input "text" at bounding box center [179, 22] width 199 height 19
paste input "Joaquin Casagrande"
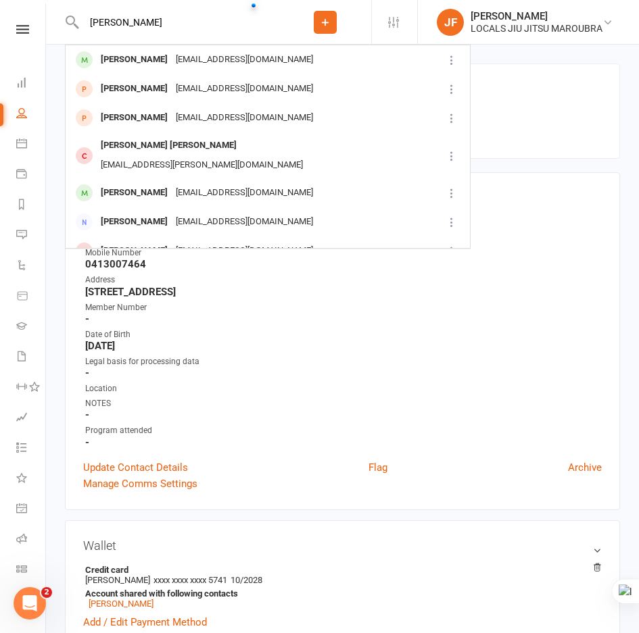
click at [228, 25] on input "Joaquin Casagrande" at bounding box center [179, 22] width 199 height 19
paste input "Marcus Nguyen-Carlos"
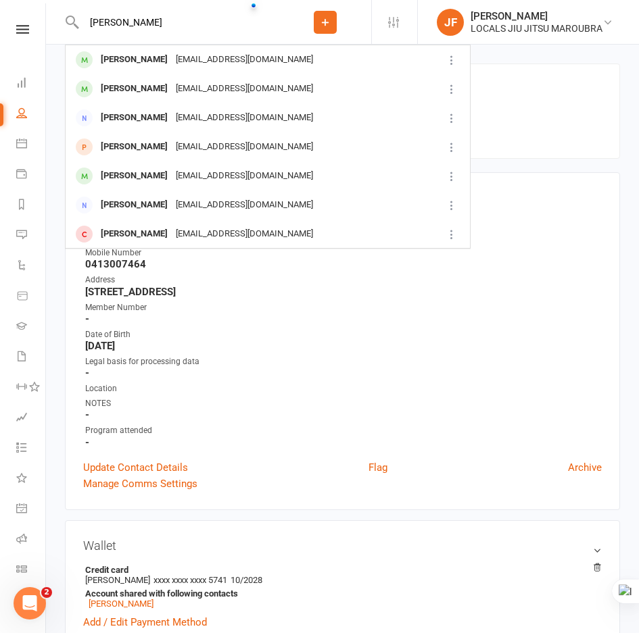
click at [220, 28] on input "Marcus Nguyen-Carlos" at bounding box center [179, 22] width 199 height 19
paste input "Ava Pante"
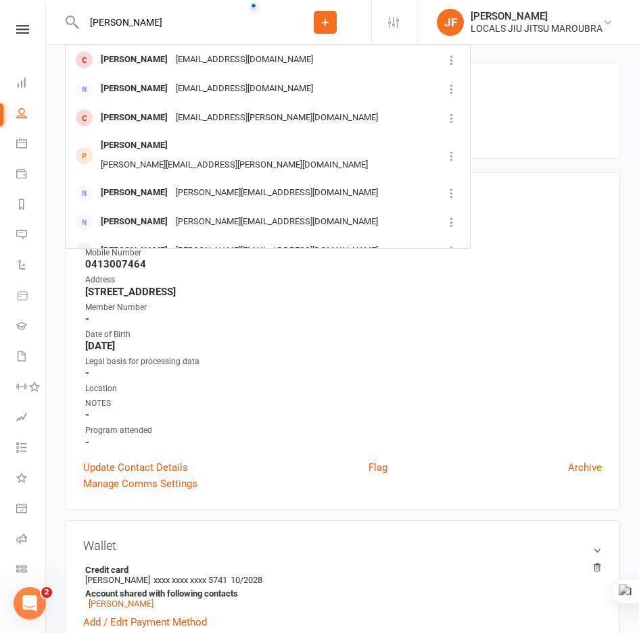
click at [162, 22] on input "Ava Pante" at bounding box center [179, 22] width 199 height 19
paste input "[PERSON_NAME]"
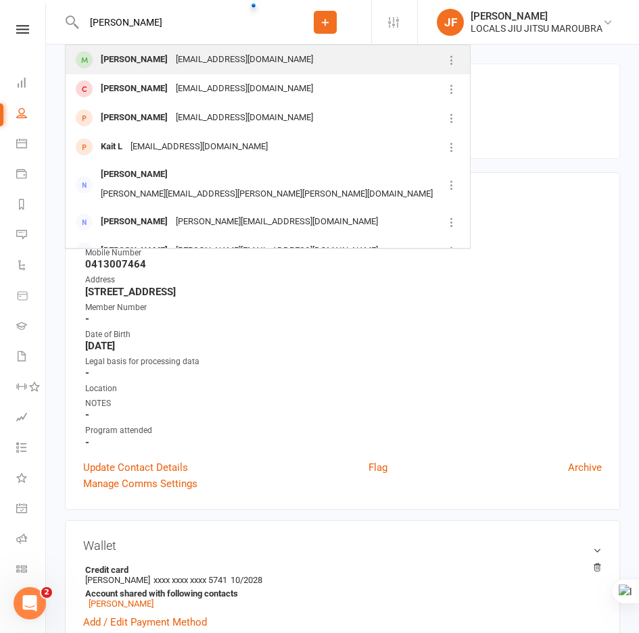
type input "[PERSON_NAME]"
click at [174, 66] on div "ccfkong@gmail.com" at bounding box center [244, 60] width 145 height 20
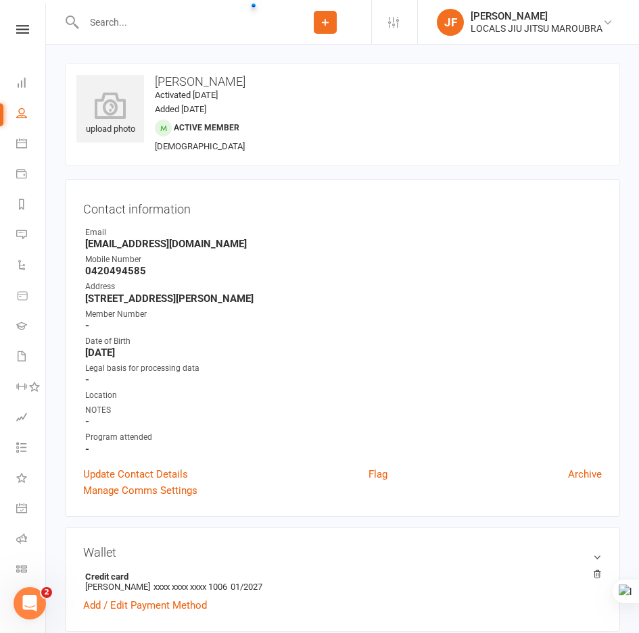
click at [171, 22] on input "text" at bounding box center [179, 22] width 199 height 19
paste input "[PERSON_NAME]"
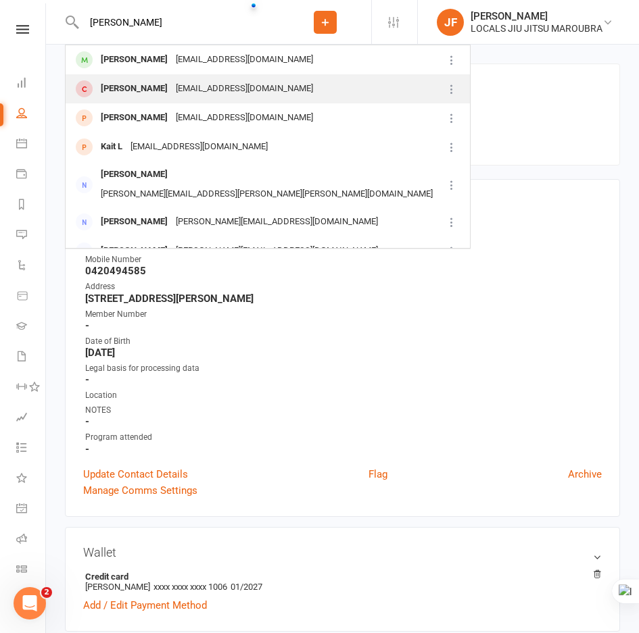
type input "[PERSON_NAME]"
click at [172, 86] on div "[EMAIL_ADDRESS][DOMAIN_NAME]" at bounding box center [244, 89] width 145 height 20
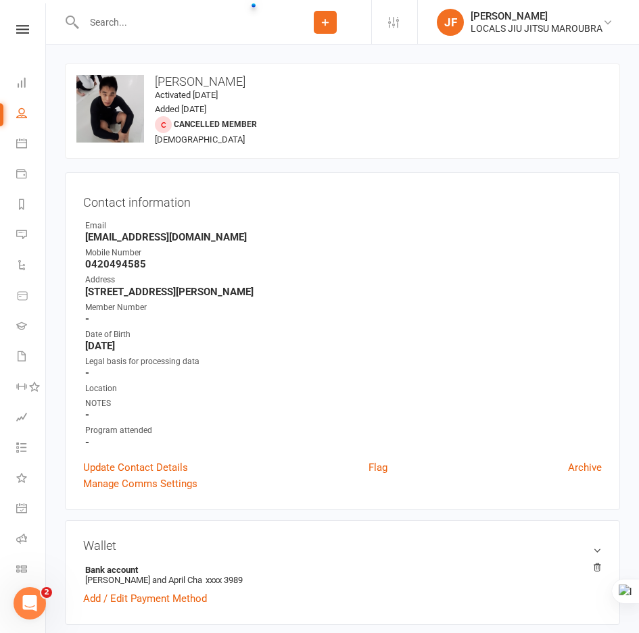
click at [194, 31] on input "text" at bounding box center [179, 22] width 199 height 19
paste input "Beca Arwel-Lewis"
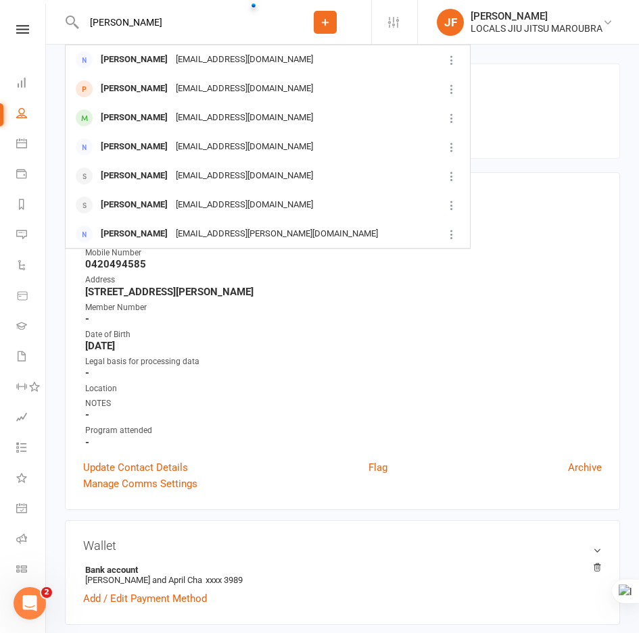
click at [179, 21] on input "Beca Arwel-Lewis" at bounding box center [179, 22] width 199 height 19
click at [189, 17] on input "Beca Arwel-Lewis" at bounding box center [179, 22] width 199 height 19
paste input "Isaiah Pozoglou"
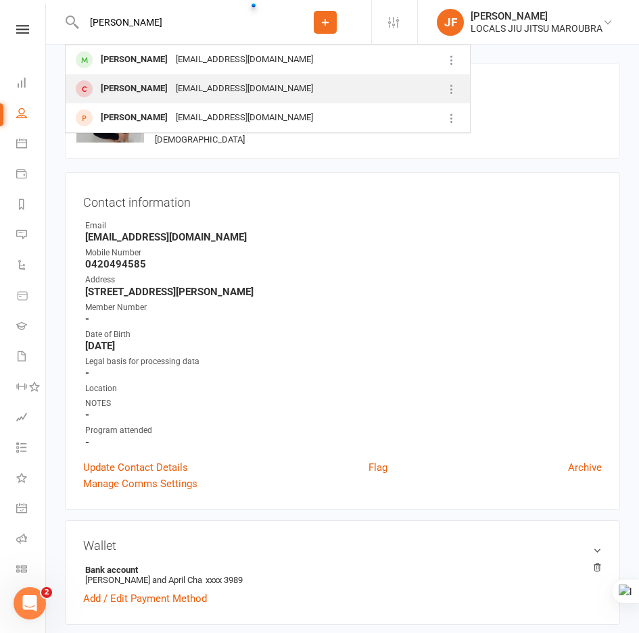
type input "Isaiah Pozoglou"
click at [231, 81] on div "Tyneisha_d25@live.com" at bounding box center [244, 89] width 145 height 20
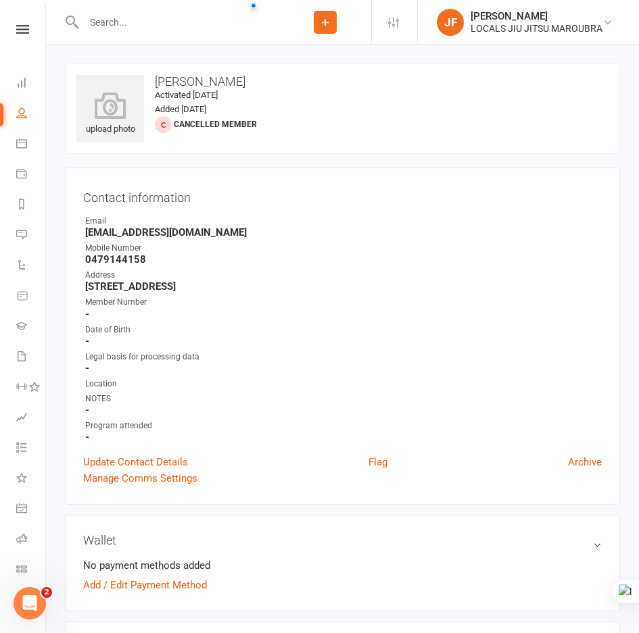
click at [216, 26] on input "text" at bounding box center [179, 22] width 199 height 19
paste input "Isaiah Pozoglou"
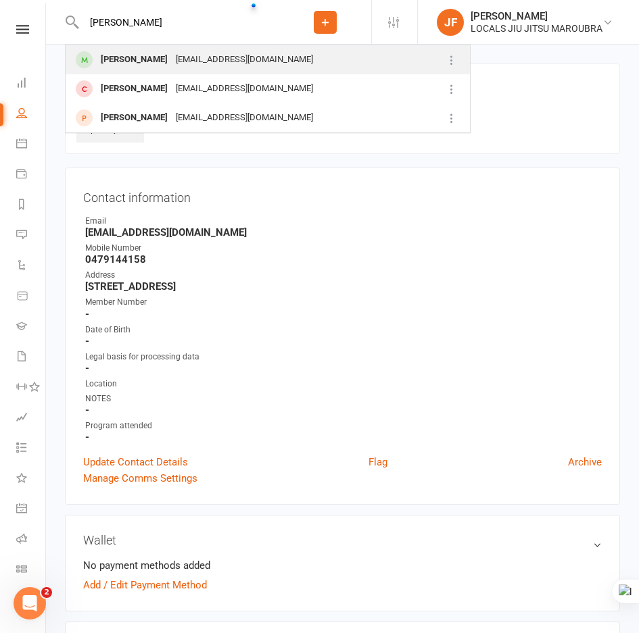
type input "Isaiah Pozoglou"
click at [217, 58] on div "isaiahpozoglou@gmail.com" at bounding box center [244, 60] width 145 height 20
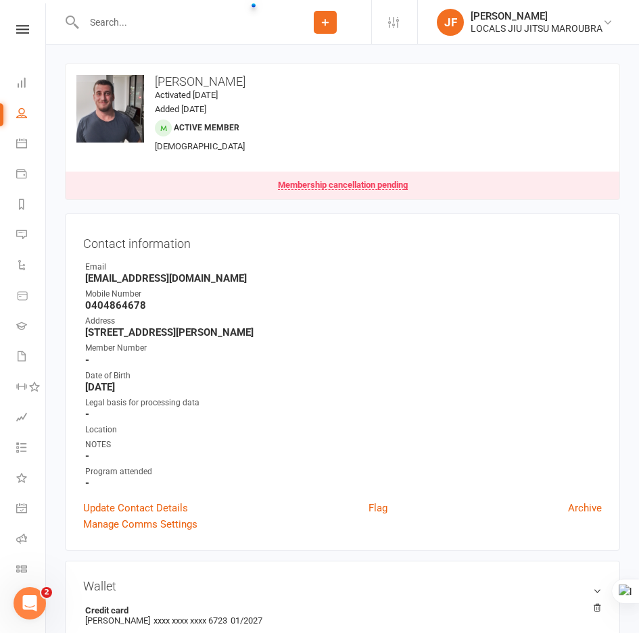
click at [229, 37] on div at bounding box center [172, 22] width 214 height 44
click at [233, 26] on input "text" at bounding box center [179, 22] width 199 height 19
paste input "Isaiah Pozoglou"
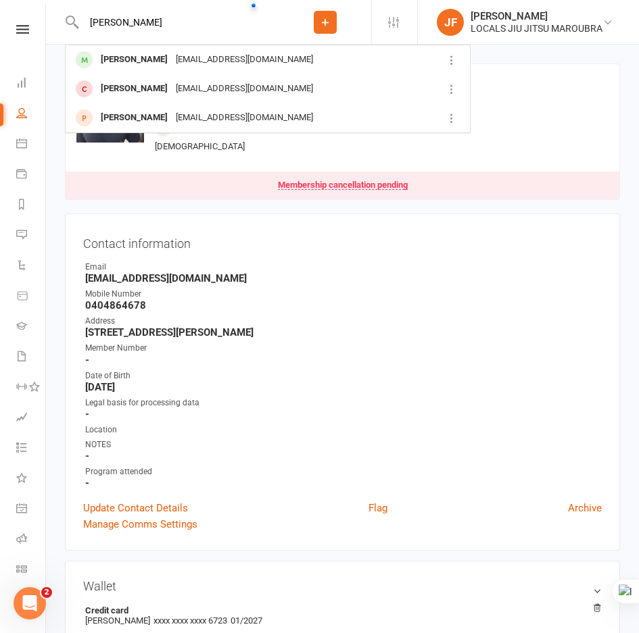
click at [176, 16] on input "Isaiah Pozoglou" at bounding box center [179, 22] width 199 height 19
paste input "Joaquin Casagrande"
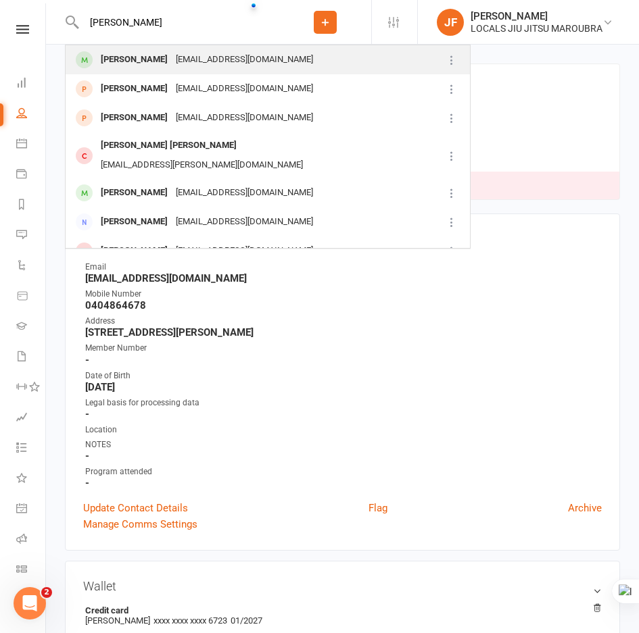
type input "Joaquin Casagrande"
click at [245, 62] on div "Joquincasagrandeprieto@gmail.com" at bounding box center [244, 60] width 145 height 20
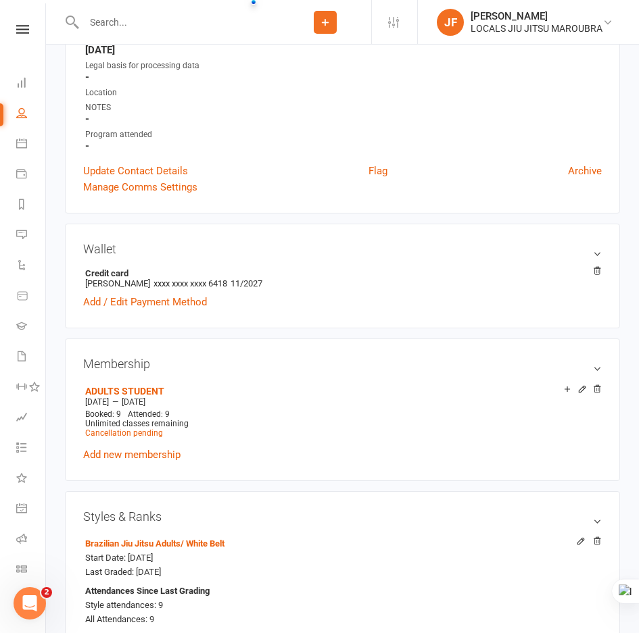
scroll to position [338, 0]
click at [253, 33] on div at bounding box center [172, 22] width 214 height 44
click at [245, 26] on input "text" at bounding box center [179, 22] width 199 height 19
paste input "Marcus Nguyen-Carlos"
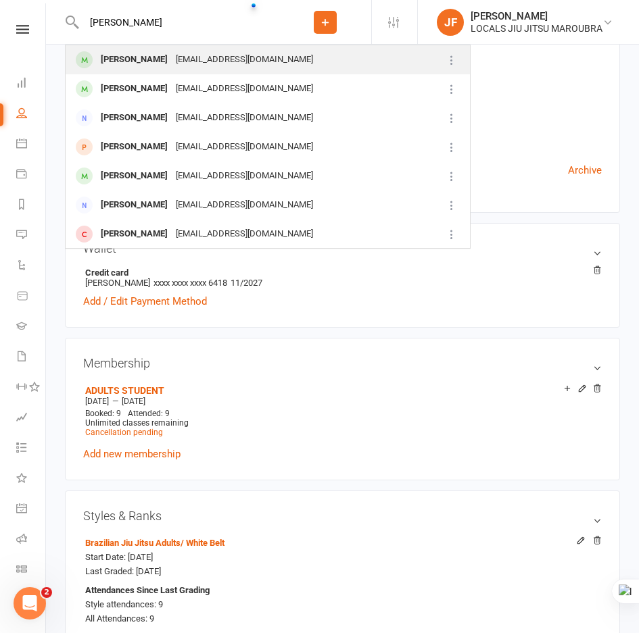
type input "Marcus Nguyen-Carlos"
click at [239, 53] on div "trinhbaoquynh@gmail.com" at bounding box center [244, 60] width 145 height 20
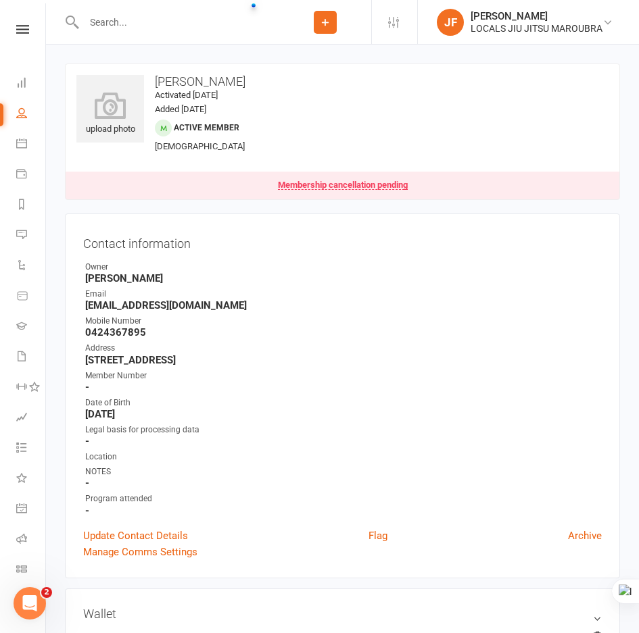
click at [243, 28] on input "text" at bounding box center [179, 22] width 199 height 19
paste input "[PERSON_NAME]"
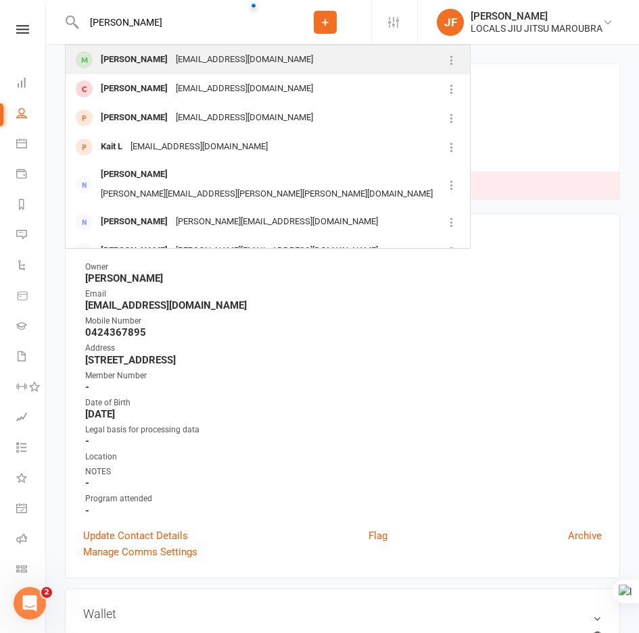
type input "[PERSON_NAME]"
click at [222, 54] on div "ccfkong@gmail.com" at bounding box center [244, 60] width 145 height 20
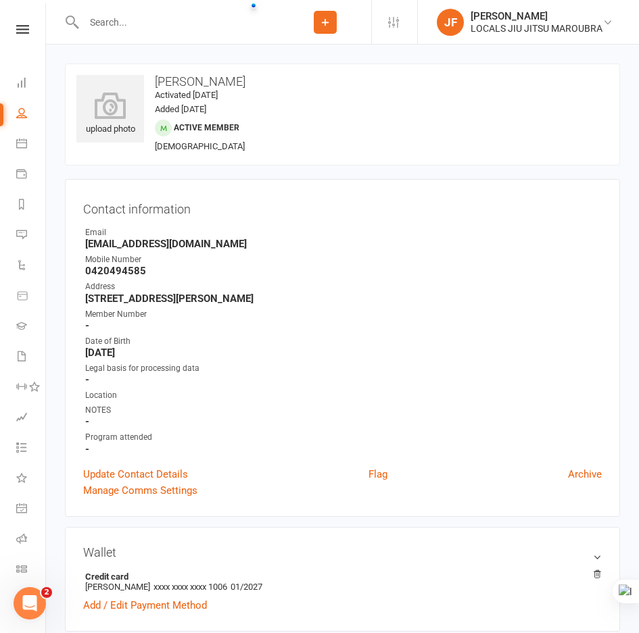
click at [149, 21] on input "text" at bounding box center [179, 22] width 199 height 19
paste input "[PERSON_NAME]"
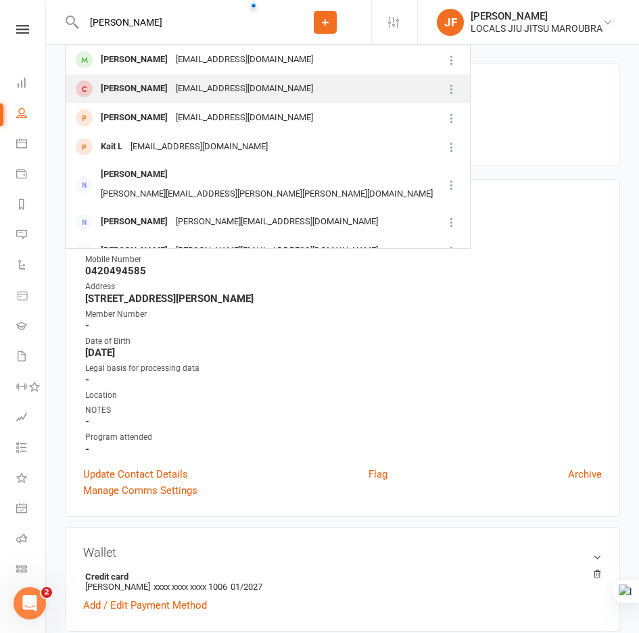
type input "[PERSON_NAME]"
click at [172, 87] on div "[EMAIL_ADDRESS][DOMAIN_NAME]" at bounding box center [244, 89] width 145 height 20
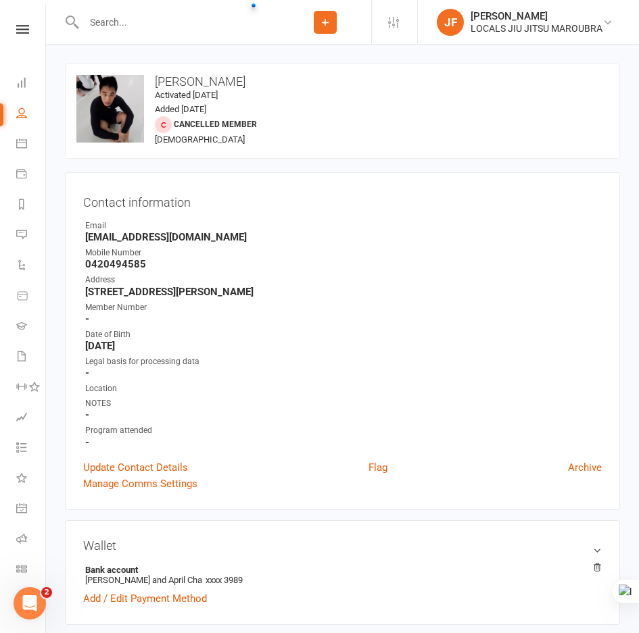
click at [188, 11] on div at bounding box center [172, 22] width 214 height 44
click at [181, 21] on input "text" at bounding box center [179, 22] width 199 height 19
paste input "[PERSON_NAME]"
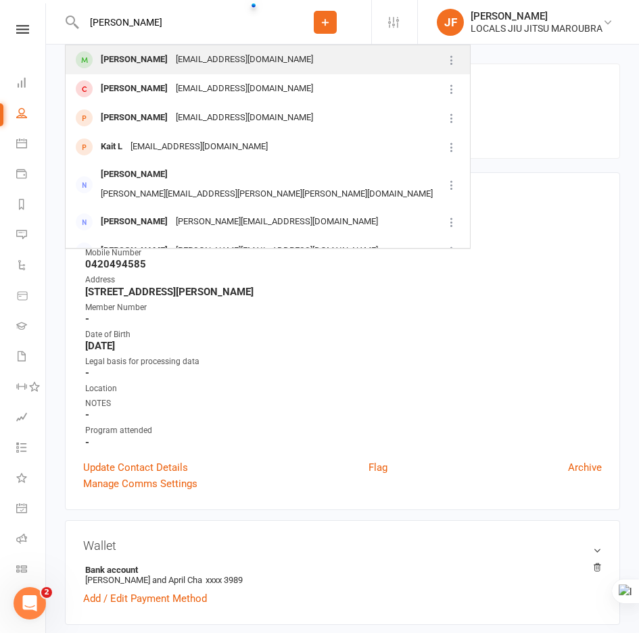
type input "[PERSON_NAME]"
click at [205, 55] on div "ccfkong@gmail.com" at bounding box center [244, 60] width 145 height 20
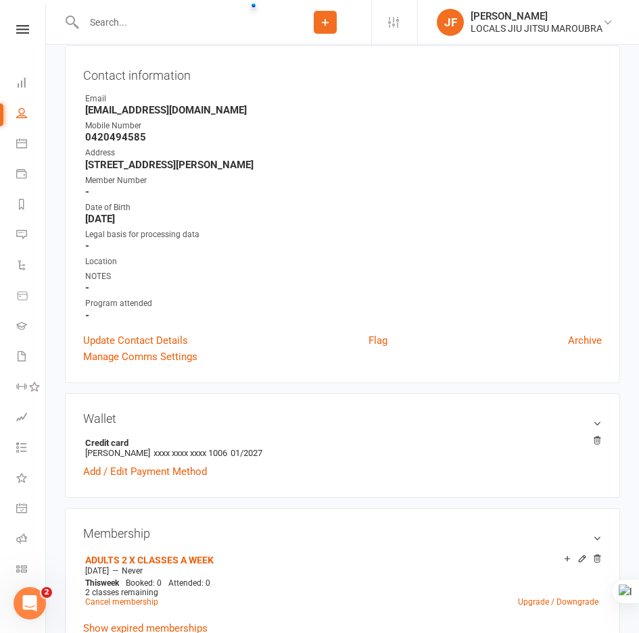
scroll to position [270, 0]
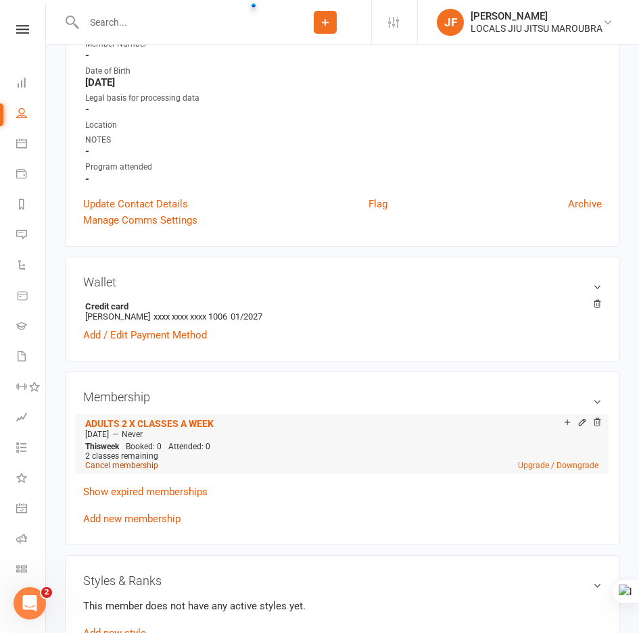
click at [142, 463] on link "Cancel membership" at bounding box center [121, 465] width 73 height 9
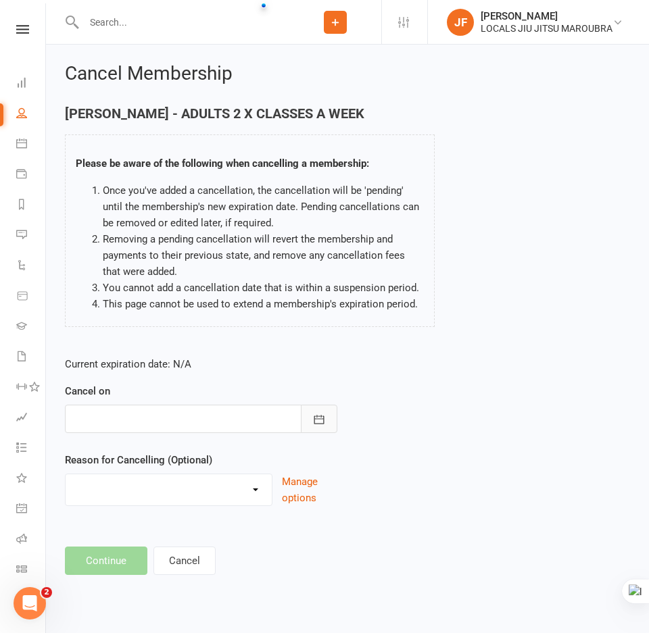
click at [314, 427] on button "button" at bounding box center [319, 419] width 37 height 28
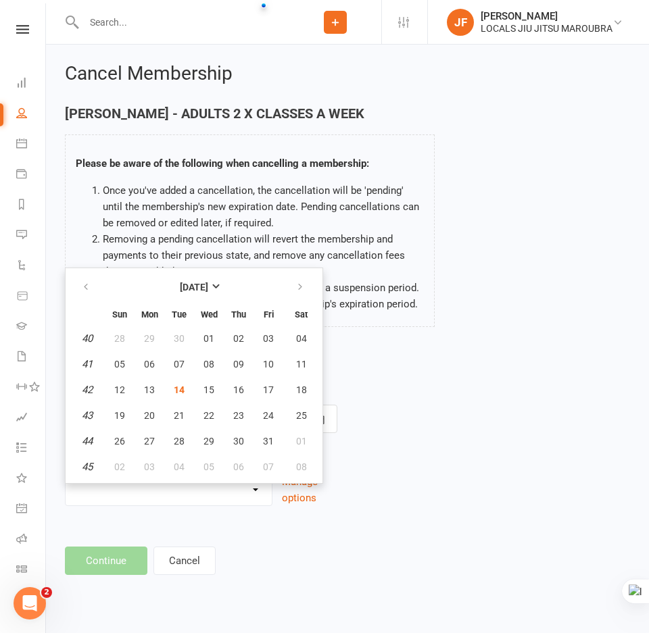
click at [541, 361] on div "Current expiration date: N/A Cancel on October 2025 Sun Mon Tue Wed Thu Fri Sat…" at bounding box center [347, 435] width 585 height 179
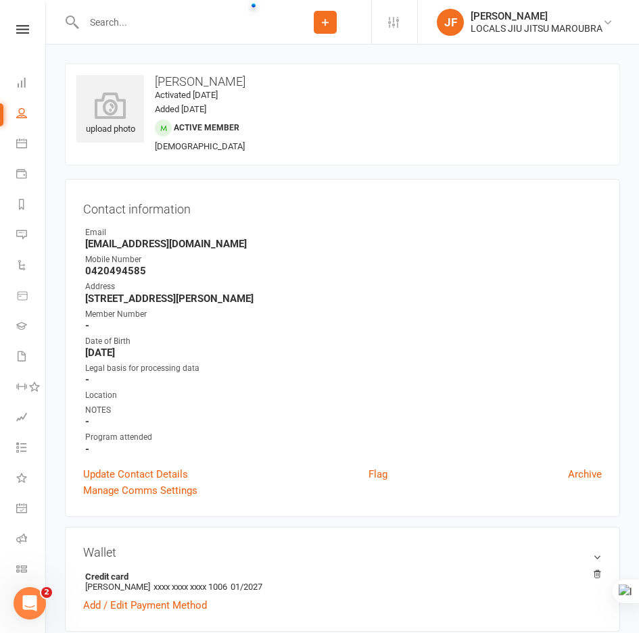
click at [347, 166] on div "upload photo Colin Kong Activated 1 March, 2025 Added 28 February, 2025 Active …" at bounding box center [342, 115] width 555 height 102
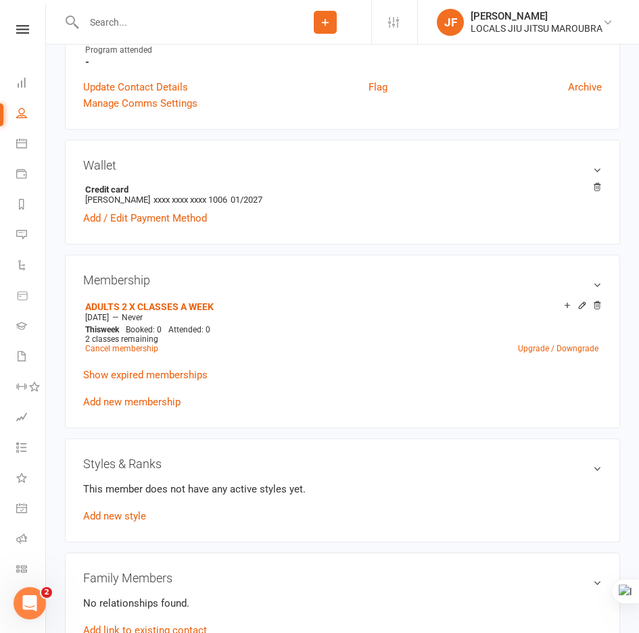
scroll to position [406, 0]
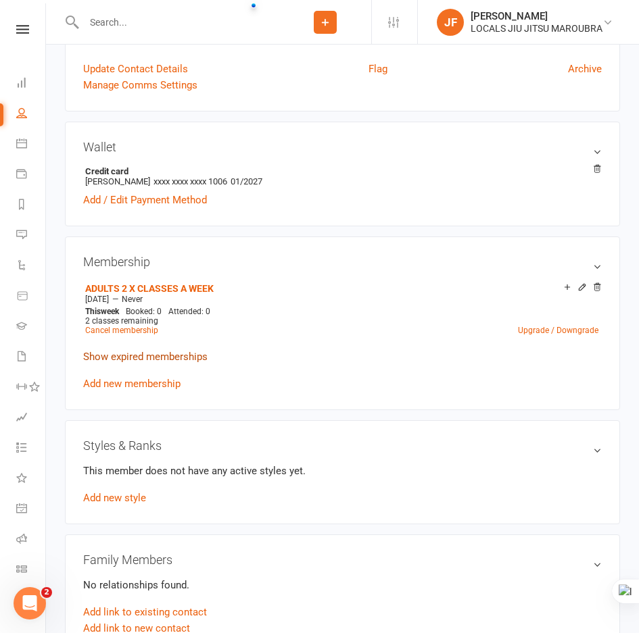
click at [147, 360] on link "Show expired memberships" at bounding box center [145, 357] width 124 height 12
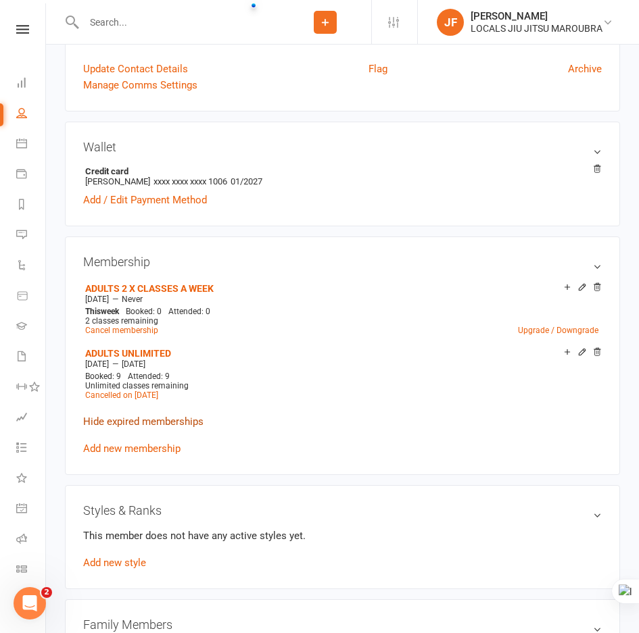
click at [153, 424] on link "Hide expired memberships" at bounding box center [143, 422] width 120 height 12
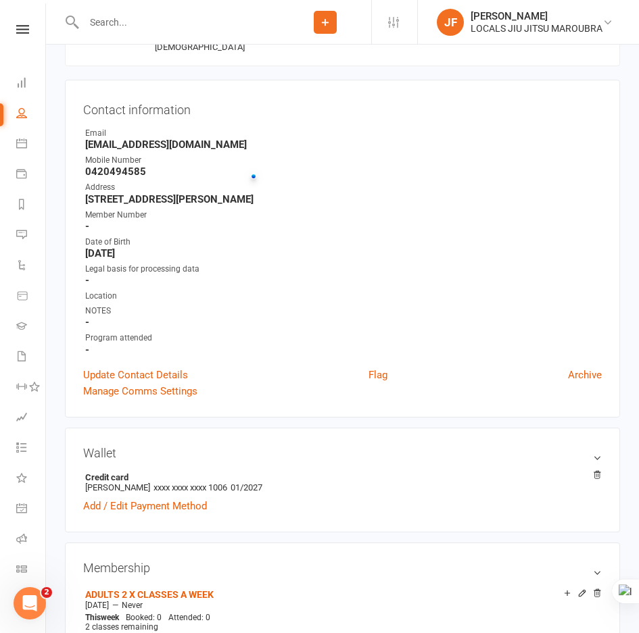
scroll to position [0, 0]
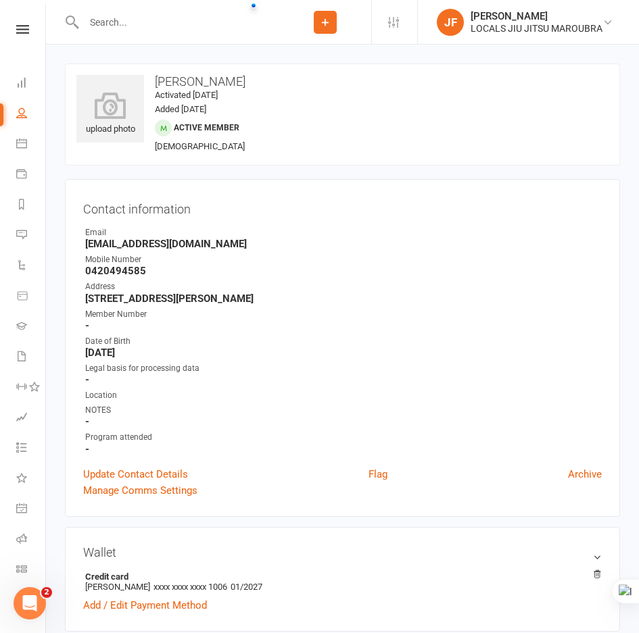
click at [207, 24] on input "text" at bounding box center [179, 22] width 199 height 19
click at [196, 22] on input "text" at bounding box center [179, 22] width 199 height 19
paste input "[PERSON_NAME]"
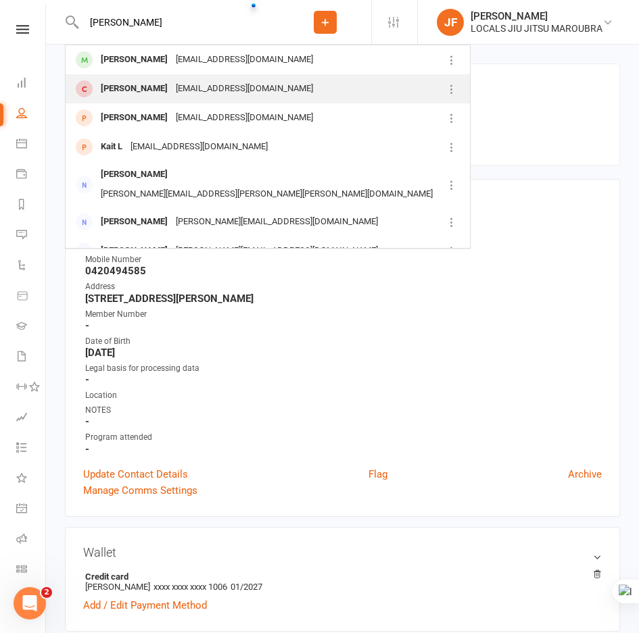
type input "[PERSON_NAME]"
click at [204, 80] on div "[EMAIL_ADDRESS][DOMAIN_NAME]" at bounding box center [244, 89] width 145 height 20
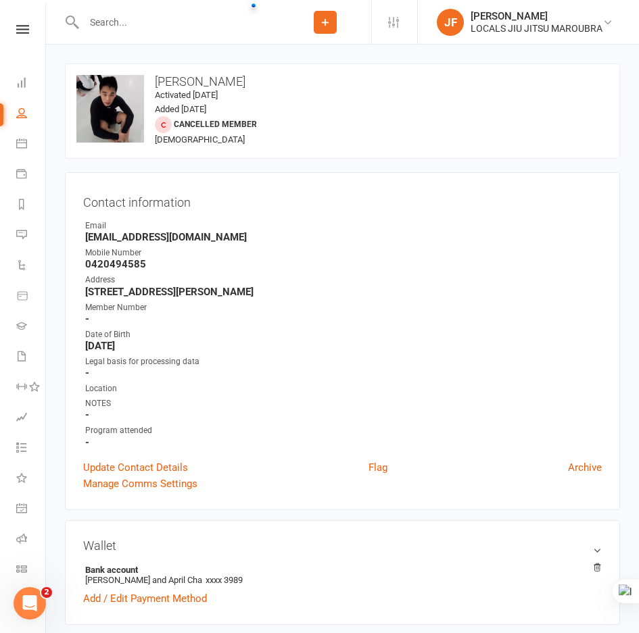
click at [230, 37] on div at bounding box center [172, 22] width 214 height 44
click at [233, 27] on input "text" at bounding box center [179, 22] width 199 height 19
paste input "[PERSON_NAME]"
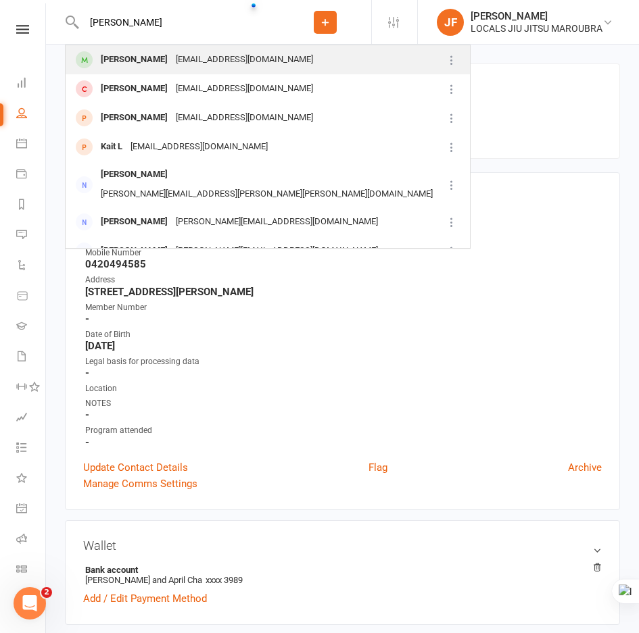
type input "[PERSON_NAME]"
click at [180, 62] on div "ccfkong@gmail.com" at bounding box center [244, 60] width 145 height 20
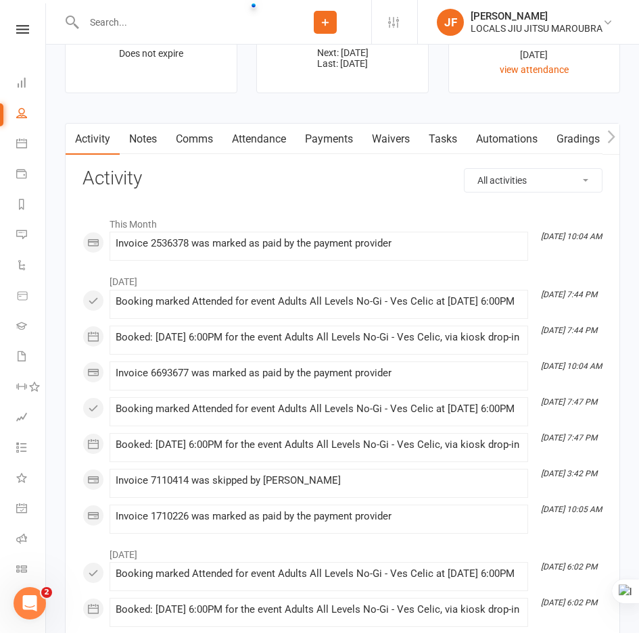
scroll to position [1352, 0]
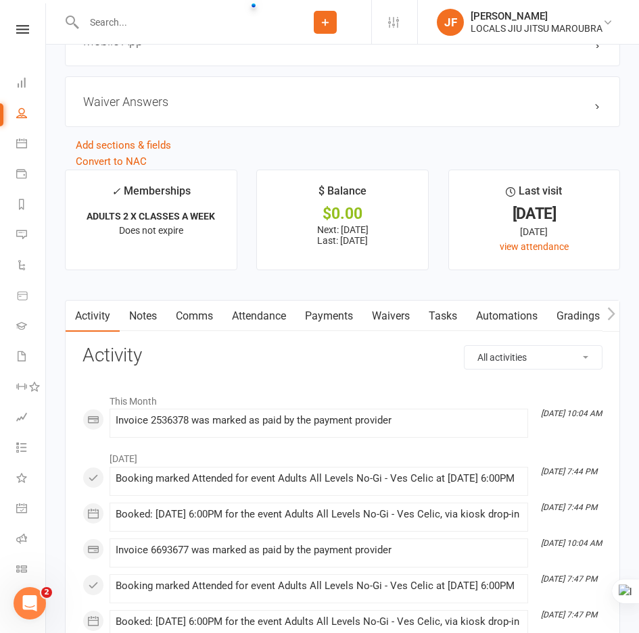
click at [322, 322] on link "Payments" at bounding box center [328, 316] width 67 height 31
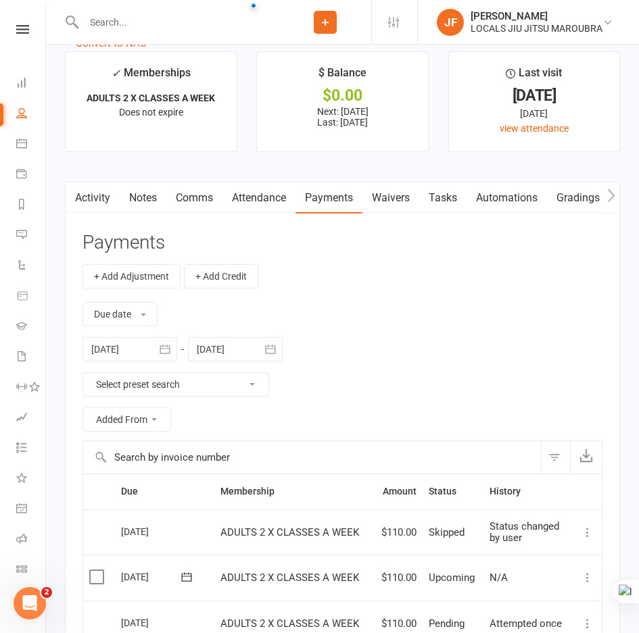
scroll to position [1690, 0]
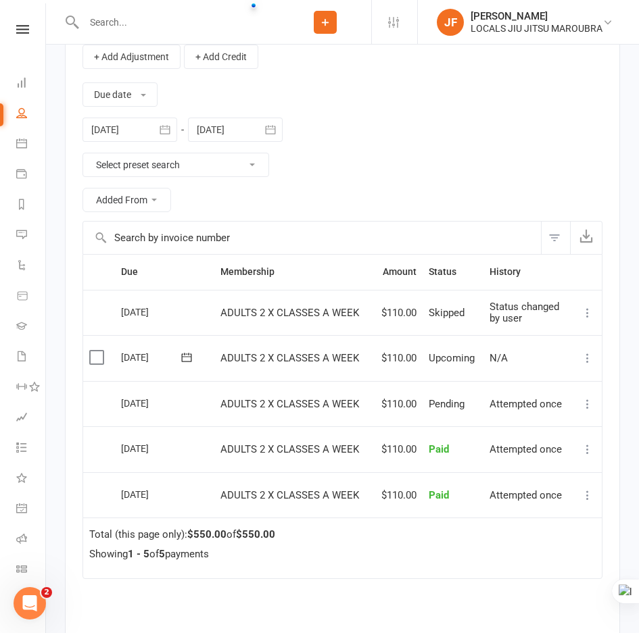
click at [264, 137] on icon "button" at bounding box center [271, 130] width 14 height 14
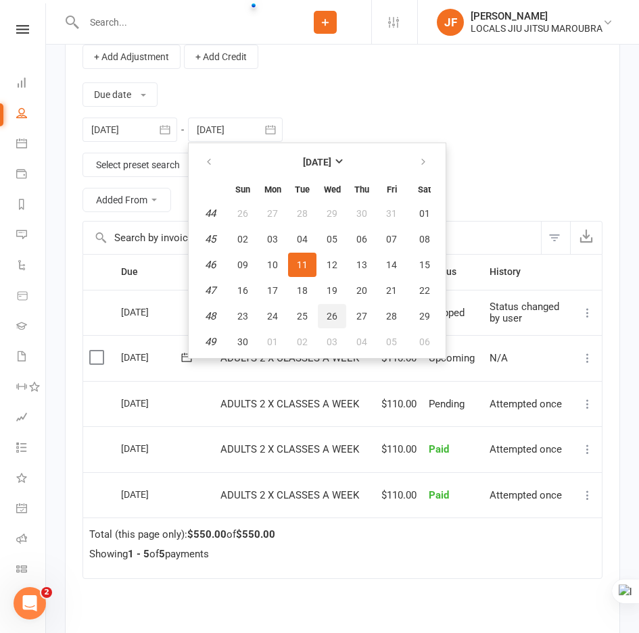
click at [332, 322] on span "26" at bounding box center [332, 316] width 11 height 11
type input "26 Nov 2025"
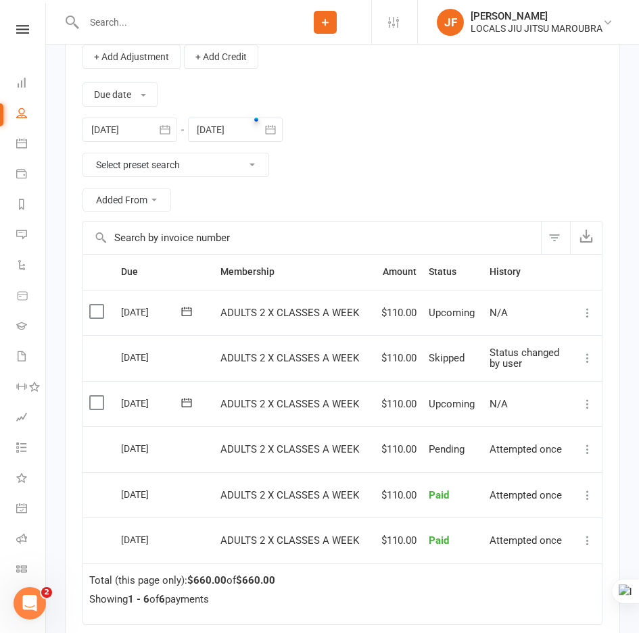
click at [394, 195] on div "Due date Due date Date paid Date failed Date settled 13 Sep 2025 September 2025…" at bounding box center [342, 145] width 520 height 152
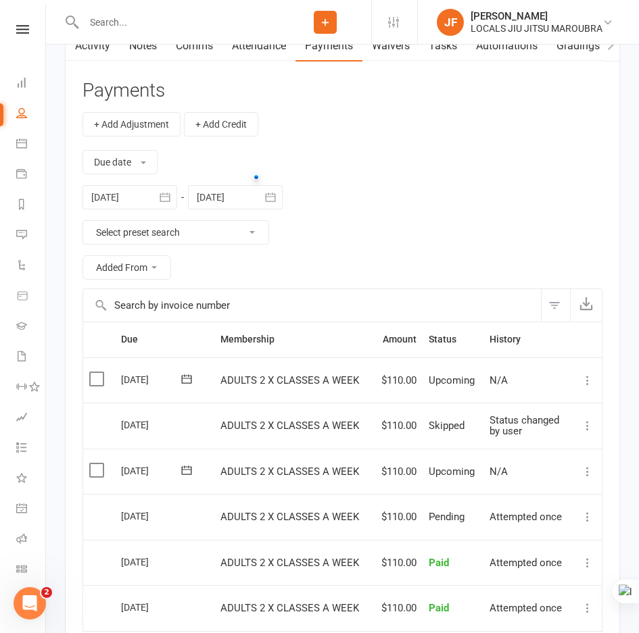
click at [412, 242] on div "Due date Due date Date paid Date failed Date settled 13 Sep 2025 September 2025…" at bounding box center [342, 213] width 520 height 152
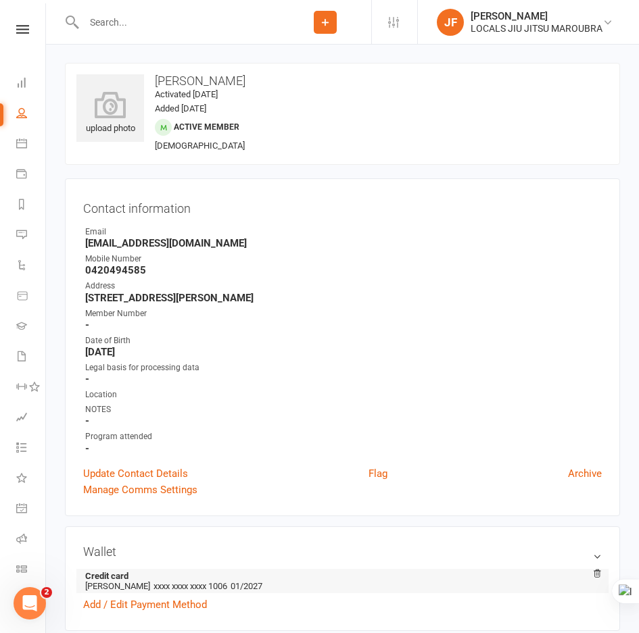
scroll to position [270, 0]
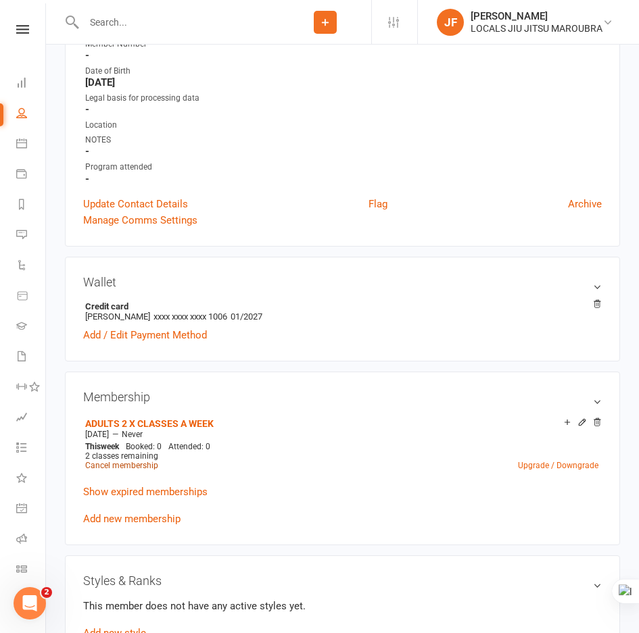
click at [130, 466] on link "Cancel membership" at bounding box center [121, 465] width 73 height 9
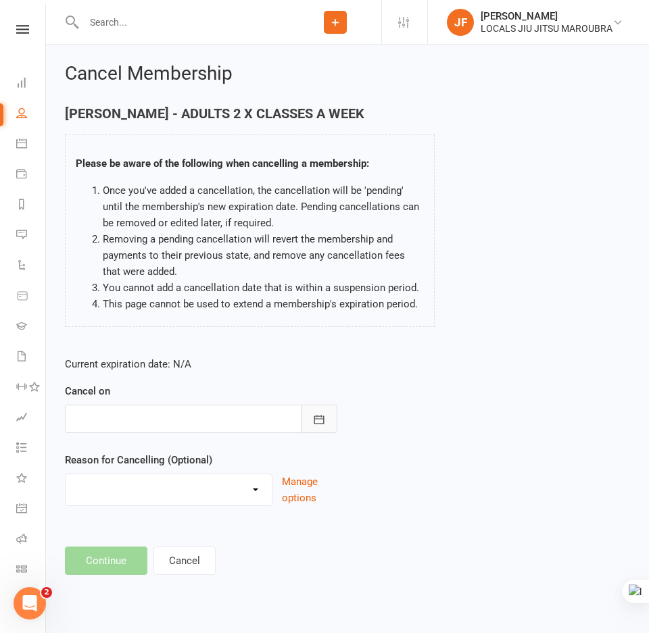
click at [312, 417] on icon "button" at bounding box center [319, 420] width 14 height 14
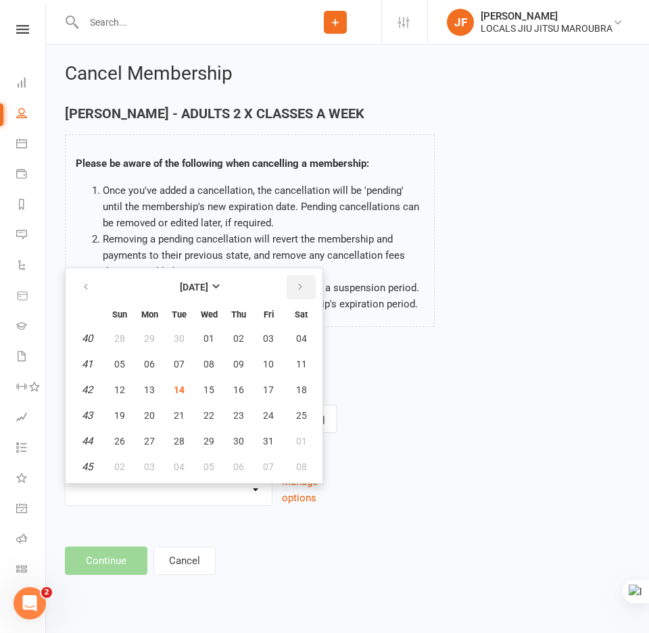
click at [295, 287] on icon "button" at bounding box center [299, 287] width 9 height 11
click at [267, 389] on span "14" at bounding box center [268, 390] width 11 height 11
type input "14 Nov 2025"
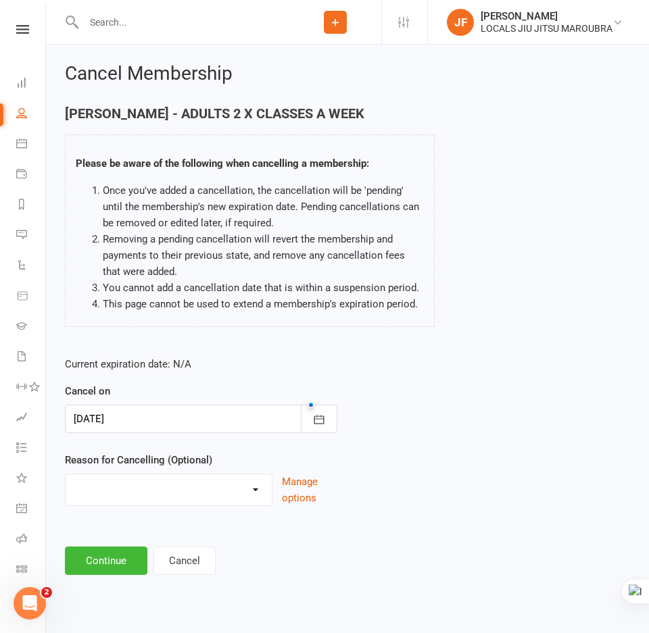
click at [199, 488] on select "Downgrade Financial Holiday Injury Lost motivation Relocation Schedule school c…" at bounding box center [169, 488] width 206 height 27
click at [484, 366] on div "Current expiration date: N/A Cancel on 14 Nov 2025 November 2025 Sun Mon Tue We…" at bounding box center [347, 435] width 585 height 179
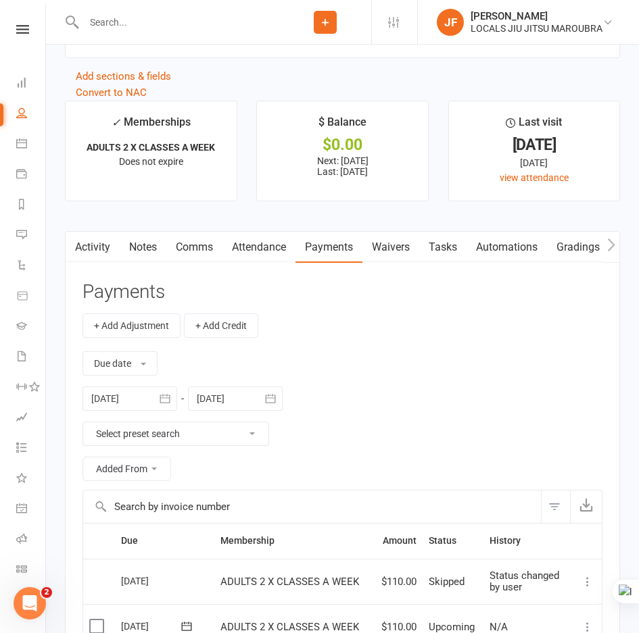
scroll to position [1487, 0]
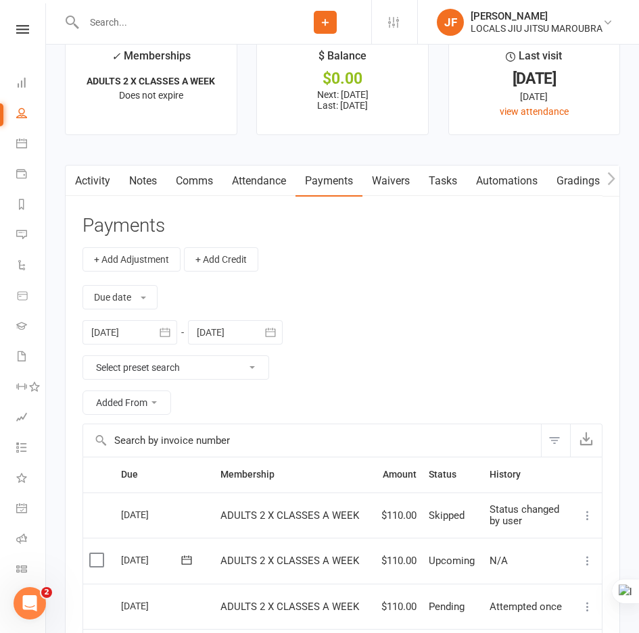
click at [379, 188] on link "Waivers" at bounding box center [390, 181] width 57 height 31
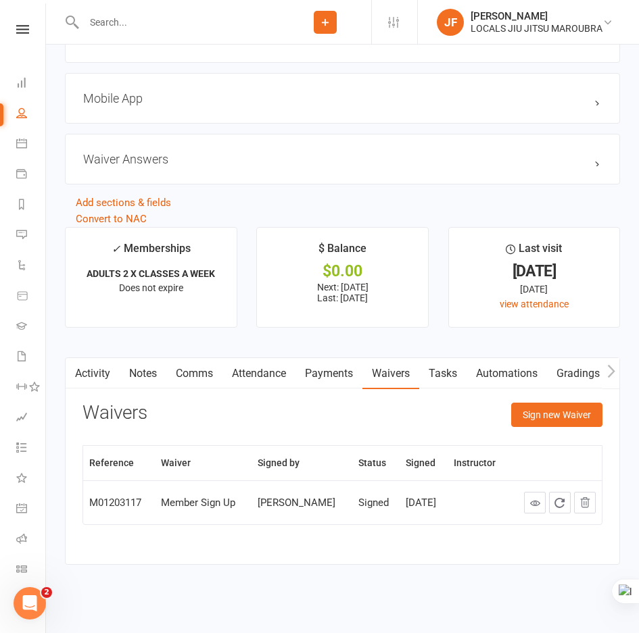
scroll to position [1305, 0]
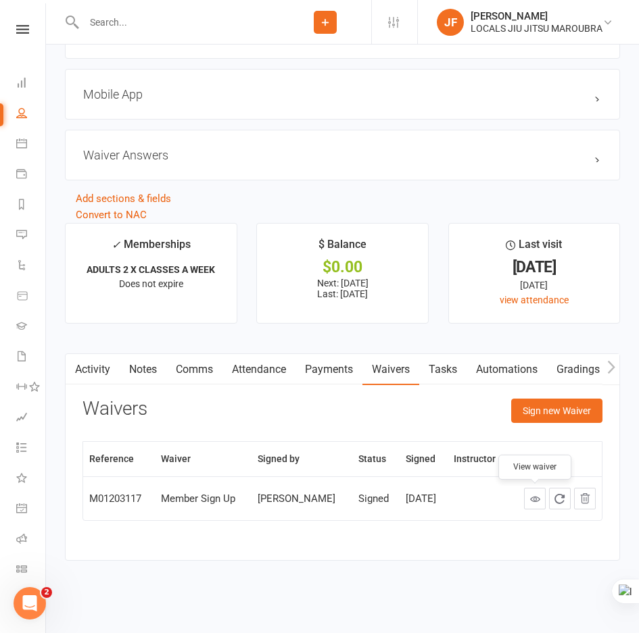
click at [529, 502] on link at bounding box center [535, 499] width 22 height 22
click at [370, 555] on div "Activity Notes Comms Attendance Payments Waivers Tasks Automations Gradings / P…" at bounding box center [342, 458] width 555 height 208
click at [359, 560] on div "Activity Notes Comms Attendance Payments Waivers Tasks Automations Gradings / P…" at bounding box center [342, 458] width 555 height 208
click at [253, 539] on div "Reference Waiver Signed by Status Signed Instructor M01203117 Member Sign Up Co…" at bounding box center [342, 490] width 520 height 99
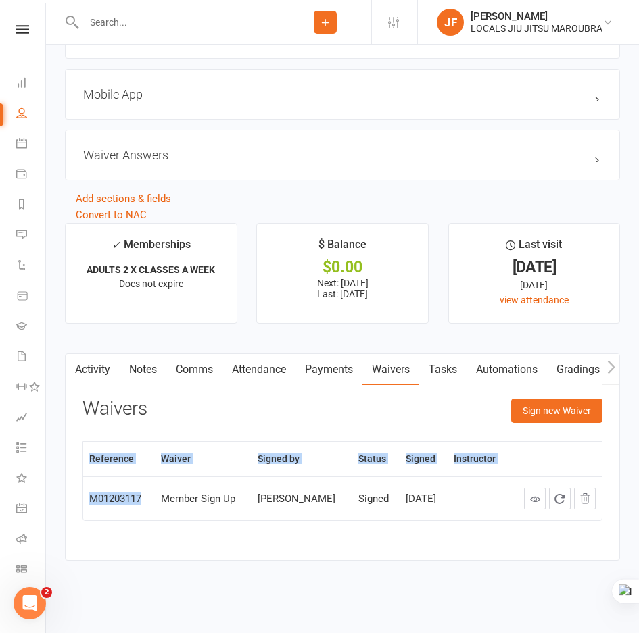
drag, startPoint x: 79, startPoint y: 494, endPoint x: 145, endPoint y: 509, distance: 67.9
click at [145, 509] on div "Activity Notes Comms Attendance Payments Waivers Tasks Automations Gradings / P…" at bounding box center [342, 458] width 555 height 208
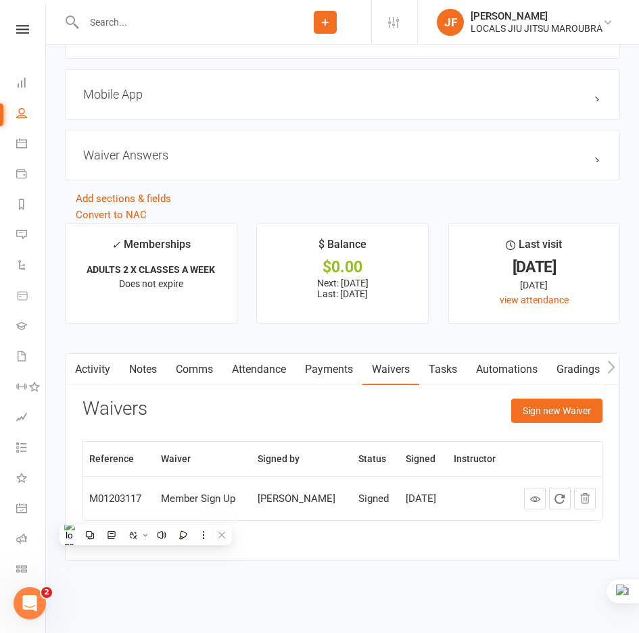
click at [346, 553] on div "Activity Notes Comms Attendance Payments Waivers Tasks Automations Gradings / P…" at bounding box center [342, 458] width 555 height 208
click at [403, 535] on div "Reference Waiver Signed by Status Signed Instructor M01203117 Member Sign Up Co…" at bounding box center [342, 490] width 520 height 99
click at [471, 546] on div "Activity Notes Comms Attendance Payments Waivers Tasks Automations Gradings / P…" at bounding box center [342, 458] width 555 height 208
click at [337, 374] on link "Payments" at bounding box center [328, 369] width 67 height 31
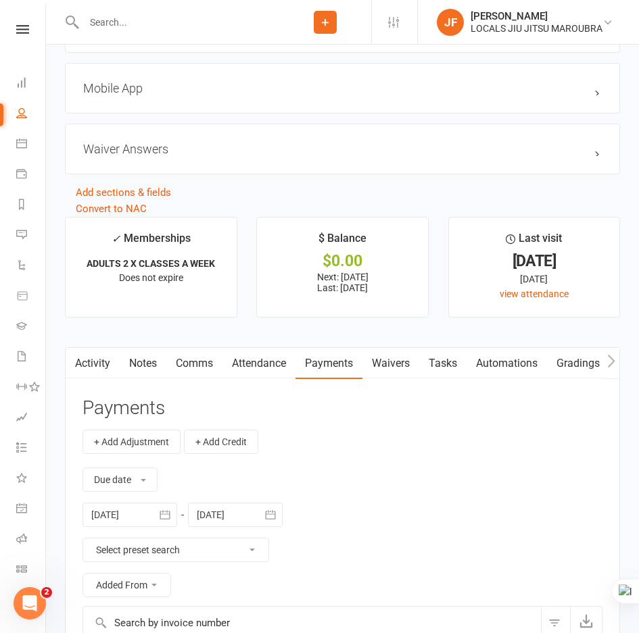
click at [399, 370] on link "Waivers" at bounding box center [390, 363] width 57 height 31
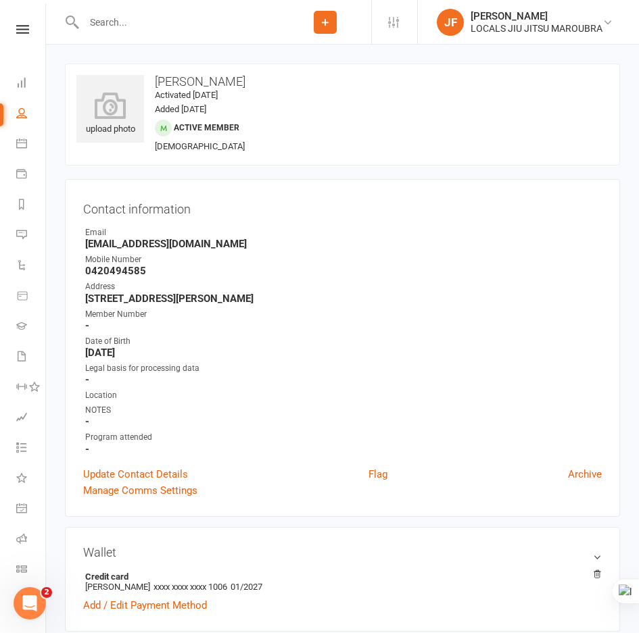
click at [248, 16] on input "text" at bounding box center [179, 22] width 199 height 19
click at [126, 25] on input "text" at bounding box center [179, 22] width 199 height 19
paste input "[PERSON_NAME]"
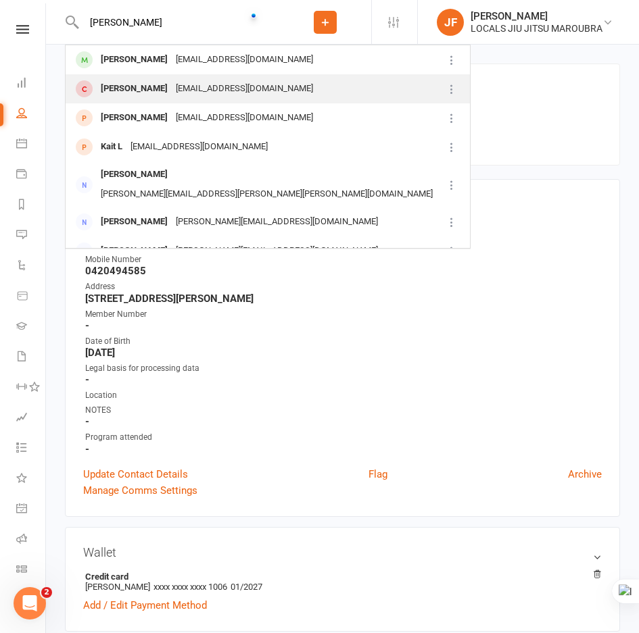
type input "[PERSON_NAME]"
click at [172, 81] on div "[EMAIL_ADDRESS][DOMAIN_NAME]" at bounding box center [244, 89] width 145 height 20
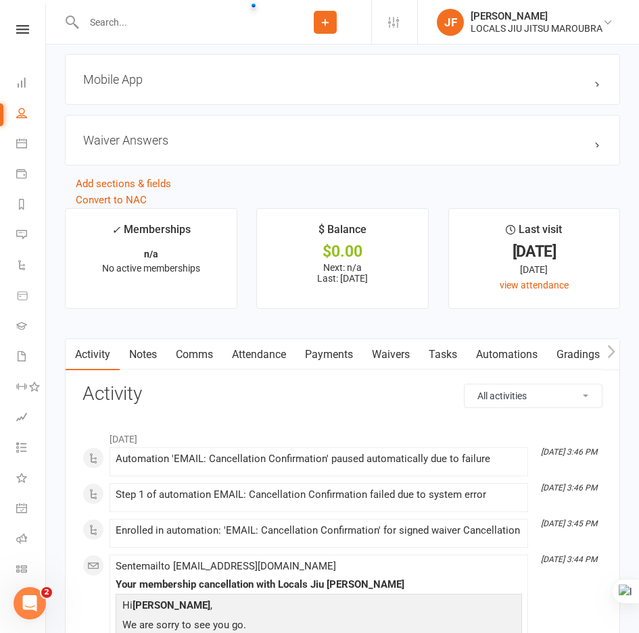
scroll to position [1555, 0]
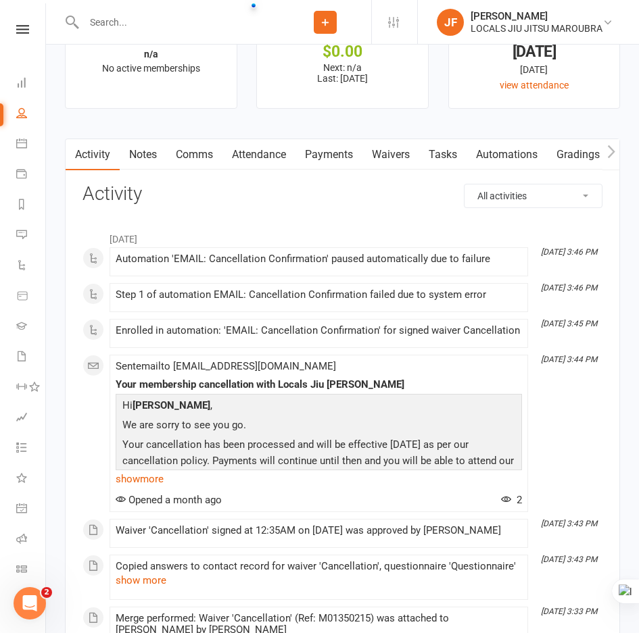
click at [396, 161] on link "Waivers" at bounding box center [390, 154] width 57 height 31
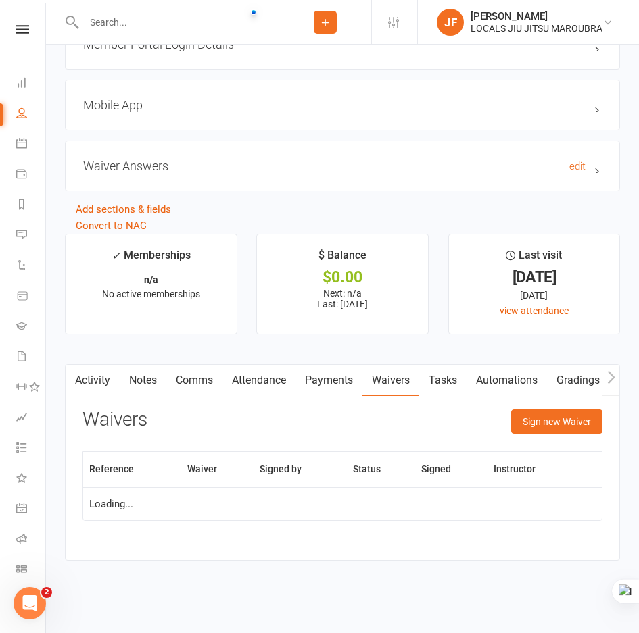
scroll to position [1478, 0]
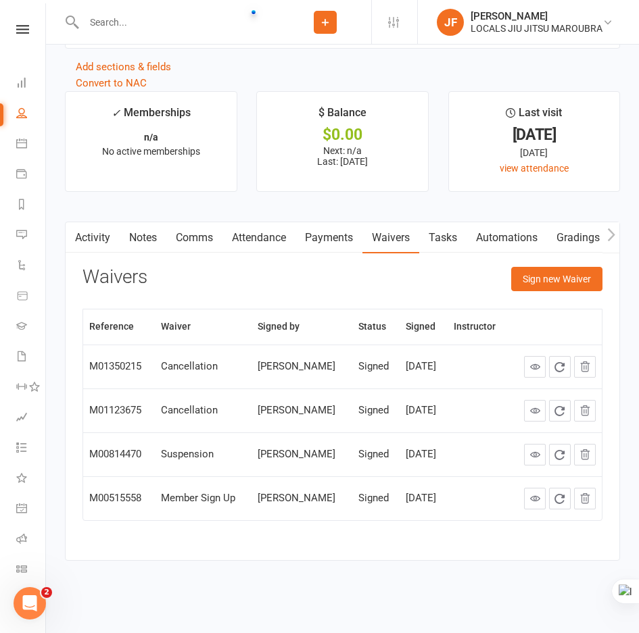
click at [435, 546] on div "Activity Notes Comms Attendance Payments Waivers Tasks Automations Gradings / P…" at bounding box center [342, 391] width 555 height 339
click at [406, 536] on div "Reference Waiver Signed by Status Signed Instructor M01350215 Cancellation Coli…" at bounding box center [342, 424] width 520 height 231
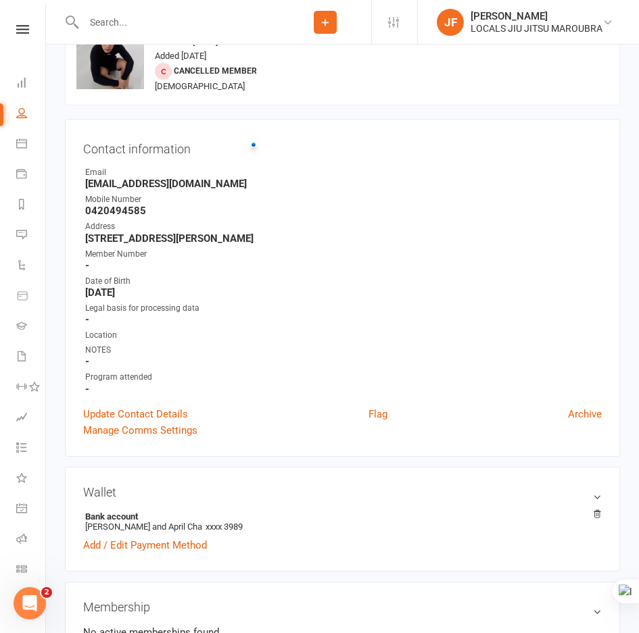
scroll to position [270, 0]
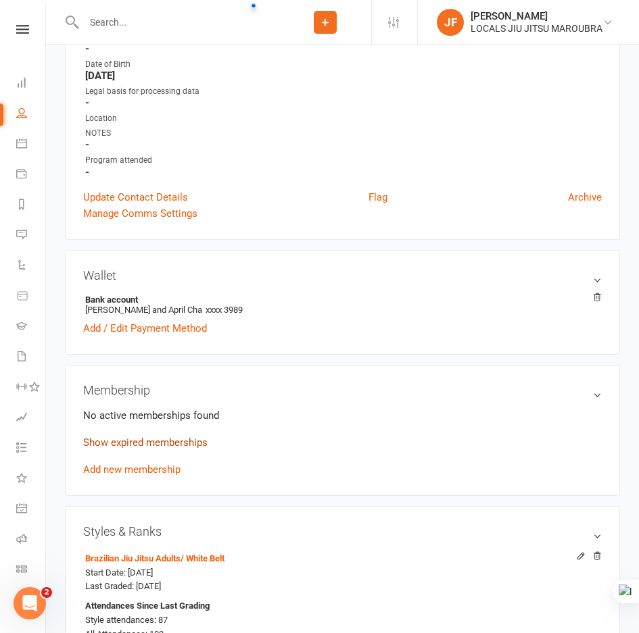
click at [164, 441] on link "Show expired memberships" at bounding box center [145, 443] width 124 height 12
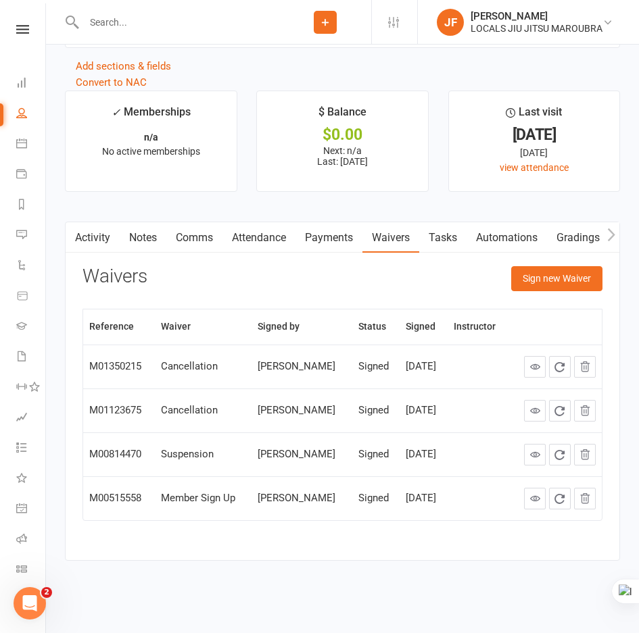
scroll to position [1640, 0]
click at [447, 531] on div "Reference Waiver Signed by Status Signed Instructor M01350215 Cancellation Coli…" at bounding box center [342, 424] width 520 height 231
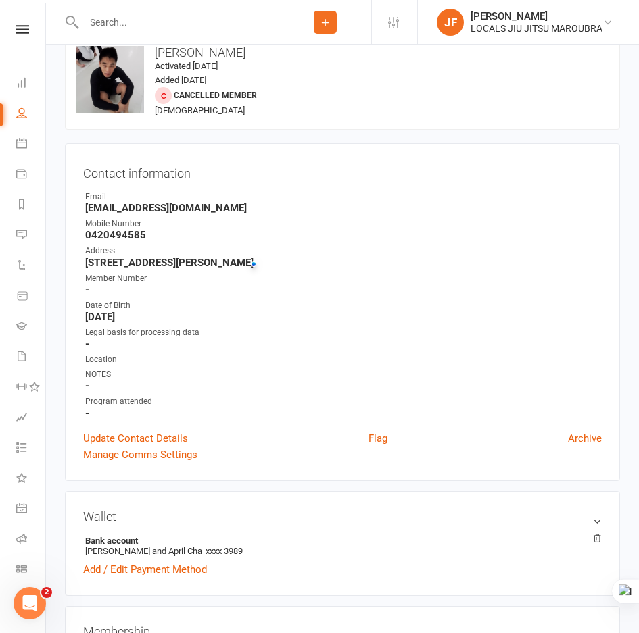
scroll to position [0, 0]
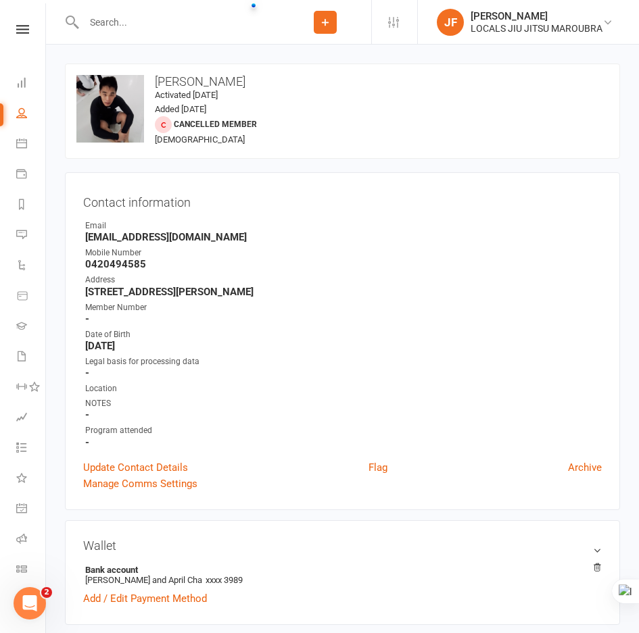
click at [222, 20] on input "text" at bounding box center [179, 22] width 199 height 19
paste input "[PERSON_NAME]"
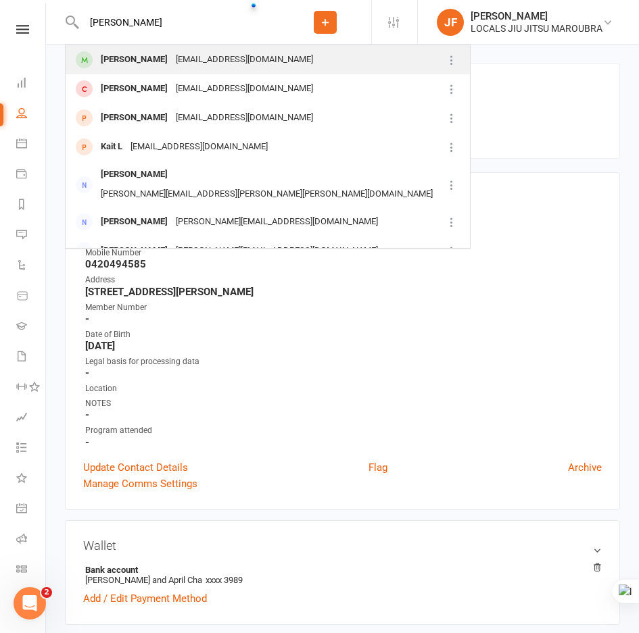
type input "[PERSON_NAME]"
click at [174, 60] on div "ccfkong@gmail.com" at bounding box center [244, 60] width 145 height 20
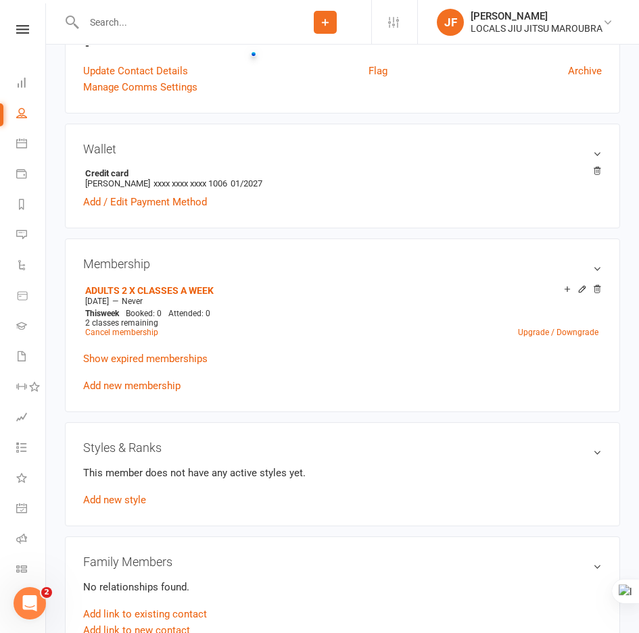
scroll to position [338, 0]
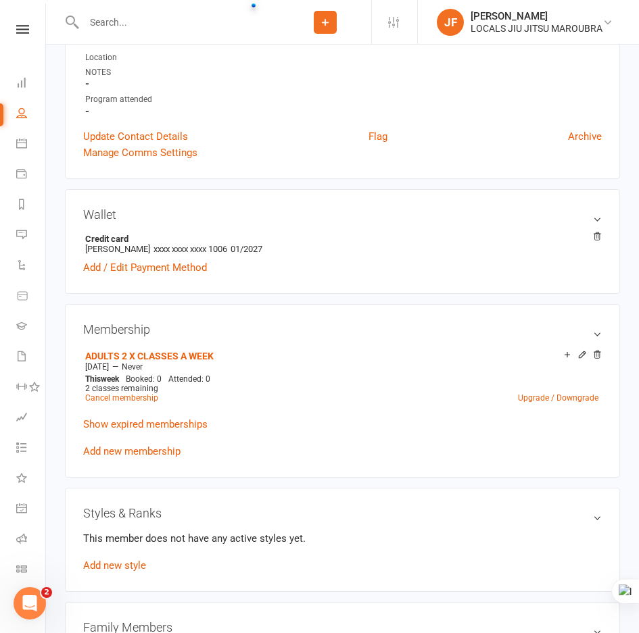
click at [121, 25] on input "text" at bounding box center [179, 22] width 199 height 19
paste input "[PERSON_NAME]"
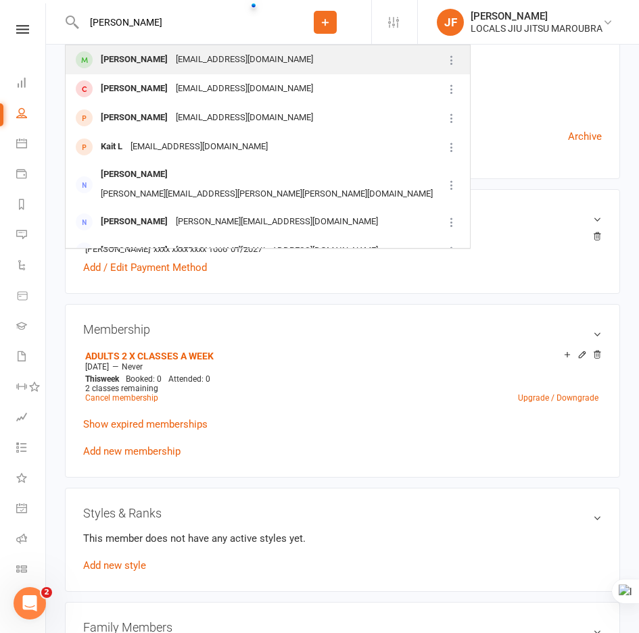
type input "[PERSON_NAME]"
click at [172, 64] on div "ccfkong@gmail.com" at bounding box center [244, 60] width 145 height 20
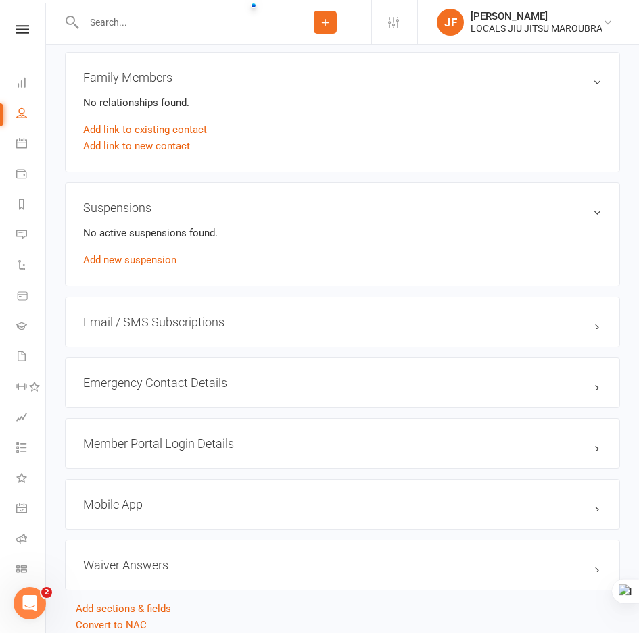
scroll to position [676, 0]
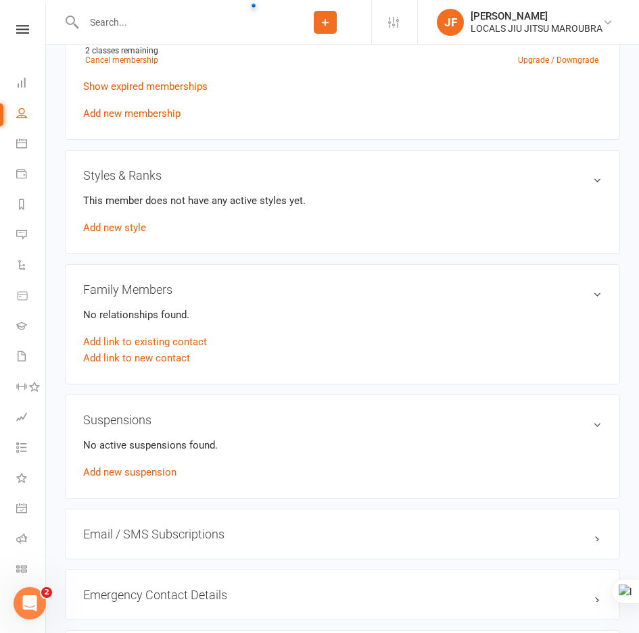
click at [153, 32] on div at bounding box center [172, 22] width 214 height 44
click at [164, 27] on input "text" at bounding box center [179, 22] width 199 height 19
paste input "[PERSON_NAME]"
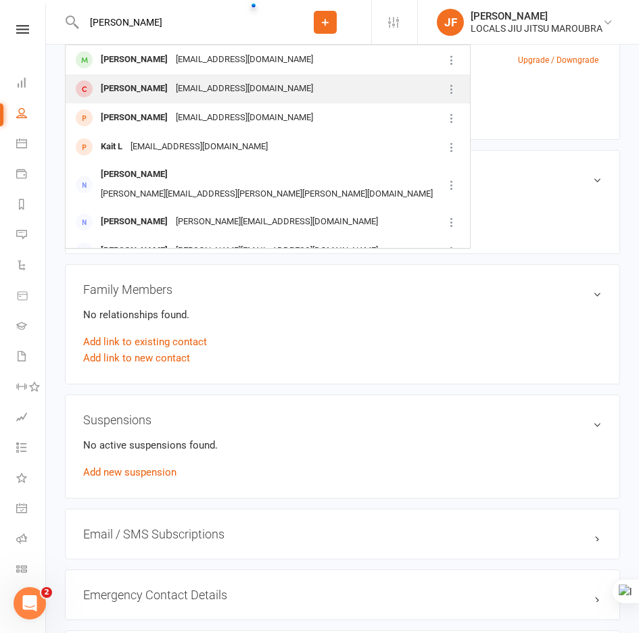
type input "[PERSON_NAME]"
click at [172, 84] on div "[EMAIL_ADDRESS][DOMAIN_NAME]" at bounding box center [244, 89] width 145 height 20
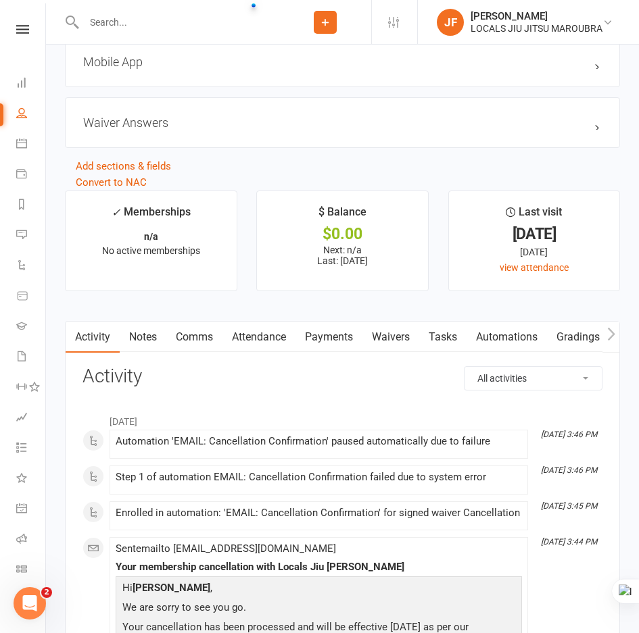
scroll to position [1284, 0]
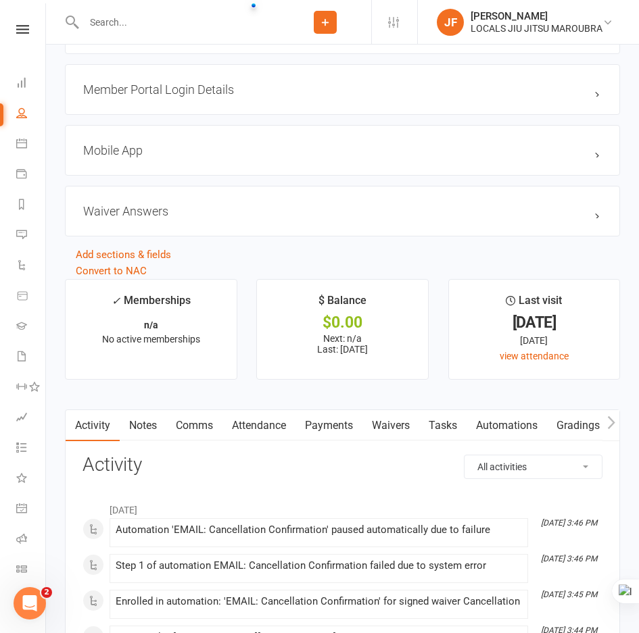
click at [404, 436] on link "Waivers" at bounding box center [390, 425] width 57 height 31
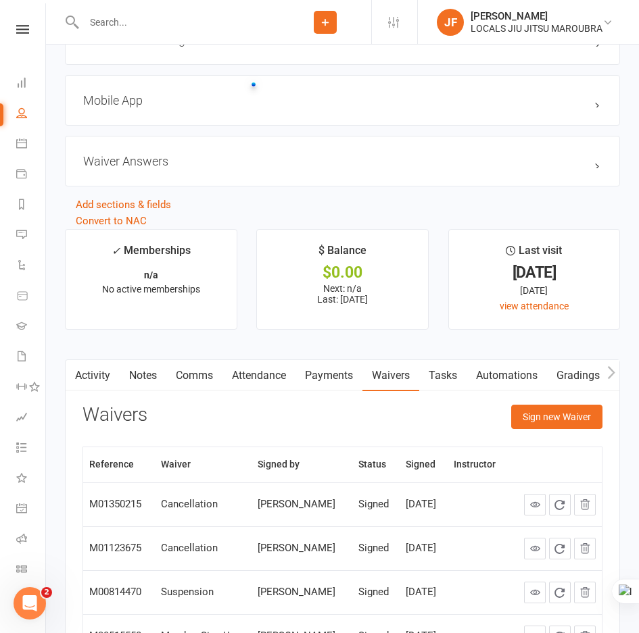
scroll to position [1419, 0]
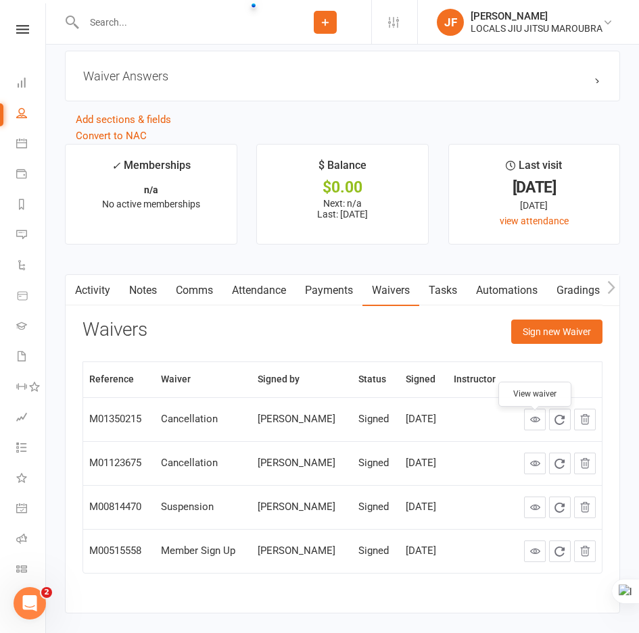
click at [535, 424] on icon at bounding box center [535, 419] width 10 height 10
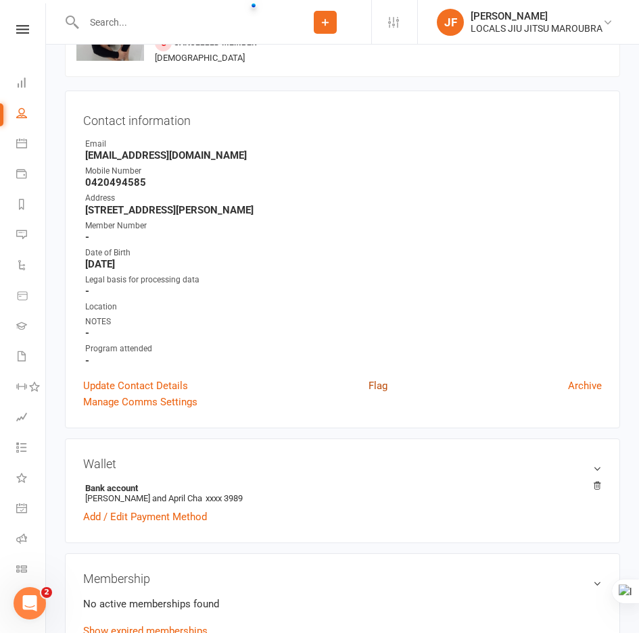
scroll to position [0, 0]
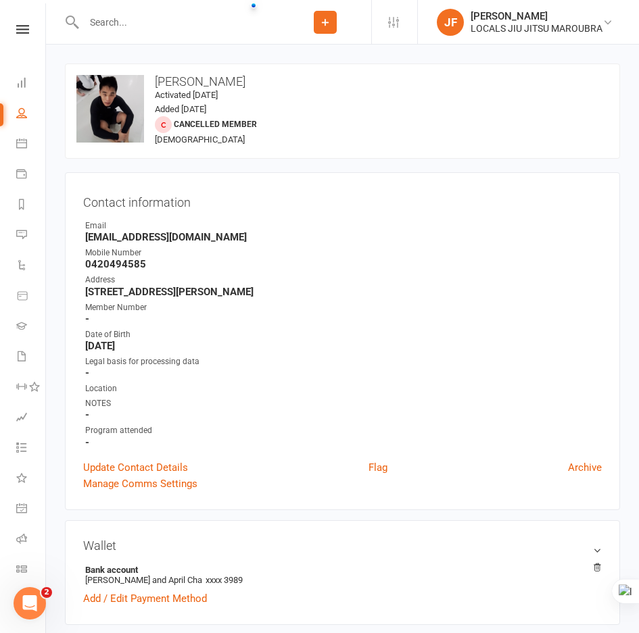
click at [168, 27] on input "text" at bounding box center [179, 22] width 199 height 19
paste input "[PERSON_NAME]"
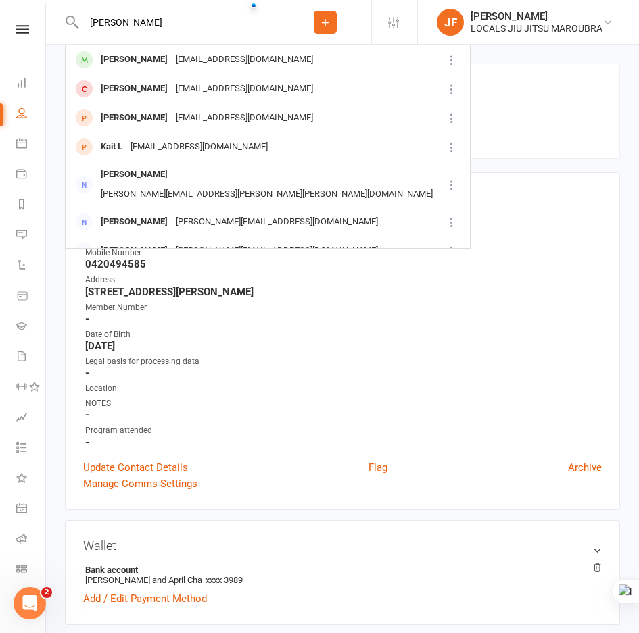
type input "[PERSON_NAME]"
click at [172, 51] on div "ccfkong@gmail.com" at bounding box center [244, 60] width 145 height 20
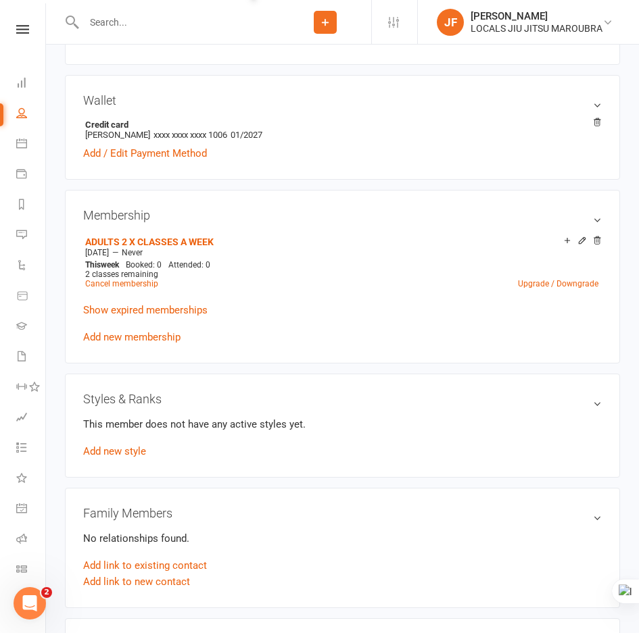
scroll to position [473, 0]
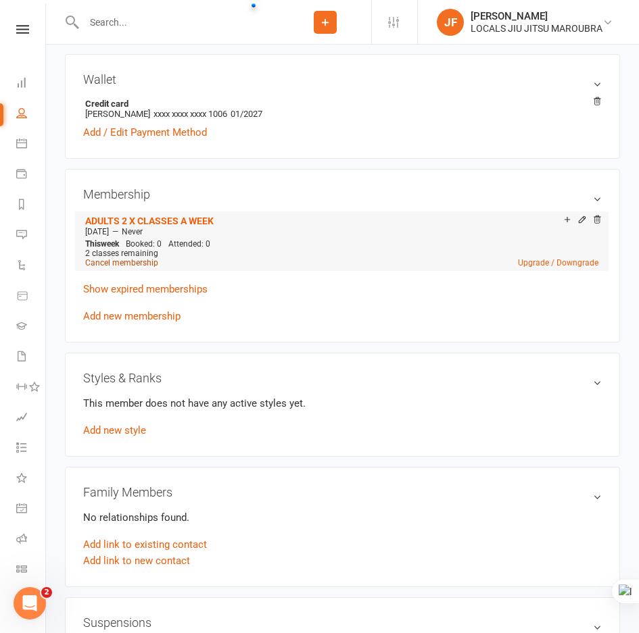
click at [137, 264] on link "Cancel membership" at bounding box center [121, 262] width 73 height 9
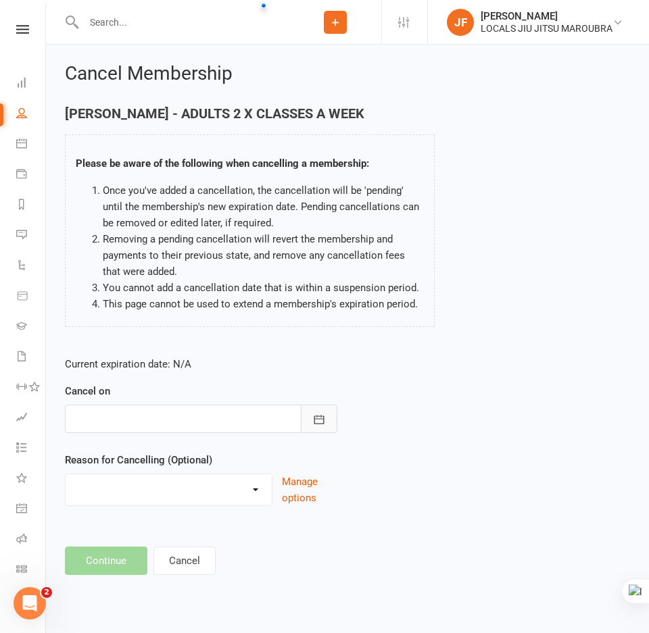
click at [307, 421] on button "button" at bounding box center [319, 419] width 37 height 28
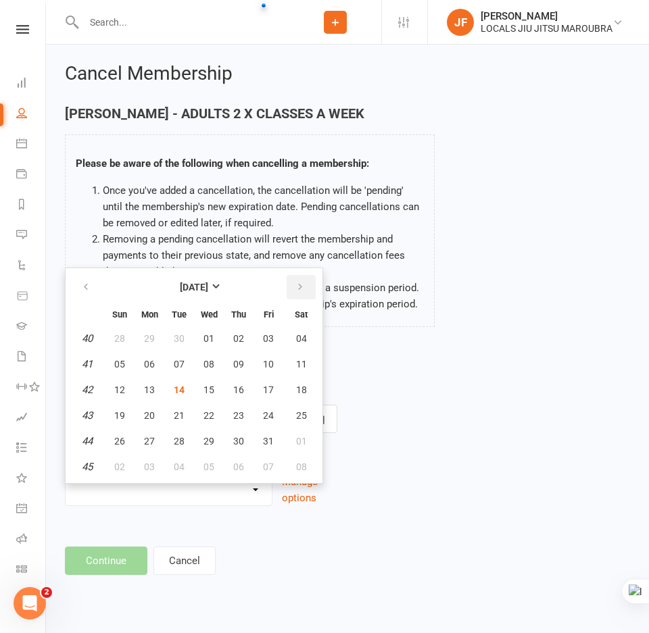
click at [294, 288] on button "button" at bounding box center [301, 287] width 29 height 24
click at [263, 393] on span "14" at bounding box center [268, 390] width 11 height 11
type input "14 Nov 2025"
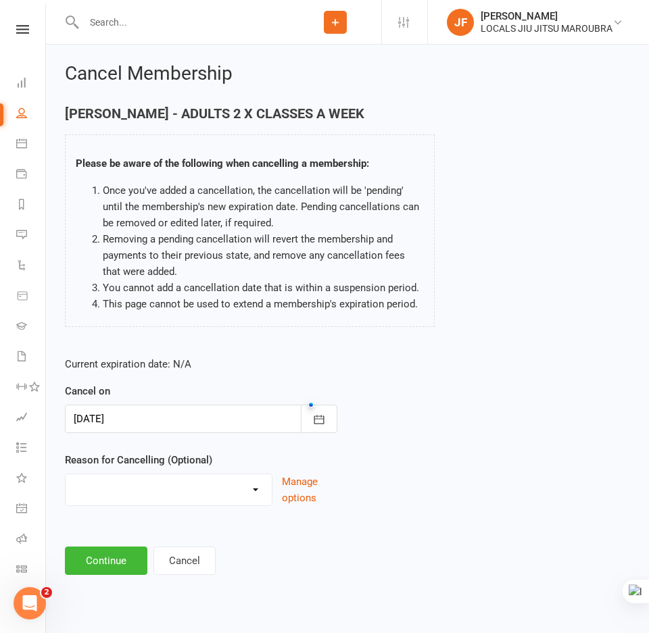
click at [224, 494] on select "Downgrade Financial Holiday Injury Lost motivation Relocation Schedule school c…" at bounding box center [169, 488] width 206 height 27
select select "5"
click at [66, 475] on select "Downgrade Financial Holiday Injury Lost motivation Relocation Schedule school c…" at bounding box center [169, 488] width 206 height 27
click at [136, 550] on button "Continue" at bounding box center [106, 561] width 82 height 28
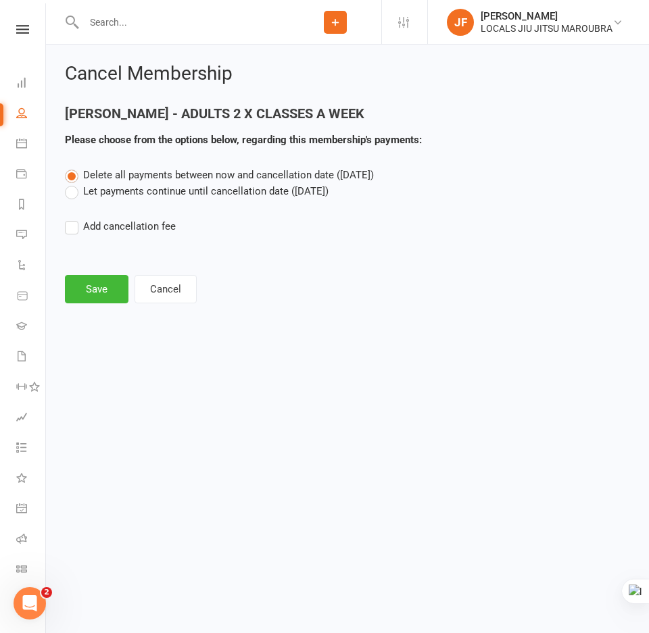
drag, startPoint x: 166, startPoint y: 193, endPoint x: 160, endPoint y: 206, distance: 14.2
click at [166, 193] on label "Let payments continue until cancellation date (Nov 14, 2025)" at bounding box center [197, 191] width 264 height 16
click at [74, 183] on input "Let payments continue until cancellation date (Nov 14, 2025)" at bounding box center [69, 183] width 9 height 0
click at [109, 289] on button "Save" at bounding box center [97, 289] width 64 height 28
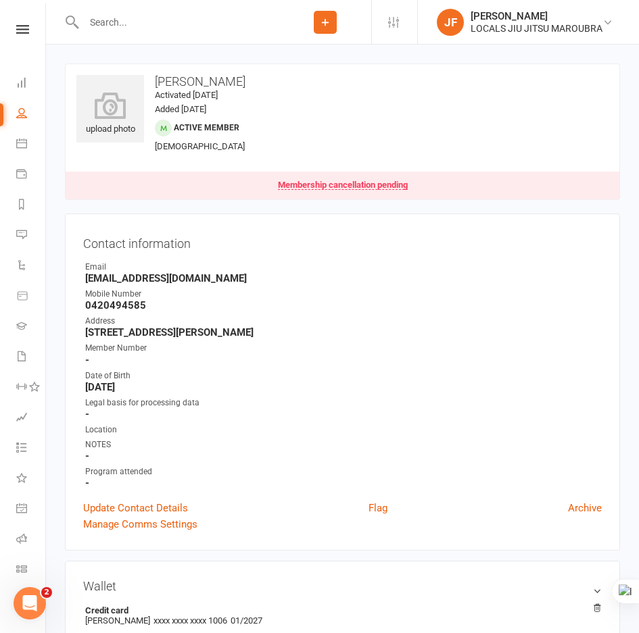
click at [191, 20] on input "text" at bounding box center [179, 22] width 199 height 19
paste input "Beca Arwel-Lewis"
type input "Beca Arwel-Lewis"
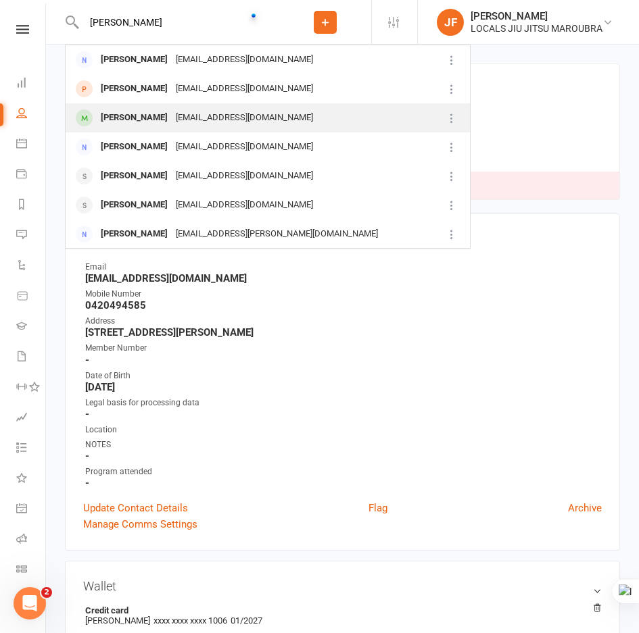
click at [219, 112] on div "rhodriwyn@gmail.com" at bounding box center [244, 118] width 145 height 20
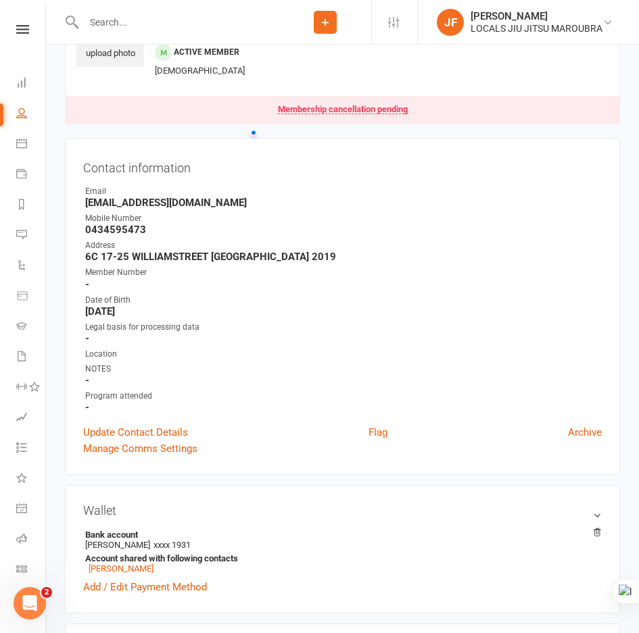
scroll to position [203, 0]
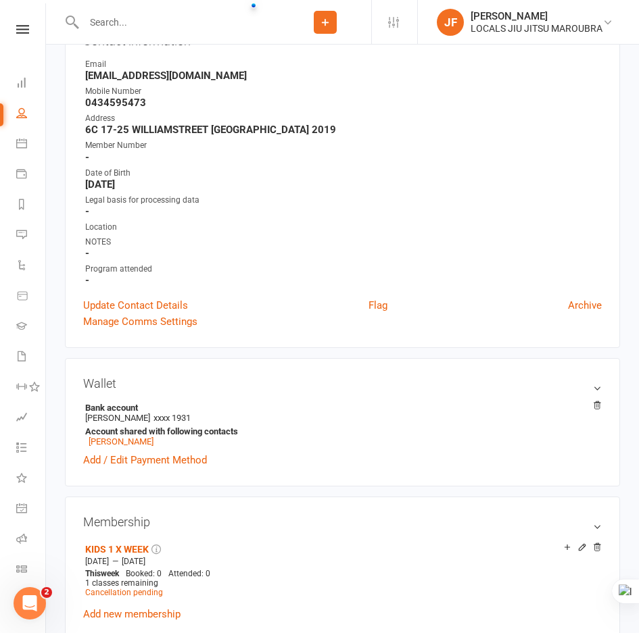
click at [164, 24] on input "text" at bounding box center [179, 22] width 199 height 19
paste input "Isaiah Pozoglou"
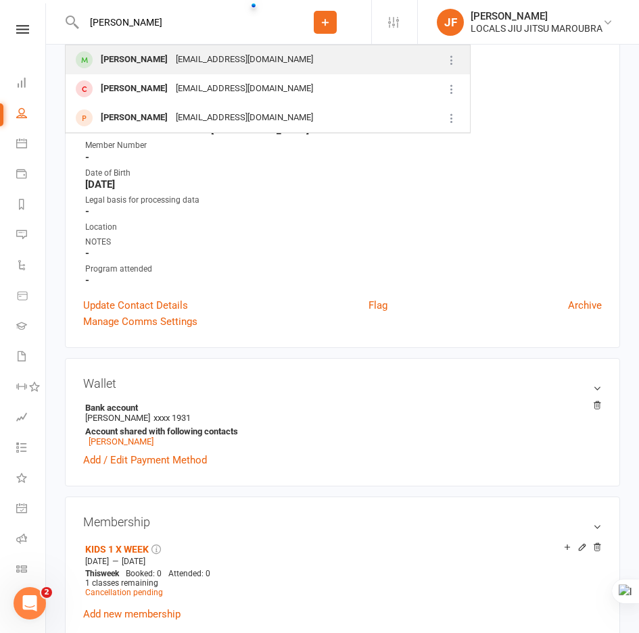
type input "Isaiah Pozoglou"
click at [158, 62] on div "Isaiah Pozoglou" at bounding box center [134, 60] width 75 height 20
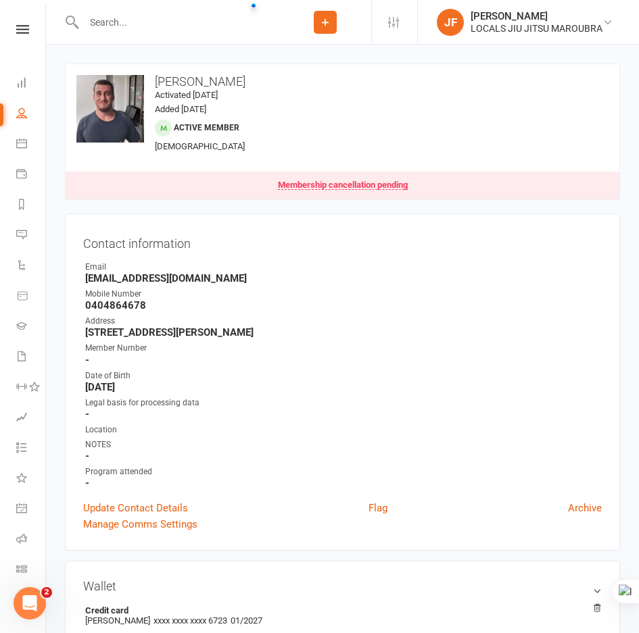
click at [224, 32] on div at bounding box center [172, 22] width 214 height 44
click at [226, 27] on input "text" at bounding box center [179, 22] width 199 height 19
paste input "Max O’Malley"
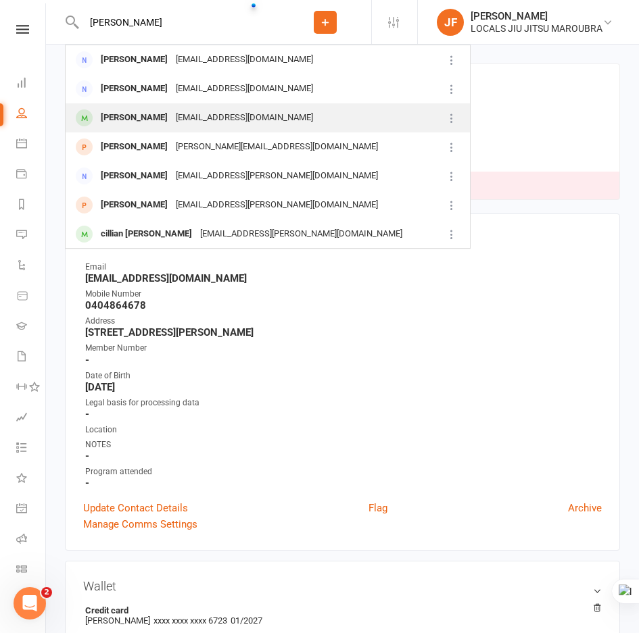
type input "Max O’Malley"
click at [174, 110] on div "Alana.pike1@gmail.com" at bounding box center [244, 118] width 145 height 20
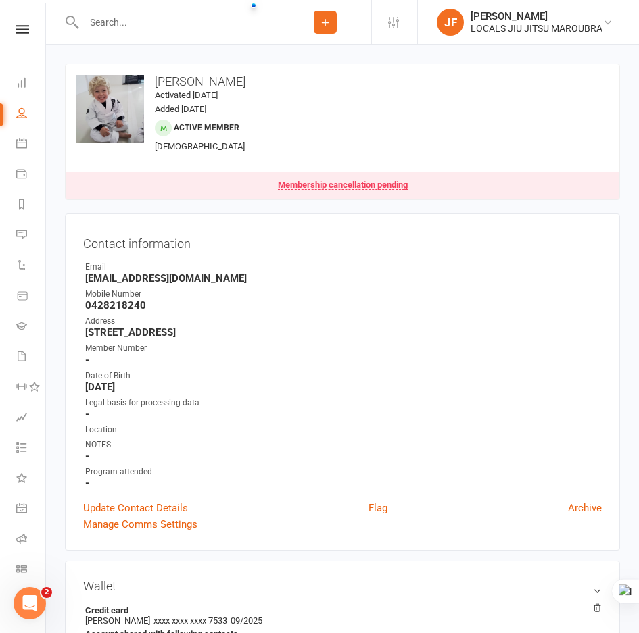
click at [218, 20] on input "text" at bounding box center [179, 22] width 199 height 19
paste input "Cade Hannaford"
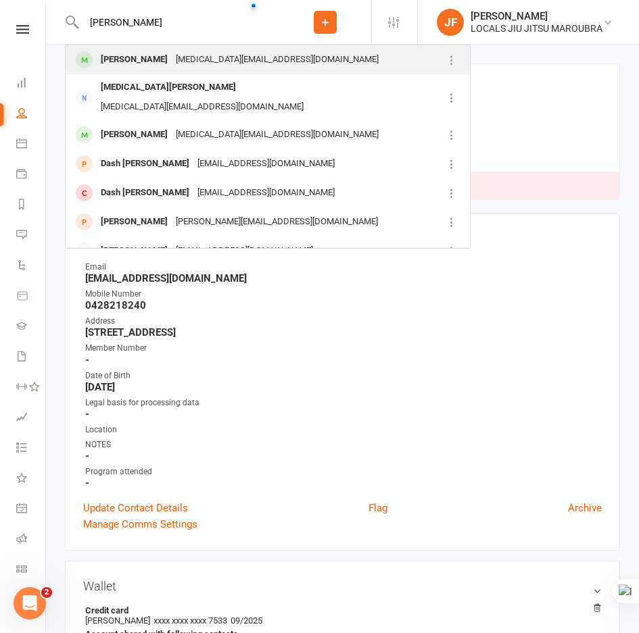
type input "Cade Hannaford"
click at [193, 66] on div "kyra.hannaford@gmail.com" at bounding box center [277, 60] width 211 height 20
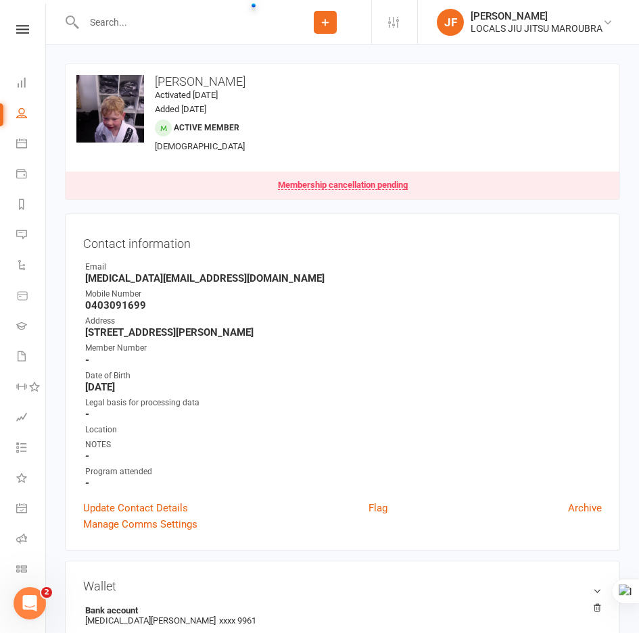
click at [185, 22] on input "text" at bounding box center [179, 22] width 199 height 19
paste input "Ethan Henley"
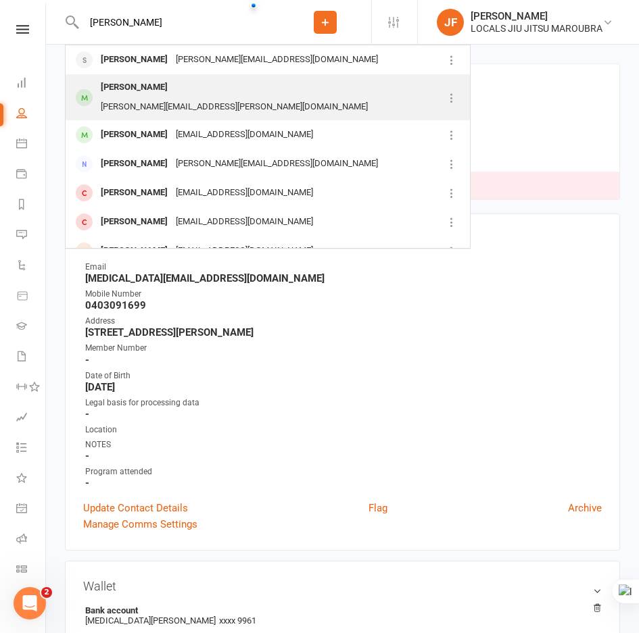
type input "Ethan Henley"
click at [230, 97] on div "ethan.sharpley@gmail.com" at bounding box center [234, 107] width 275 height 20
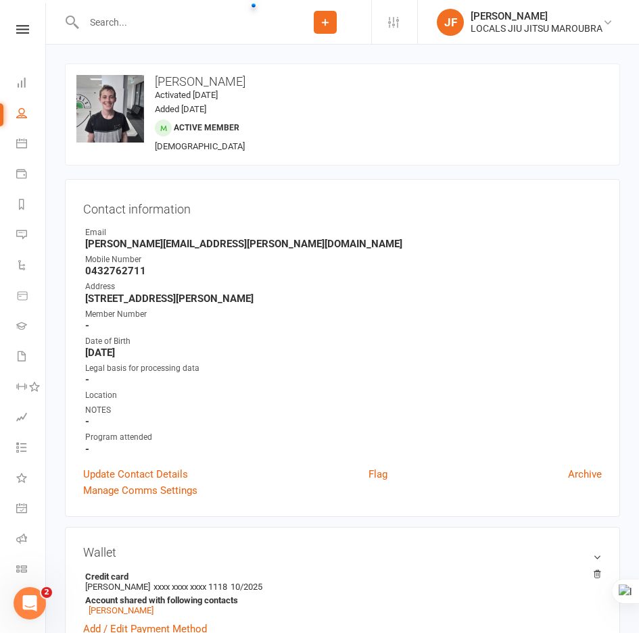
click at [221, 39] on div at bounding box center [172, 22] width 214 height 44
click at [241, 21] on input "text" at bounding box center [179, 22] width 199 height 19
paste input "Ethan Henley"
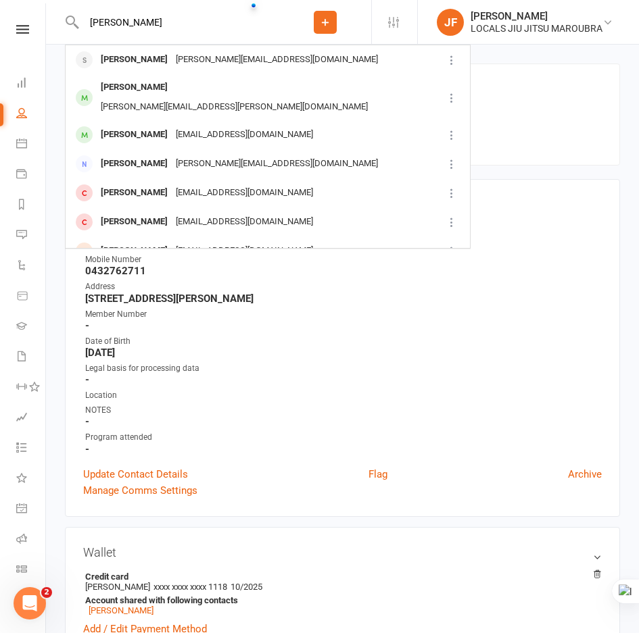
click at [179, 24] on input "Ethan Henley" at bounding box center [179, 22] width 199 height 19
paste input "Stella Perr"
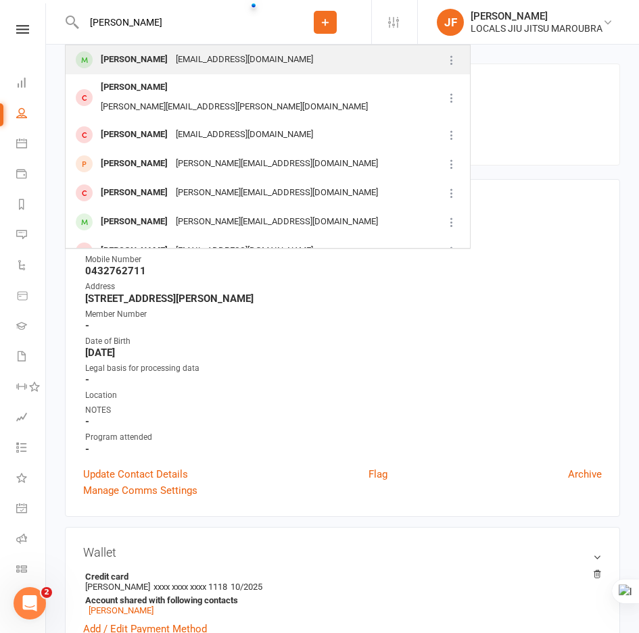
type input "Stella Perry"
click at [175, 58] on div "Maromani28@gmail.com" at bounding box center [244, 60] width 145 height 20
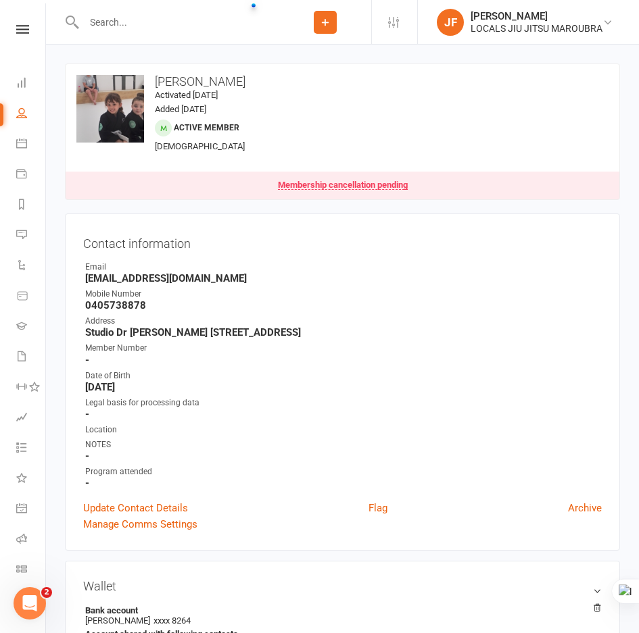
click at [258, 20] on input "text" at bounding box center [179, 22] width 199 height 19
paste input "Michael Brown"
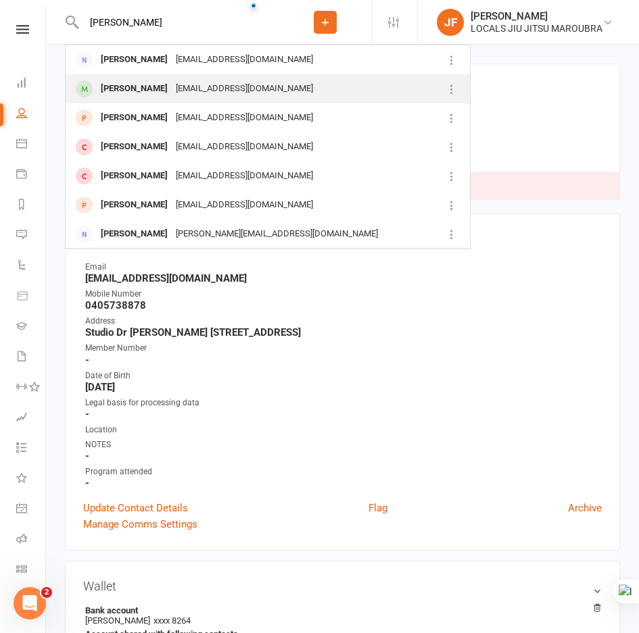
type input "Michael Brown"
click at [261, 80] on div "Marinagodess@hotmail.com" at bounding box center [244, 89] width 145 height 20
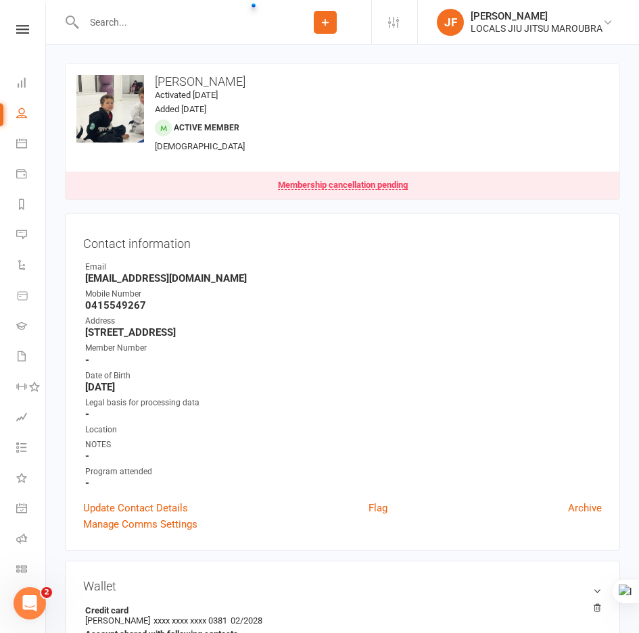
click at [233, 32] on div at bounding box center [172, 22] width 214 height 44
click at [236, 24] on input "text" at bounding box center [179, 22] width 199 height 19
paste input "Zac Hickman"
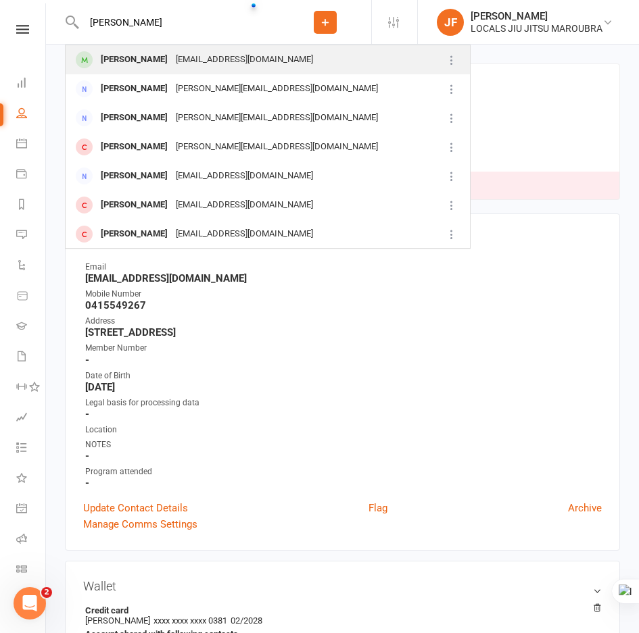
type input "Zac Hickman"
click at [264, 65] on div "ben@amazingcleanbondi.com" at bounding box center [244, 60] width 145 height 20
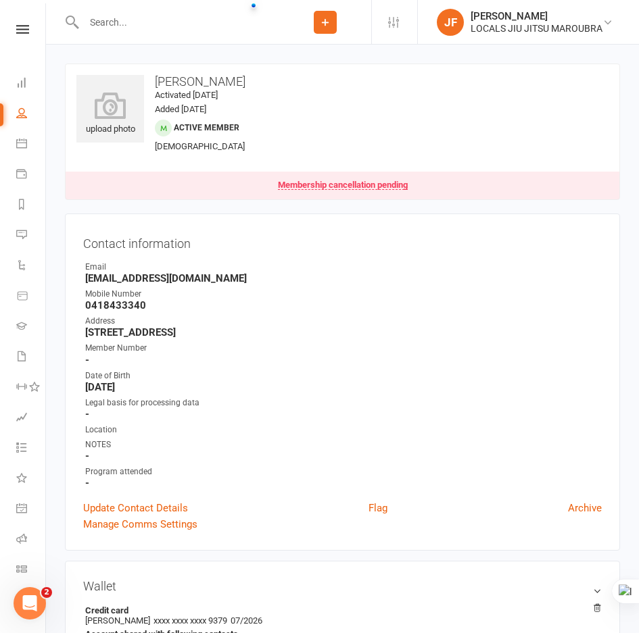
click at [232, 26] on input "text" at bounding box center [179, 22] width 199 height 19
paste input "Timothy Robertson"
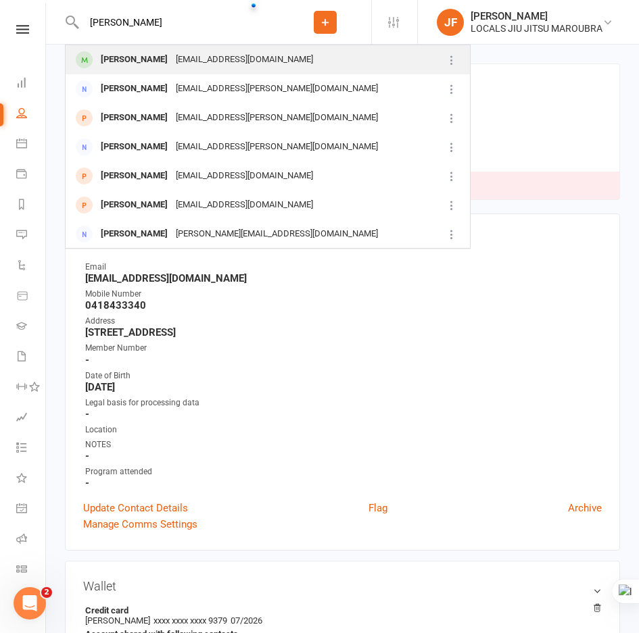
type input "Timothy Robertson"
click at [243, 51] on div "timrobertson061995@gmail.com" at bounding box center [244, 60] width 145 height 20
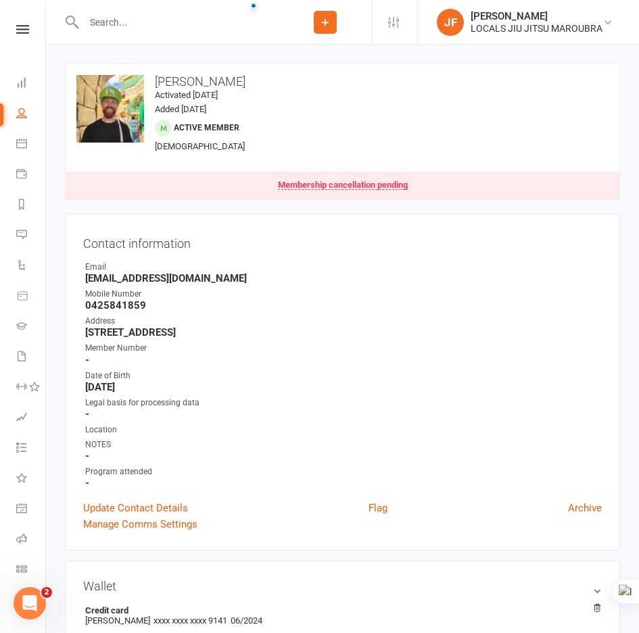
click at [166, 25] on input "text" at bounding box center [179, 22] width 199 height 19
paste input "Timothy Robertson"
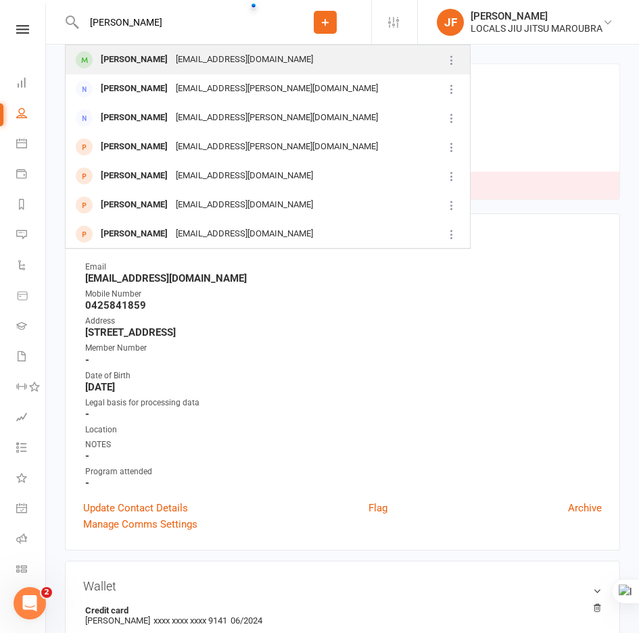
type input "Timothy Robertson"
click at [168, 55] on div "Timothy Robertson" at bounding box center [134, 60] width 75 height 20
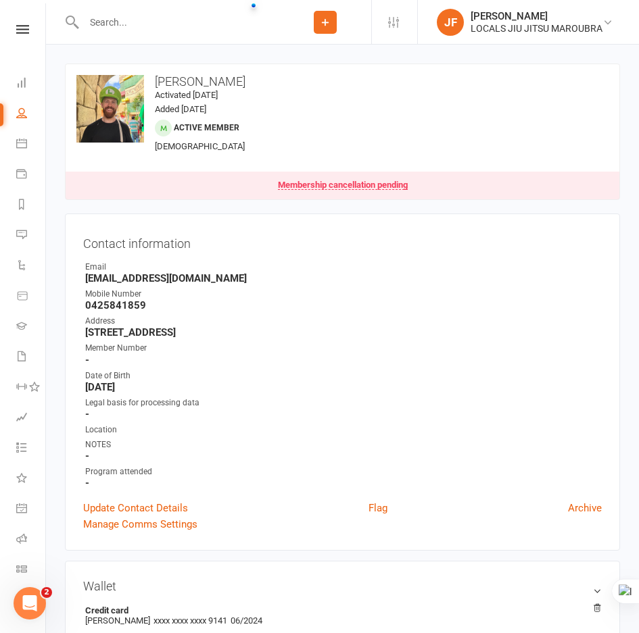
click at [132, 22] on input "text" at bounding box center [179, 22] width 199 height 19
paste input "Timothy Robertson"
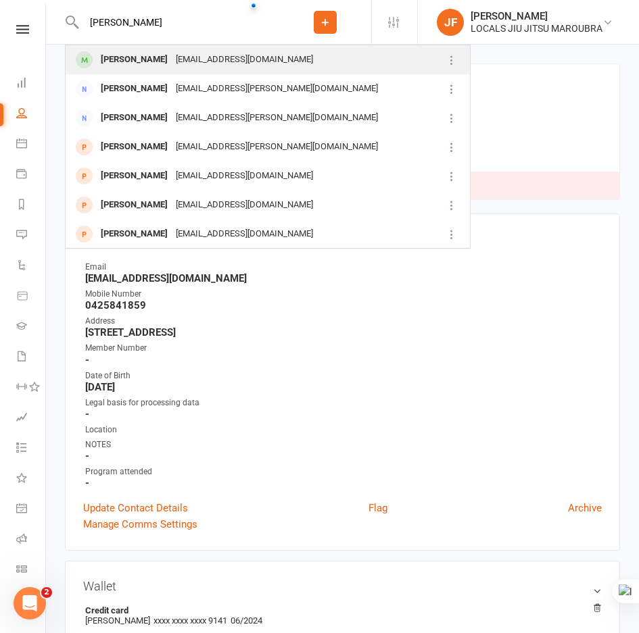
type input "Timothy Robertson"
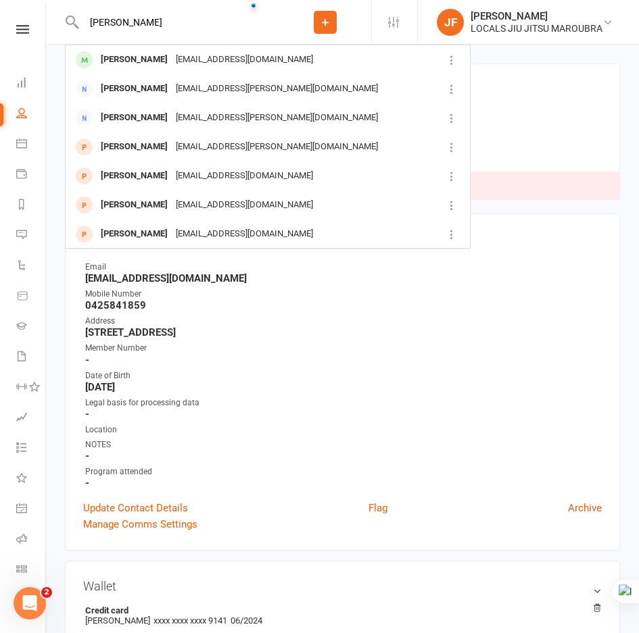
drag, startPoint x: 137, startPoint y: 59, endPoint x: 152, endPoint y: 64, distance: 15.6
click at [137, 59] on div "Timothy Robertson" at bounding box center [134, 60] width 75 height 20
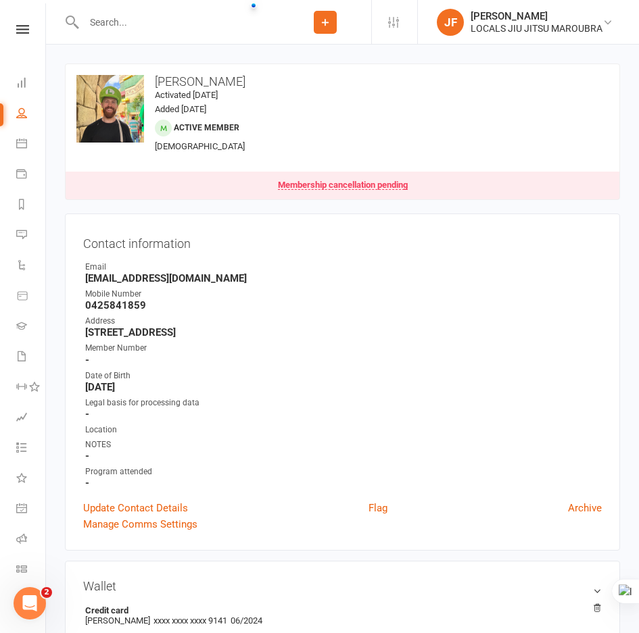
click at [192, 28] on input "text" at bounding box center [179, 22] width 199 height 19
paste input "Francesca Leedham"
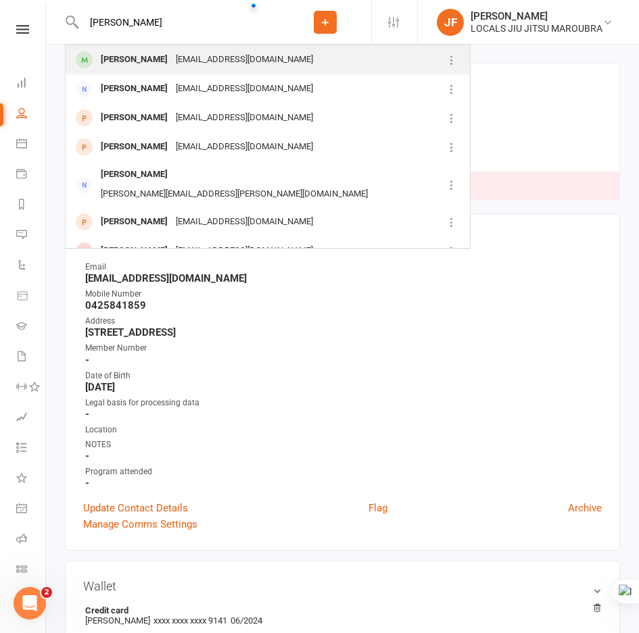
type input "Francesca Leedham"
click at [188, 55] on div "juliaaleedham@gmail.com" at bounding box center [244, 60] width 145 height 20
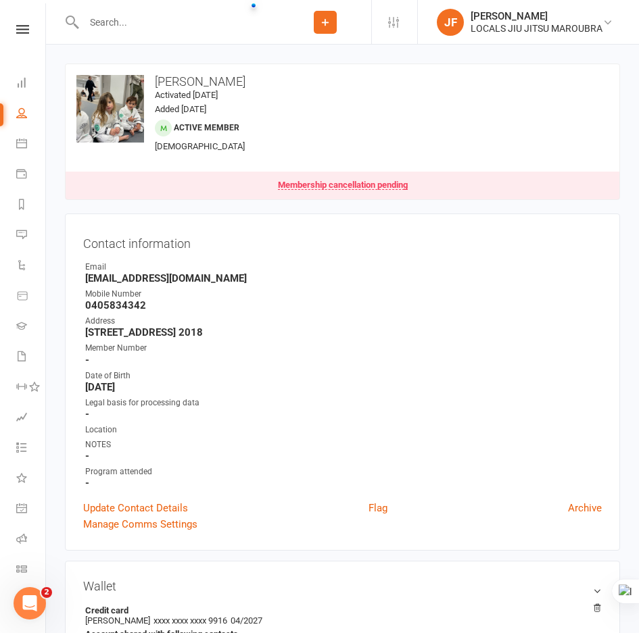
click at [219, 22] on input "text" at bounding box center [179, 22] width 199 height 19
paste input "Fernanda Lopes"
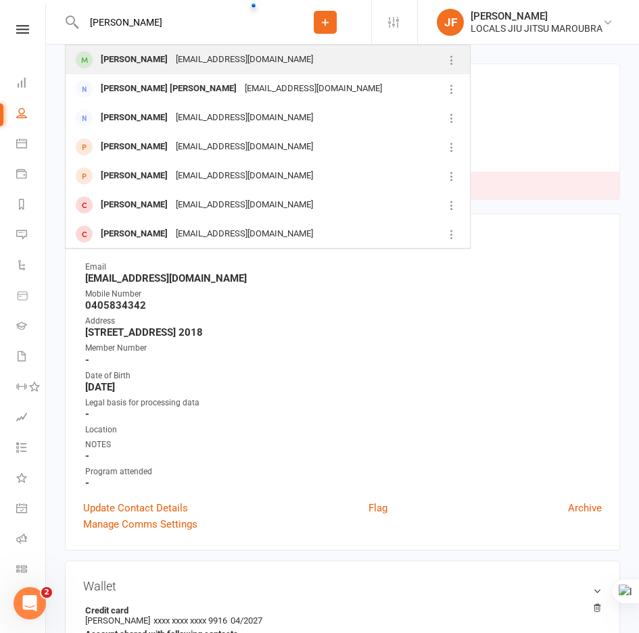
type input "Fernanda Lopes"
click at [202, 56] on div "lelezenha@hotmail.com" at bounding box center [244, 60] width 145 height 20
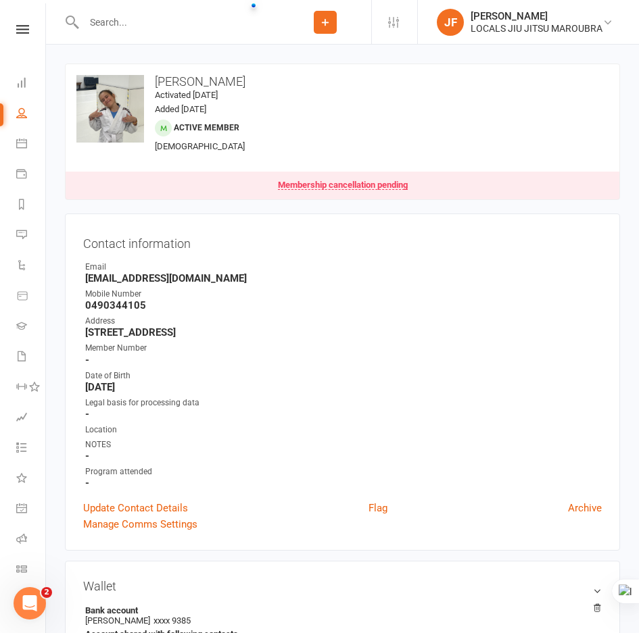
click at [231, 14] on input "text" at bounding box center [179, 22] width 199 height 19
paste input "Cade Hannaford"
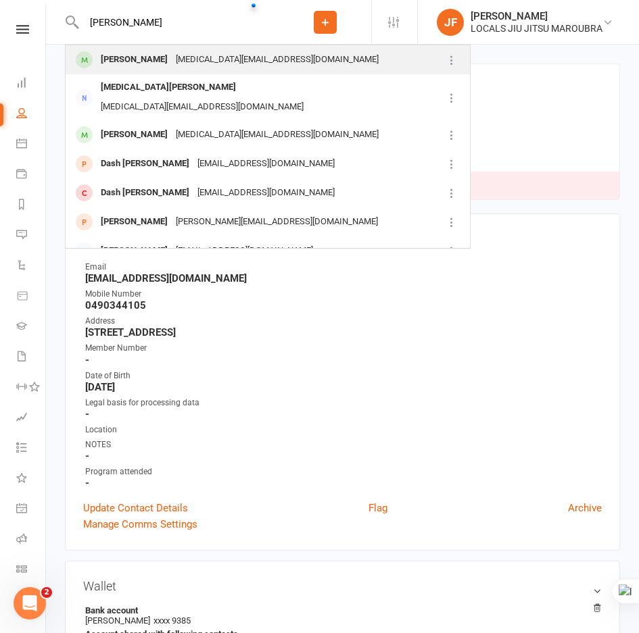
type input "Cade Hannaford"
click at [210, 55] on div "kyra.hannaford@gmail.com" at bounding box center [277, 60] width 211 height 20
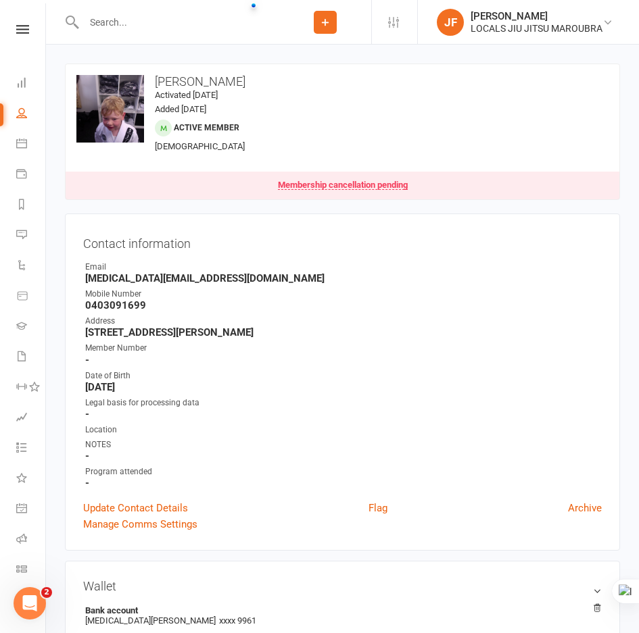
click at [598, 402] on div "Legal basis for processing data" at bounding box center [343, 403] width 516 height 13
click at [585, 324] on div "Address" at bounding box center [343, 321] width 516 height 13
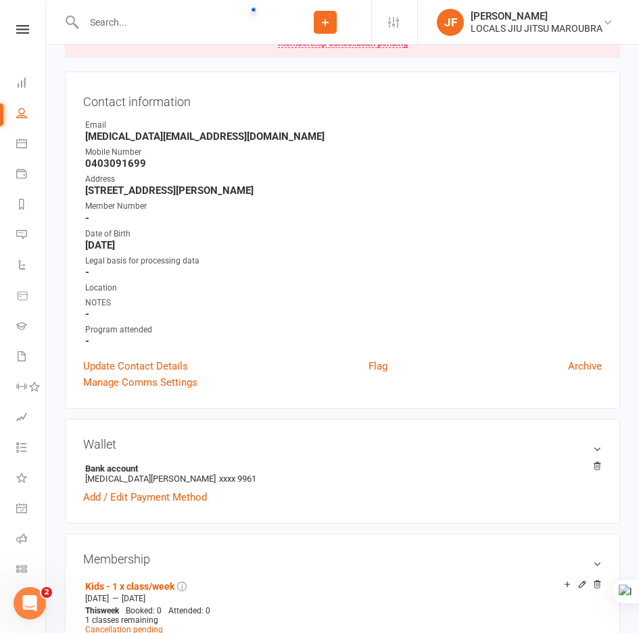
scroll to position [162, 0]
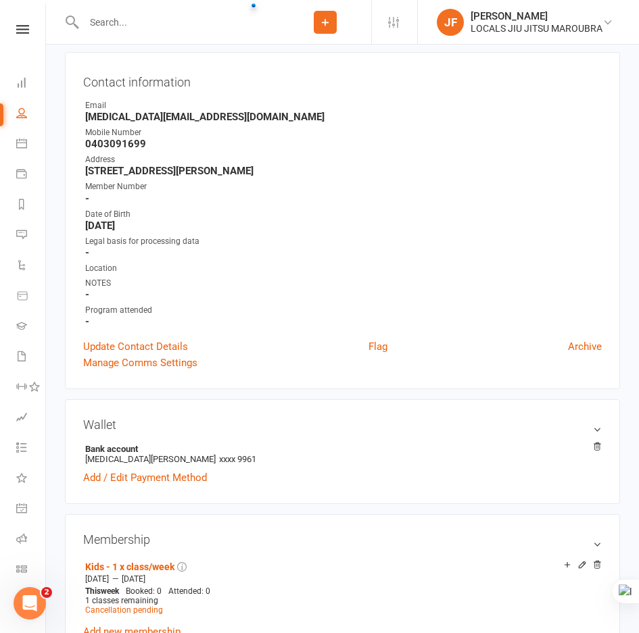
drag, startPoint x: 630, startPoint y: 109, endPoint x: 413, endPoint y: -1, distance: 243.4
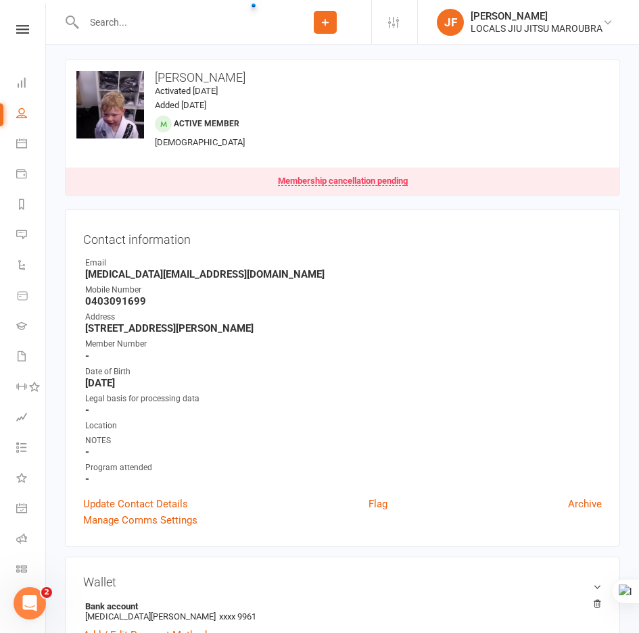
scroll to position [0, 0]
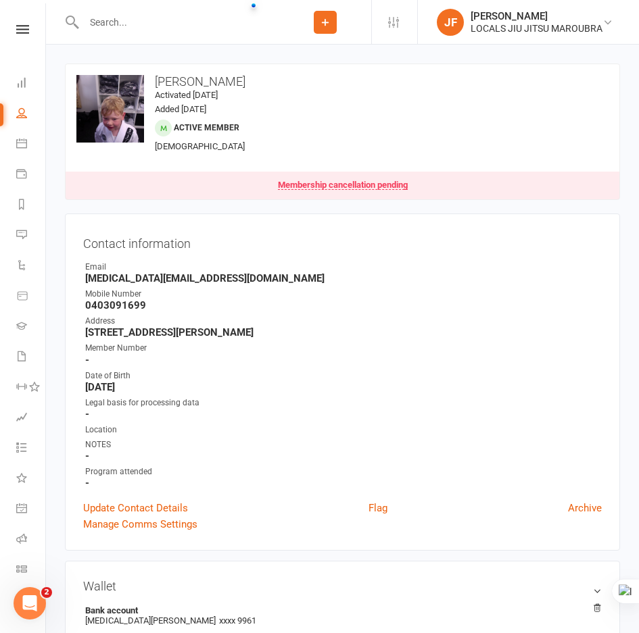
click at [491, 330] on strong "3 BENNETT PL, MAROUBRA NSW 2035 MAROUBRA NSW 2035" at bounding box center [343, 333] width 516 height 12
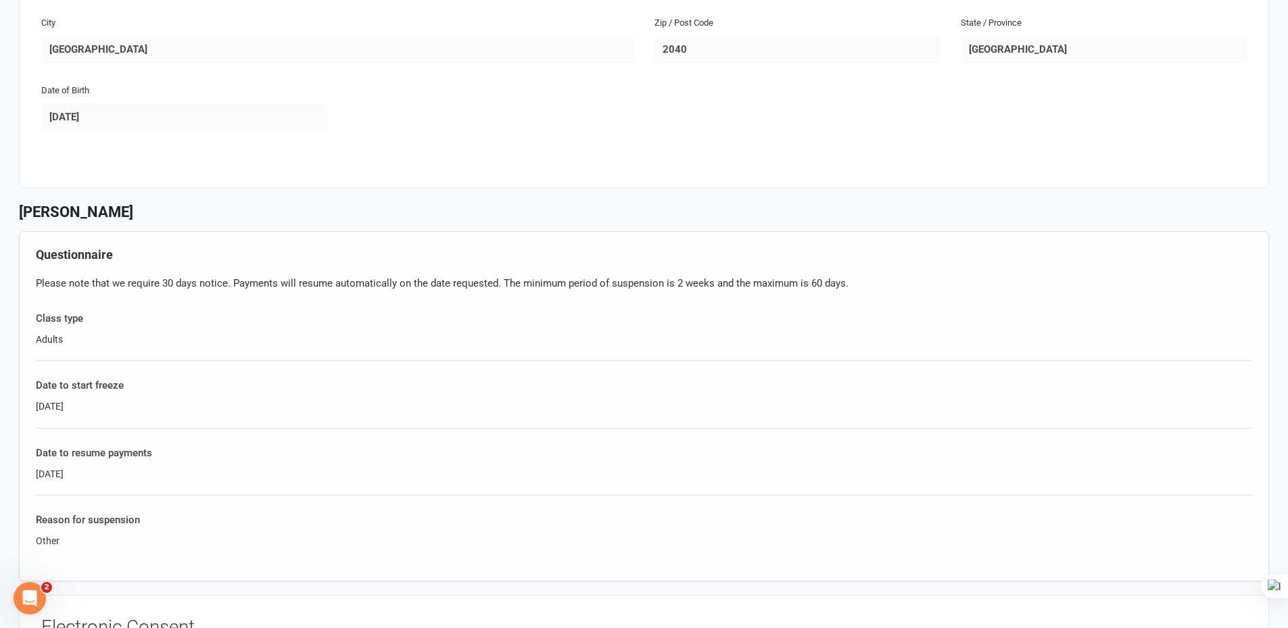
click at [704, 278] on div "Please note that we require 30 days notice. Payments will resume automatically …" at bounding box center [644, 283] width 1216 height 16
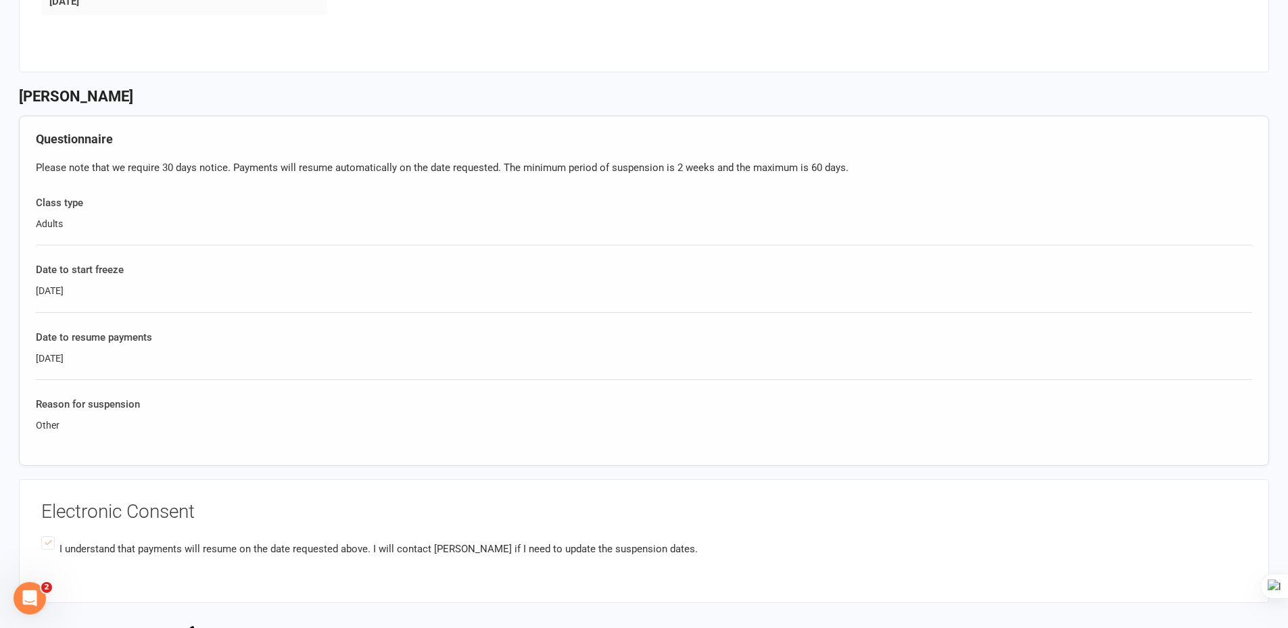
scroll to position [541, 0]
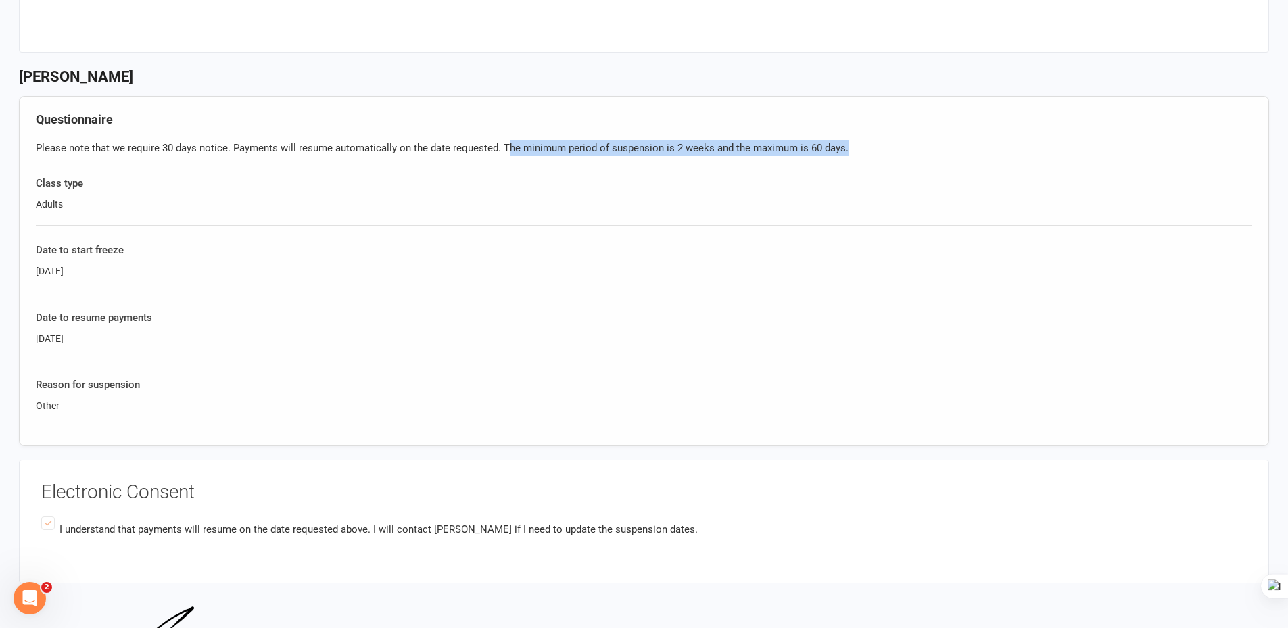
drag, startPoint x: 866, startPoint y: 146, endPoint x: 506, endPoint y: 141, distance: 359.7
click at [506, 141] on div "Please note that we require 30 days notice. Payments will resume automatically …" at bounding box center [644, 148] width 1216 height 16
click at [798, 145] on div "Please note that we require 30 days notice. Payments will resume automatically …" at bounding box center [644, 148] width 1216 height 16
drag, startPoint x: 583, startPoint y: 218, endPoint x: 464, endPoint y: 178, distance: 126.1
click at [582, 218] on div "Class type Adults" at bounding box center [644, 200] width 1216 height 51
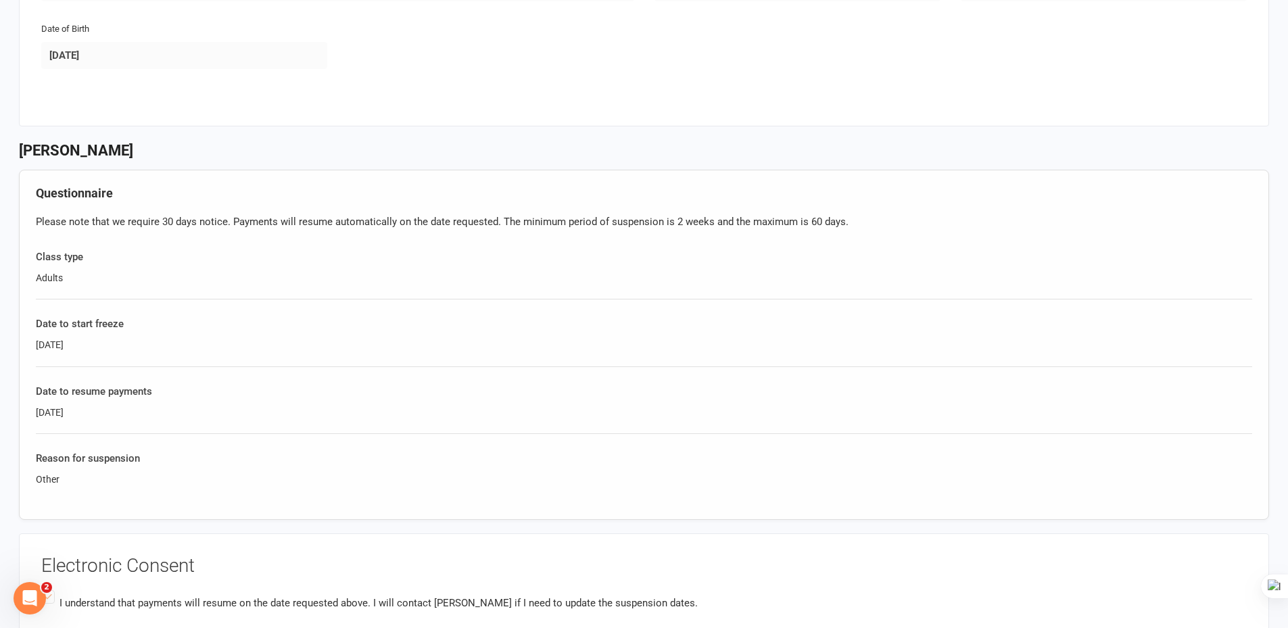
scroll to position [338, 0]
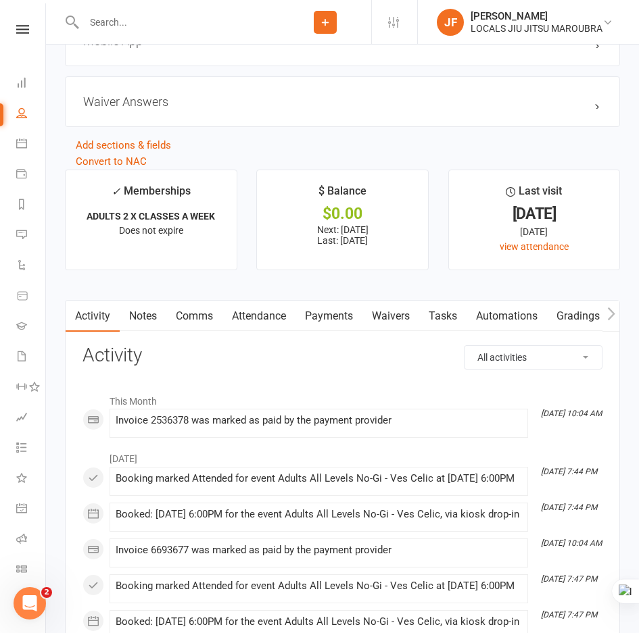
click at [347, 321] on link "Payments" at bounding box center [328, 316] width 67 height 31
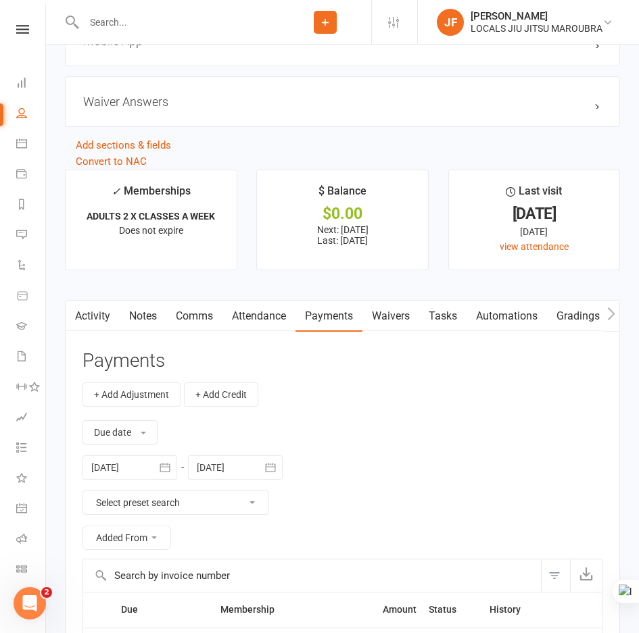
scroll to position [1555, 0]
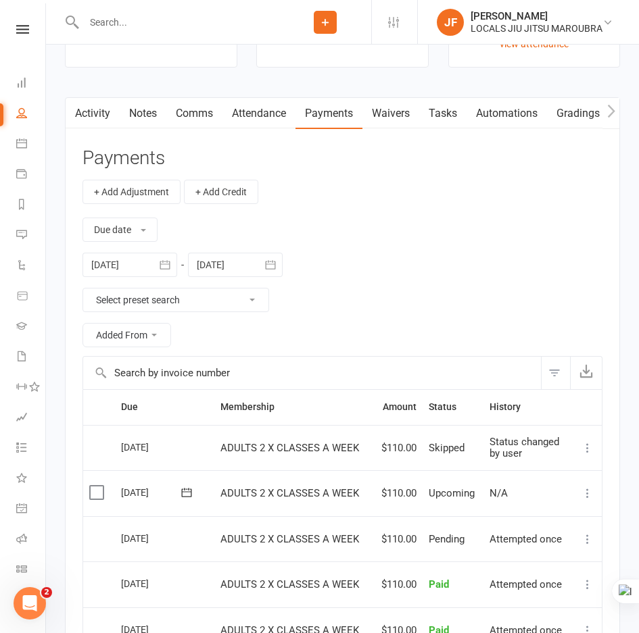
click at [274, 272] on icon "button" at bounding box center [271, 265] width 14 height 14
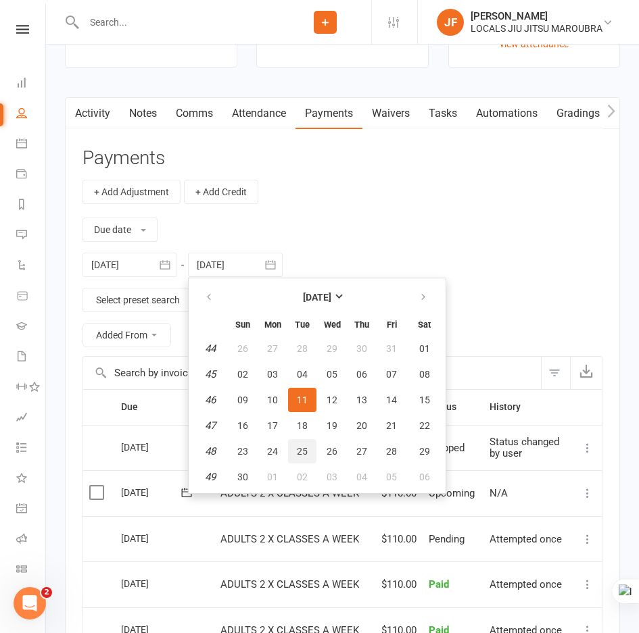
click at [313, 453] on button "25" at bounding box center [302, 451] width 28 height 24
type input "[DATE]"
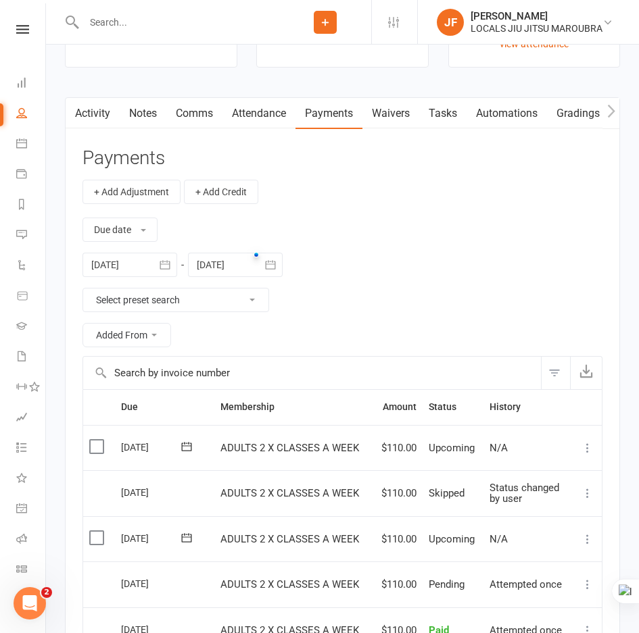
click at [395, 327] on div "Due date Due date Date paid Date failed Date settled [DATE] [DATE] Sun Mon Tue …" at bounding box center [342, 280] width 520 height 152
click at [416, 254] on div "Due date Due date Date paid Date failed Date settled [DATE] [DATE] Sun Mon Tue …" at bounding box center [342, 280] width 520 height 152
